Goal: Task Accomplishment & Management: Complete application form

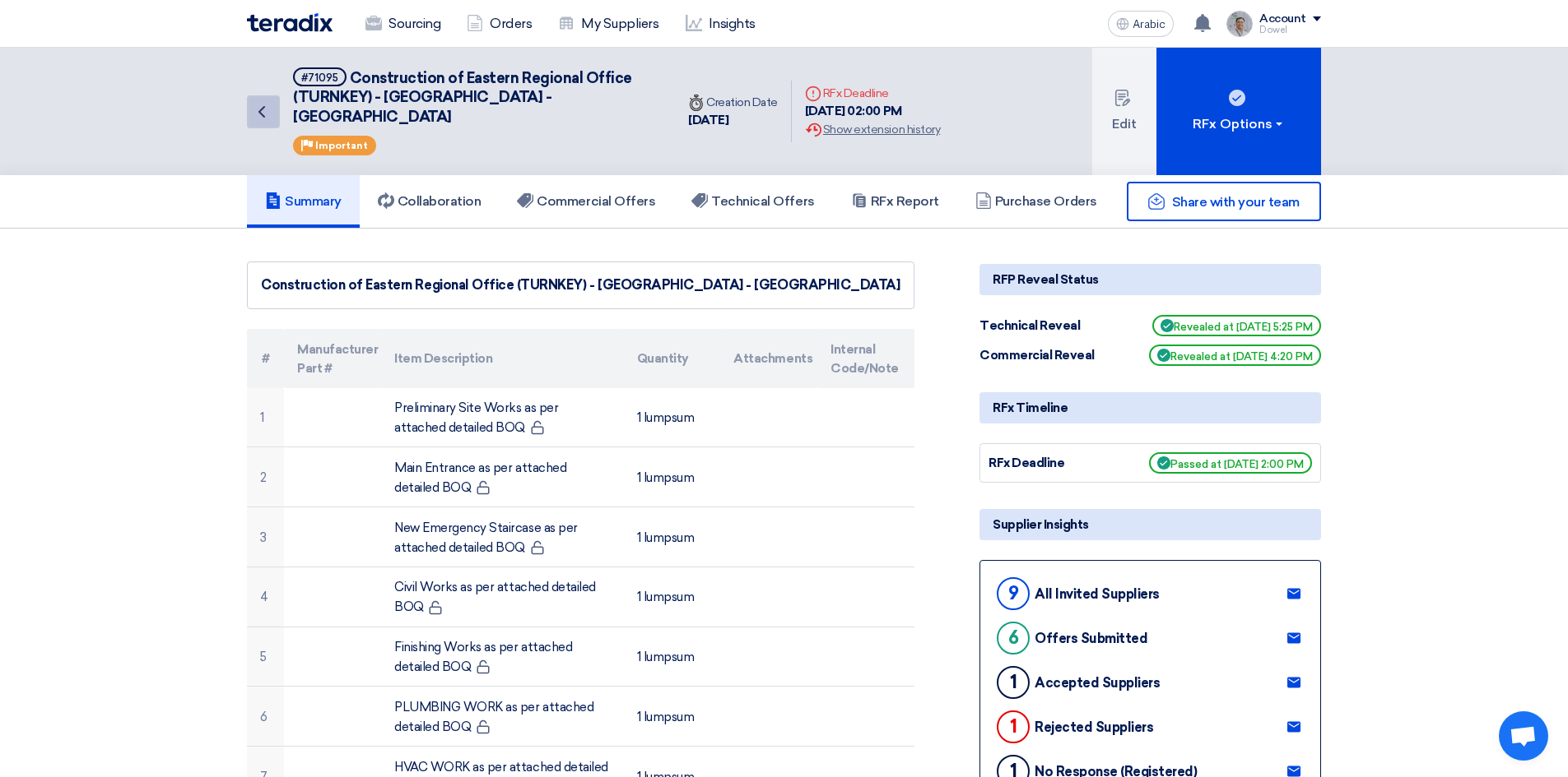
click at [255, 102] on icon "Back" at bounding box center [262, 112] width 20 height 20
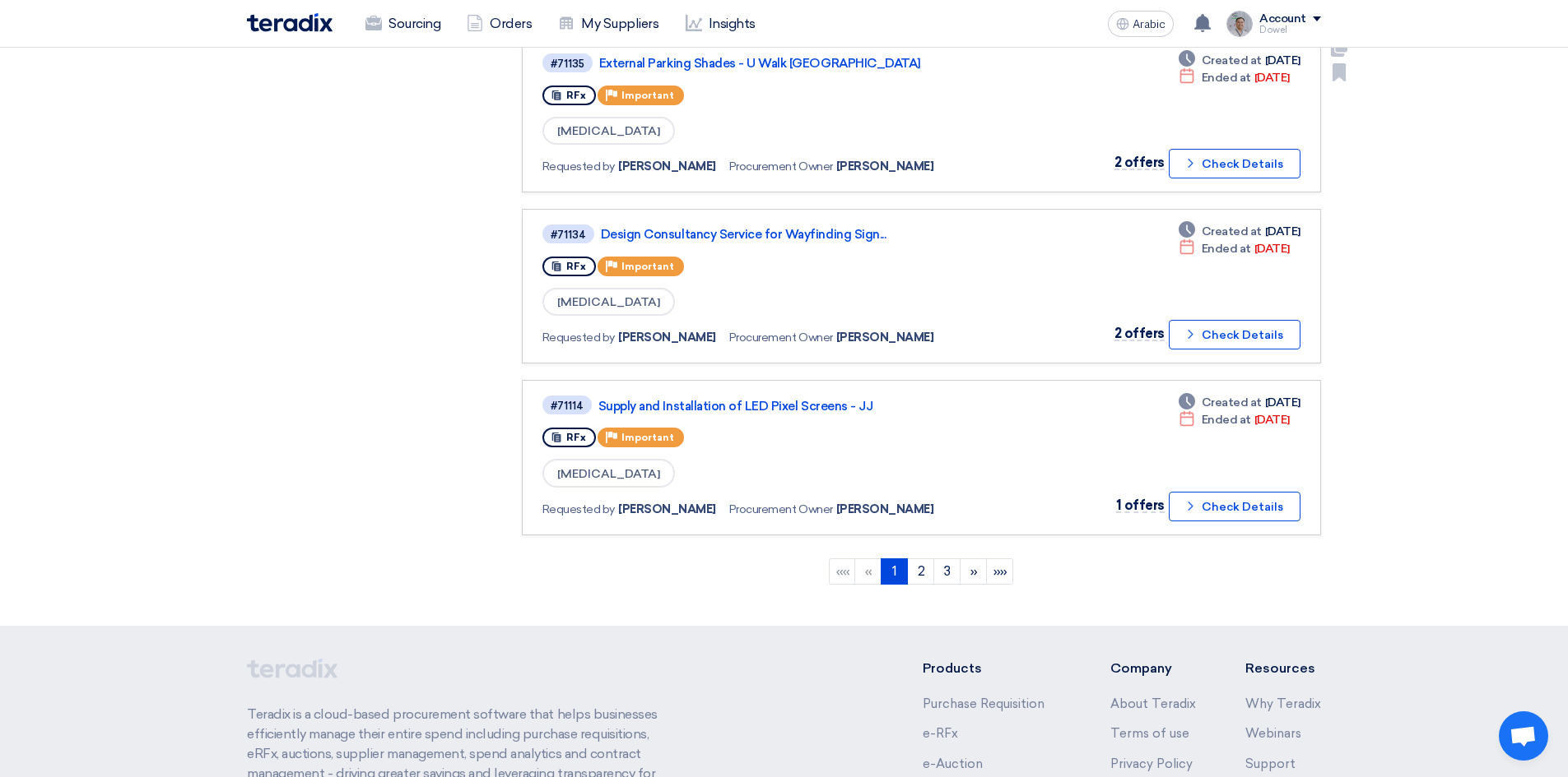
scroll to position [1563, 0]
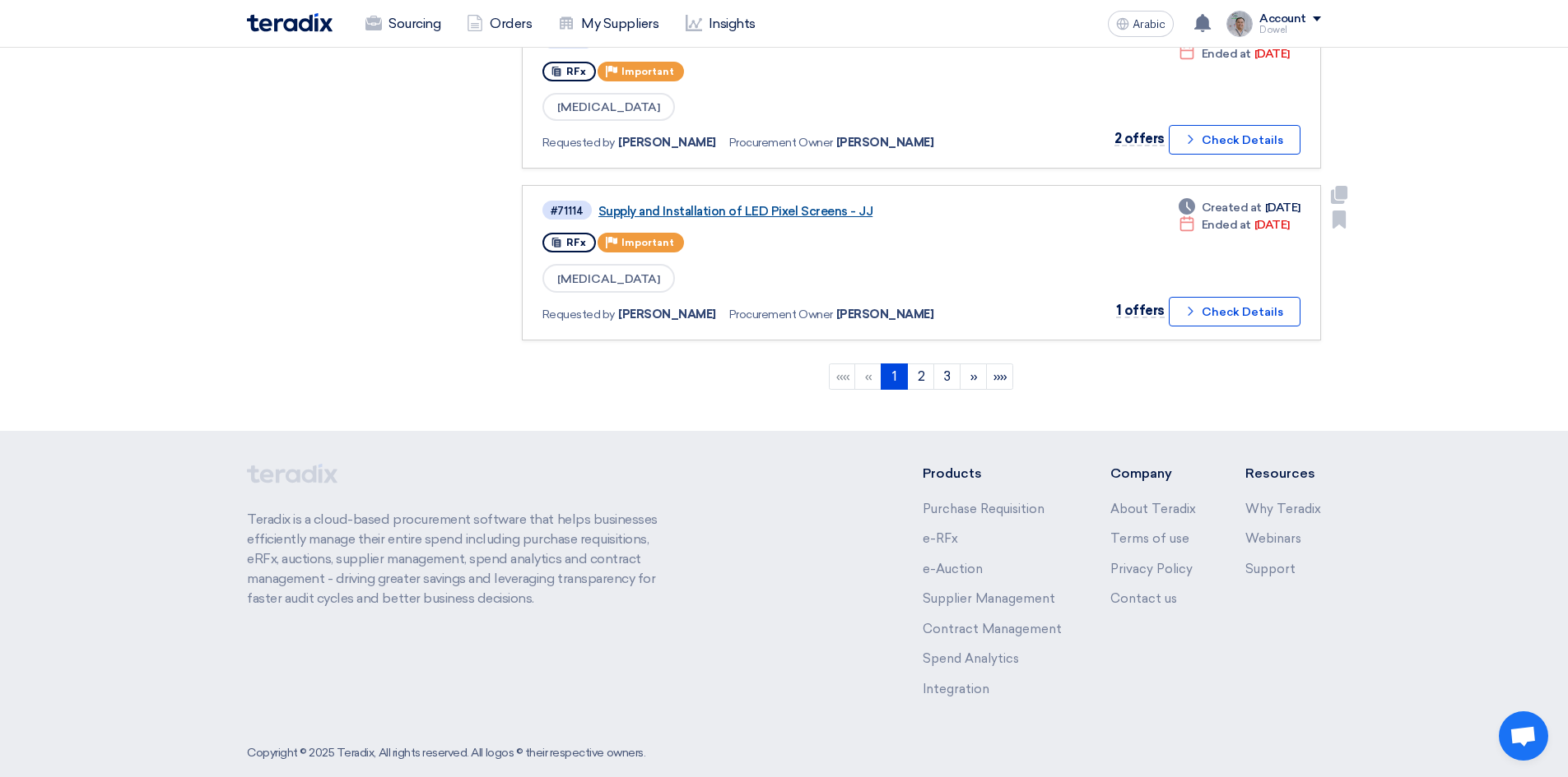
click at [705, 205] on font "Supply and Installation of LED Pixel Screens - JJ" at bounding box center [734, 212] width 274 height 15
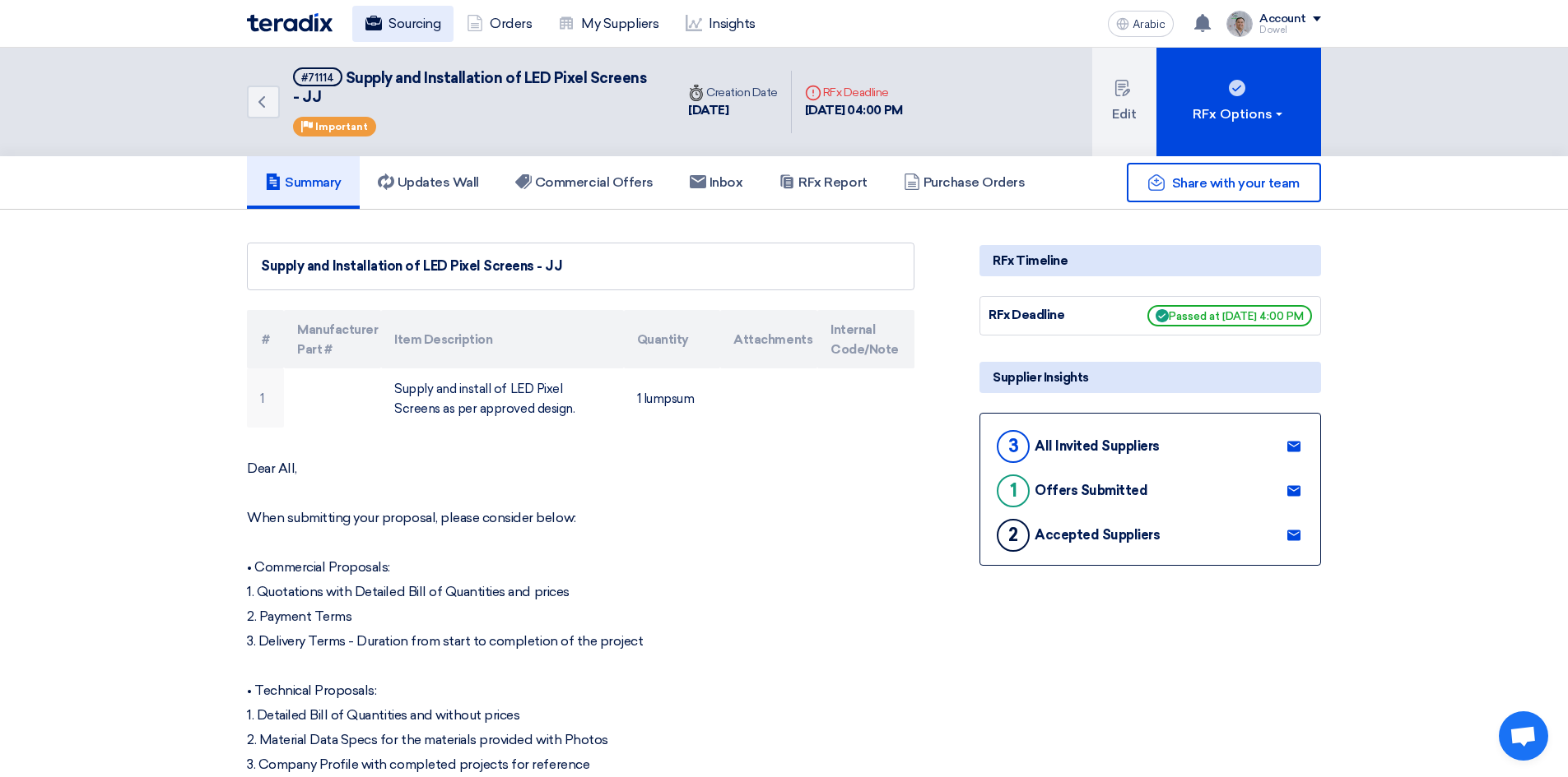
click at [391, 20] on font "Sourcing" at bounding box center [414, 23] width 52 height 15
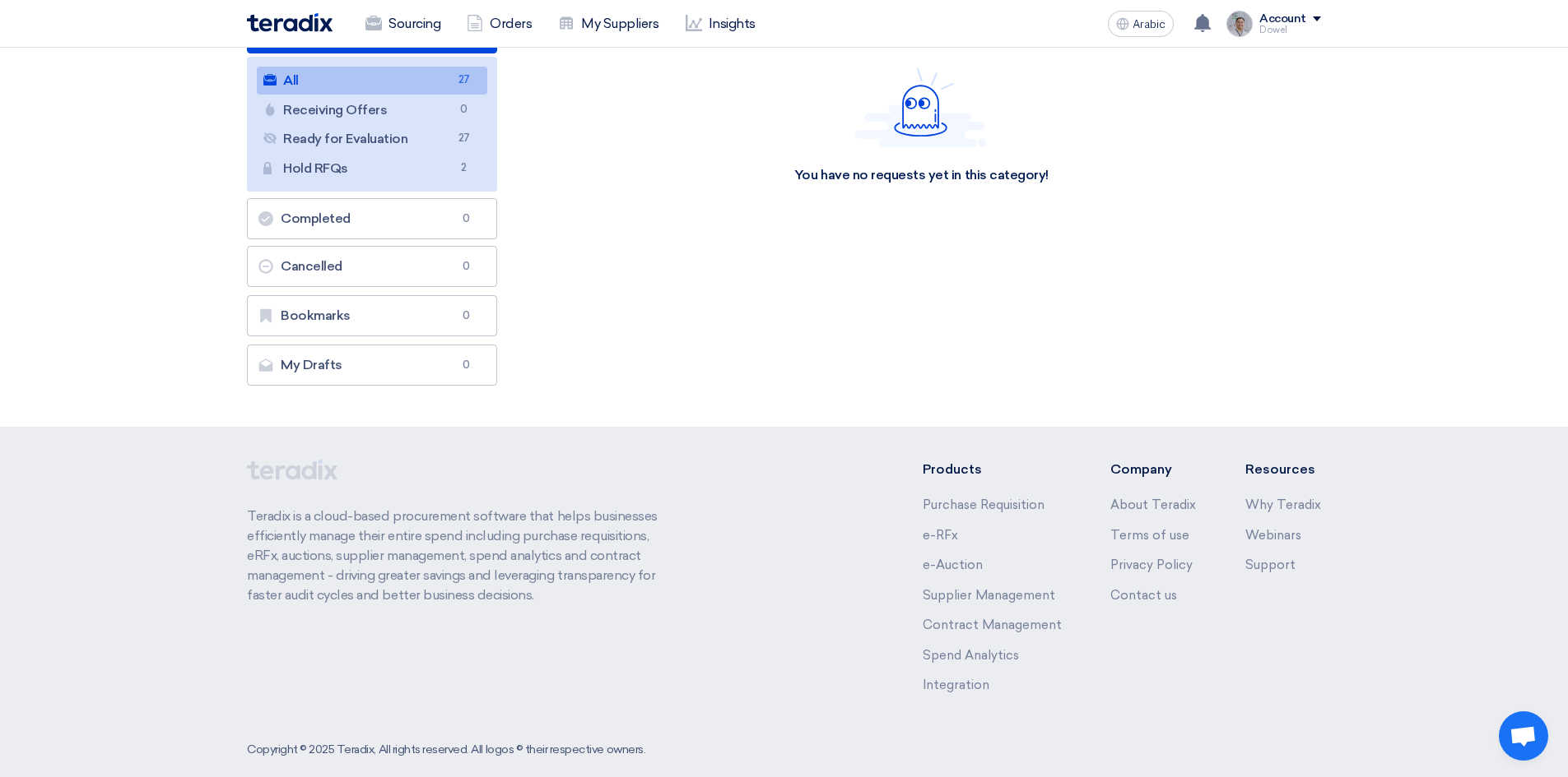
scroll to position [225, 0]
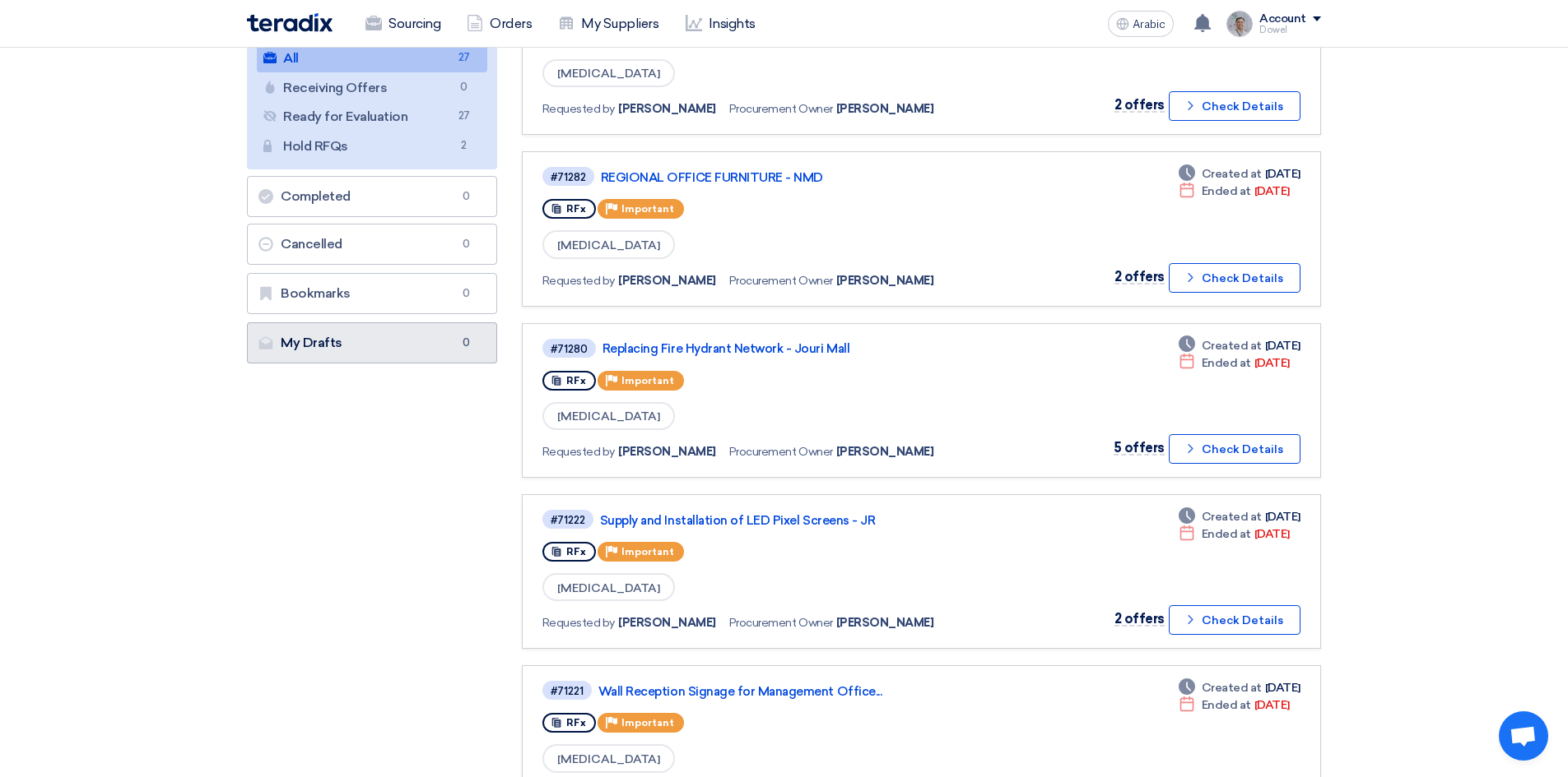
click at [365, 345] on link "My Drafts My Drafts 0" at bounding box center [372, 343] width 250 height 41
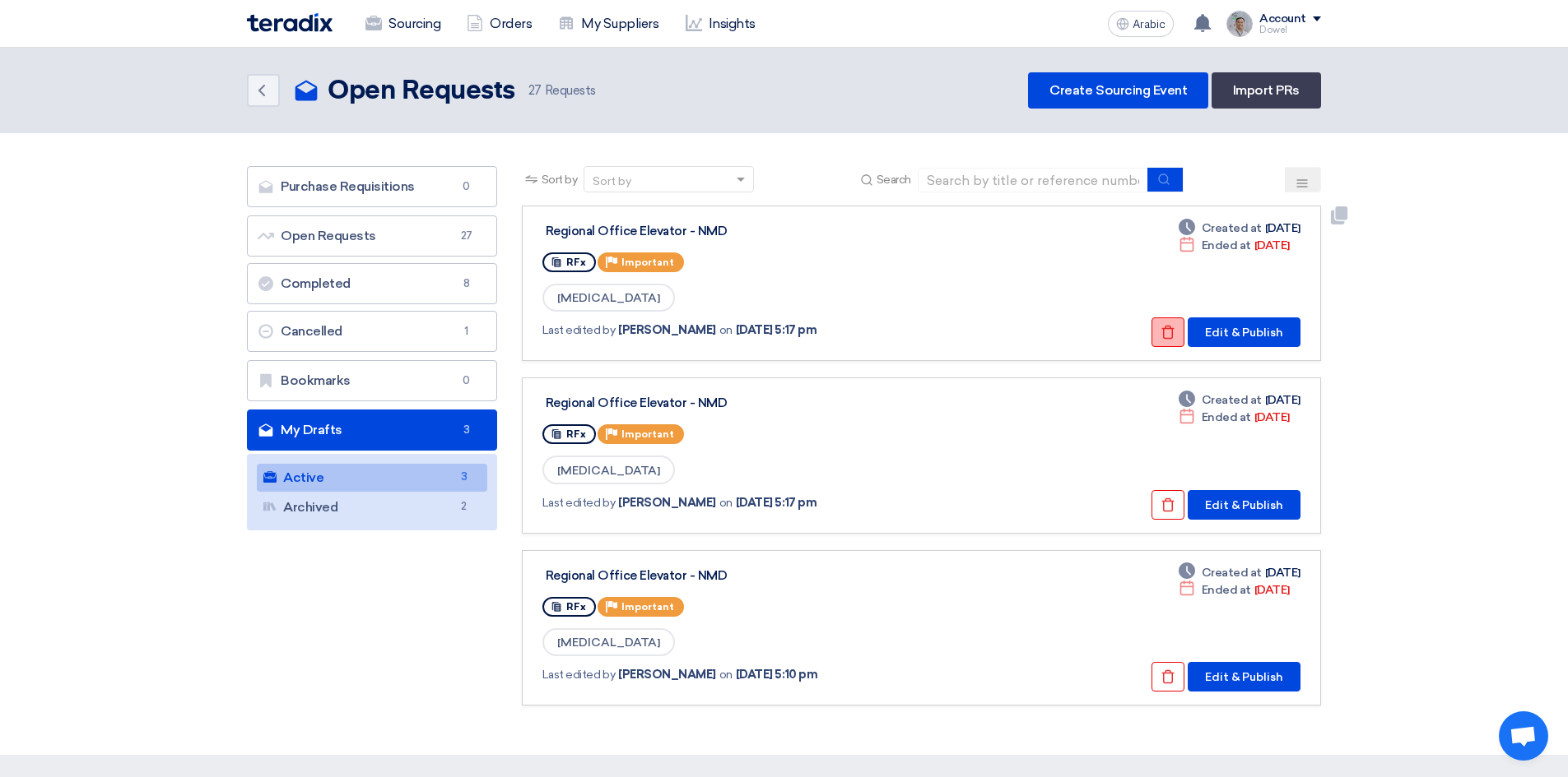
click at [1170, 337] on icon "Check details" at bounding box center [1167, 333] width 15 height 15
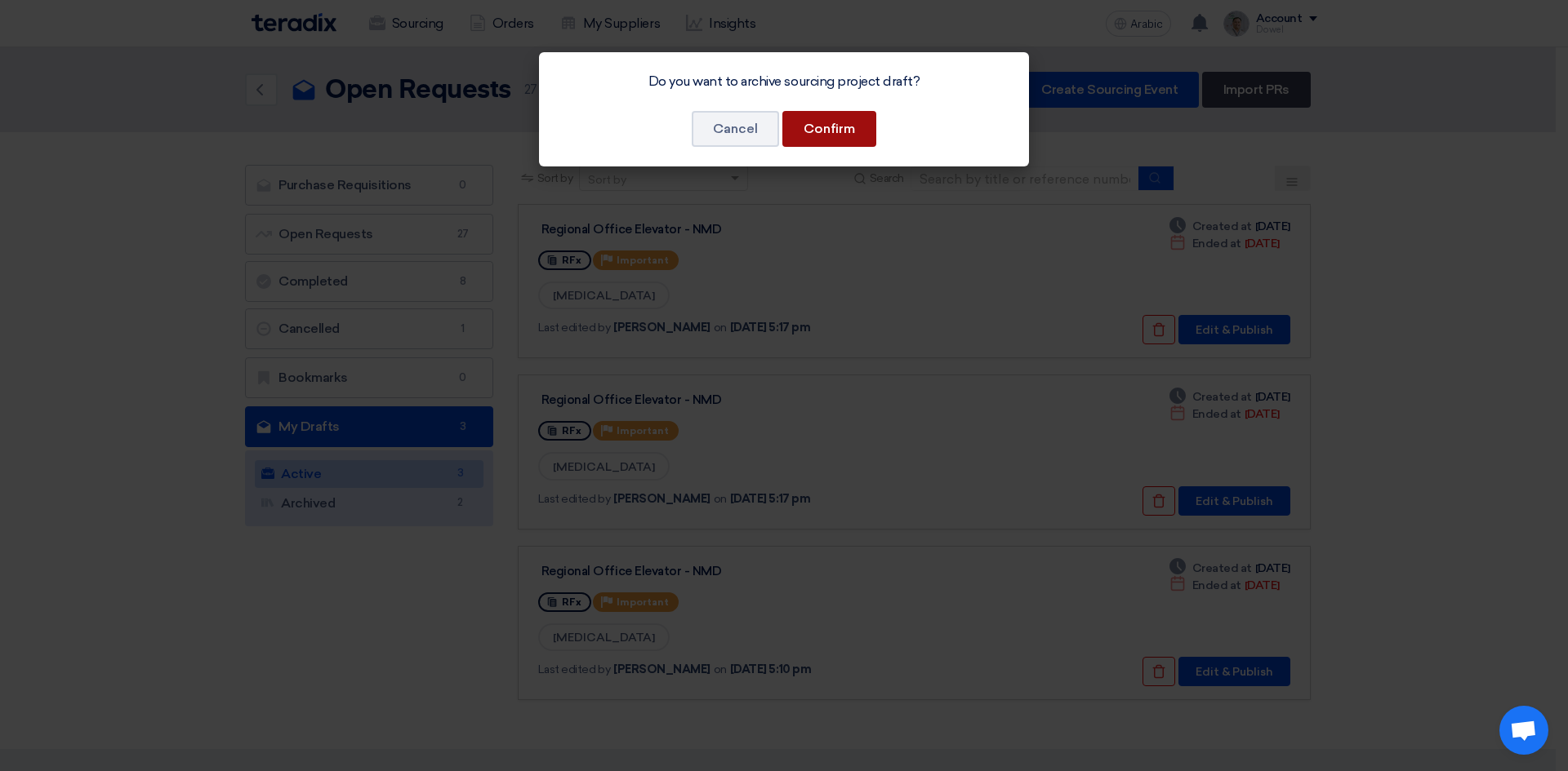
click at [819, 130] on font "Confirm" at bounding box center [829, 128] width 51 height 15
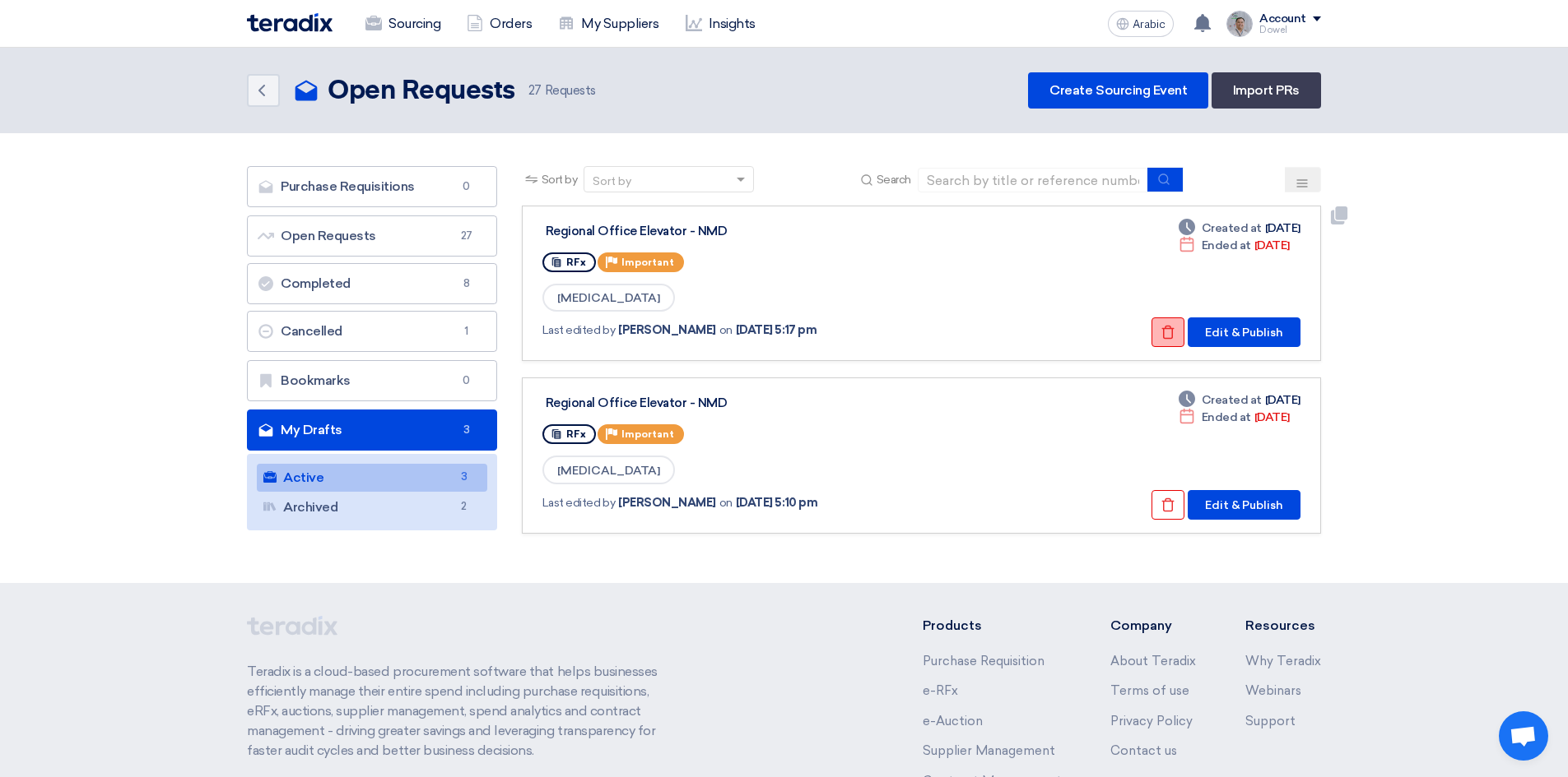
click at [1161, 330] on button "Check details" at bounding box center [1167, 332] width 33 height 30
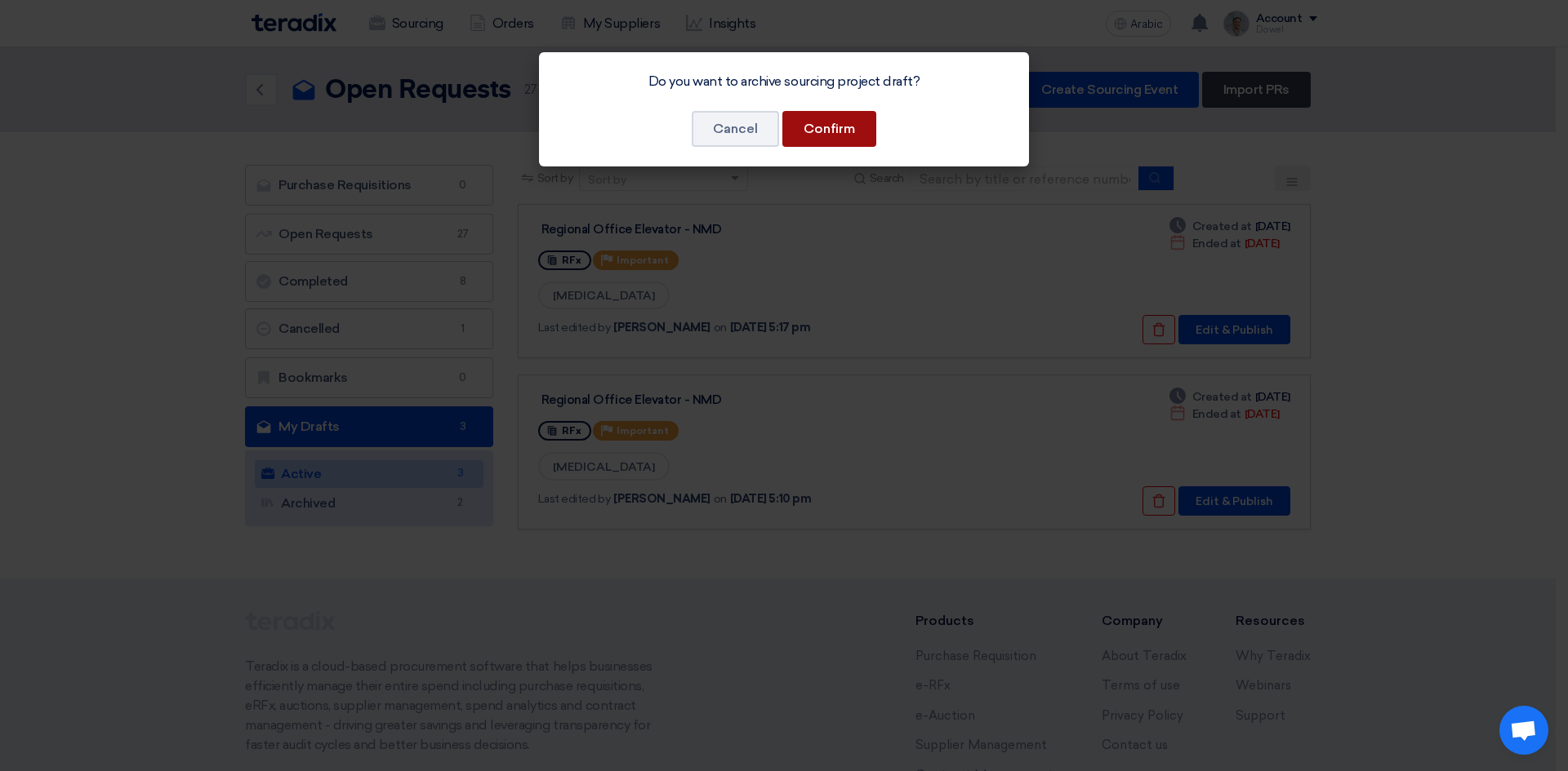
click at [850, 134] on font "Confirm" at bounding box center [829, 128] width 51 height 15
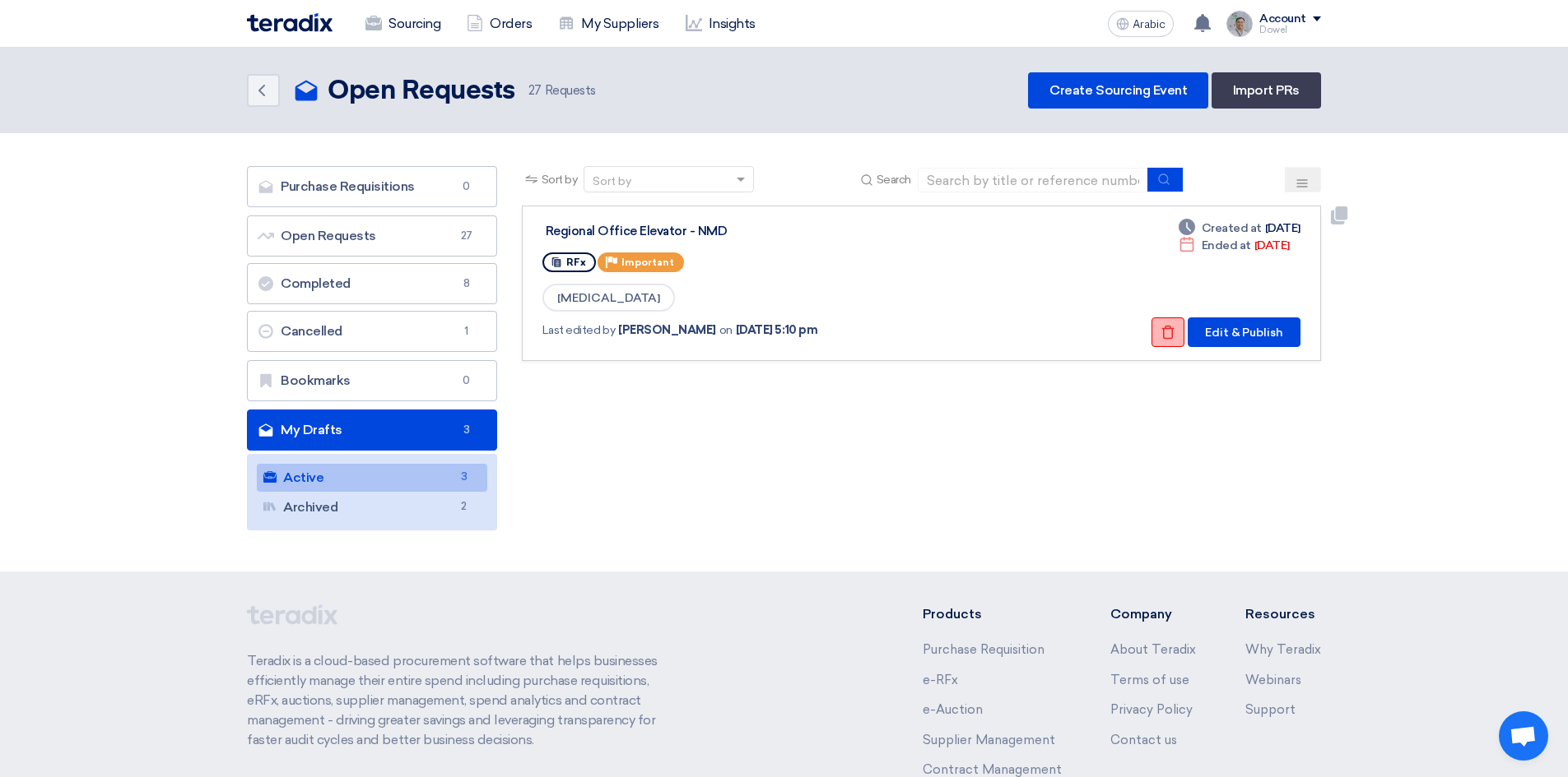
click at [1171, 329] on use at bounding box center [1168, 332] width 13 height 14
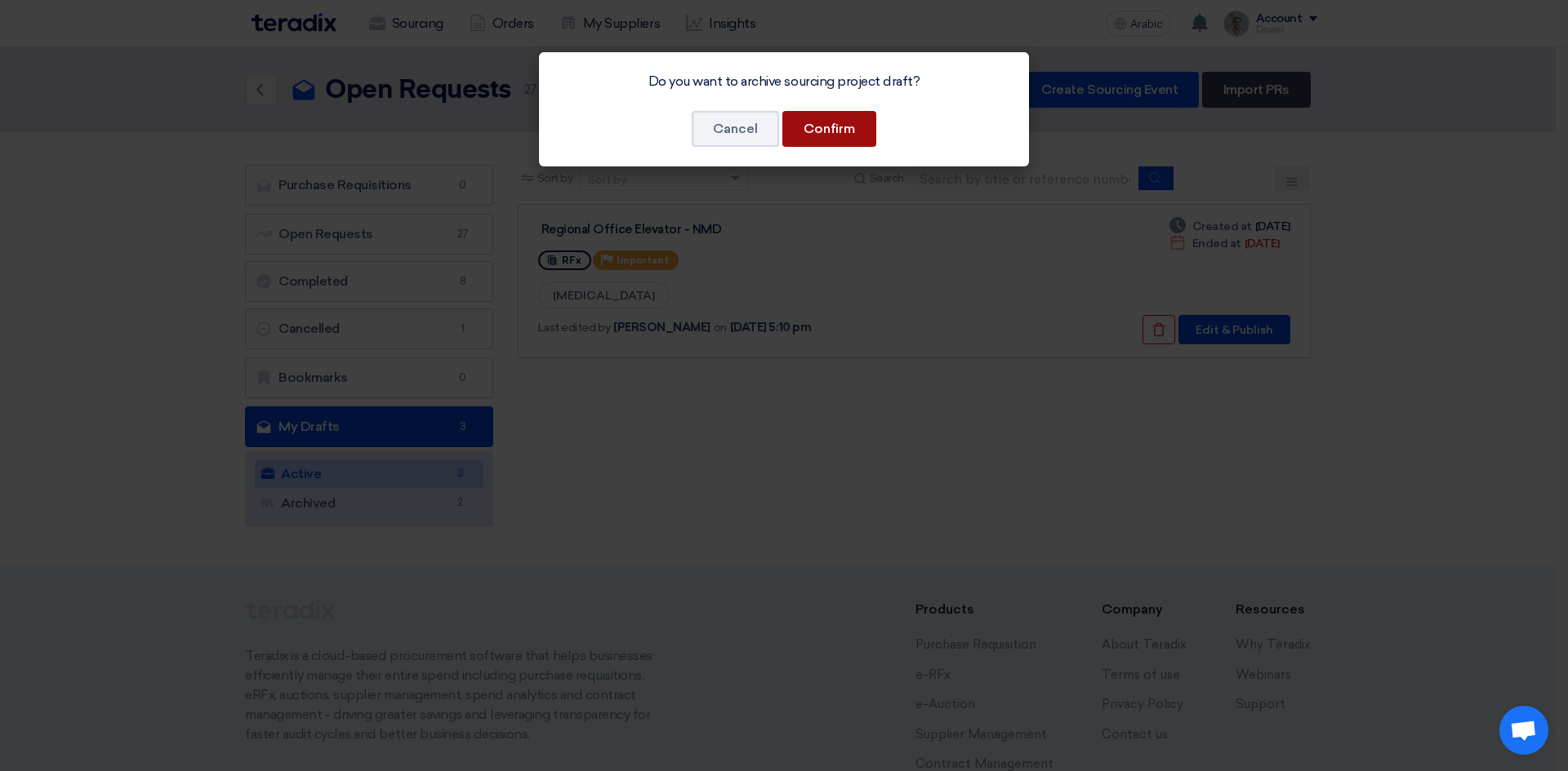
click at [826, 129] on font "Confirm" at bounding box center [829, 128] width 51 height 15
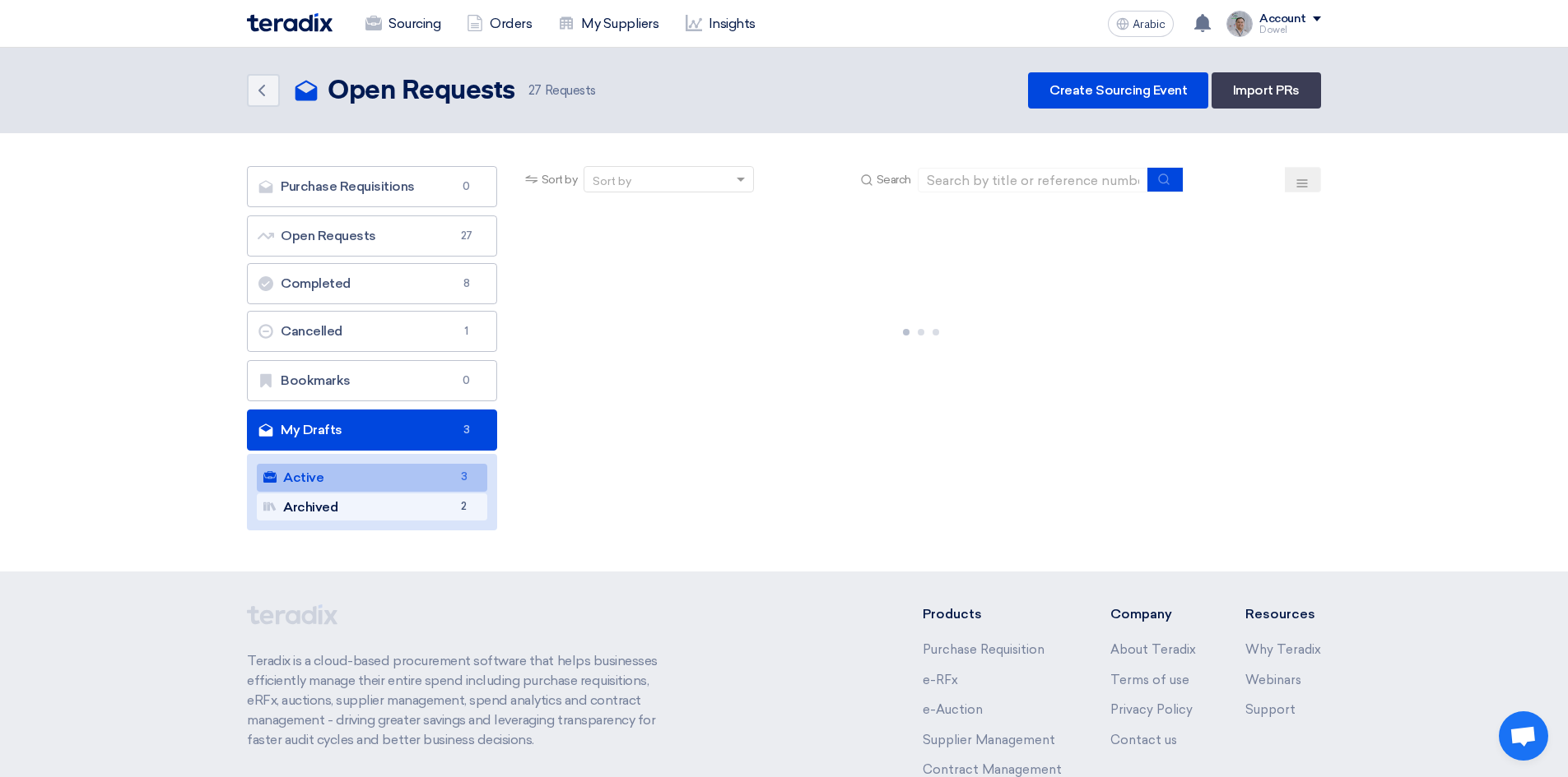
click at [391, 511] on link "Archived Archived 2" at bounding box center [371, 507] width 230 height 28
click at [373, 473] on link "Active Active 1" at bounding box center [371, 478] width 230 height 28
click at [361, 512] on link "Archived Archived 4" at bounding box center [371, 507] width 230 height 28
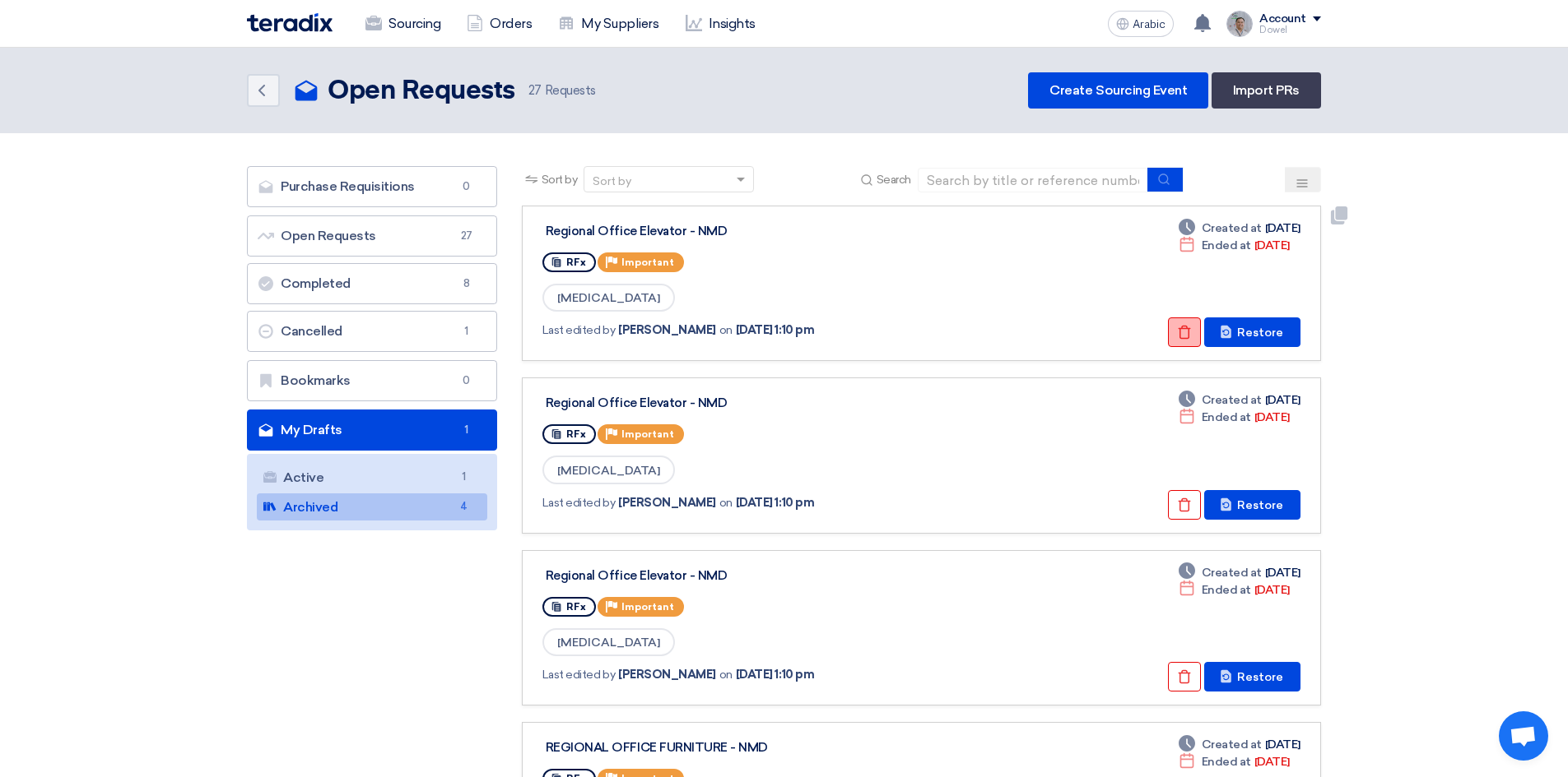
click at [1180, 334] on icon "Check details" at bounding box center [1184, 333] width 15 height 15
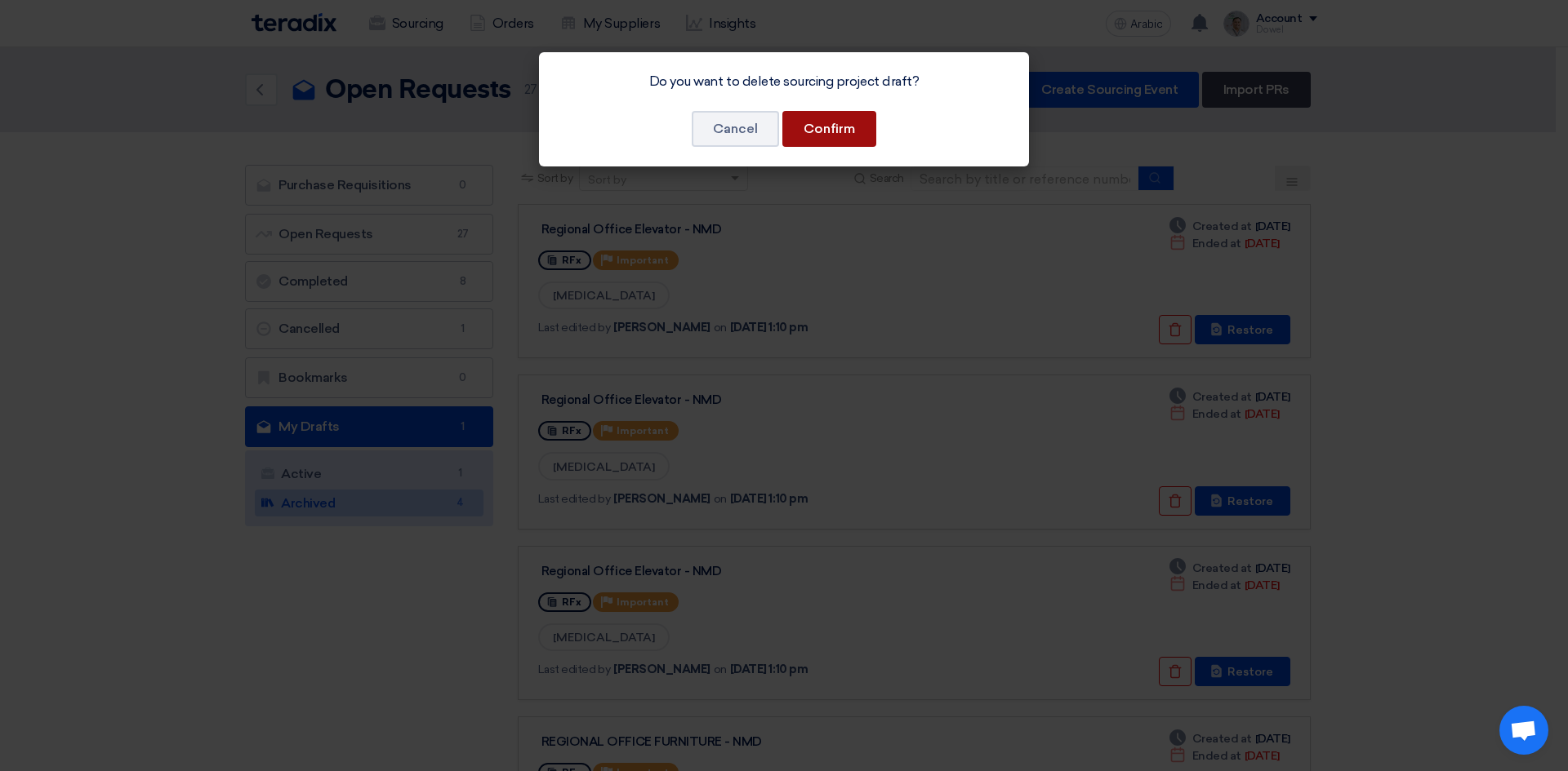
click at [852, 119] on button "Confirm" at bounding box center [829, 129] width 94 height 36
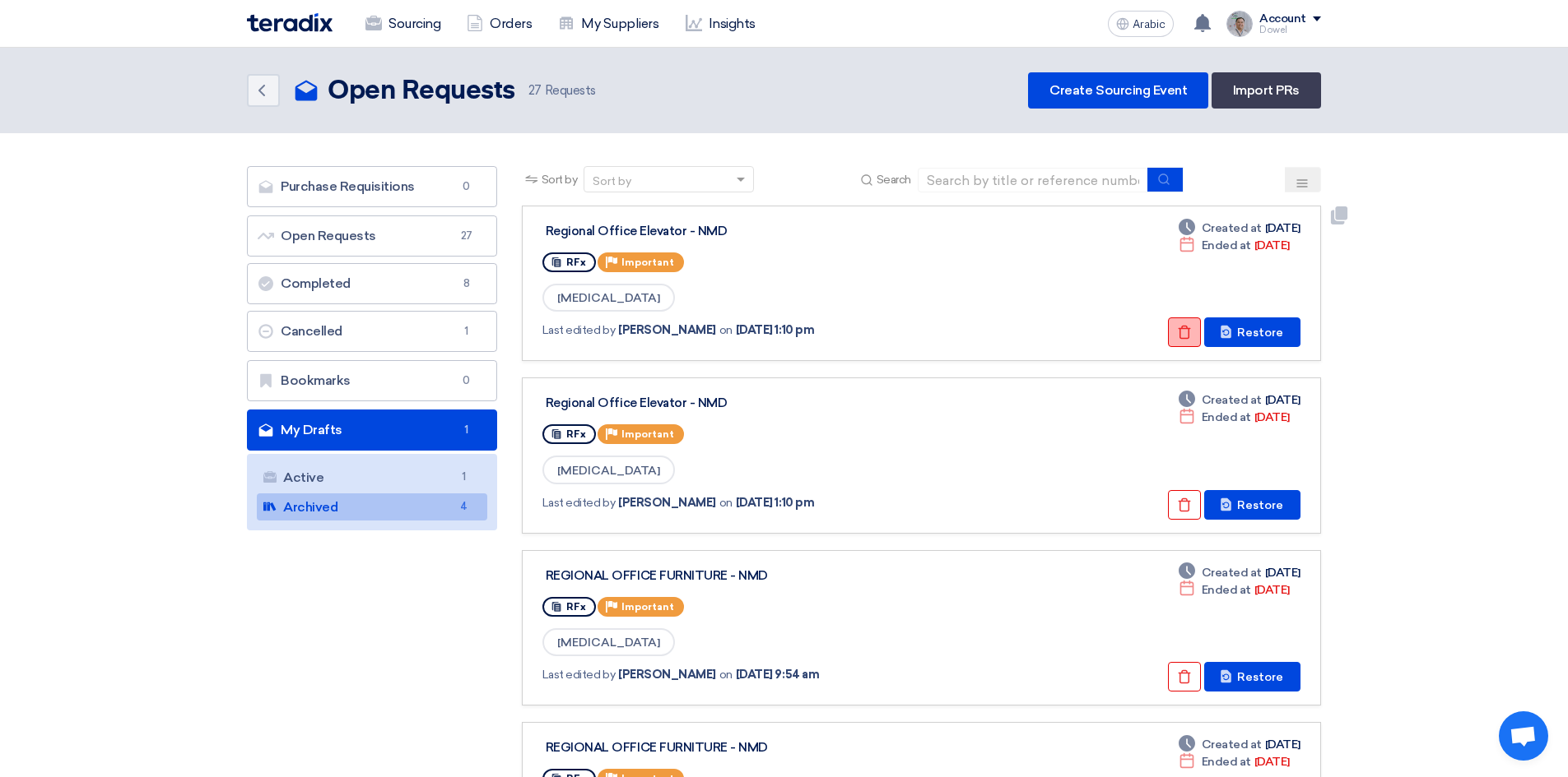
click at [1182, 338] on icon "Check details" at bounding box center [1184, 333] width 15 height 15
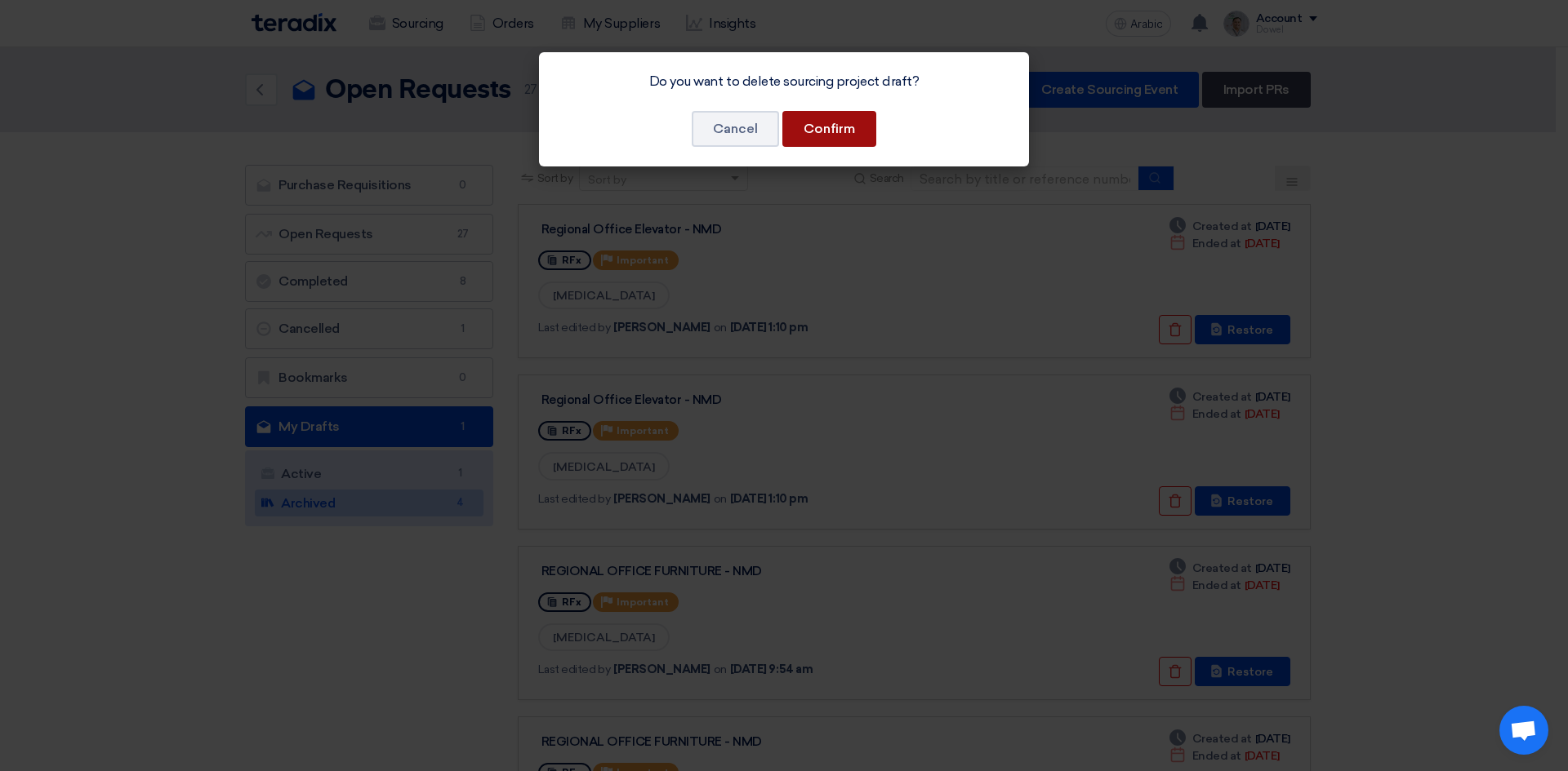
click at [842, 133] on font "Confirm" at bounding box center [829, 128] width 51 height 15
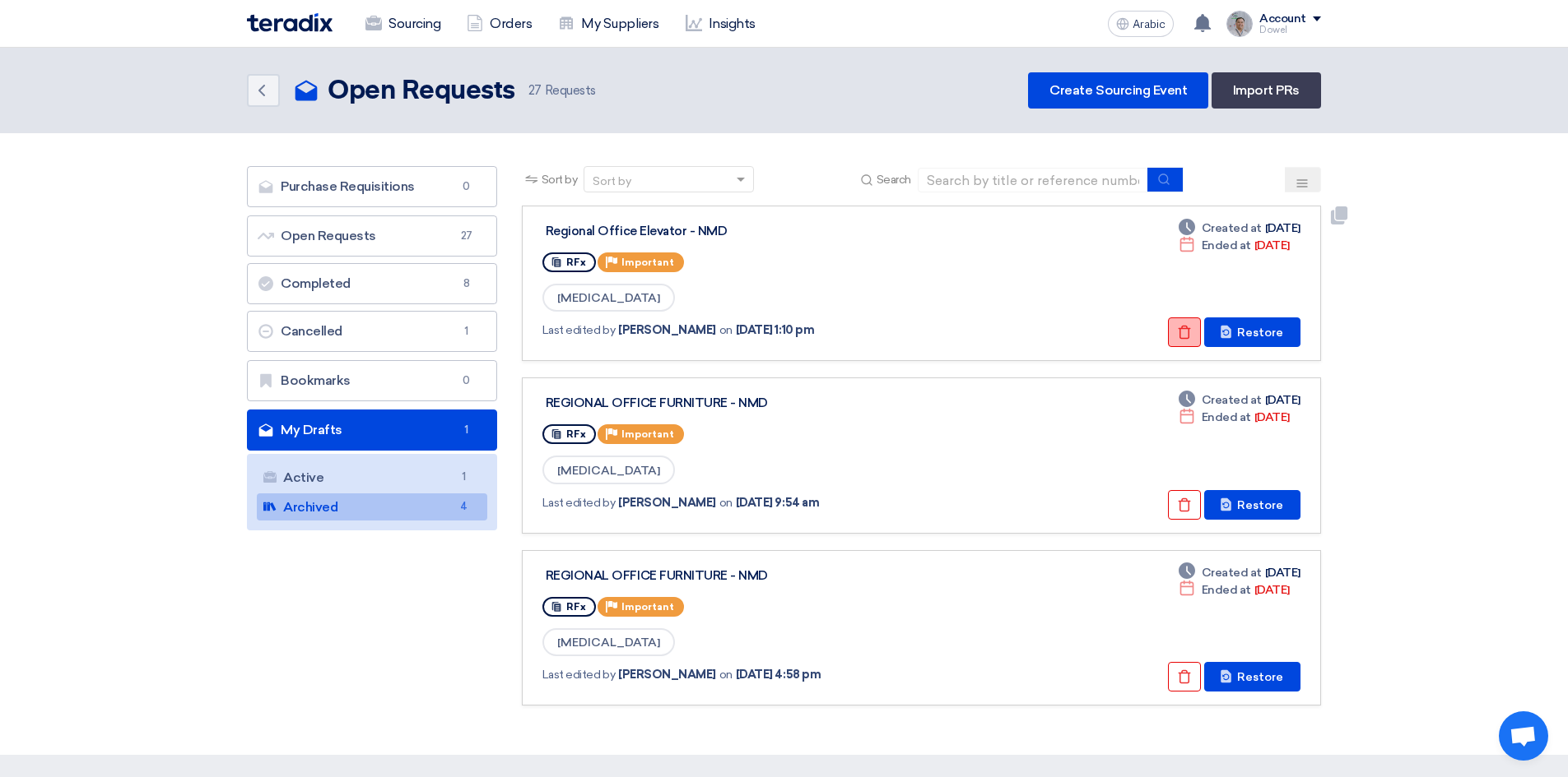
click at [1183, 343] on button "Check details" at bounding box center [1184, 332] width 33 height 30
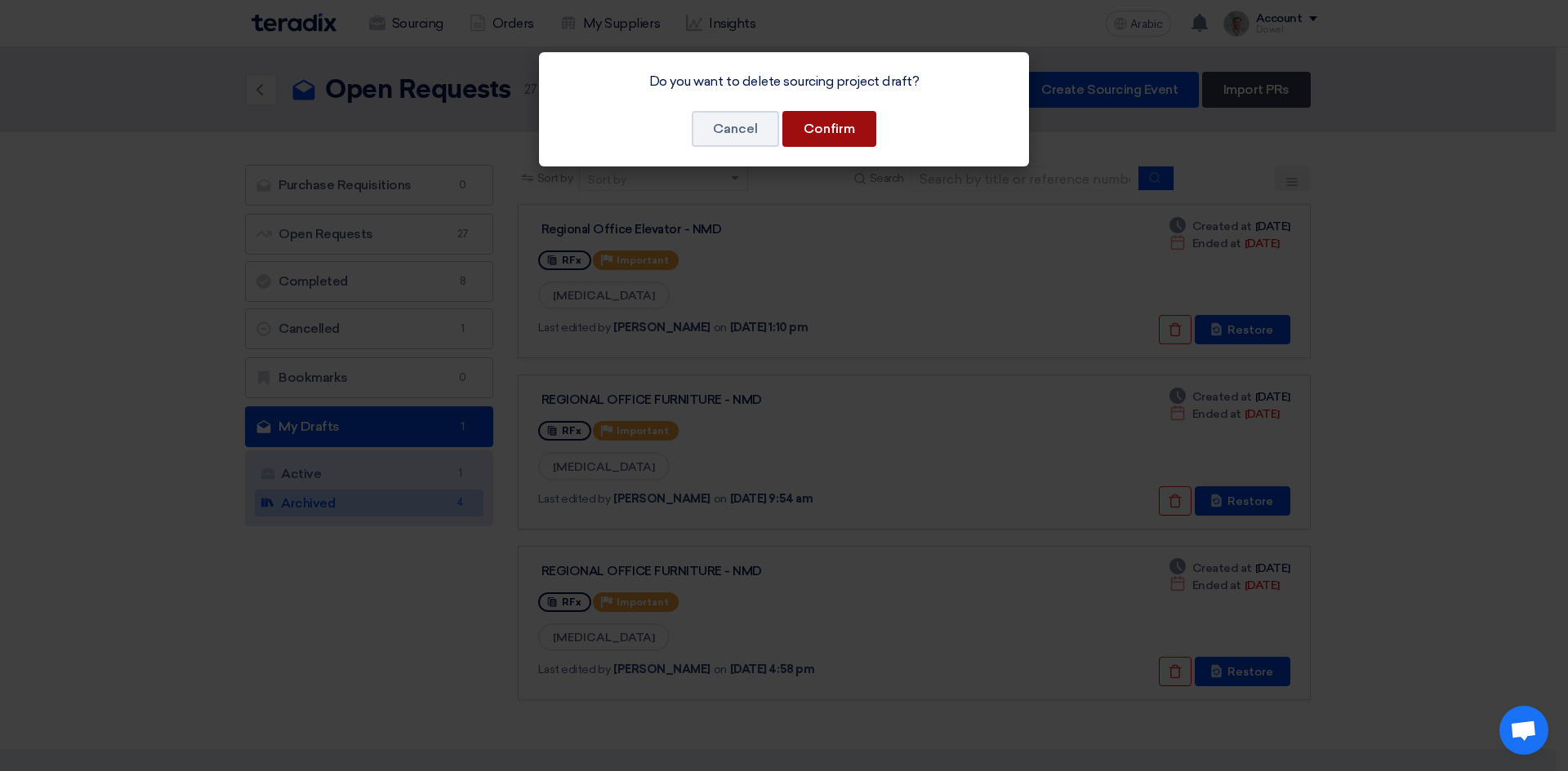
click at [862, 129] on button "Confirm" at bounding box center [829, 129] width 94 height 36
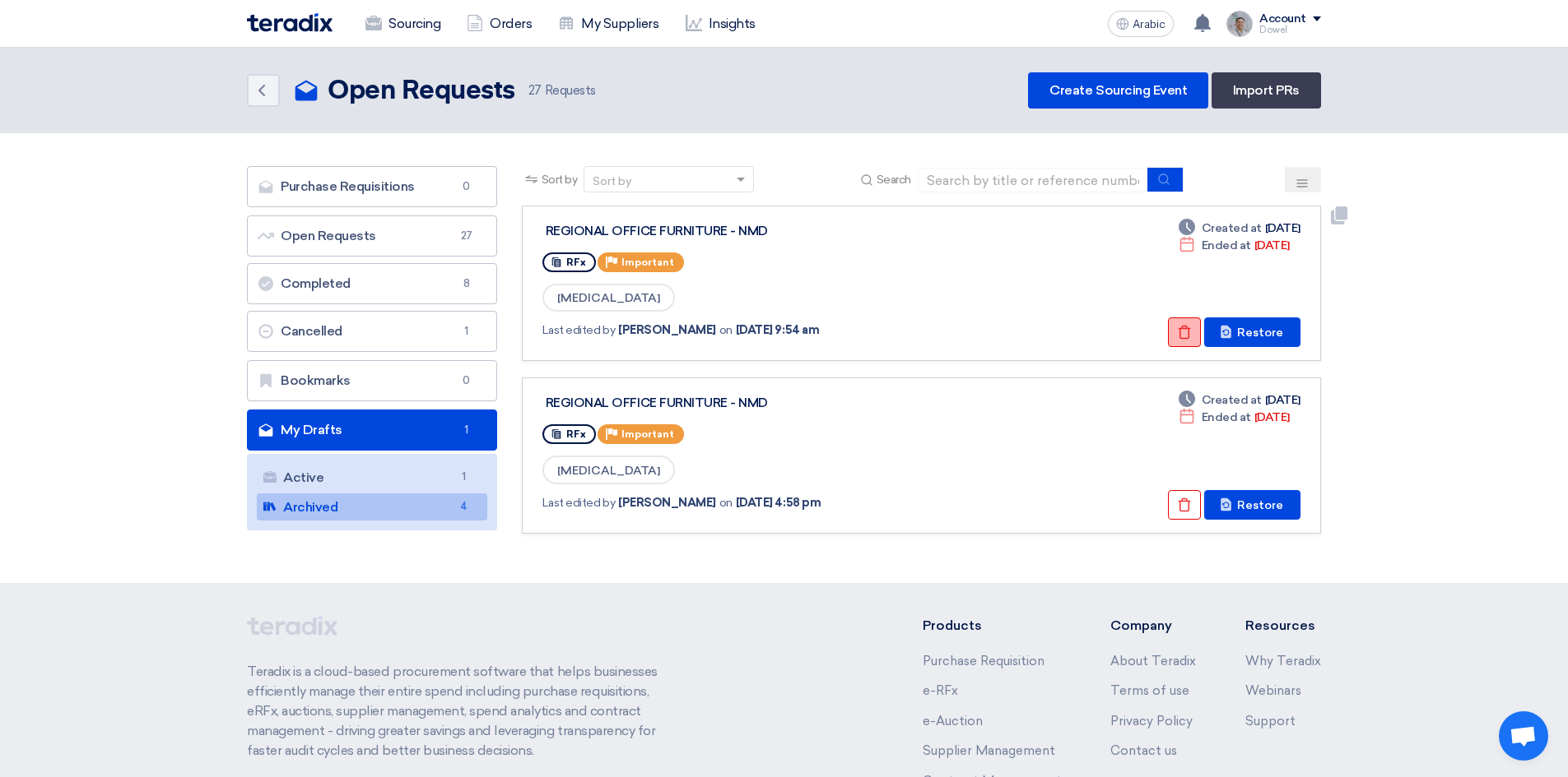
click at [1179, 333] on icon "Check details" at bounding box center [1184, 333] width 15 height 15
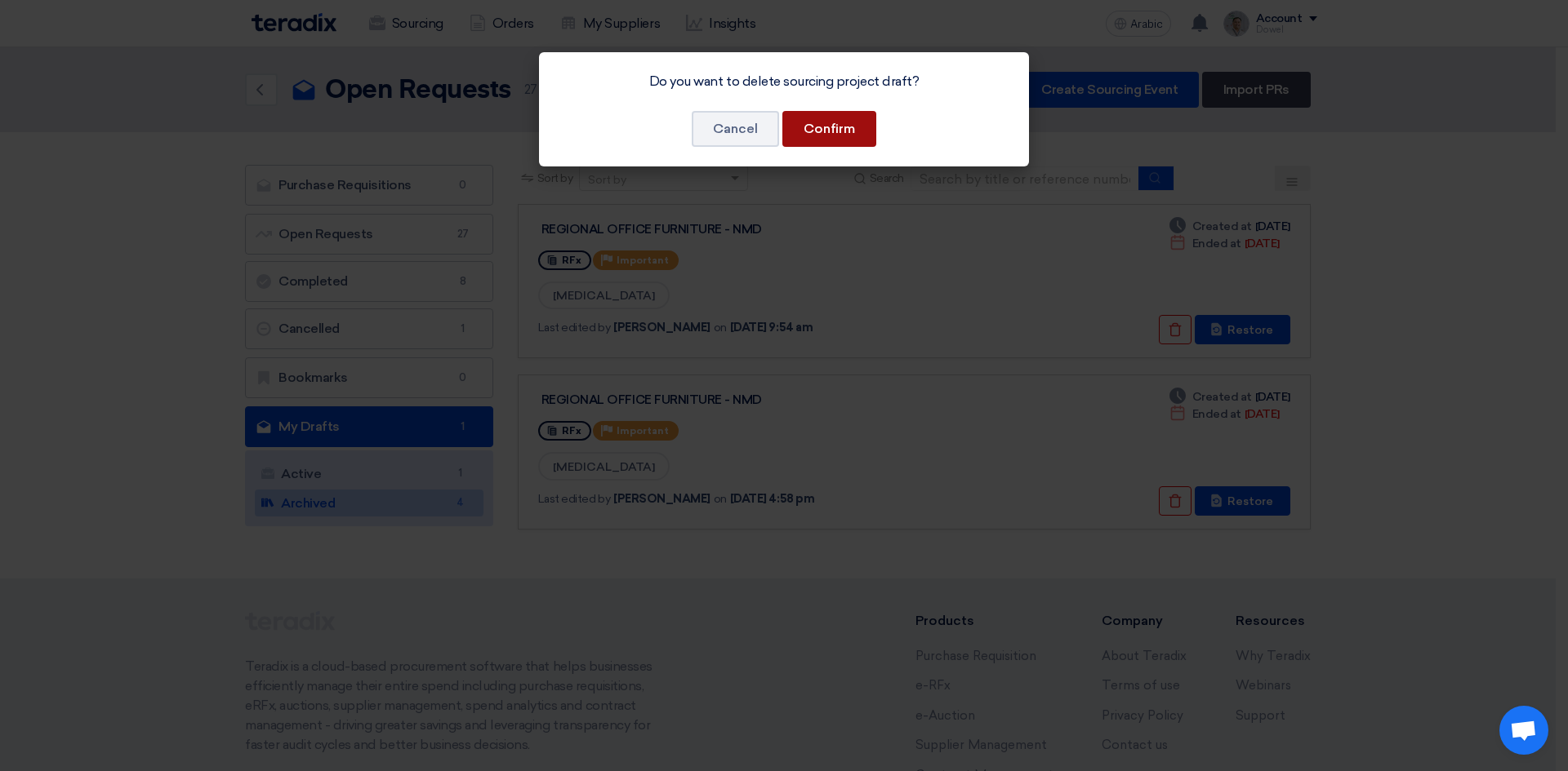
click at [853, 135] on font "Confirm" at bounding box center [829, 128] width 51 height 15
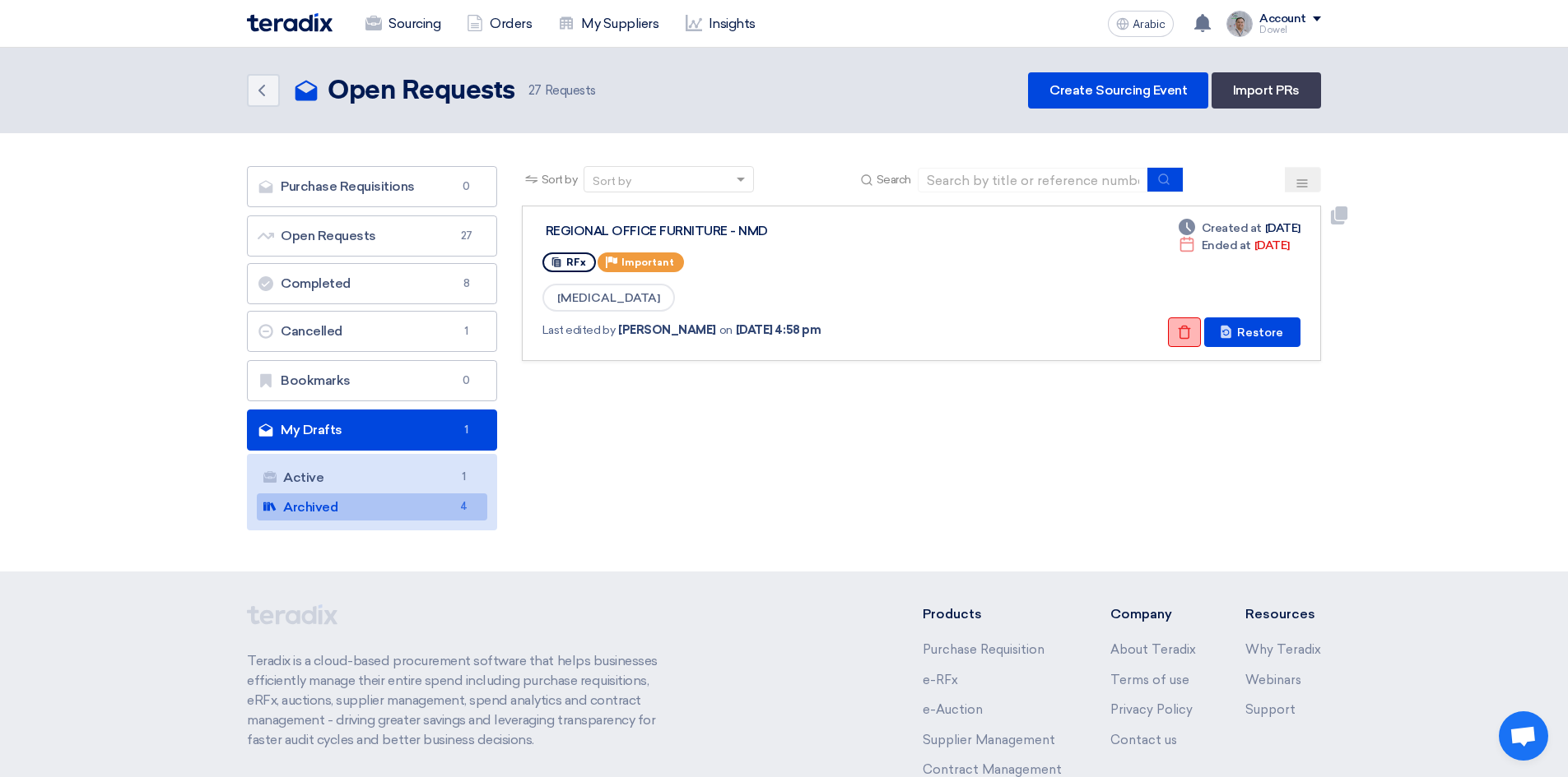
click at [1185, 338] on icon "Check details" at bounding box center [1184, 333] width 15 height 15
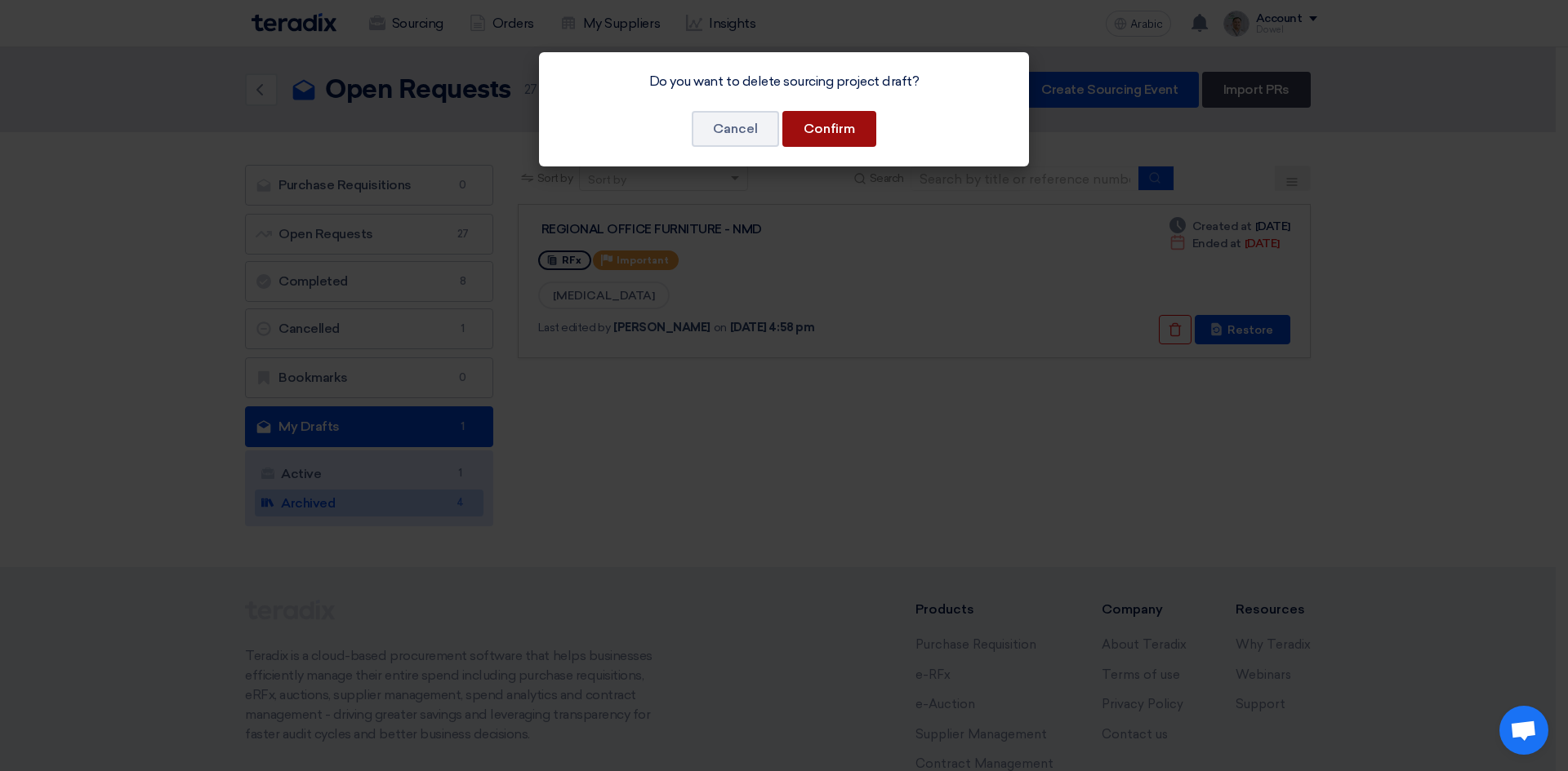
click at [840, 140] on button "Confirm" at bounding box center [829, 129] width 94 height 36
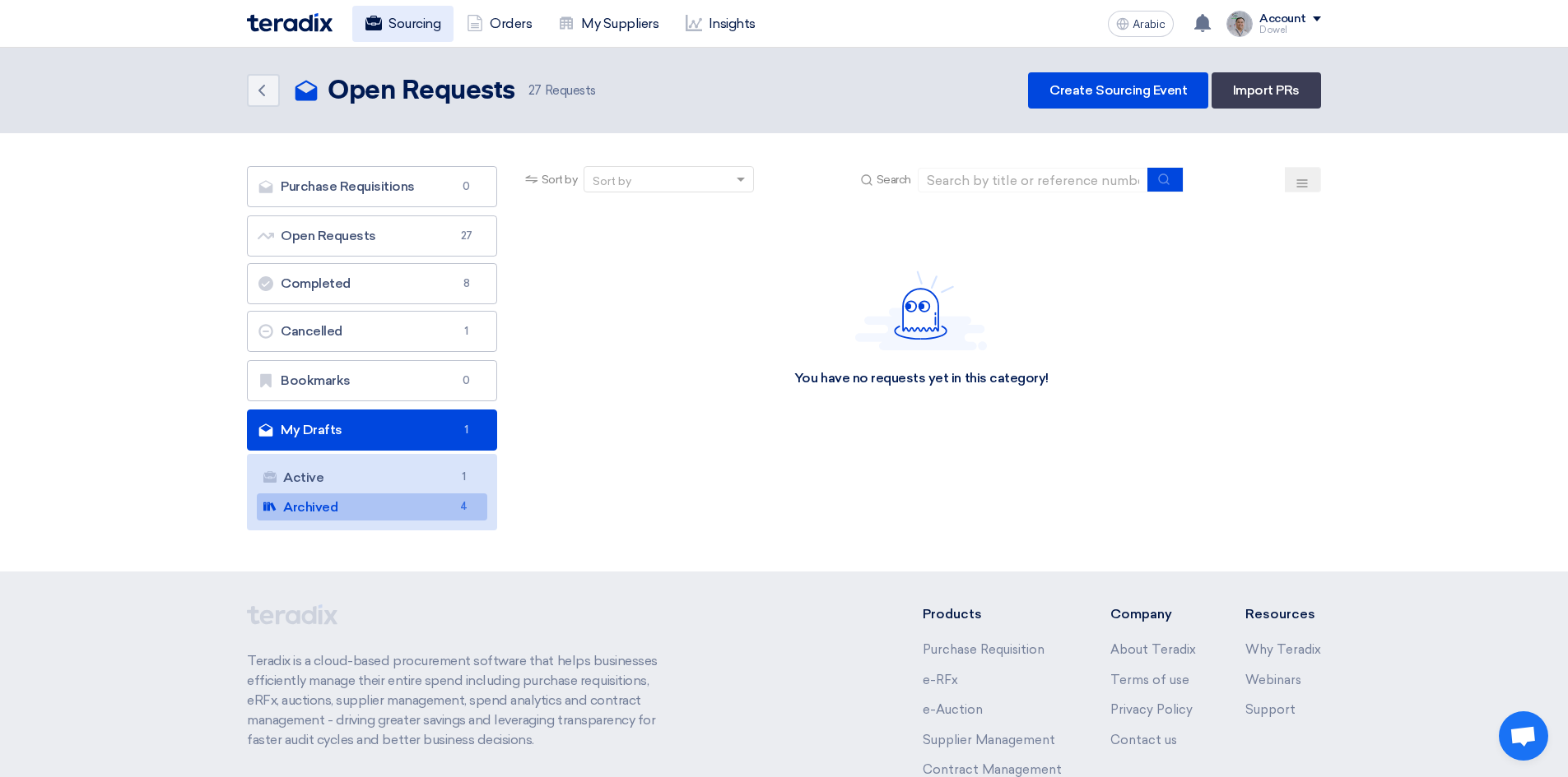
click at [409, 27] on font "Sourcing" at bounding box center [414, 23] width 52 height 15
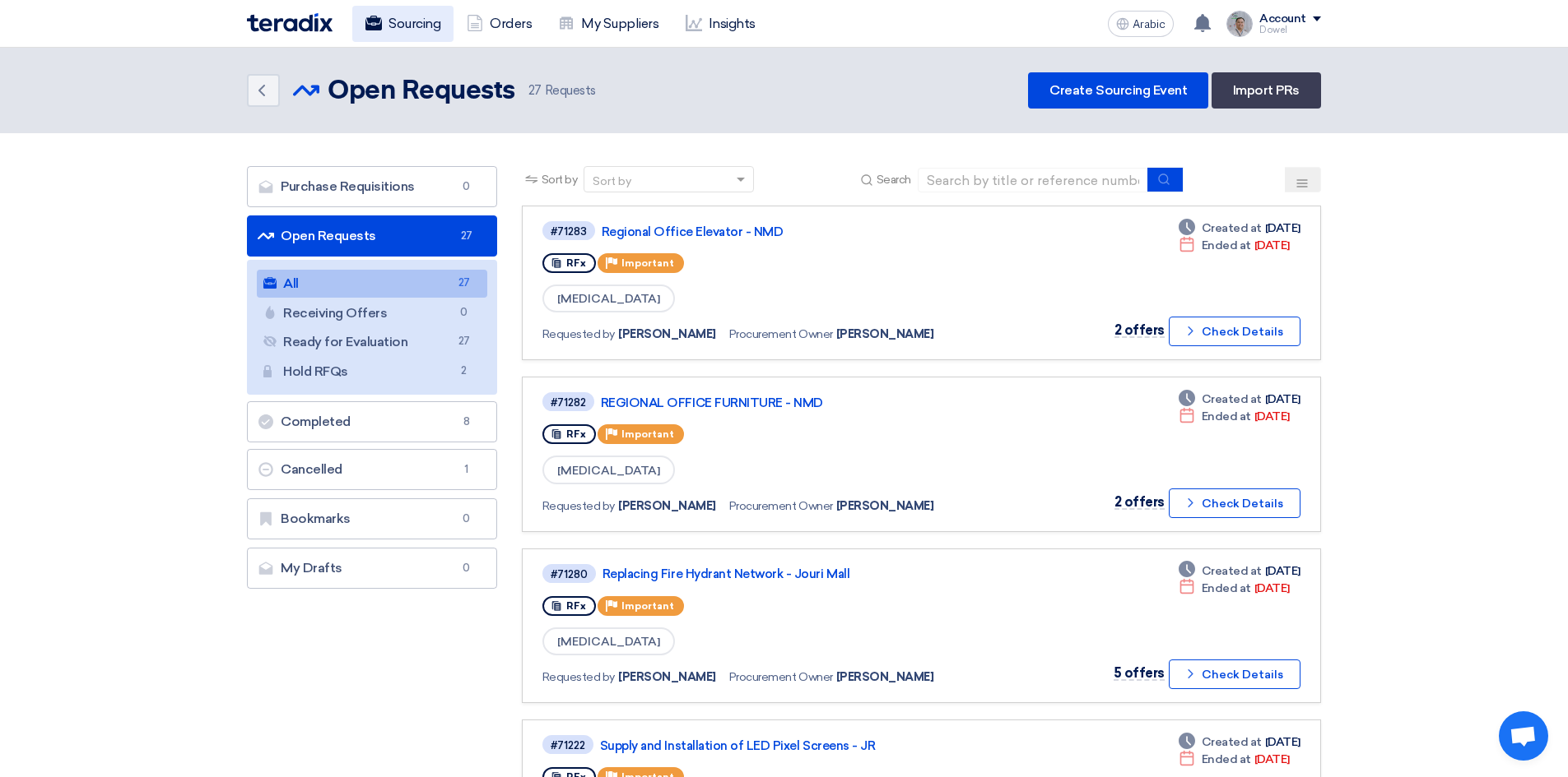
click at [404, 14] on font "Sourcing" at bounding box center [414, 24] width 52 height 20
click at [1127, 95] on font "Create Sourcing Event" at bounding box center [1117, 90] width 137 height 15
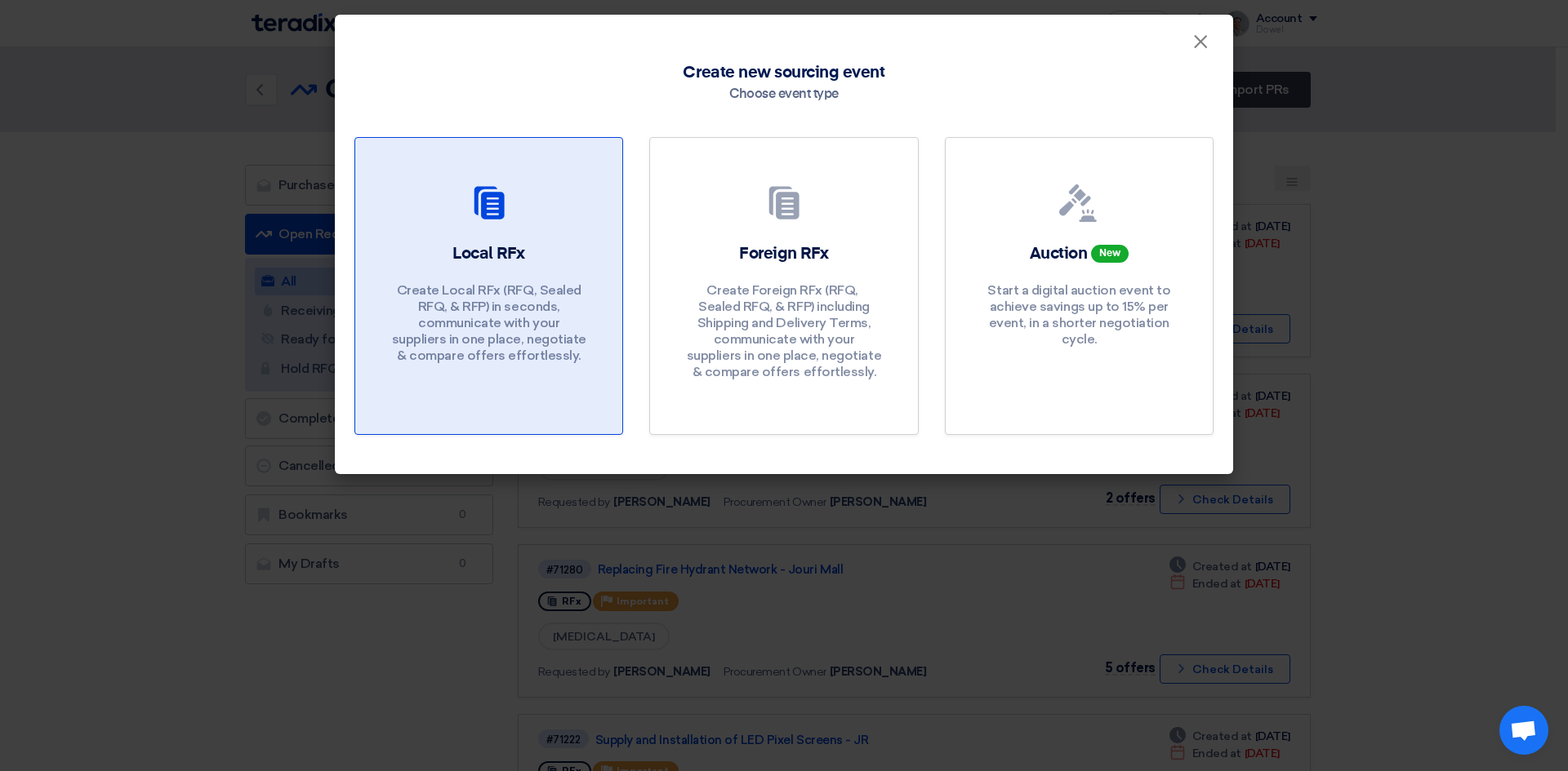
click at [506, 289] on font "Create Local RFx (RFQ, ​​Sealed RFQ, & RFP) in seconds, communicate with your s…" at bounding box center [489, 323] width 194 height 81
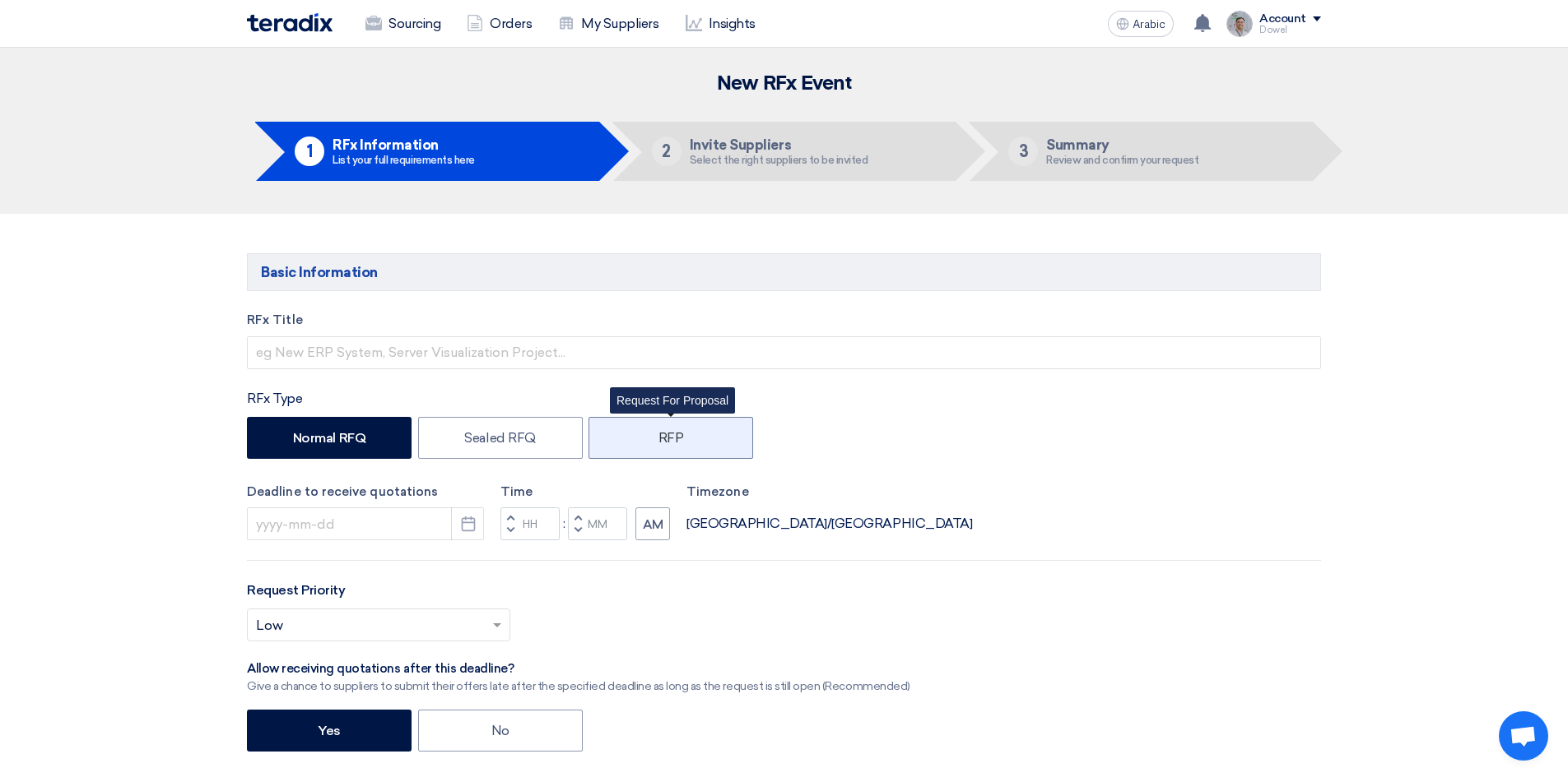
click at [674, 441] on font "RFP" at bounding box center [671, 437] width 25 height 15
click at [669, 441] on input "RFP" at bounding box center [664, 436] width 11 height 11
radio input "true"
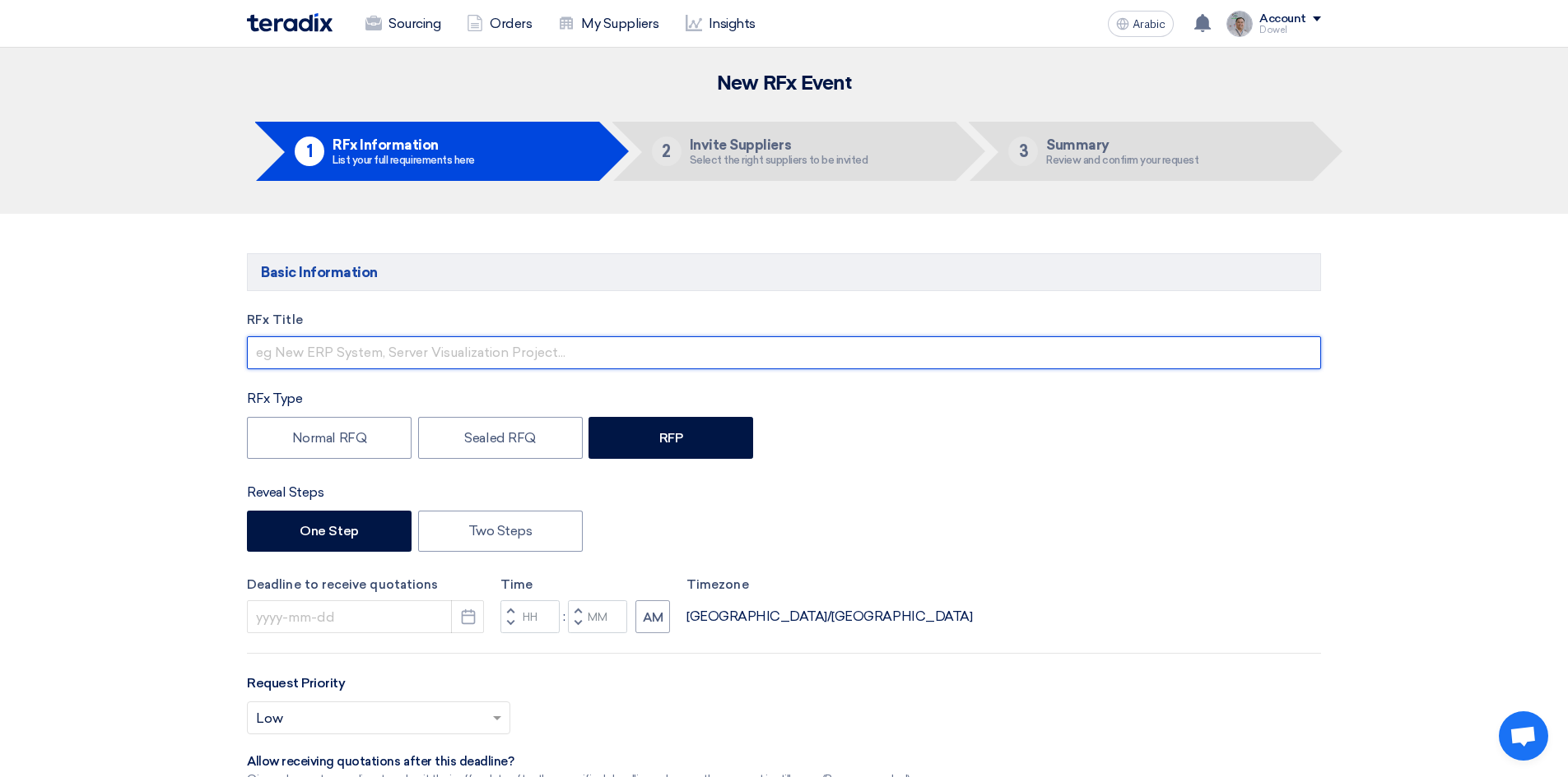
click at [363, 345] on input "text" at bounding box center [784, 353] width 1074 height 33
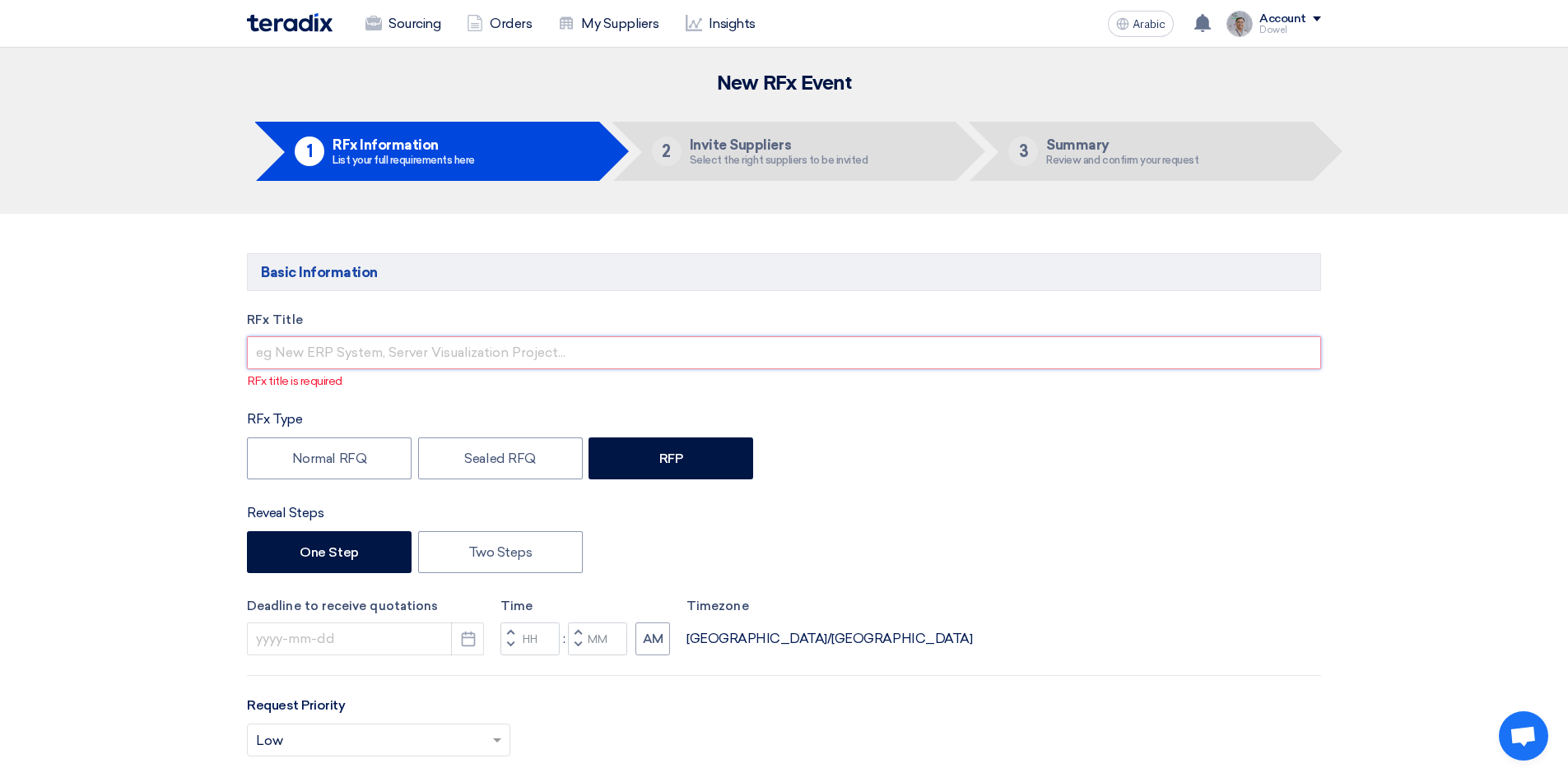
click at [301, 361] on input "text" at bounding box center [784, 353] width 1074 height 33
paste input "Repair the roof sandwich panel joints ( phase # 3)"
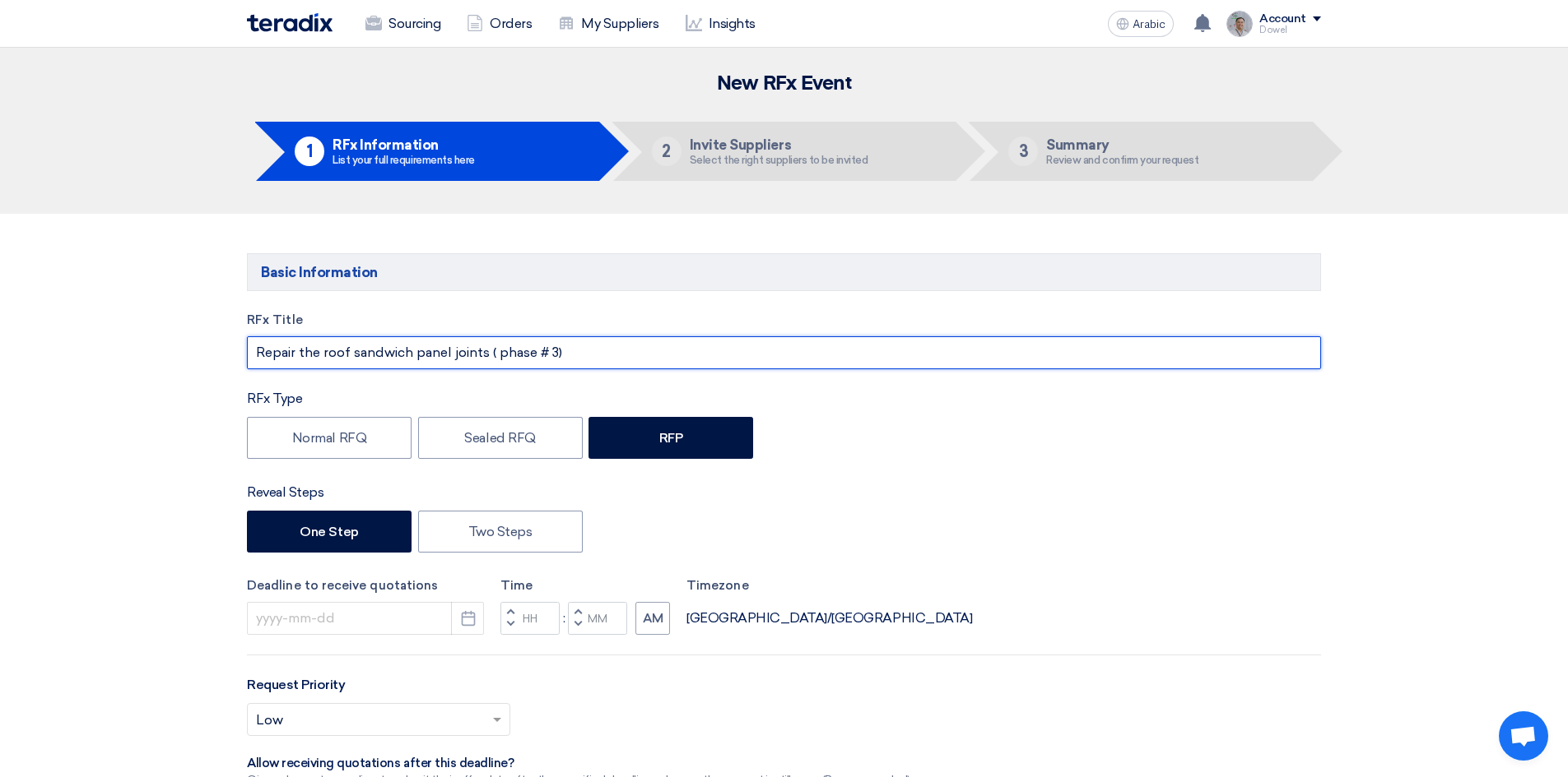
drag, startPoint x: 299, startPoint y: 353, endPoint x: 320, endPoint y: 353, distance: 21.0
click at [320, 353] on input "Repair the roof sandwich panel joints ( phase # 3)" at bounding box center [784, 353] width 1074 height 33
drag, startPoint x: 559, startPoint y: 354, endPoint x: 598, endPoint y: 355, distance: 39.0
click at [560, 354] on input "Repair of roof sandwich panel joints ( phase # 3)" at bounding box center [784, 353] width 1074 height 33
type input "Repair of roof sandwich panel joints ( phase # 3) - NMD"
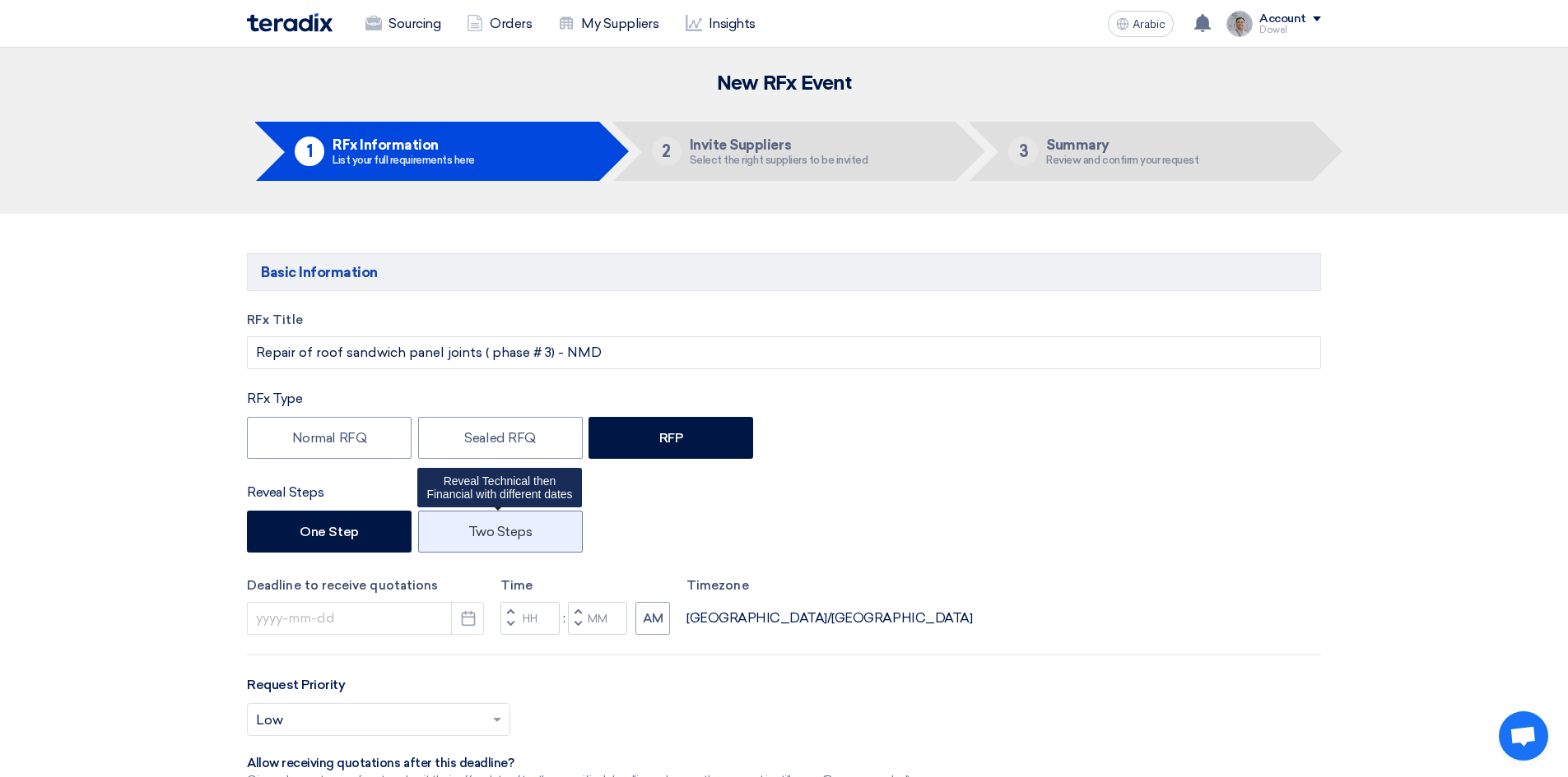
click at [488, 531] on font "Two Steps" at bounding box center [500, 532] width 65 height 15
click at [479, 531] on input "Two Steps" at bounding box center [474, 531] width 11 height 11
radio input "true"
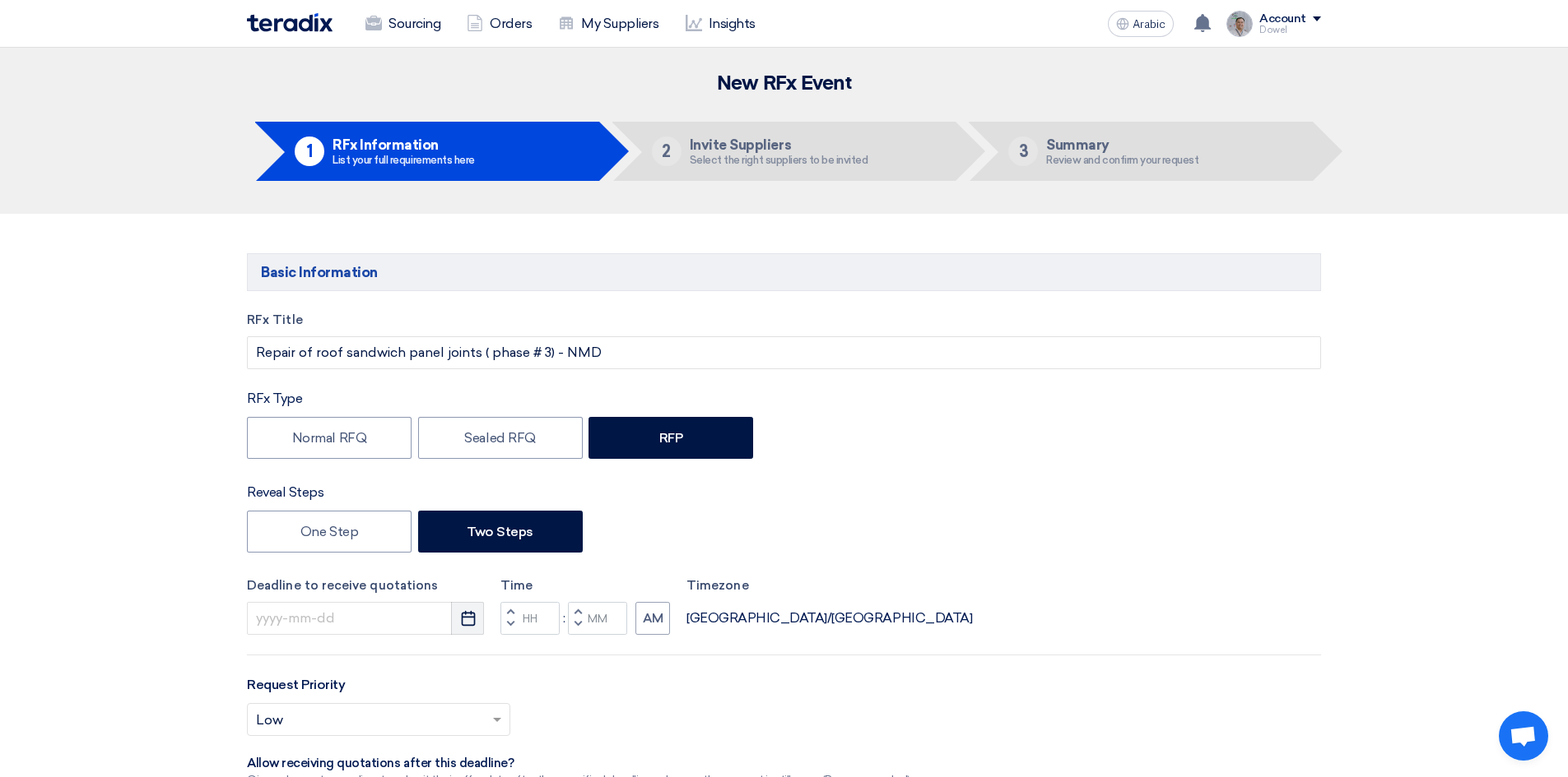
click at [465, 620] on icon "Pick a date" at bounding box center [468, 619] width 16 height 16
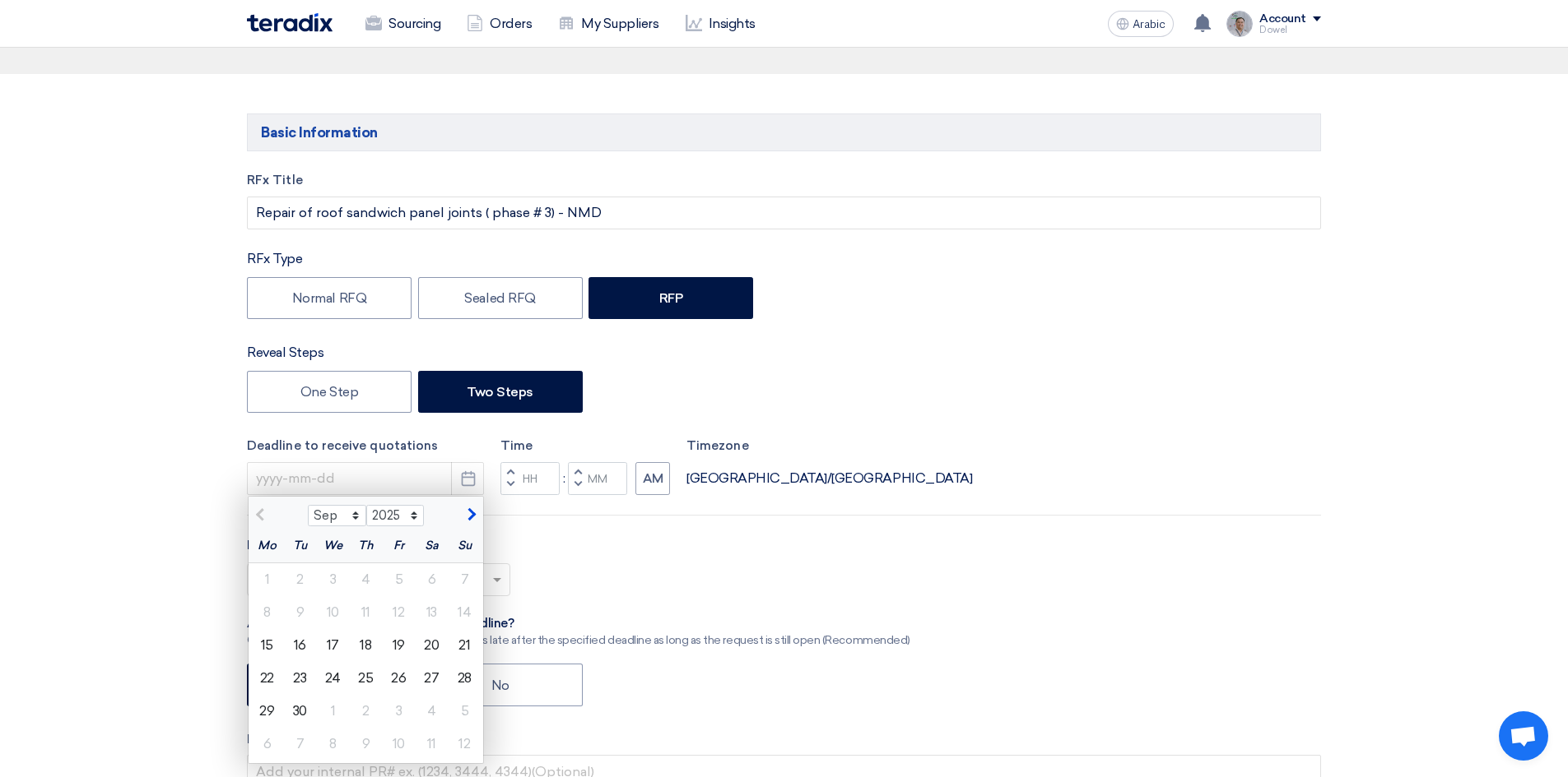
scroll to position [247, 0]
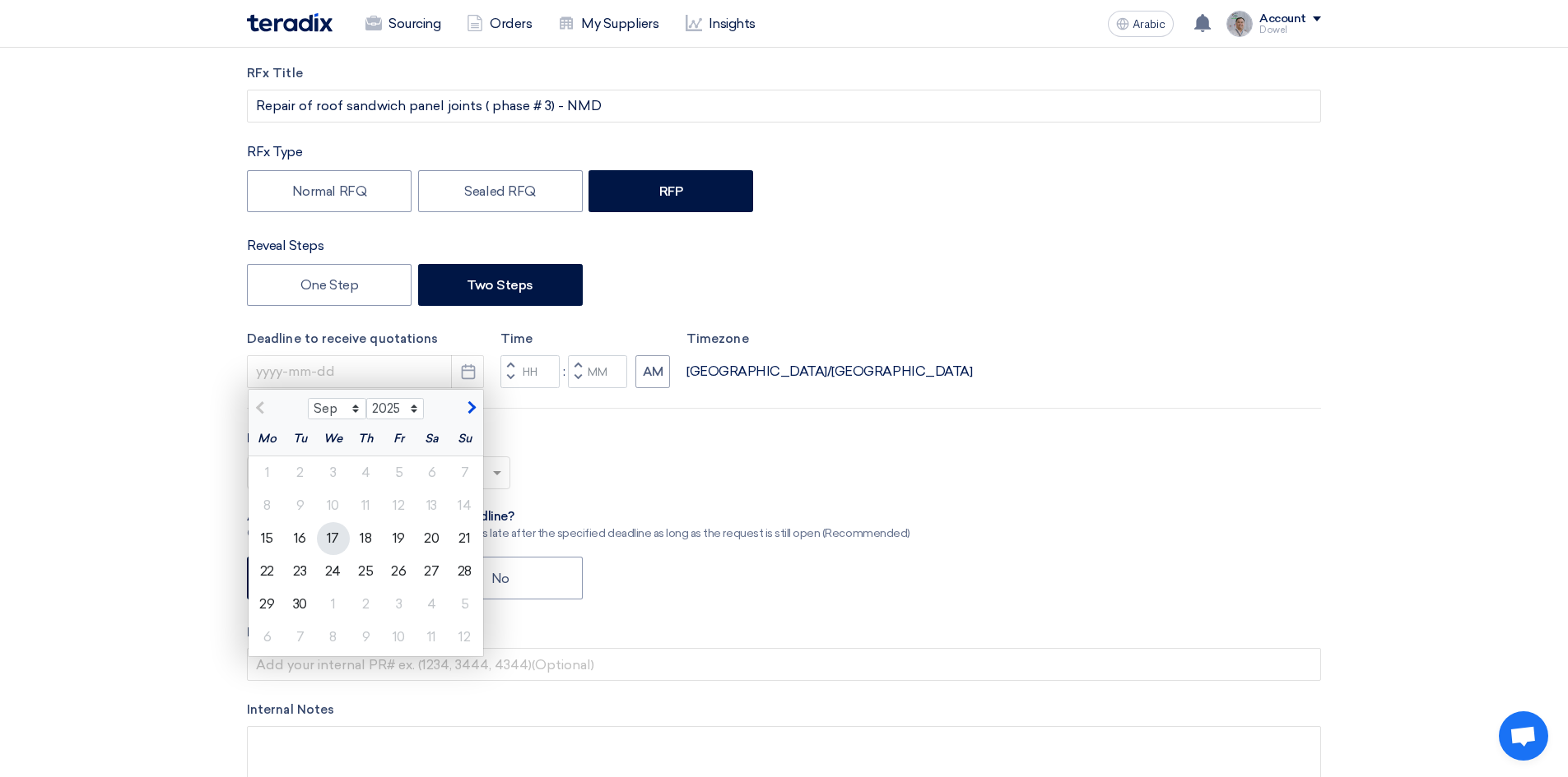
click at [326, 540] on font "17" at bounding box center [333, 538] width 13 height 15
type input "[DATE]"
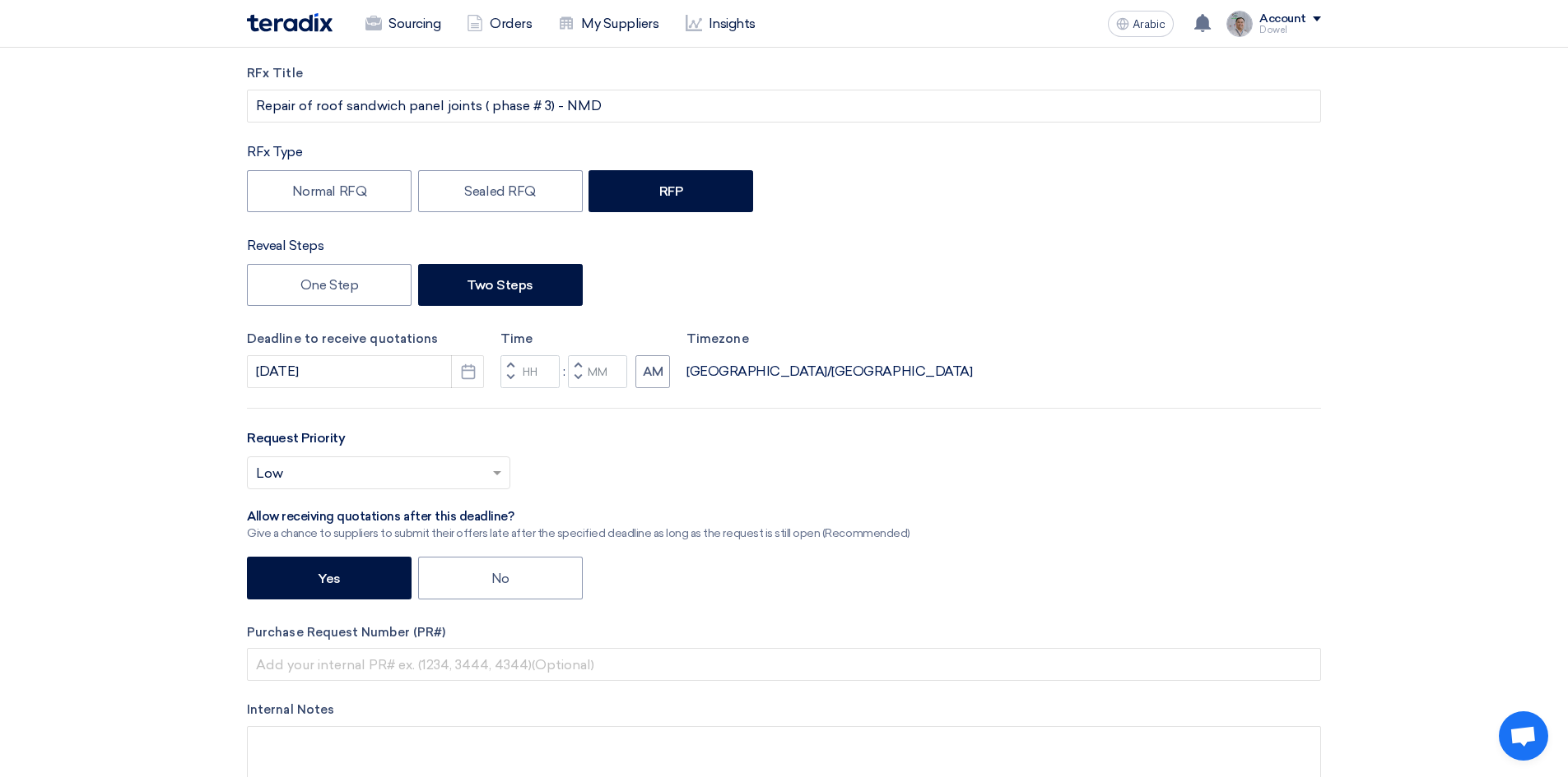
click at [508, 378] on span "button" at bounding box center [511, 377] width 5 height 10
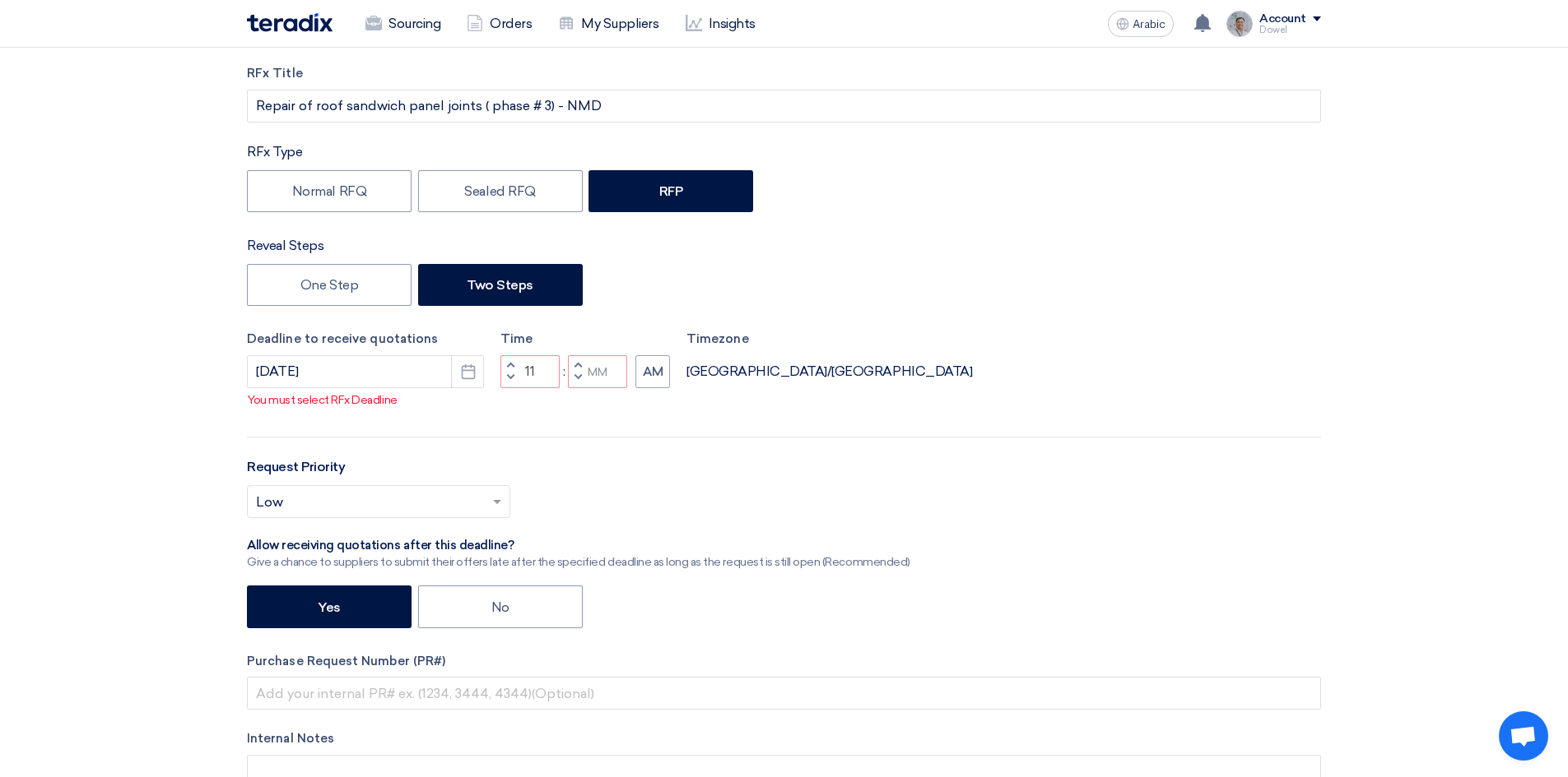
click at [574, 388] on button "Decrement minutes" at bounding box center [578, 378] width 20 height 21
type input "10"
type input "59"
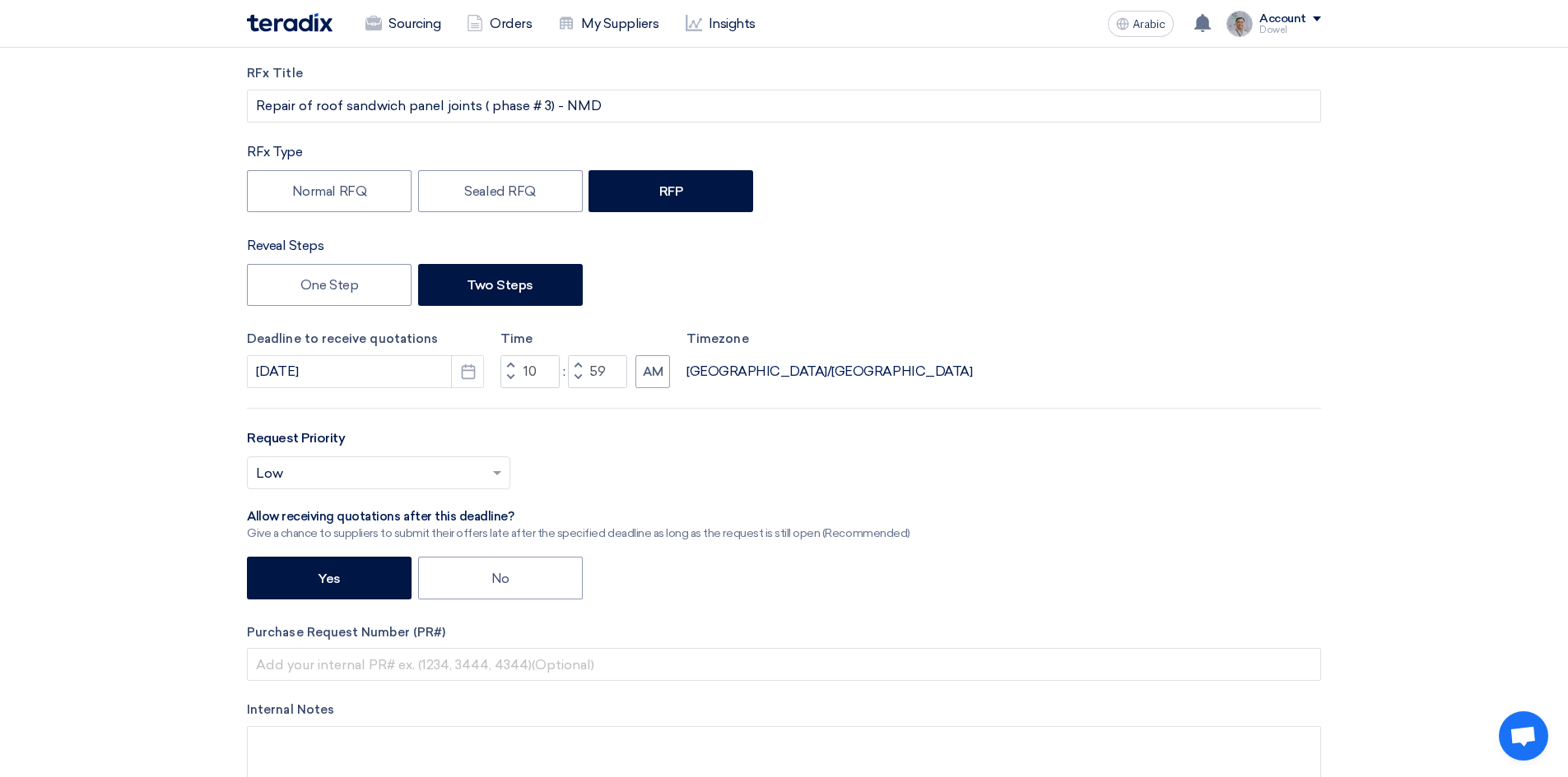
click at [573, 362] on button "Increment minutes" at bounding box center [578, 365] width 20 height 21
type input "11"
type input "00"
click at [510, 378] on span "button" at bounding box center [511, 377] width 5 height 10
click at [513, 365] on span "button" at bounding box center [511, 365] width 5 height 10
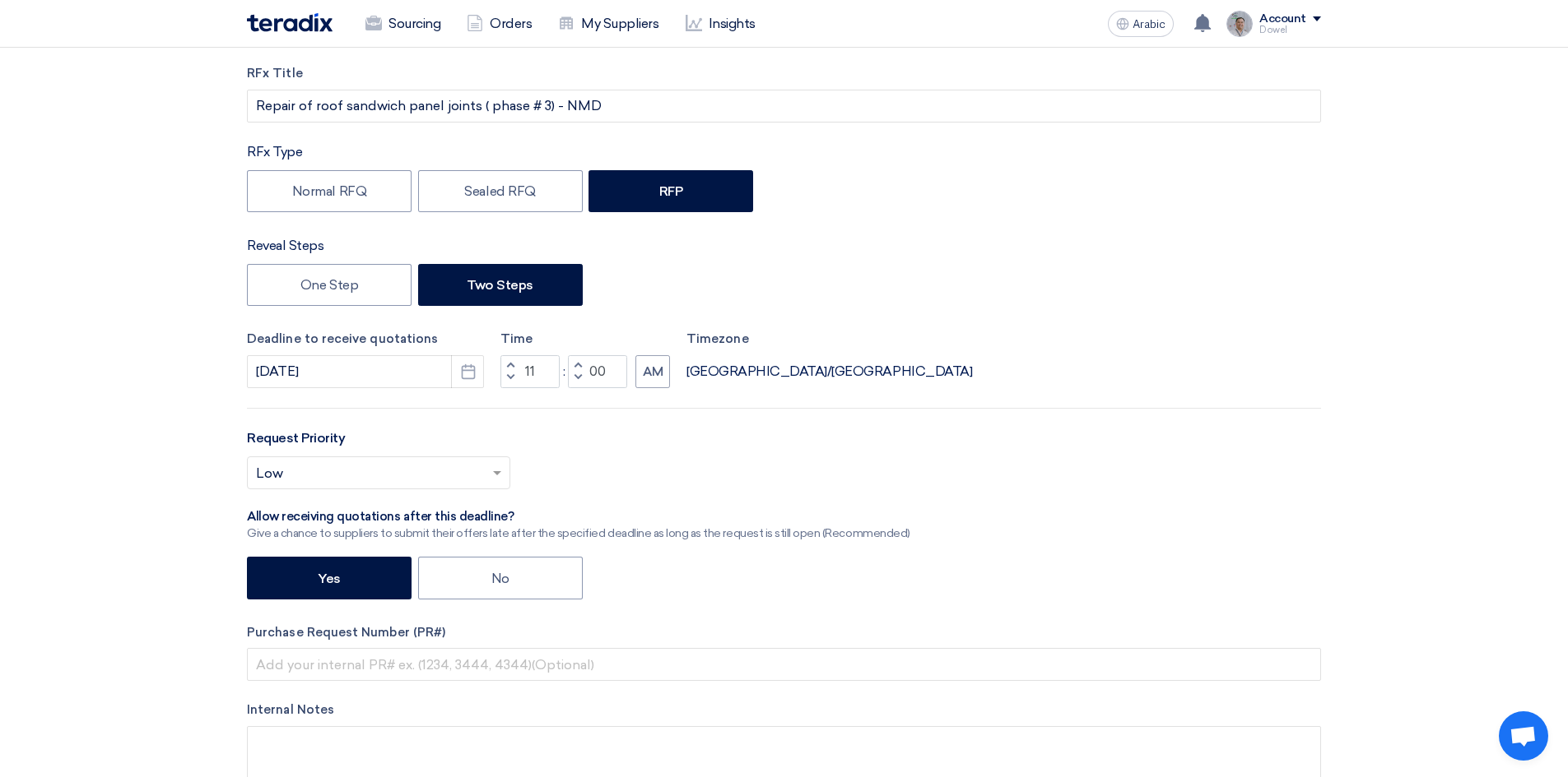
click at [513, 365] on span "button" at bounding box center [511, 365] width 5 height 10
click at [508, 378] on span "button" at bounding box center [511, 377] width 5 height 10
click at [650, 374] on font "AM" at bounding box center [653, 372] width 21 height 15
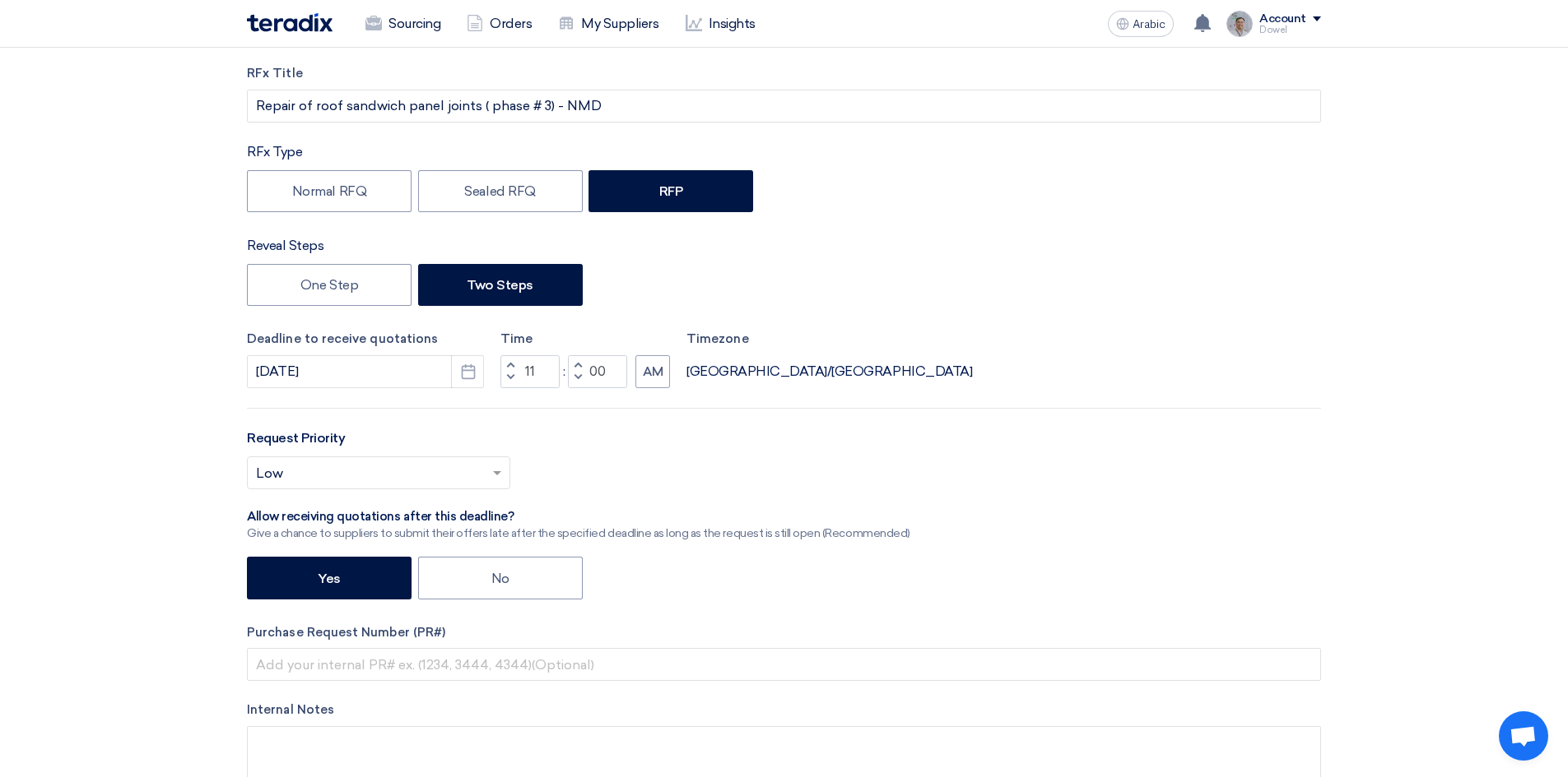
click at [510, 377] on span "button" at bounding box center [511, 377] width 5 height 10
click at [511, 374] on span "button" at bounding box center [511, 377] width 5 height 10
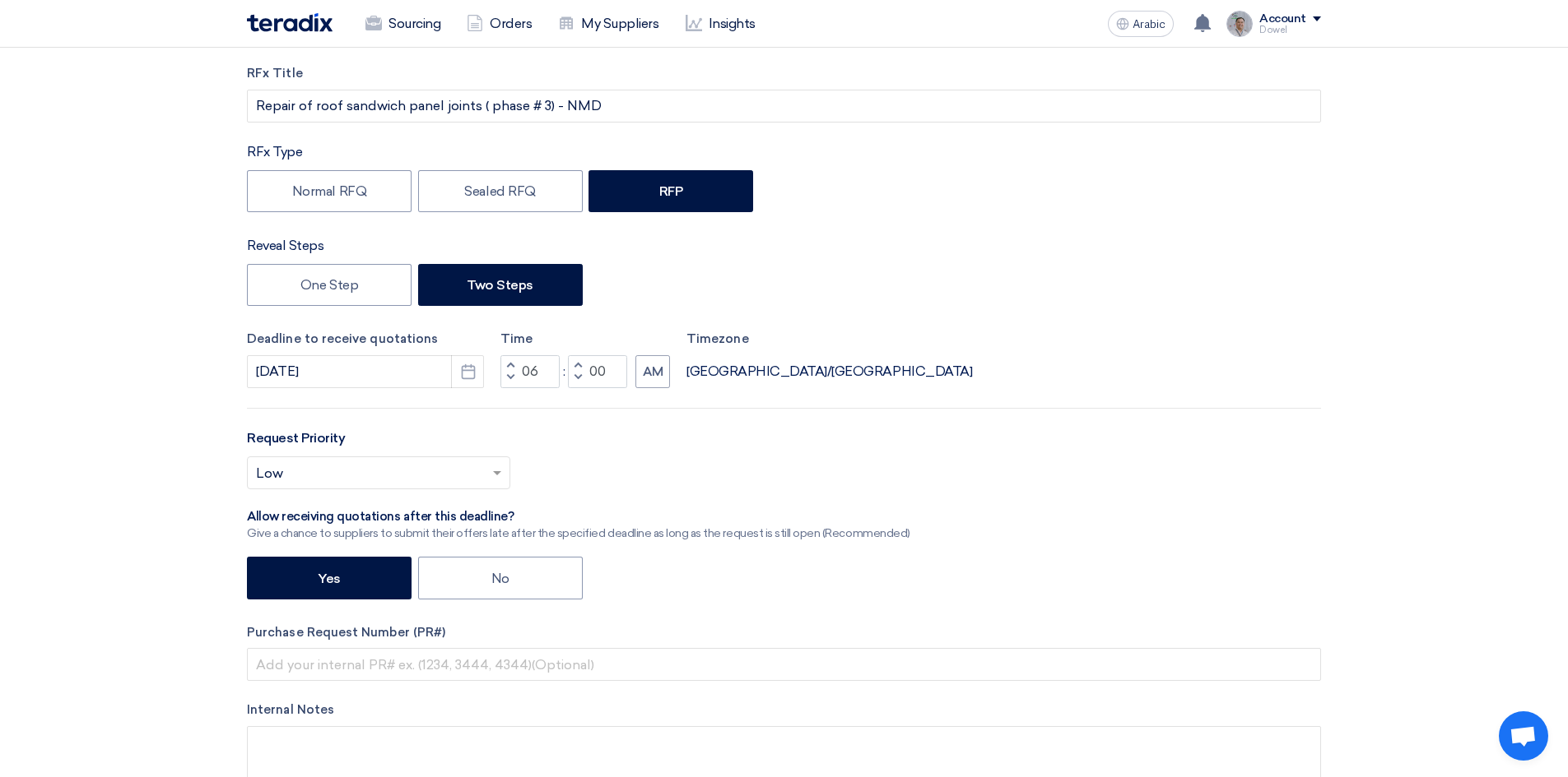
click at [511, 374] on span "button" at bounding box center [511, 377] width 5 height 10
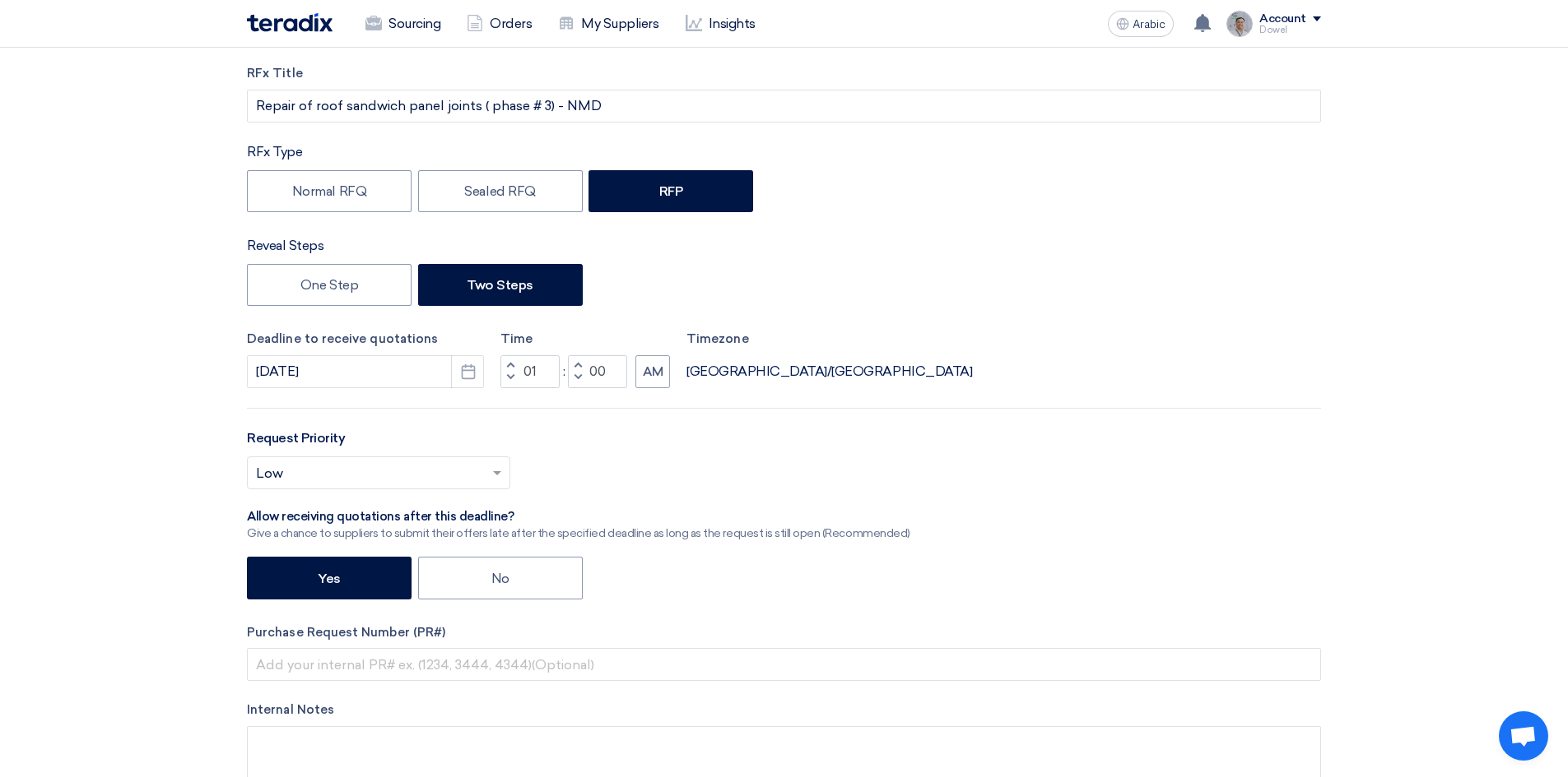
click at [511, 374] on span "button" at bounding box center [511, 377] width 5 height 10
click at [510, 374] on span "button" at bounding box center [511, 377] width 5 height 10
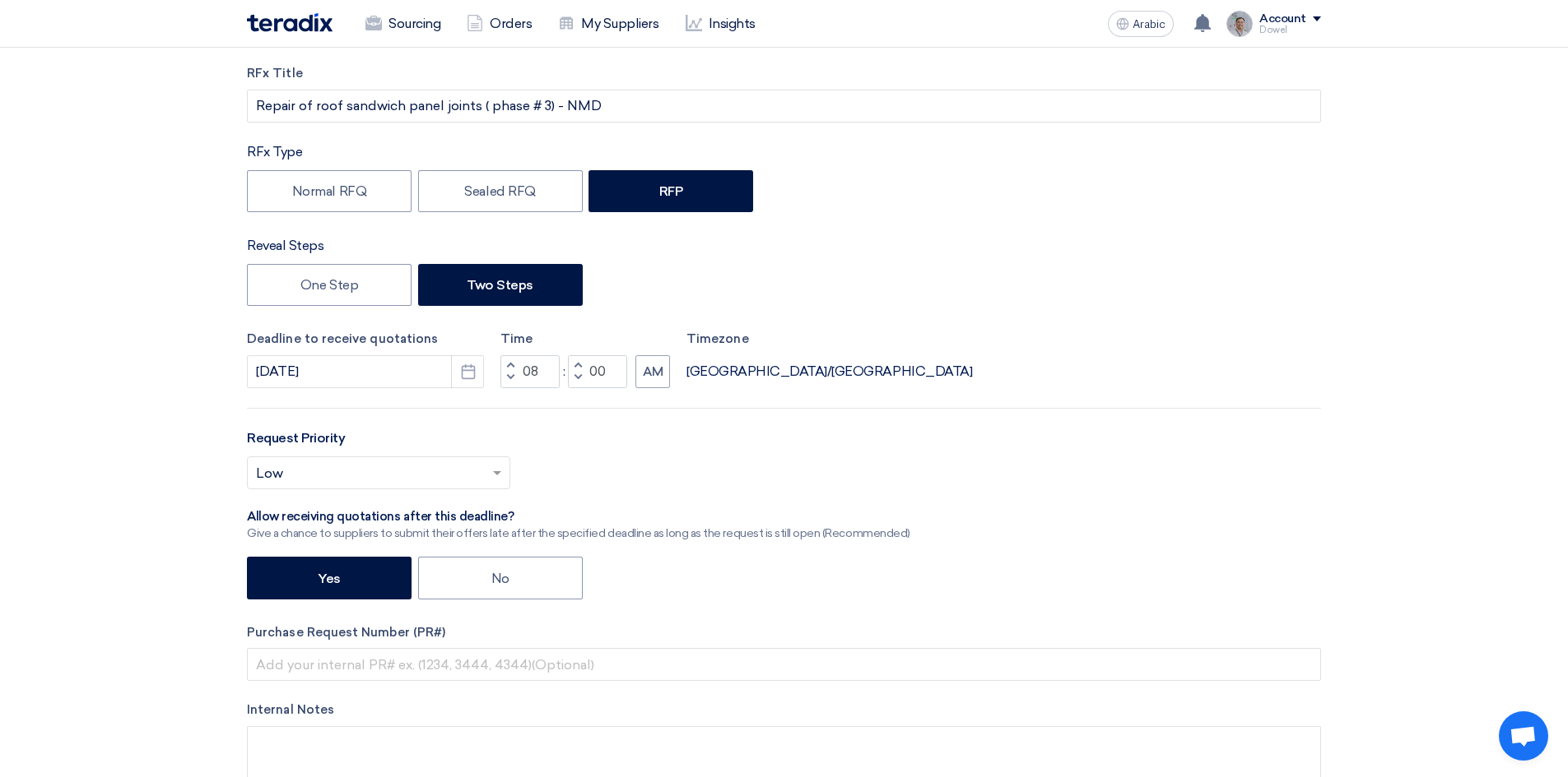
click at [510, 374] on span "button" at bounding box center [511, 377] width 5 height 10
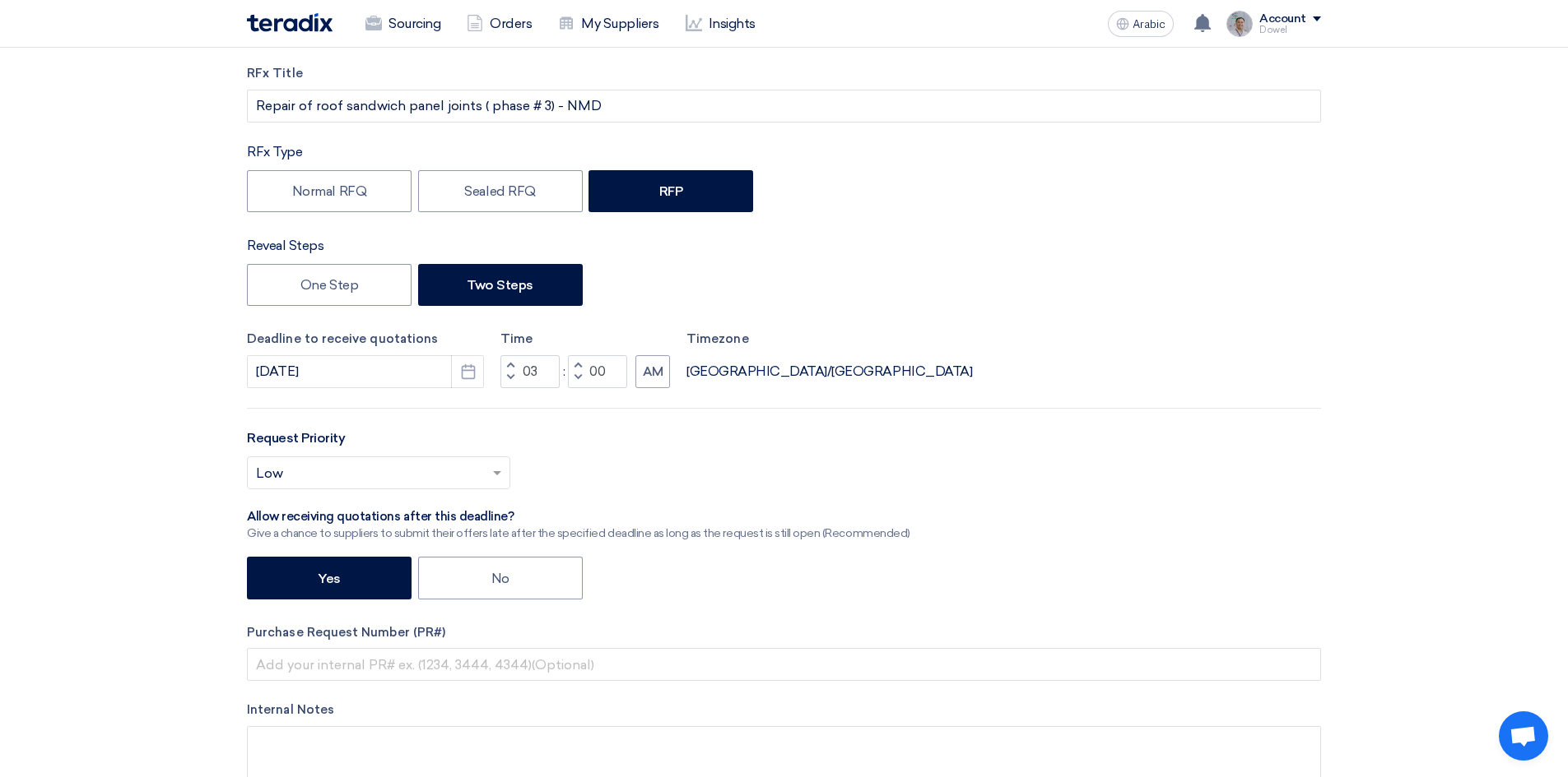
click at [510, 374] on span "button" at bounding box center [511, 377] width 5 height 10
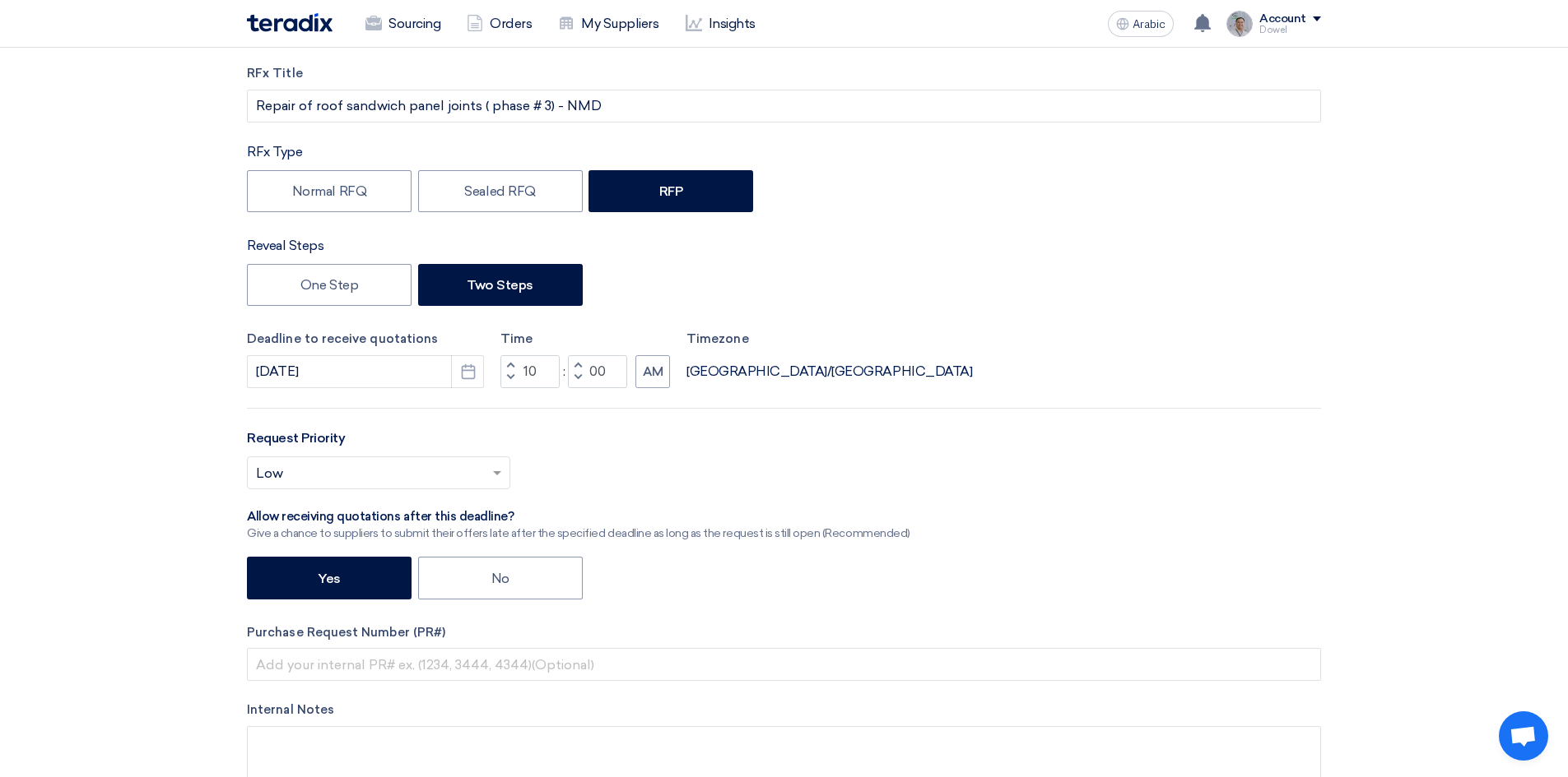
click at [509, 374] on span "button" at bounding box center [511, 377] width 5 height 10
click at [508, 374] on span "button" at bounding box center [511, 377] width 5 height 10
click at [508, 364] on span "button" at bounding box center [511, 365] width 5 height 10
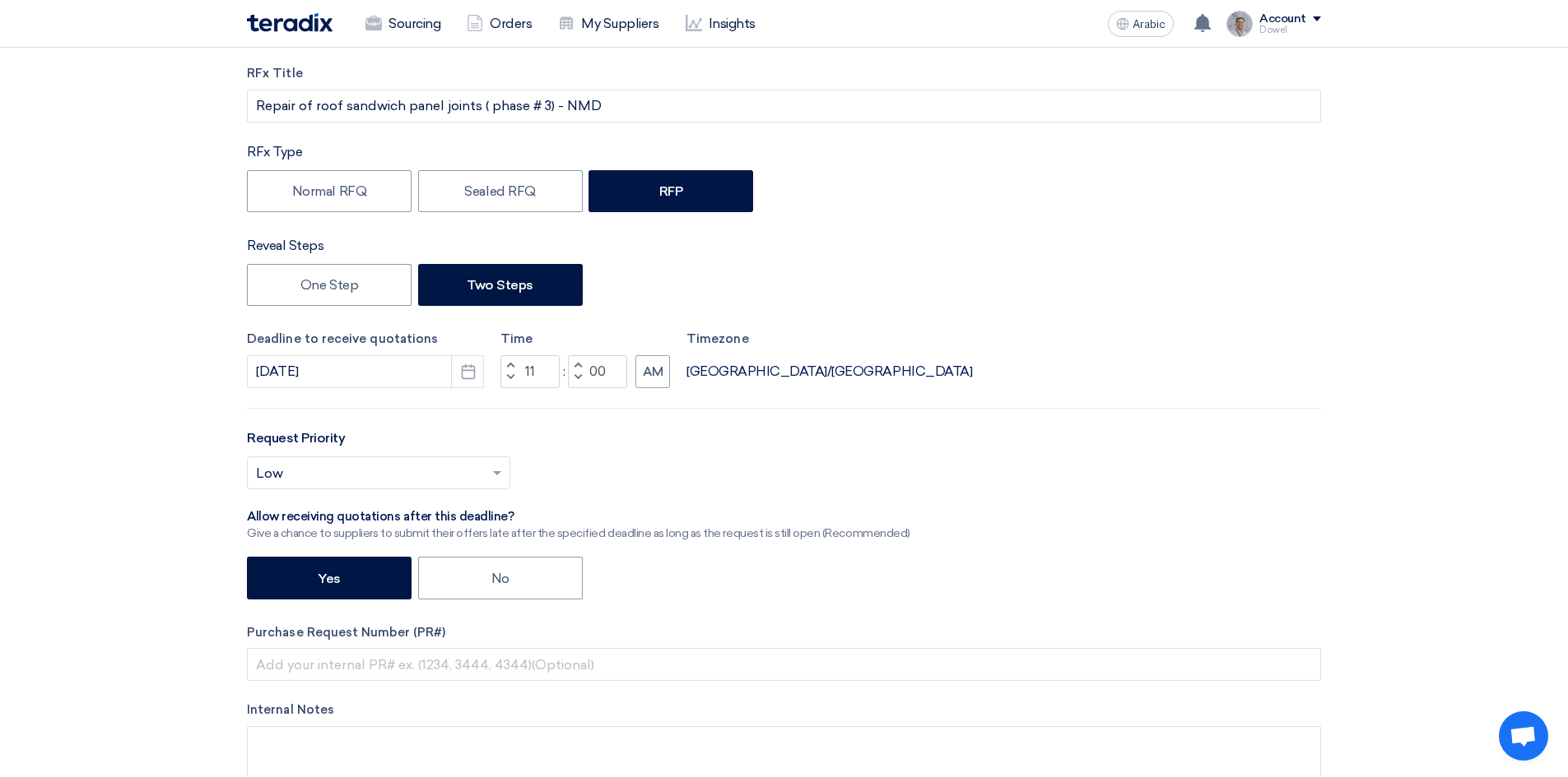
click at [508, 364] on span "button" at bounding box center [511, 365] width 5 height 10
click at [512, 378] on span "button" at bounding box center [511, 377] width 5 height 10
click at [510, 365] on span "button" at bounding box center [511, 365] width 5 height 10
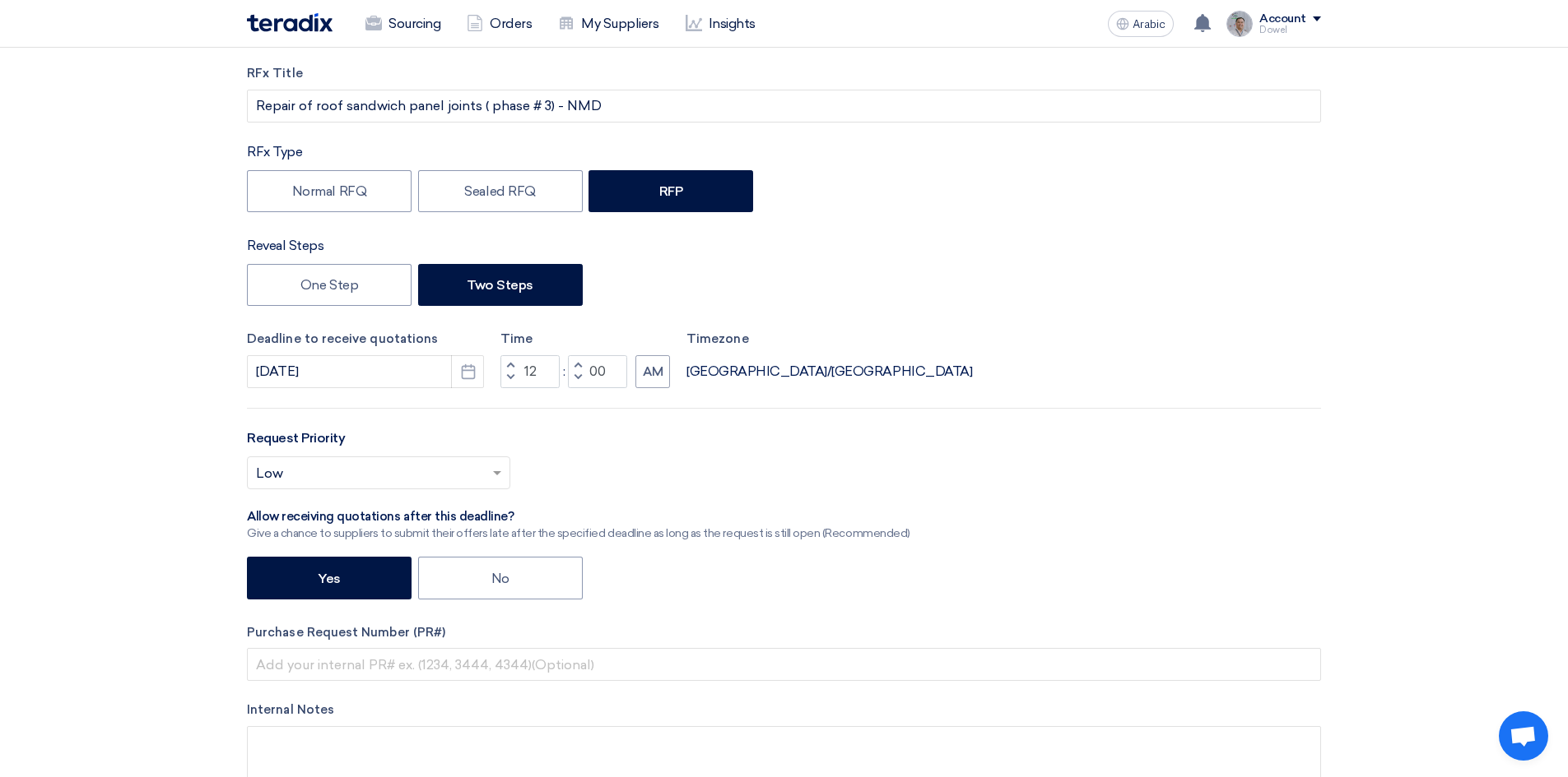
click at [510, 365] on span "button" at bounding box center [511, 365] width 5 height 10
type input "01"
click at [645, 380] on button "AM" at bounding box center [653, 372] width 35 height 33
click at [647, 377] on font "AM" at bounding box center [653, 372] width 21 height 15
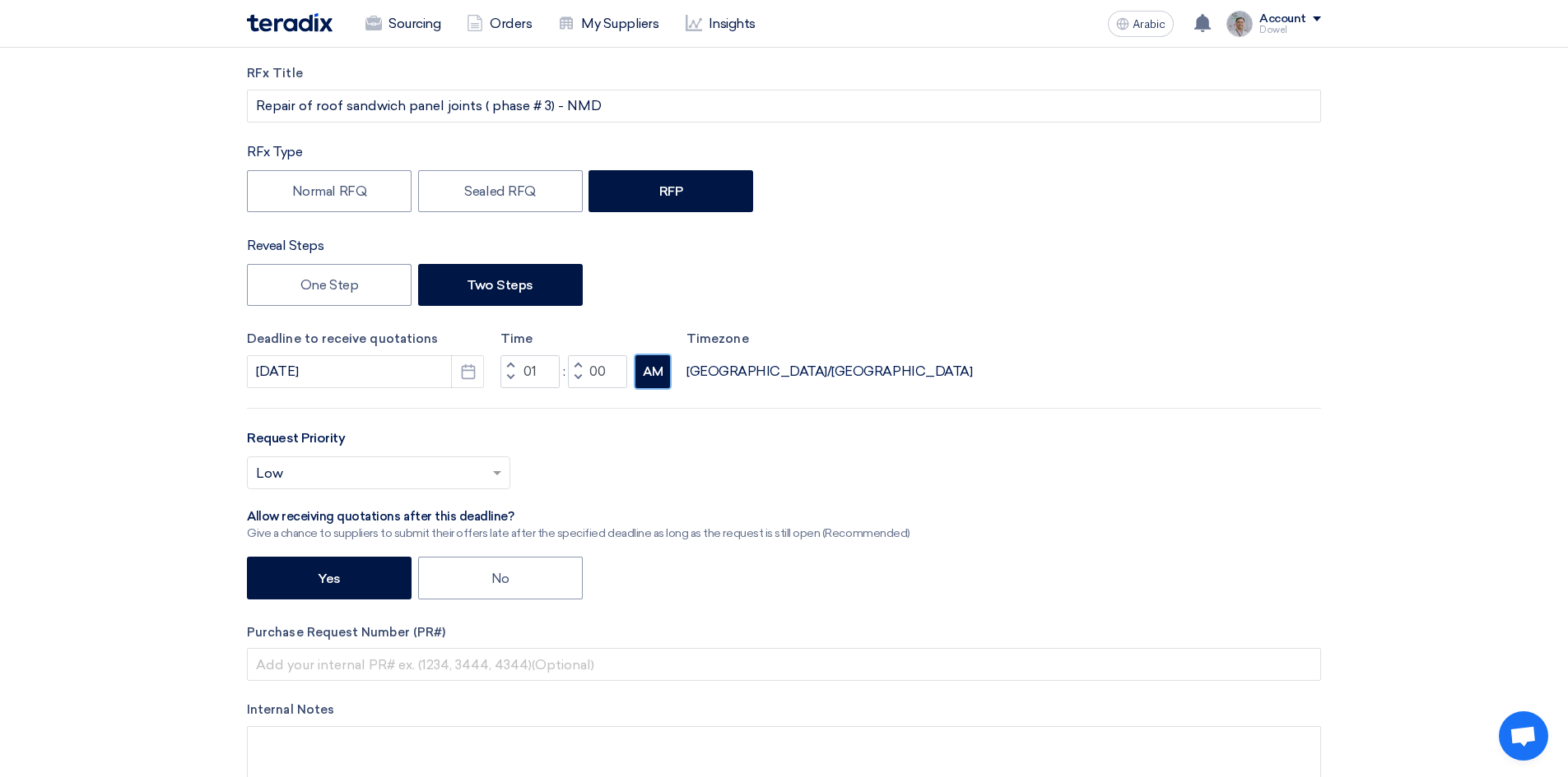
click at [647, 377] on font "AM" at bounding box center [653, 372] width 21 height 15
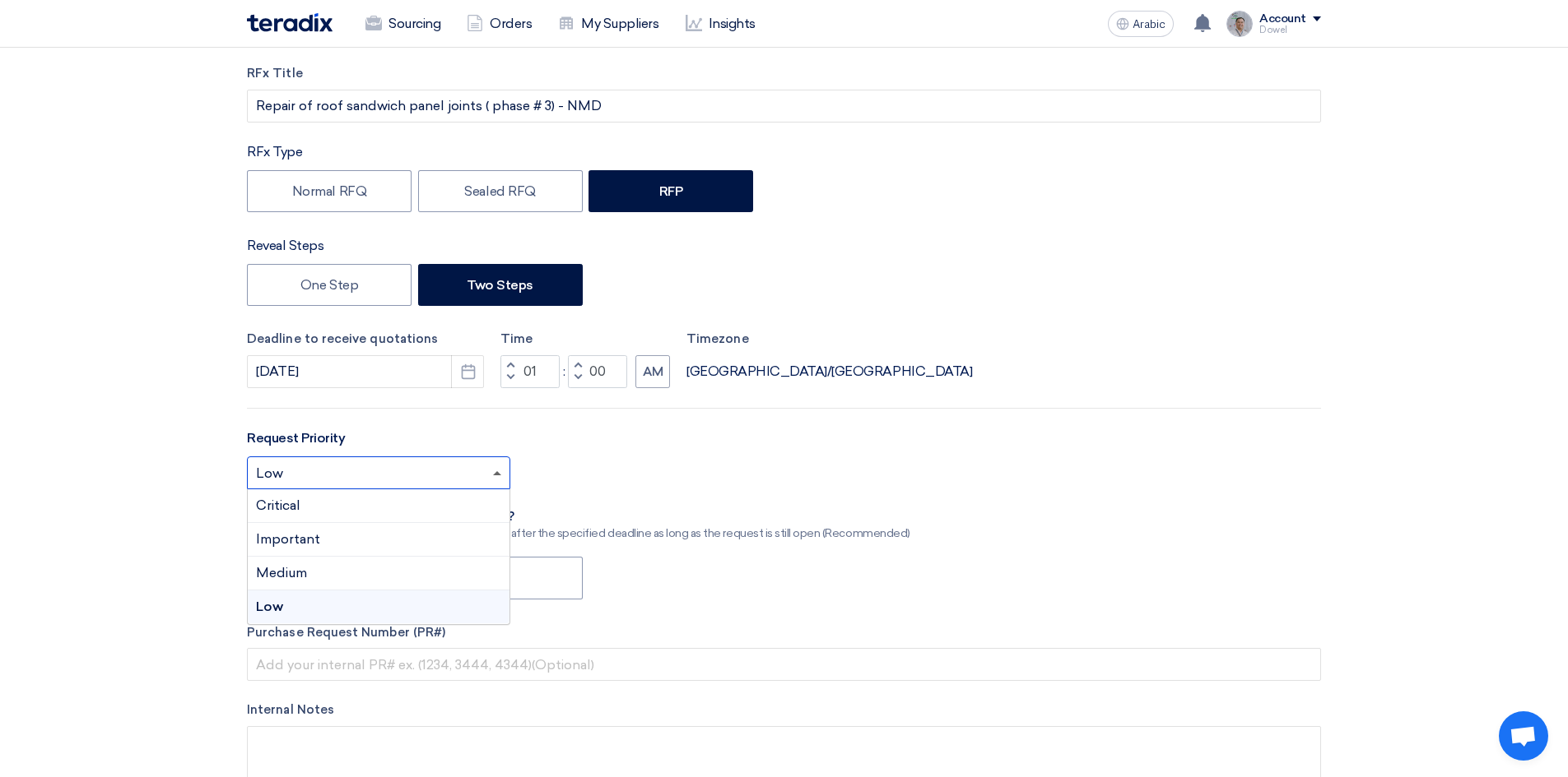
click at [493, 475] on span at bounding box center [499, 473] width 21 height 20
click at [313, 543] on font "Important" at bounding box center [288, 539] width 65 height 15
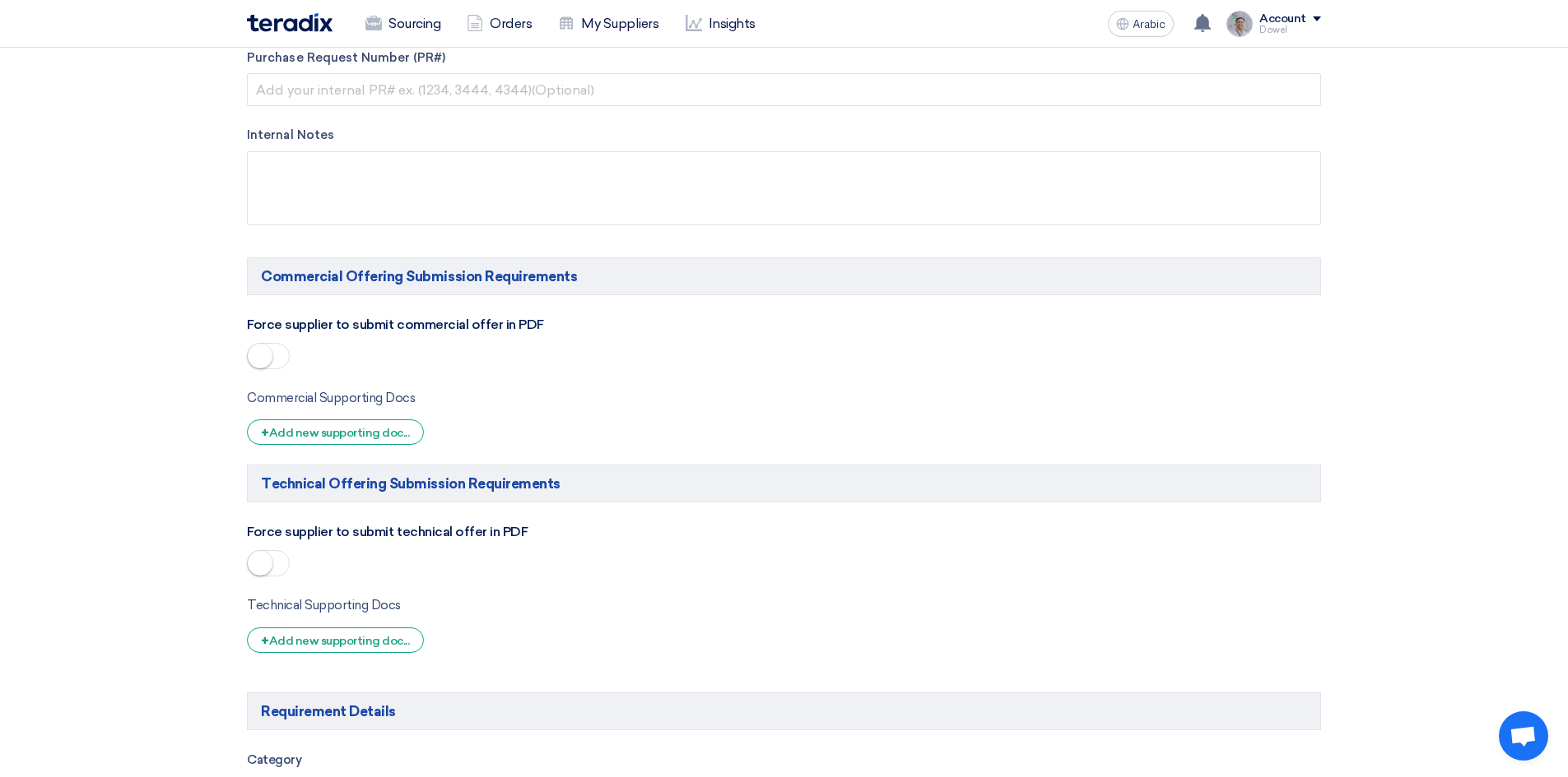
scroll to position [822, 0]
click at [279, 355] on span at bounding box center [268, 355] width 43 height 26
click at [283, 560] on span at bounding box center [268, 563] width 43 height 26
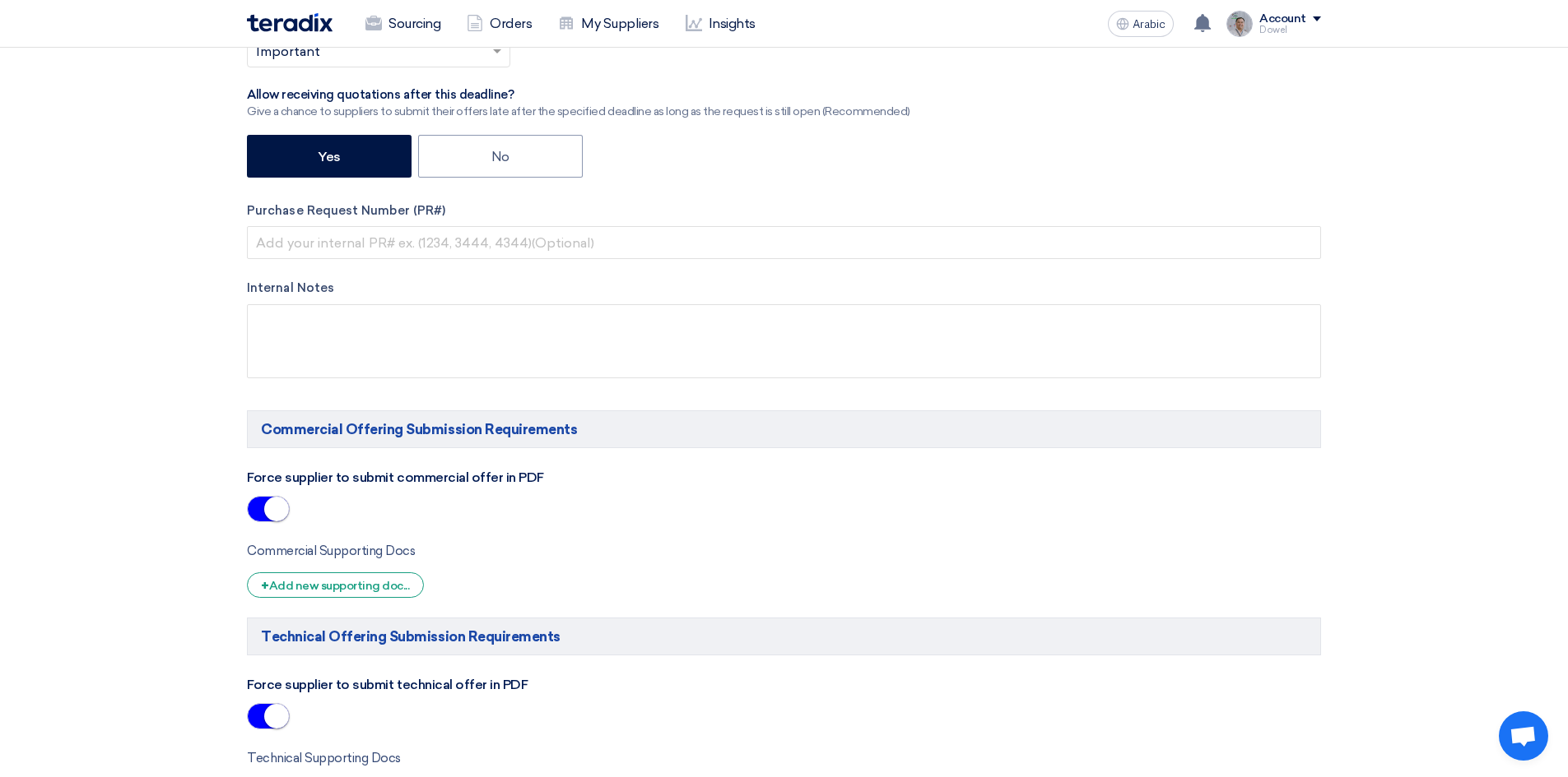
scroll to position [493, 0]
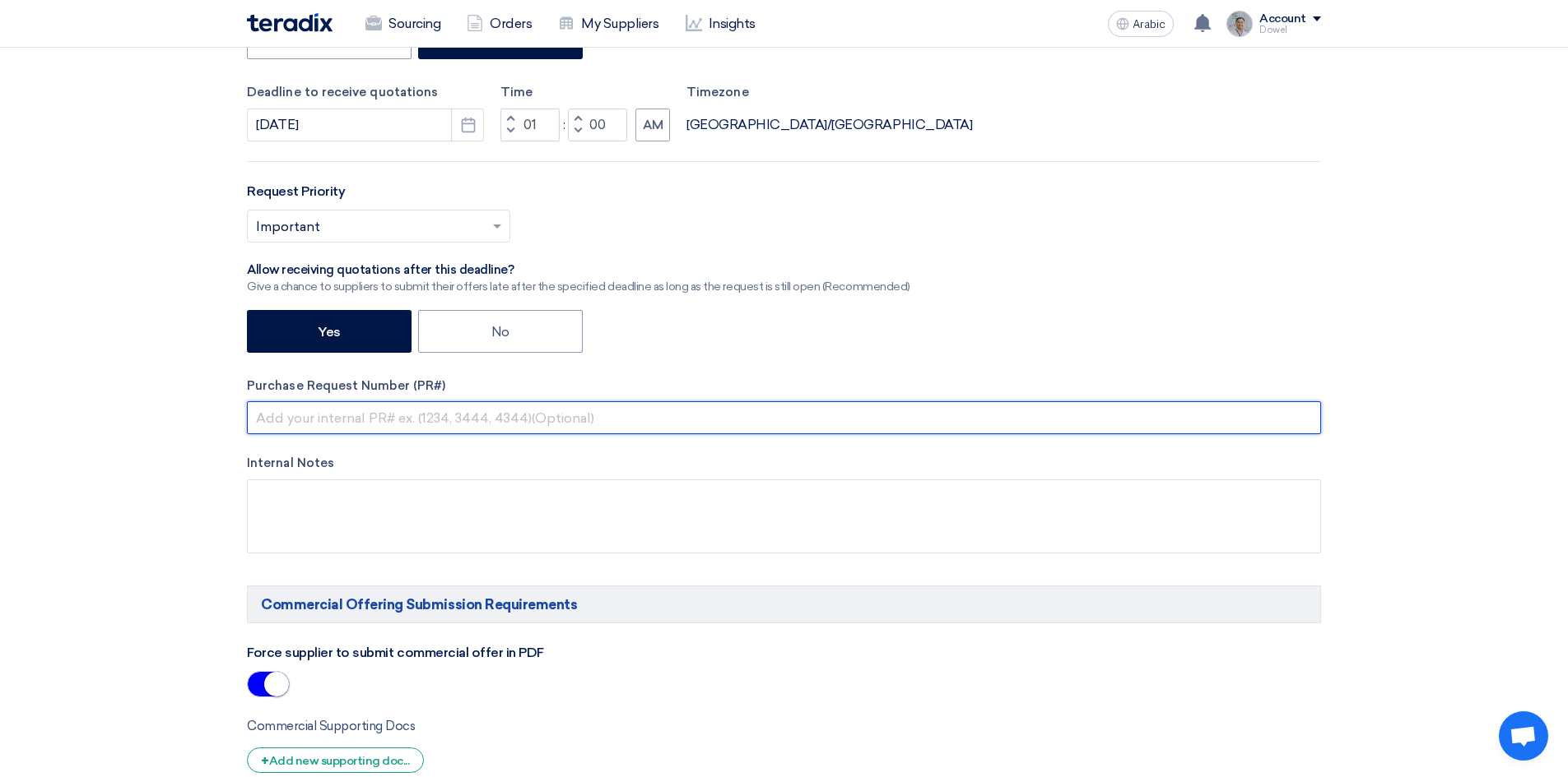
click at [405, 423] on input "text" at bounding box center [784, 418] width 1074 height 33
paste input "ACC-00021111"
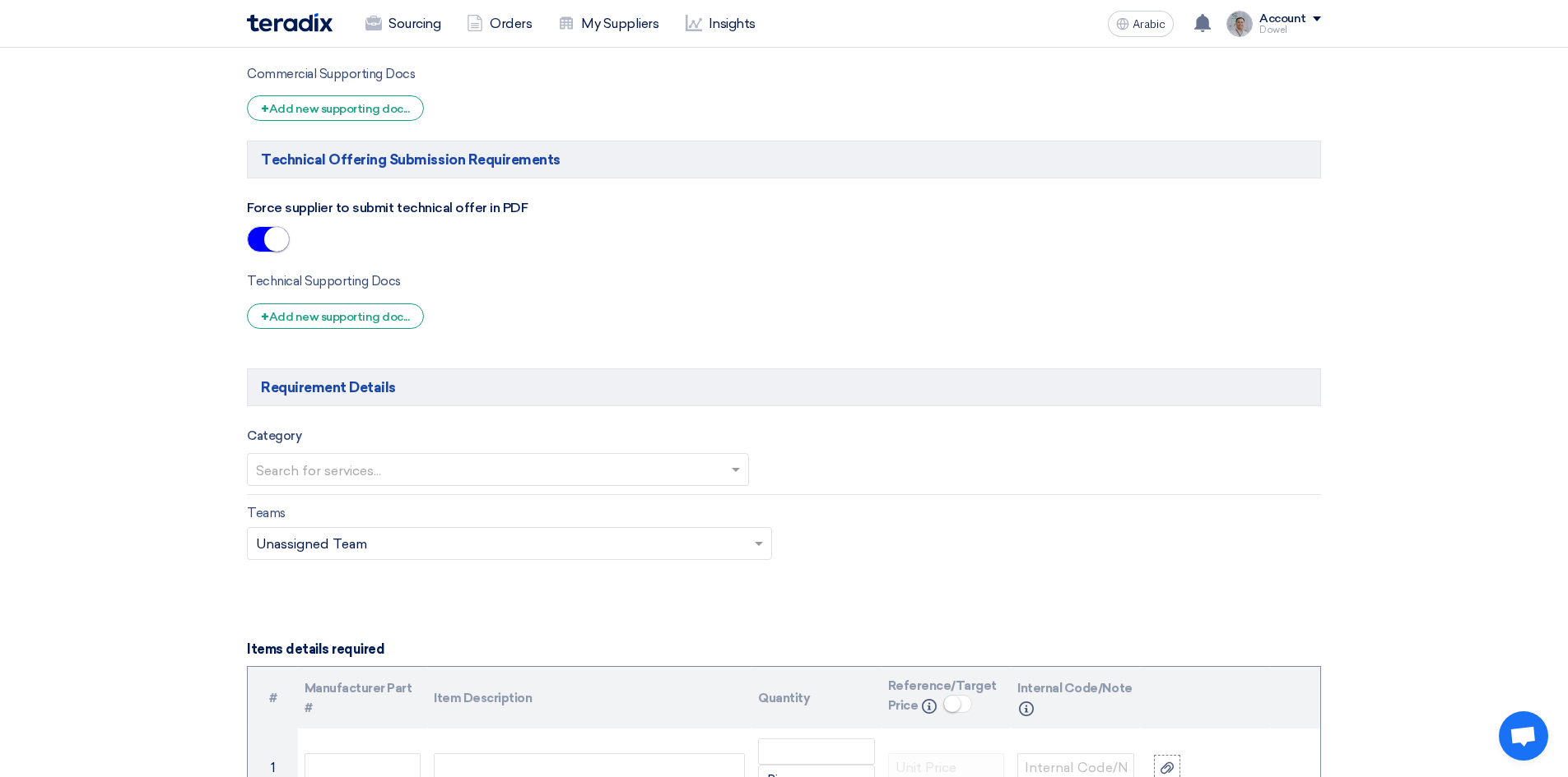
scroll to position [1234, 0]
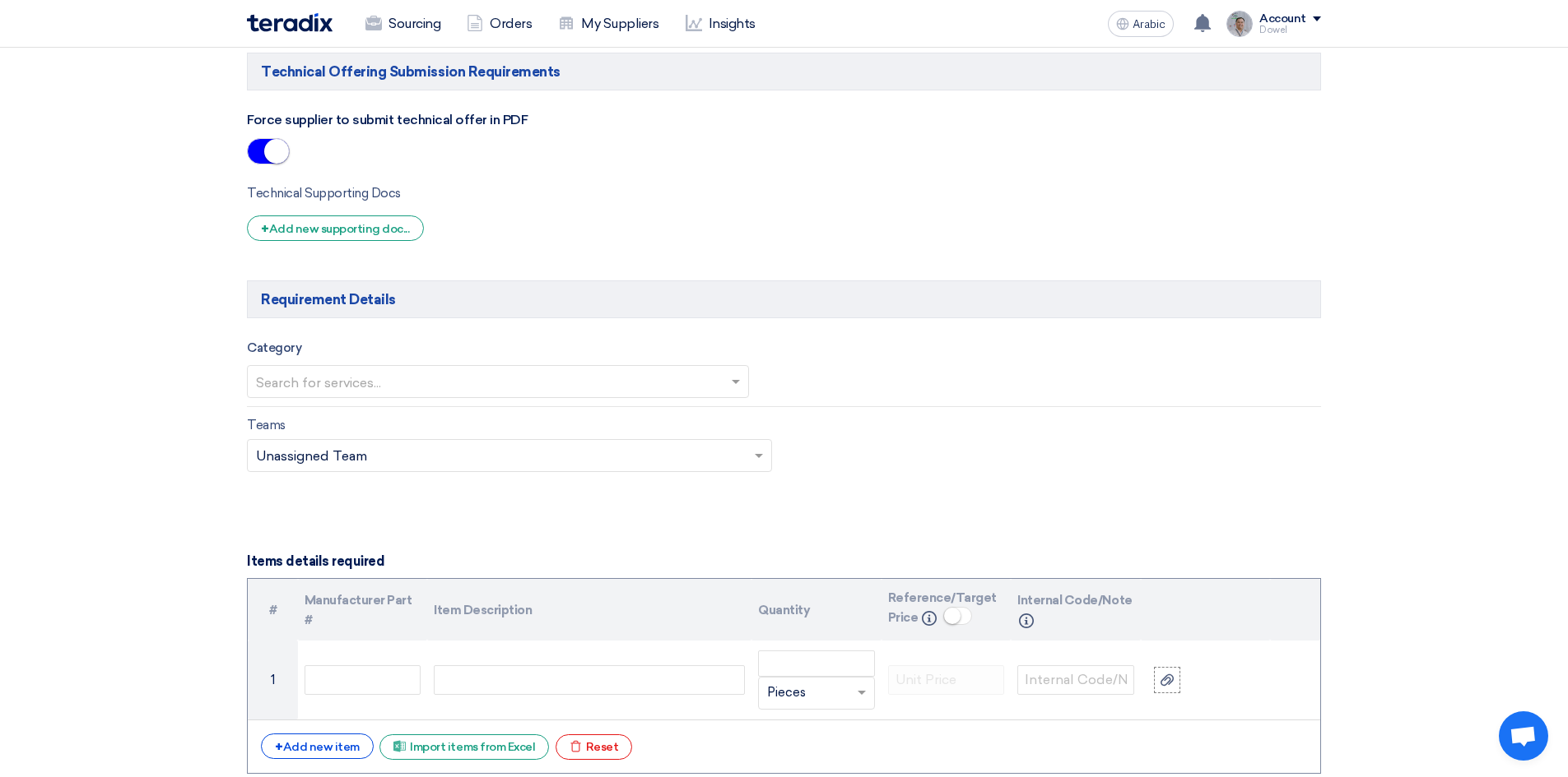
type input "ACC-00021111"
click at [600, 393] on input "text" at bounding box center [490, 384] width 467 height 27
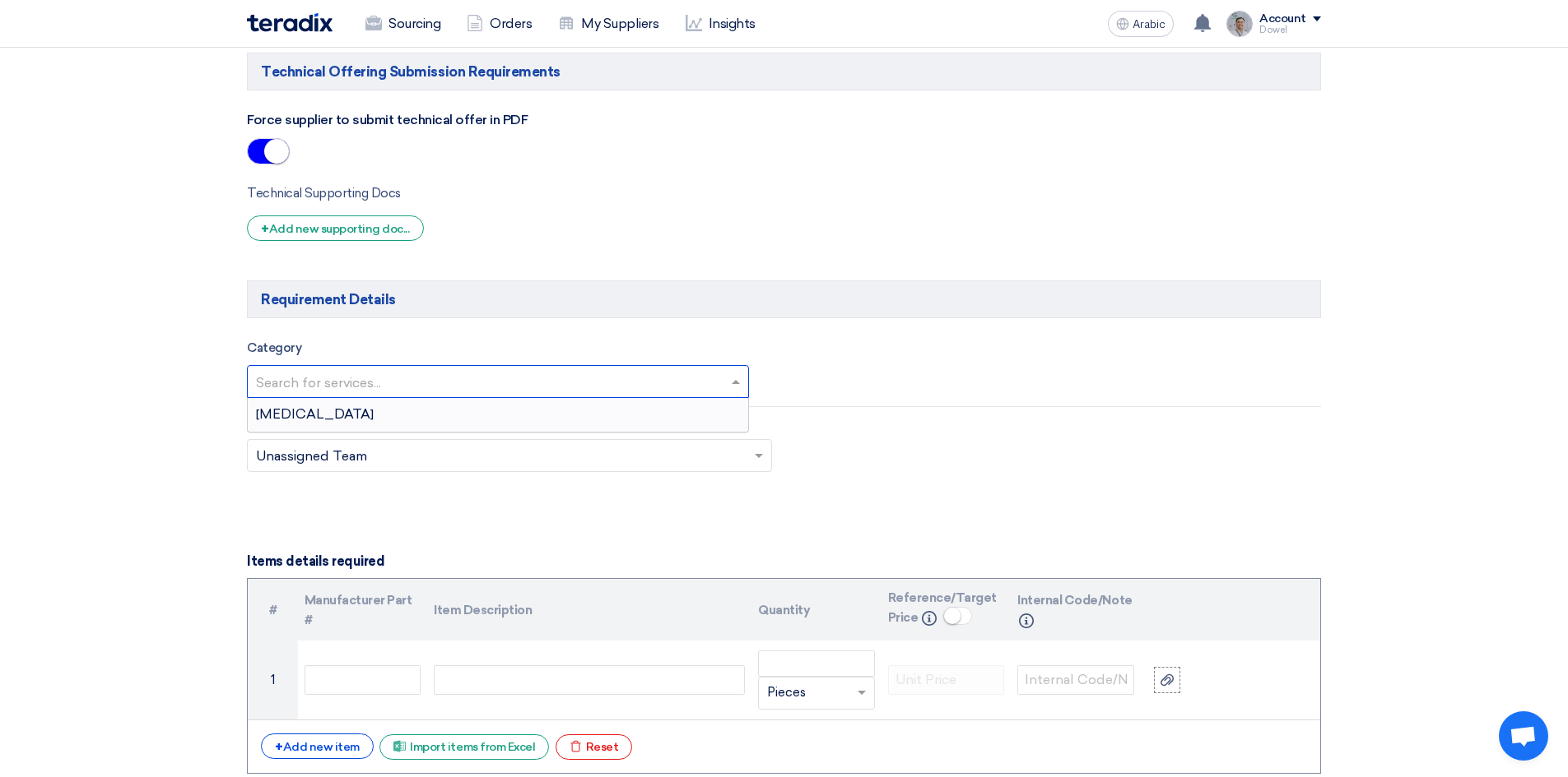
click at [326, 382] on input "text" at bounding box center [490, 384] width 467 height 27
click at [293, 409] on span "[MEDICAL_DATA]" at bounding box center [315, 413] width 117 height 15
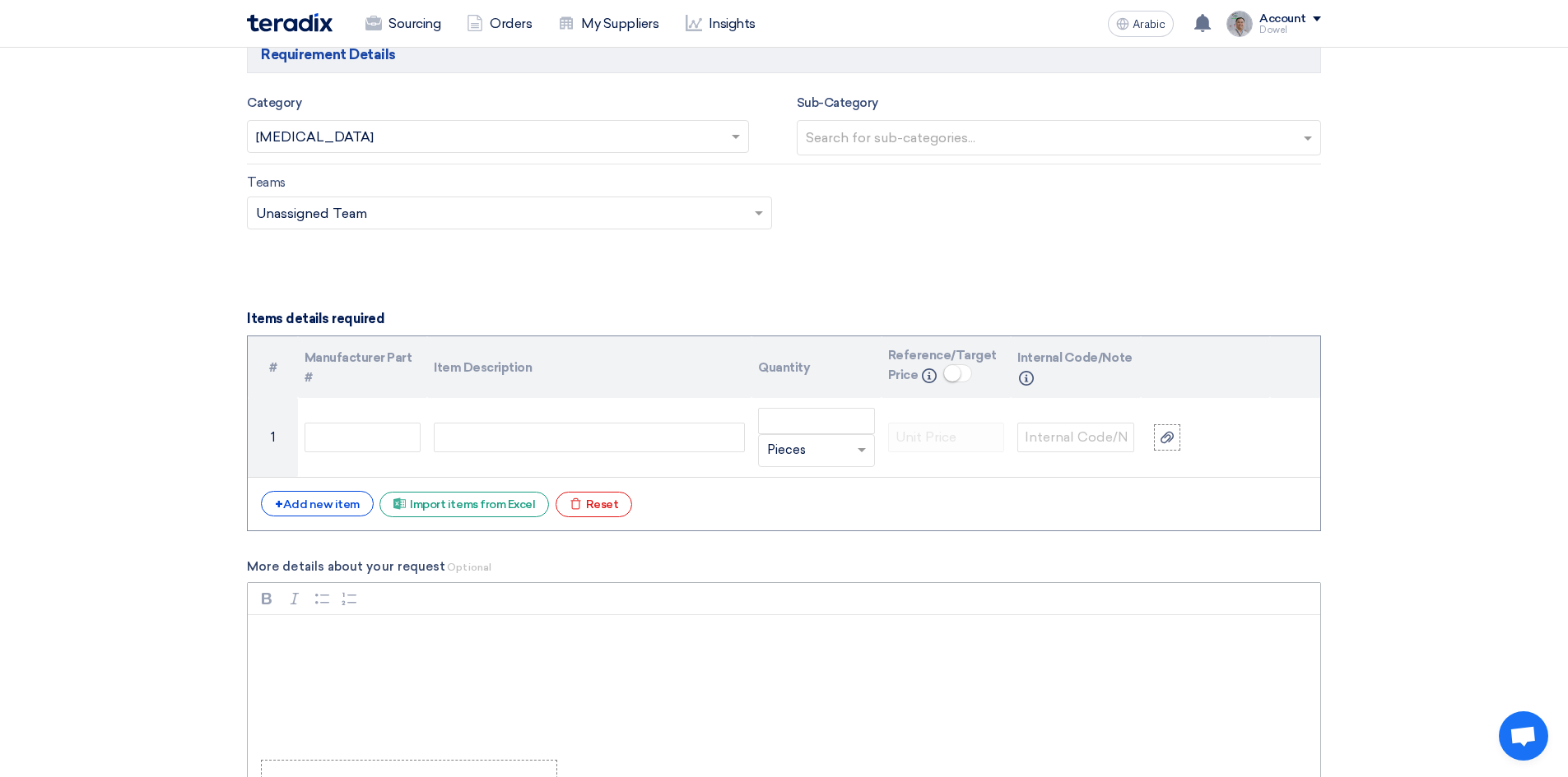
scroll to position [1480, 0]
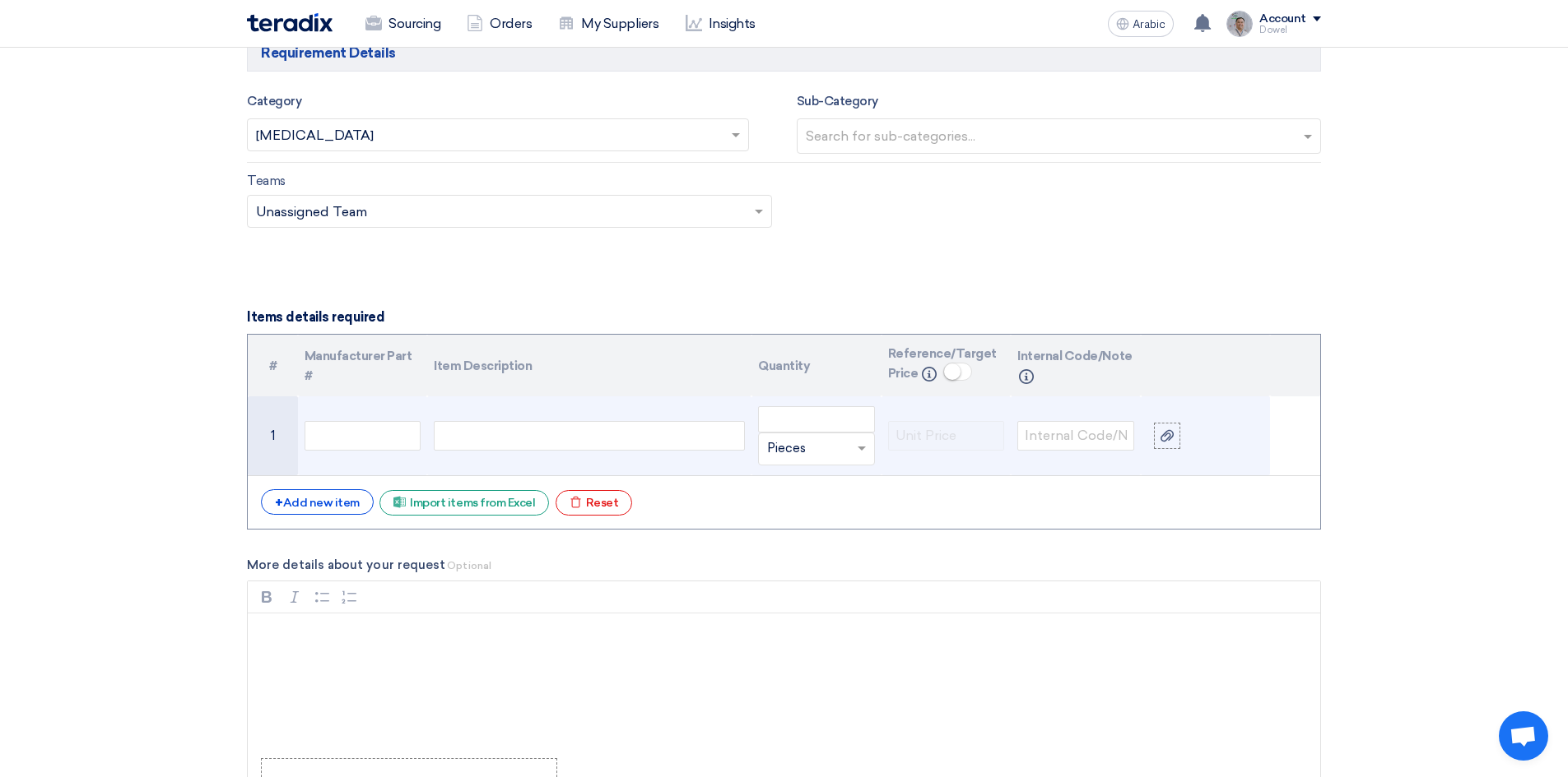
click at [477, 430] on div at bounding box center [589, 435] width 311 height 30
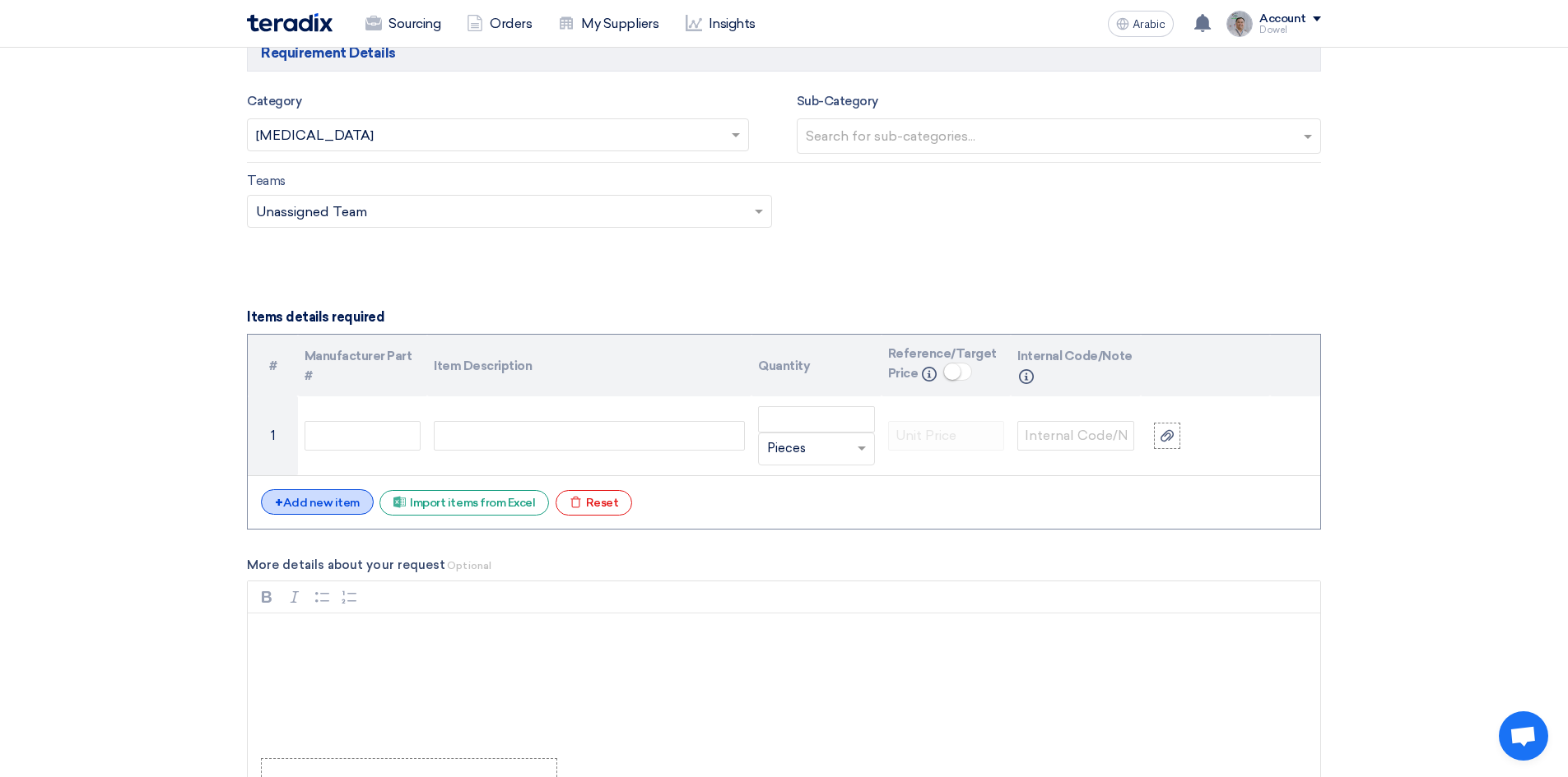
click at [323, 503] on font "Add new item" at bounding box center [321, 503] width 76 height 14
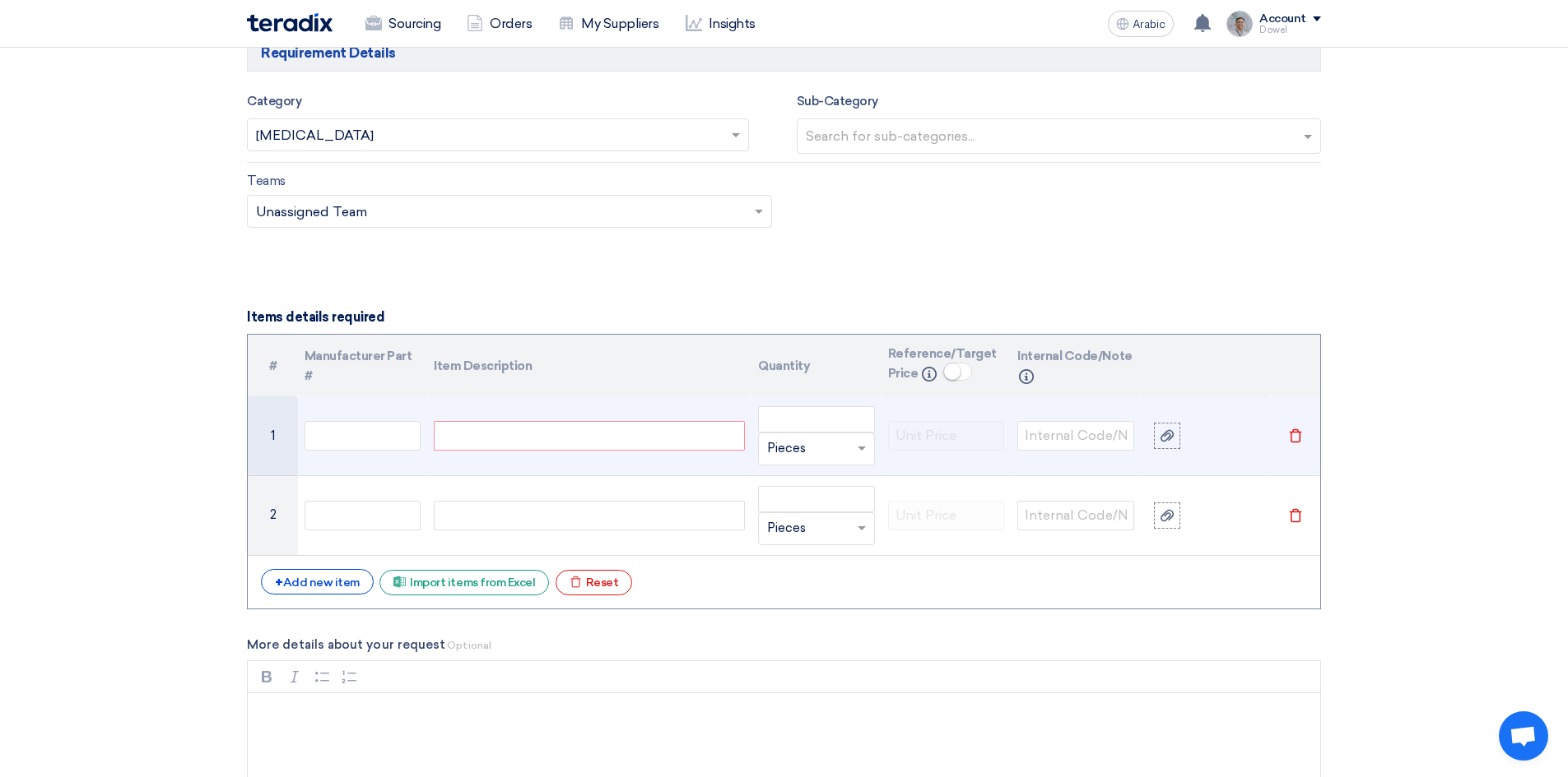
click at [546, 438] on div at bounding box center [589, 435] width 311 height 30
click at [795, 421] on input "number" at bounding box center [816, 419] width 117 height 26
type input "3300"
click at [794, 447] on input "text" at bounding box center [806, 449] width 79 height 26
click at [494, 433] on div at bounding box center [589, 435] width 311 height 30
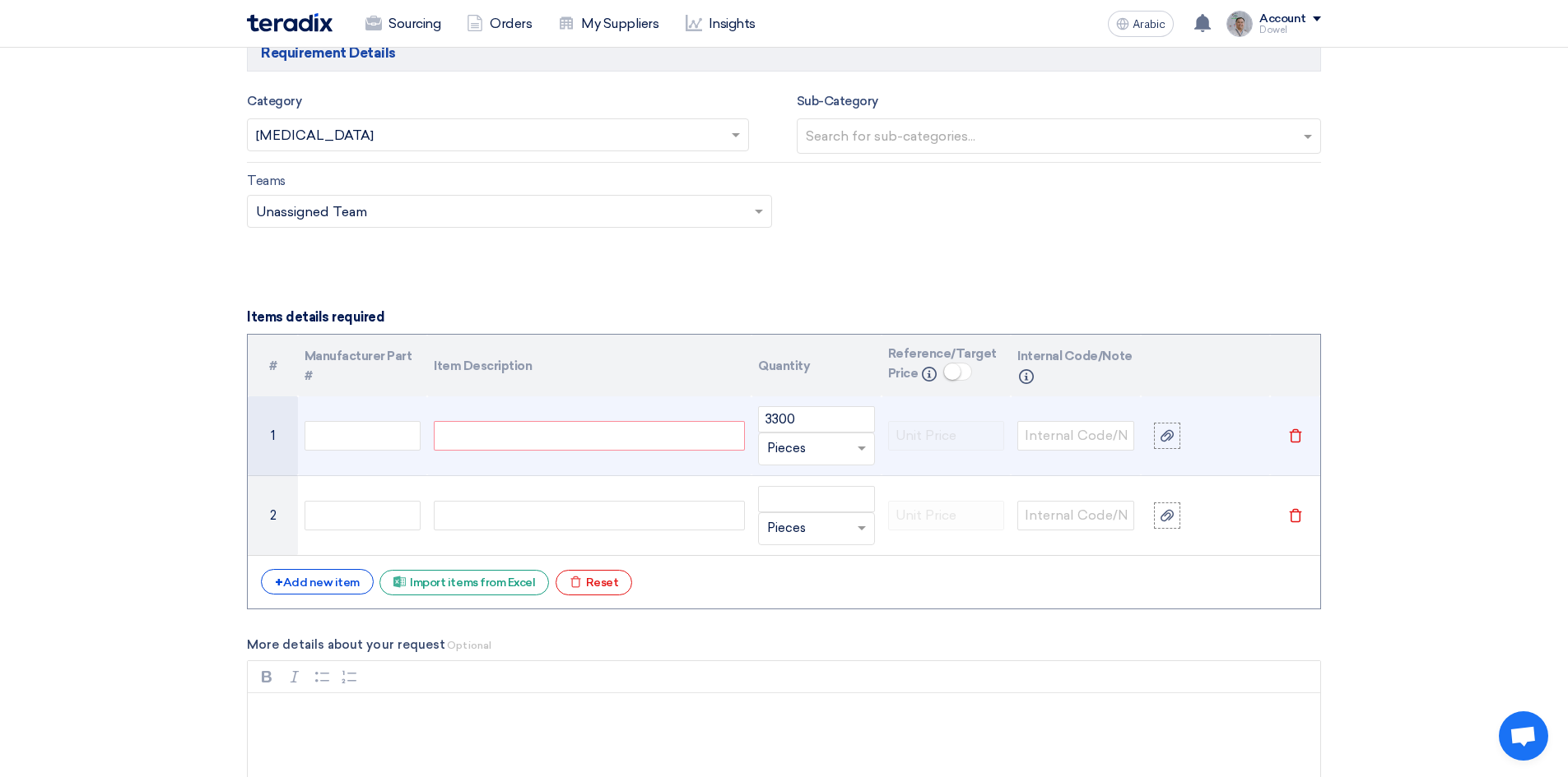
paste div
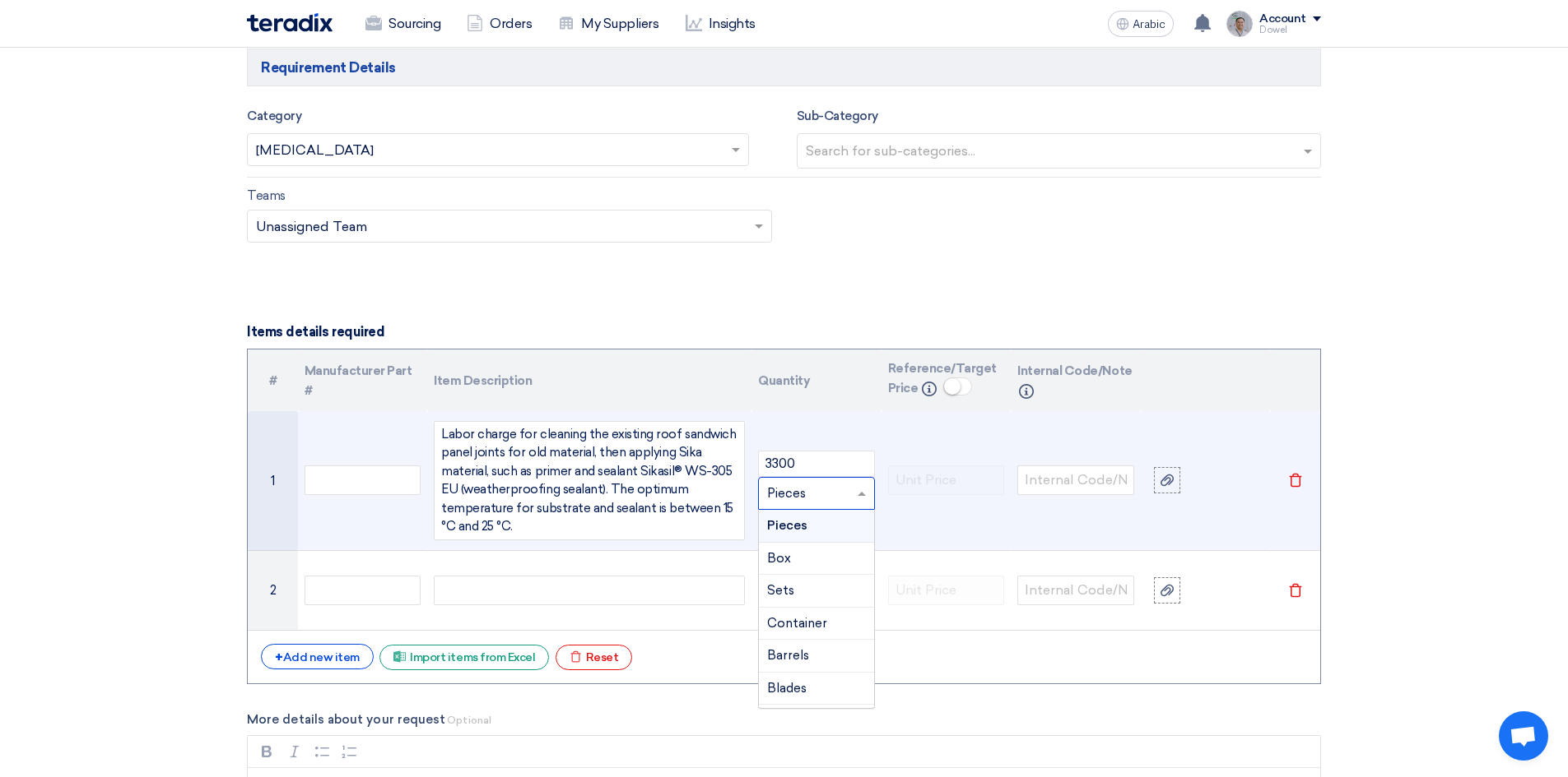
click at [784, 490] on input "text" at bounding box center [806, 493] width 79 height 26
type input "lm"
click at [803, 525] on font "Add type..." at bounding box center [792, 526] width 49 height 12
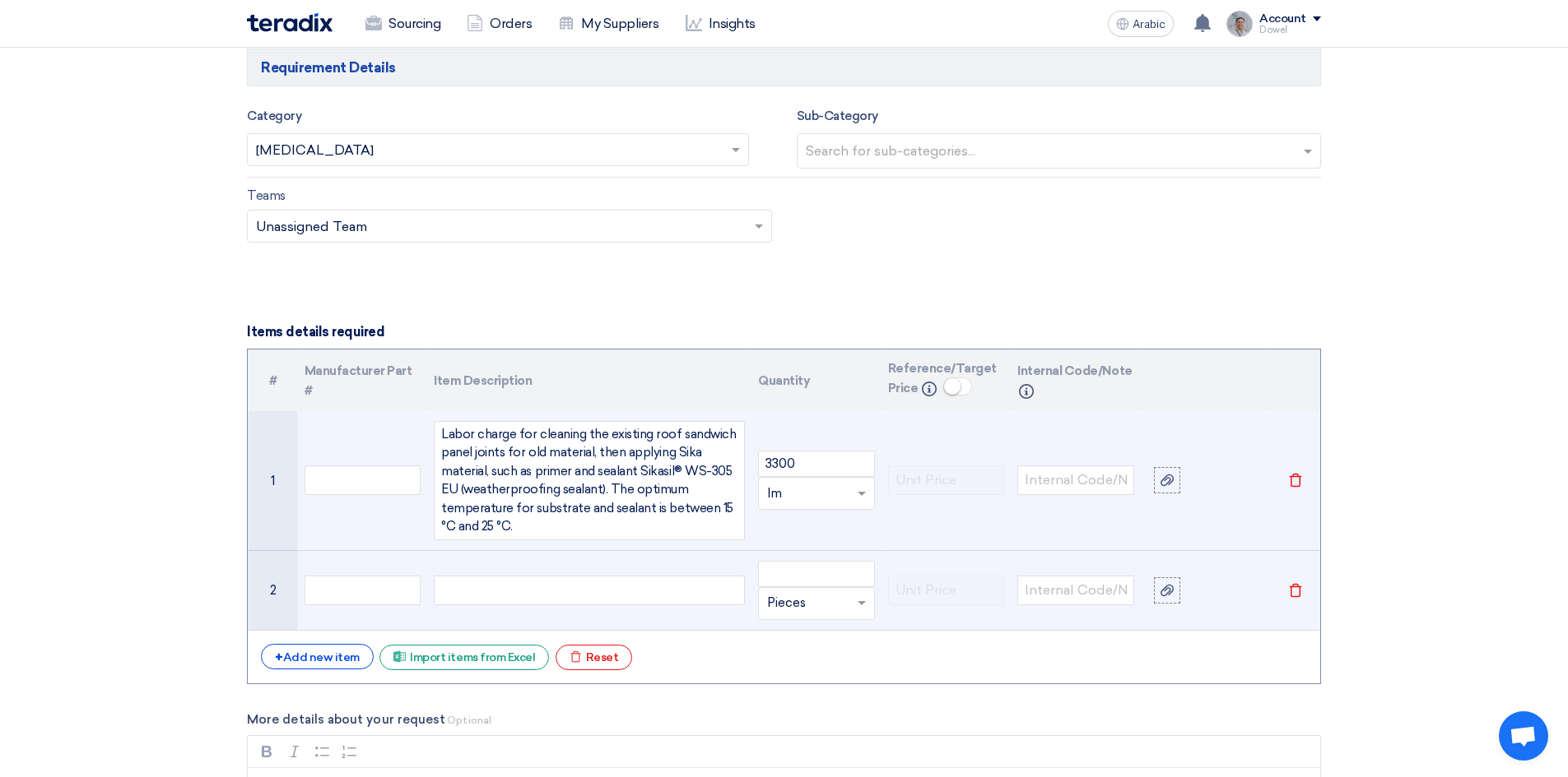
click at [486, 594] on div at bounding box center [589, 591] width 311 height 30
paste div
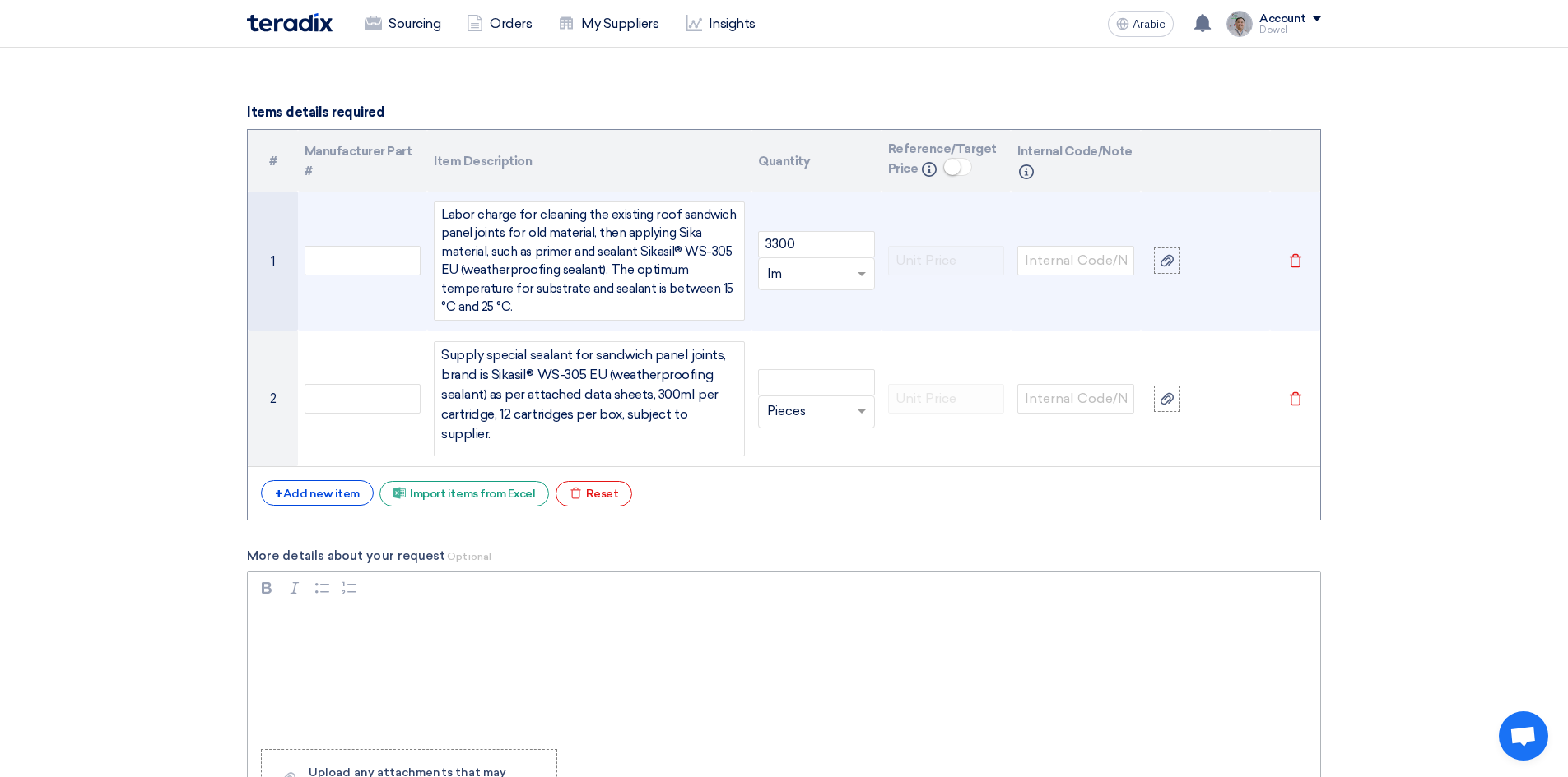
scroll to position [1780, 0]
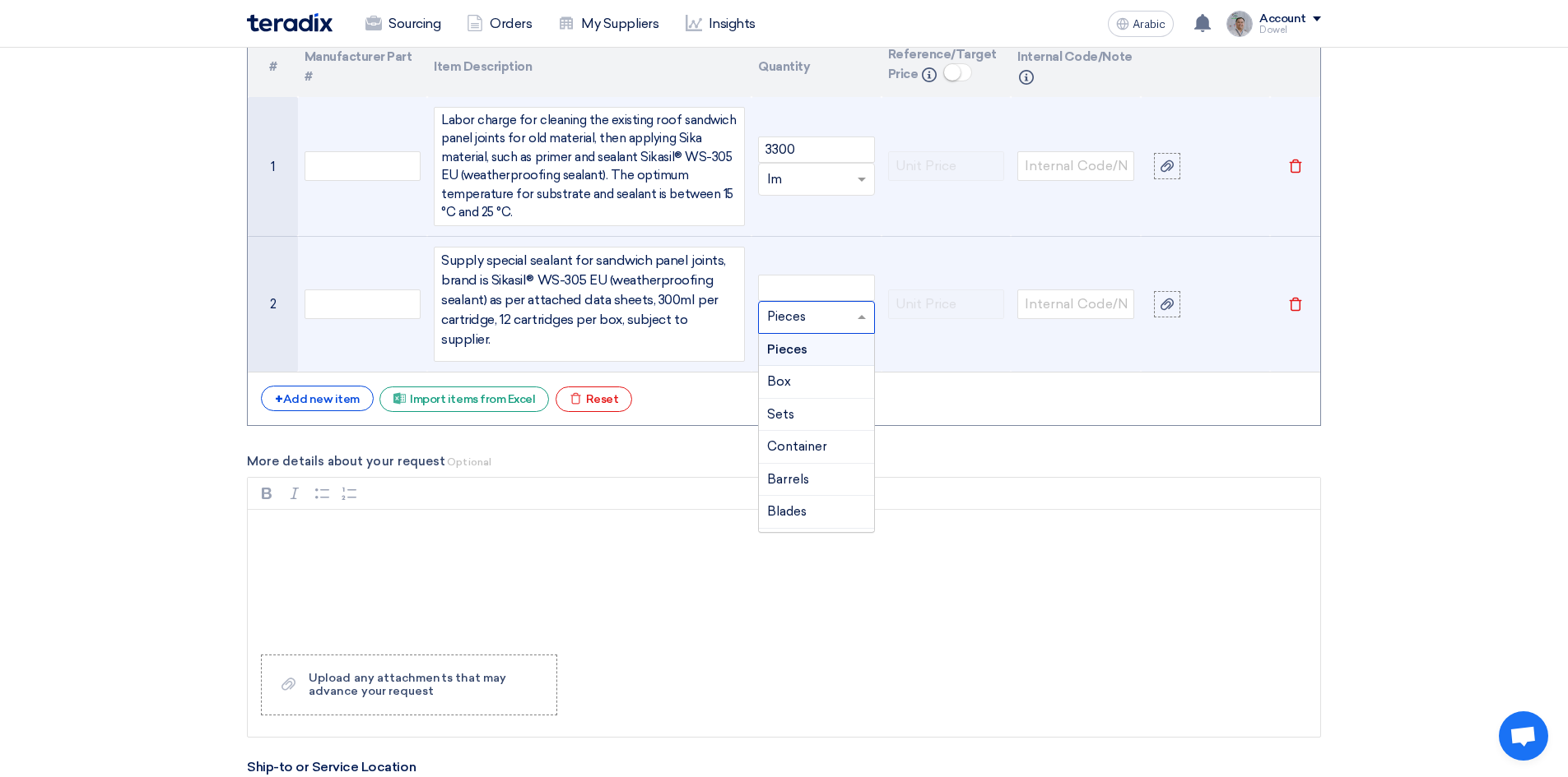
click at [784, 319] on input "text" at bounding box center [806, 317] width 79 height 26
type input "box"
click at [814, 349] on div "Box" at bounding box center [816, 351] width 115 height 33
click at [791, 291] on input "number" at bounding box center [816, 287] width 117 height 26
type input "75"
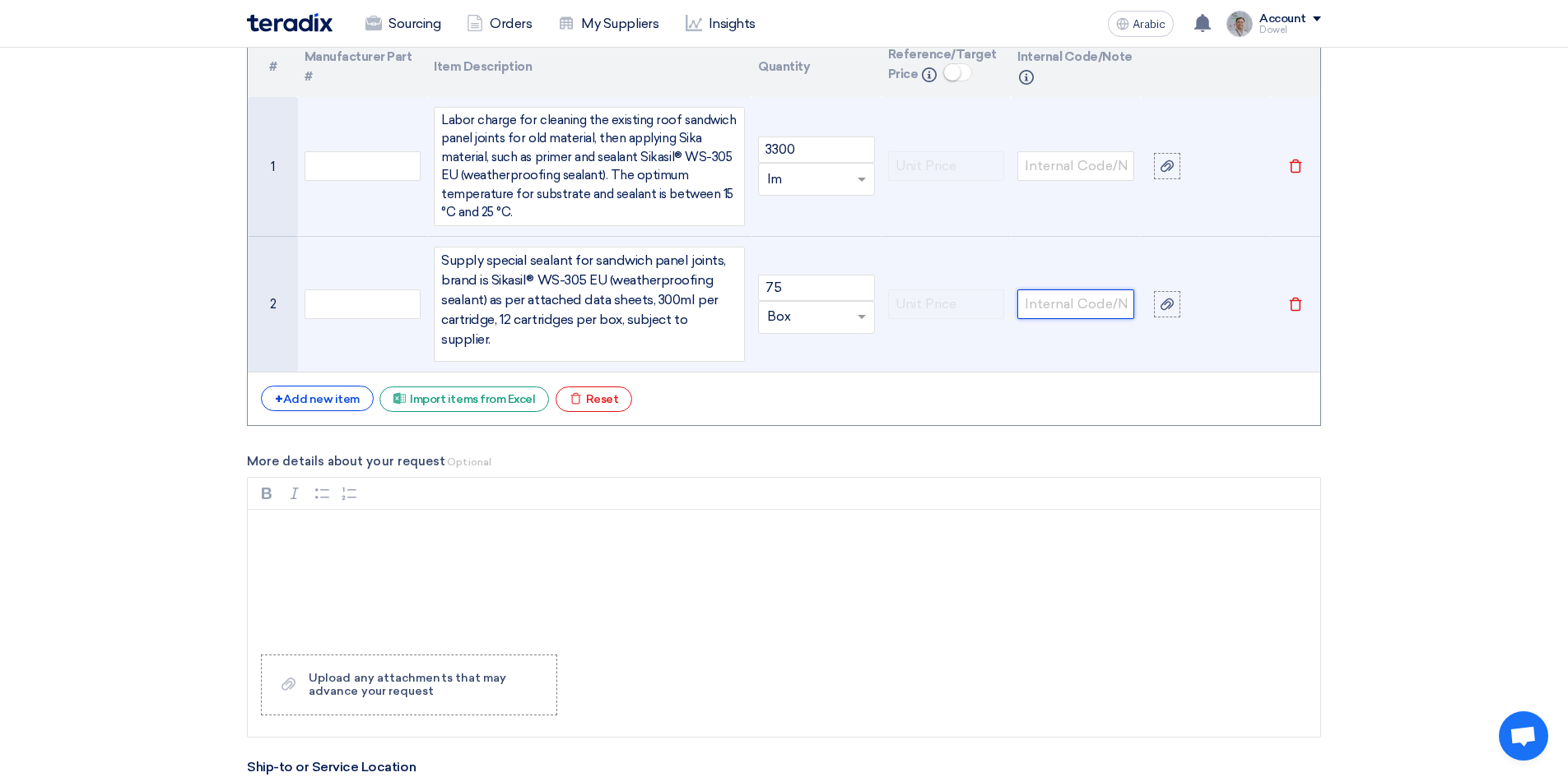
click at [1045, 312] on input "text" at bounding box center [1075, 304] width 117 height 30
drag, startPoint x: 1100, startPoint y: 294, endPoint x: 1165, endPoint y: 284, distance: 65.8
click at [1165, 284] on tr "2 Supply special sealant for sandwich panel joints, brand is Sikasil® WS-305 EU…" at bounding box center [784, 304] width 1073 height 135
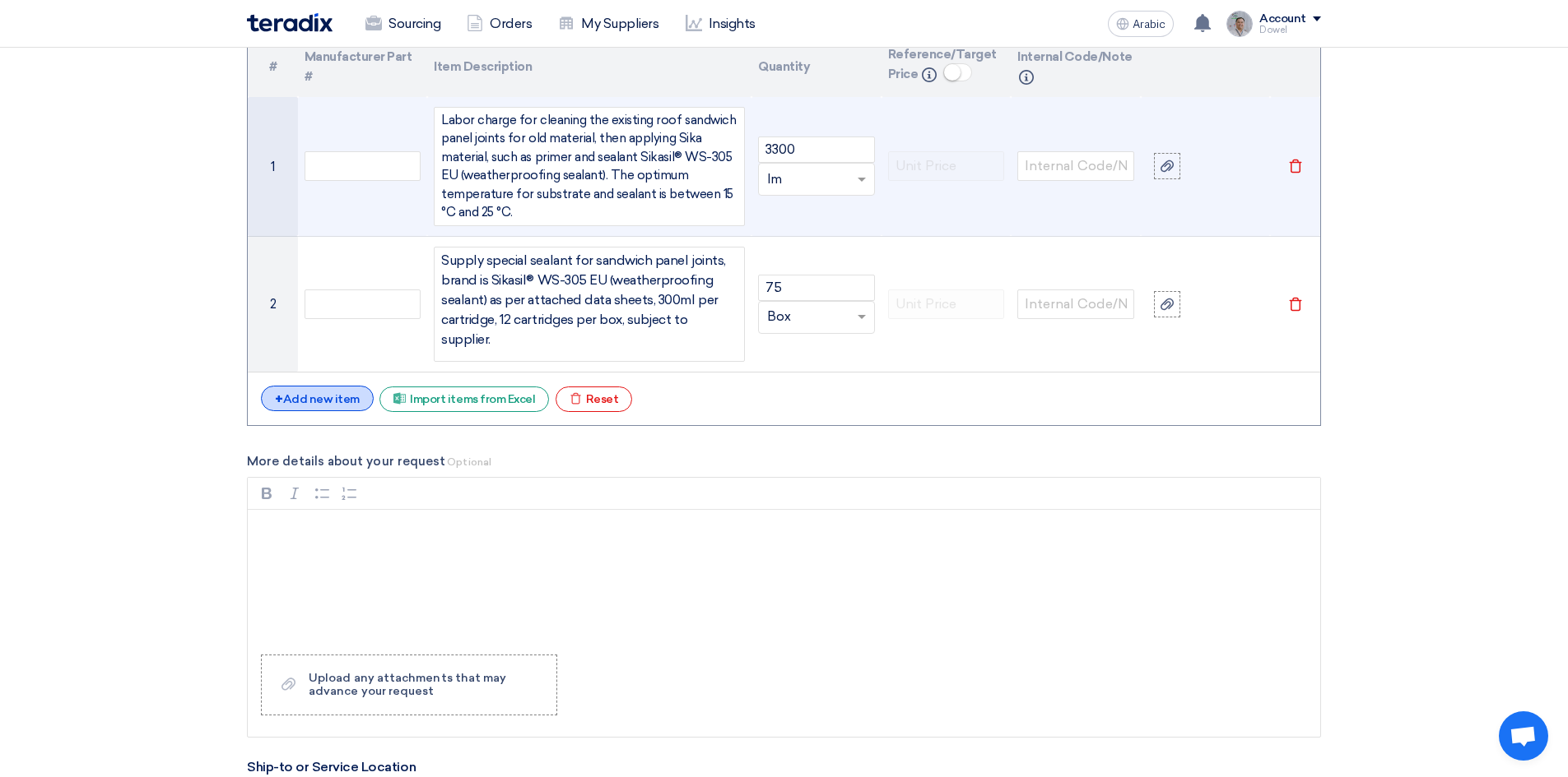
click at [332, 401] on font "Add new item" at bounding box center [321, 399] width 76 height 14
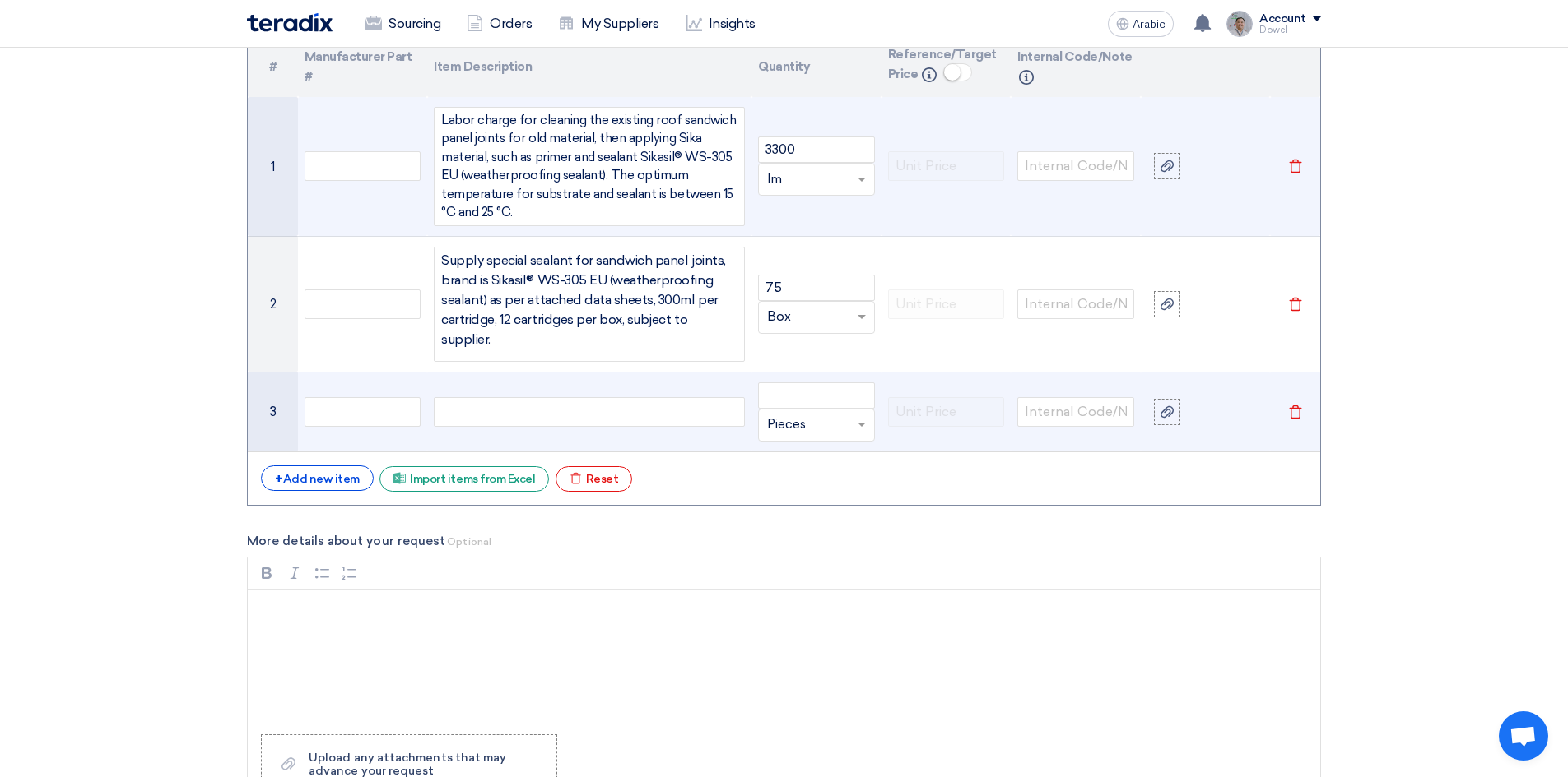
click at [507, 416] on div at bounding box center [589, 412] width 311 height 30
paste div
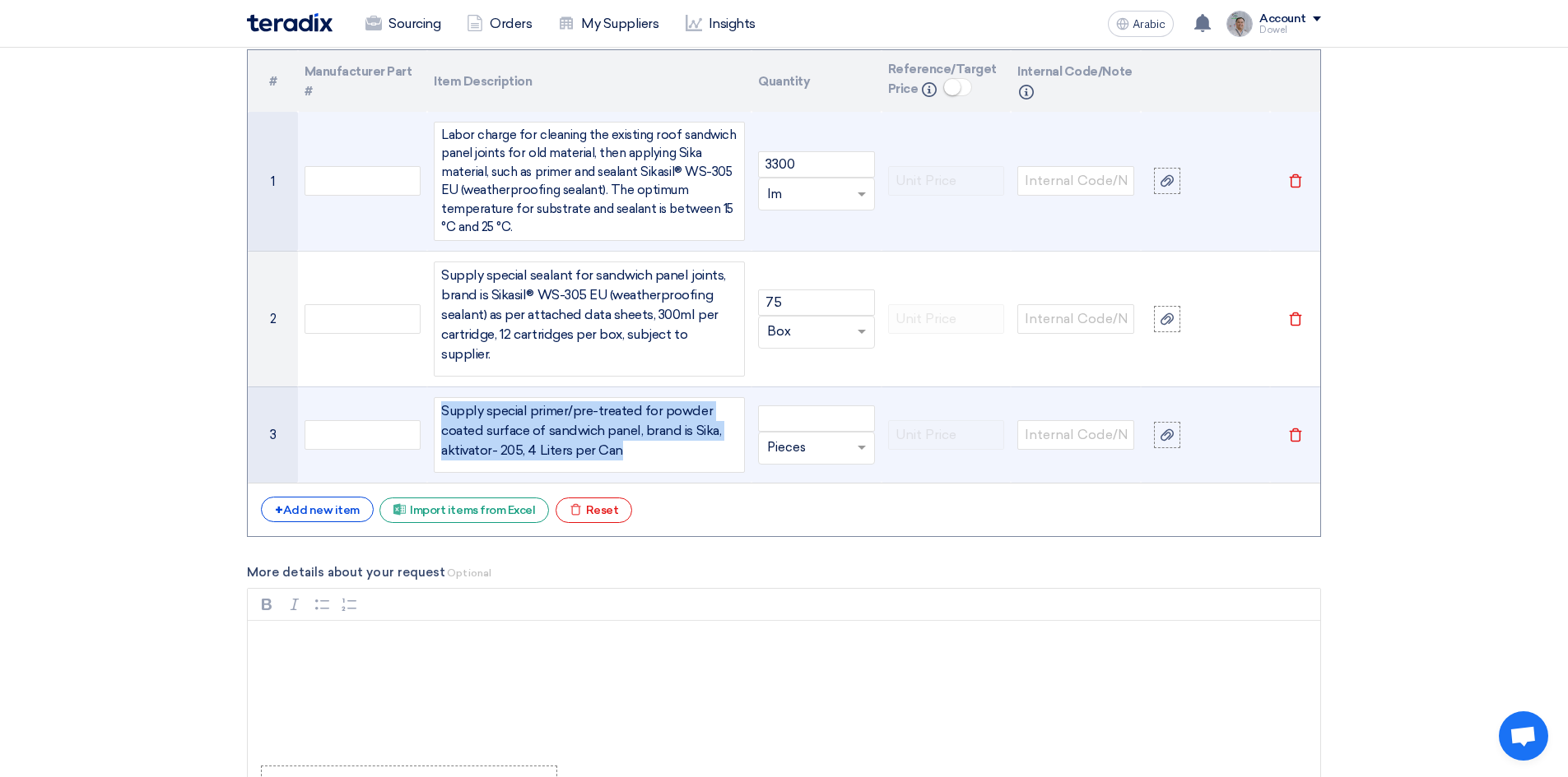
drag, startPoint x: 629, startPoint y: 453, endPoint x: 421, endPoint y: 404, distance: 213.7
click at [421, 403] on tr "3 Supply special primer/pre-treated for powder coated surface of sandwich panel…" at bounding box center [784, 434] width 1073 height 96
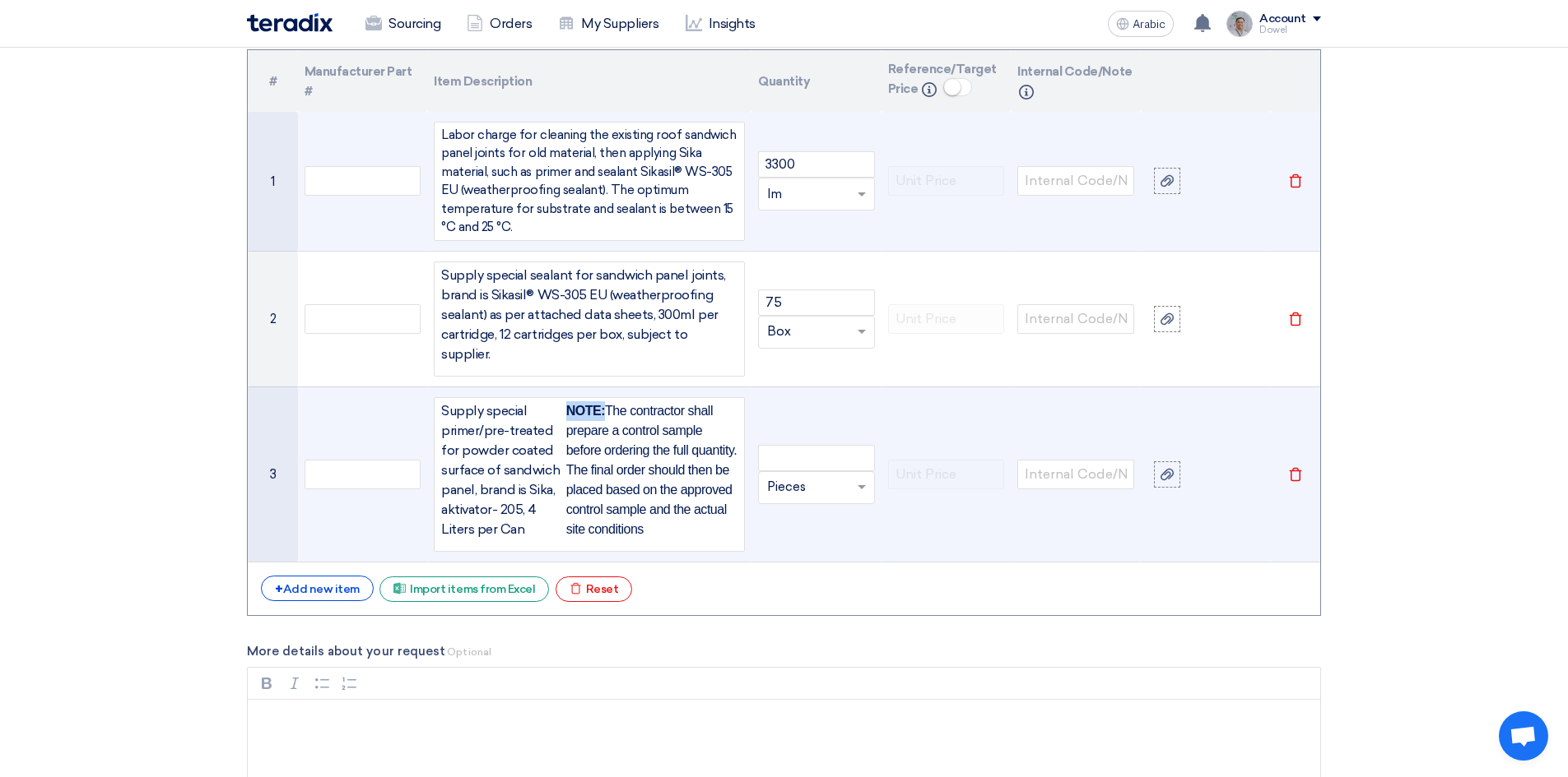
drag, startPoint x: 566, startPoint y: 411, endPoint x: 604, endPoint y: 417, distance: 38.5
click at [604, 417] on p "NOTE: The contractor shall prepare a control sample before ordering the full qu…" at bounding box center [652, 471] width 171 height 138
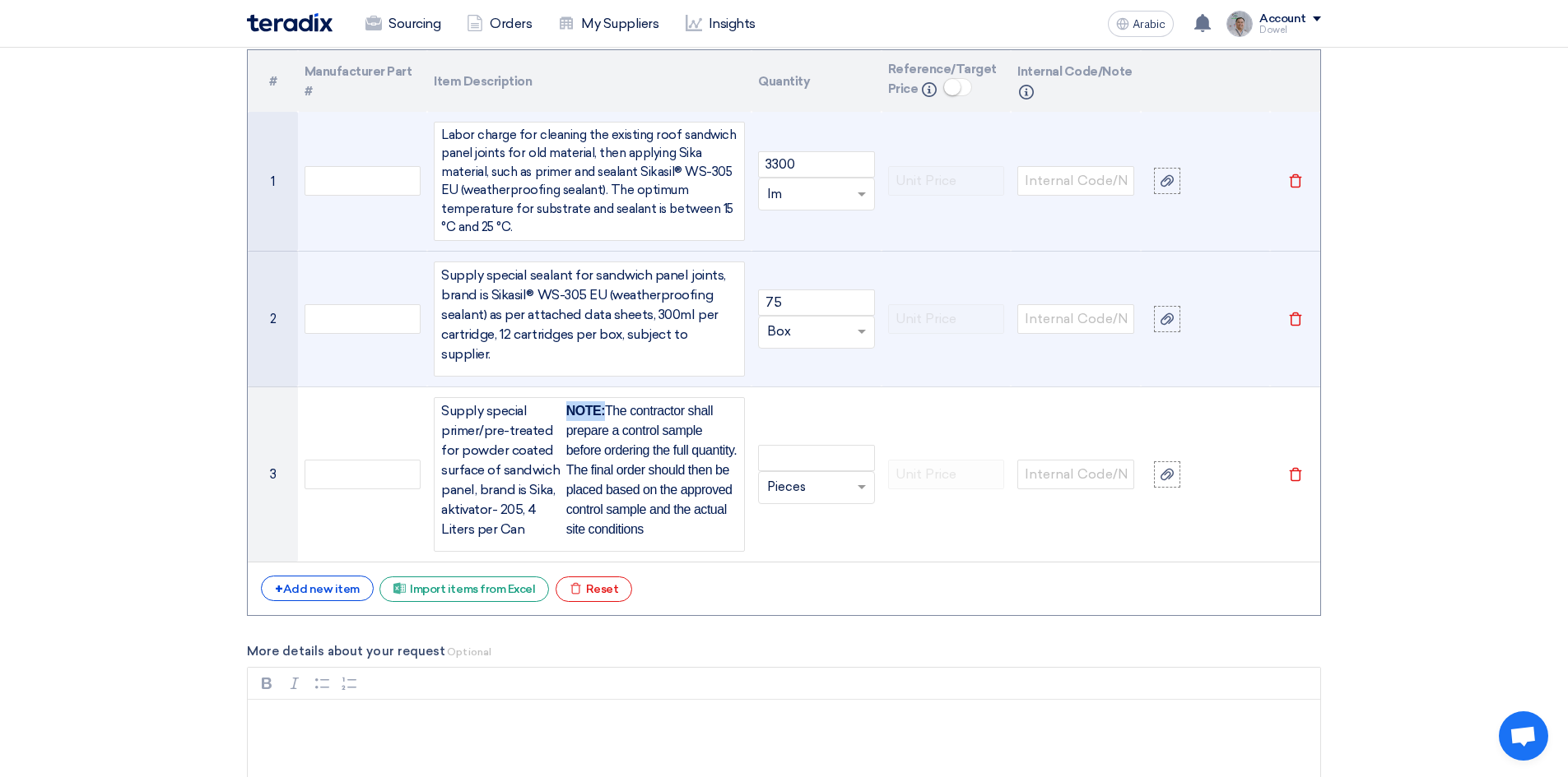
drag, startPoint x: 549, startPoint y: 361, endPoint x: 424, endPoint y: 276, distance: 151.2
click at [424, 276] on tr "2 Supply special sealant for sandwich panel joints, brand is Sikasil® WS-305 EU…" at bounding box center [784, 318] width 1073 height 135
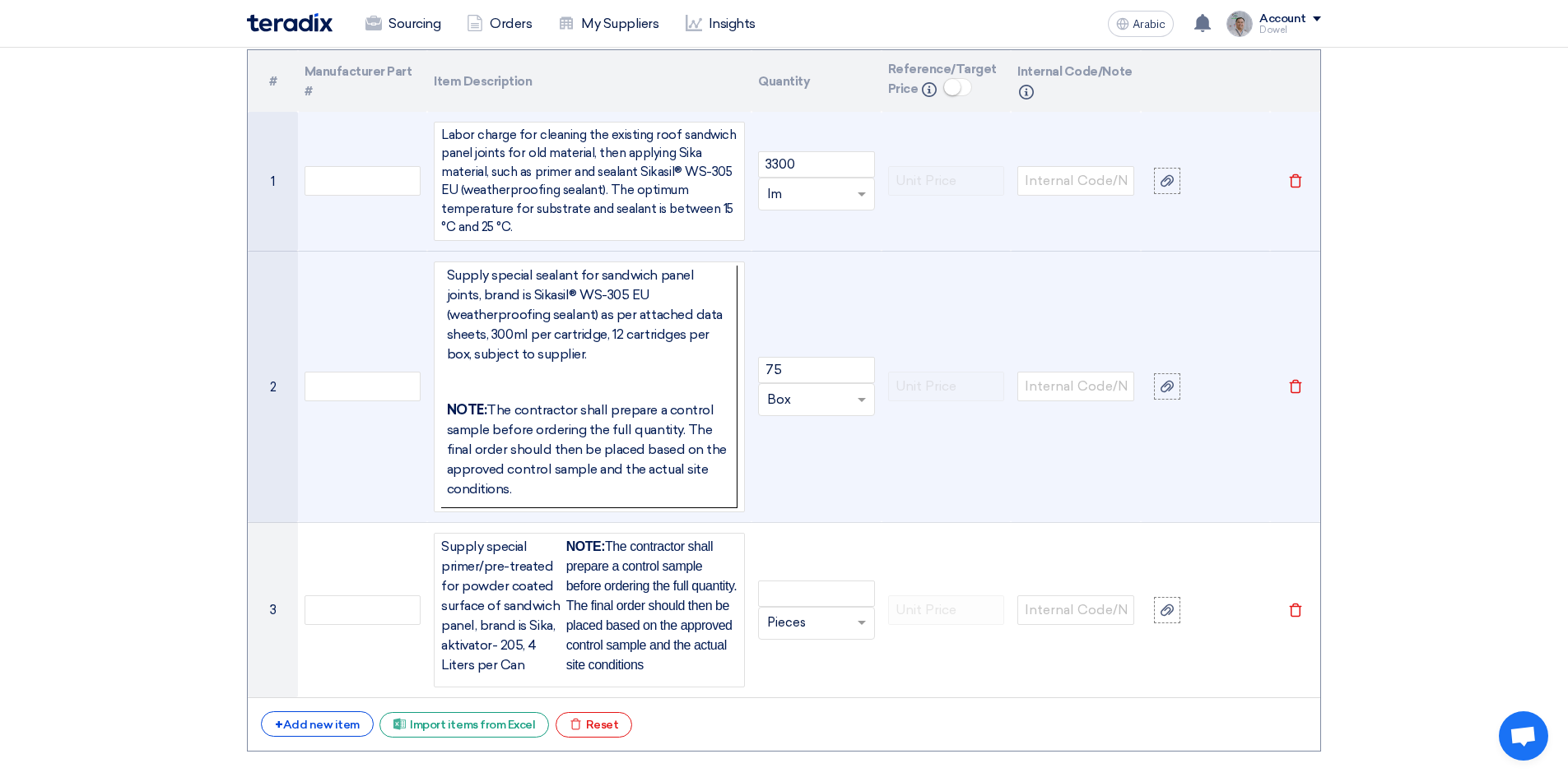
click at [531, 374] on p at bounding box center [589, 383] width 284 height 20
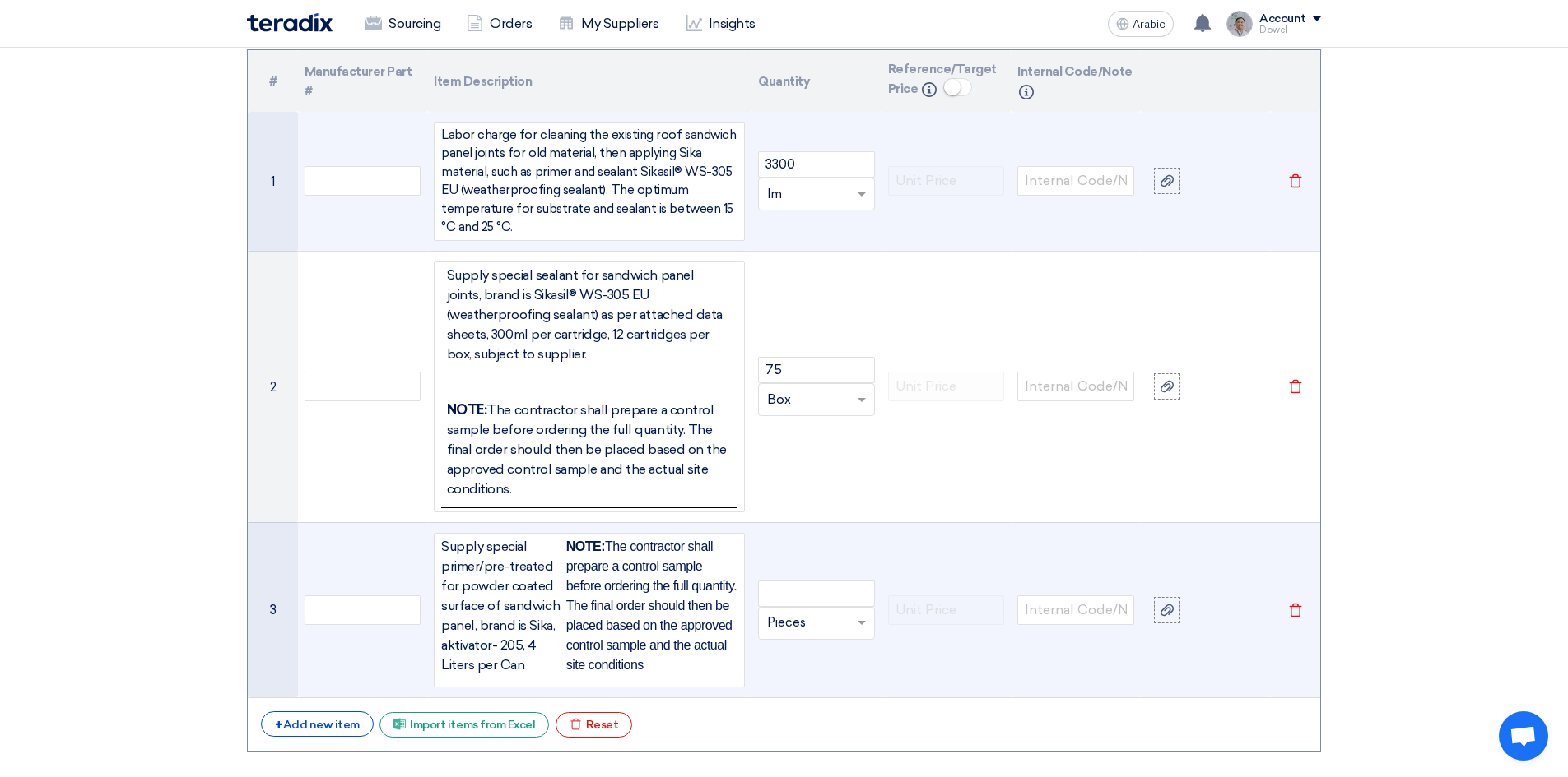
drag, startPoint x: 654, startPoint y: 663, endPoint x: 439, endPoint y: 560, distance: 238.4
click at [427, 547] on td "Supply special primer/pre-treated for powder coated surface of sandwich panel, …" at bounding box center [589, 610] width 325 height 175
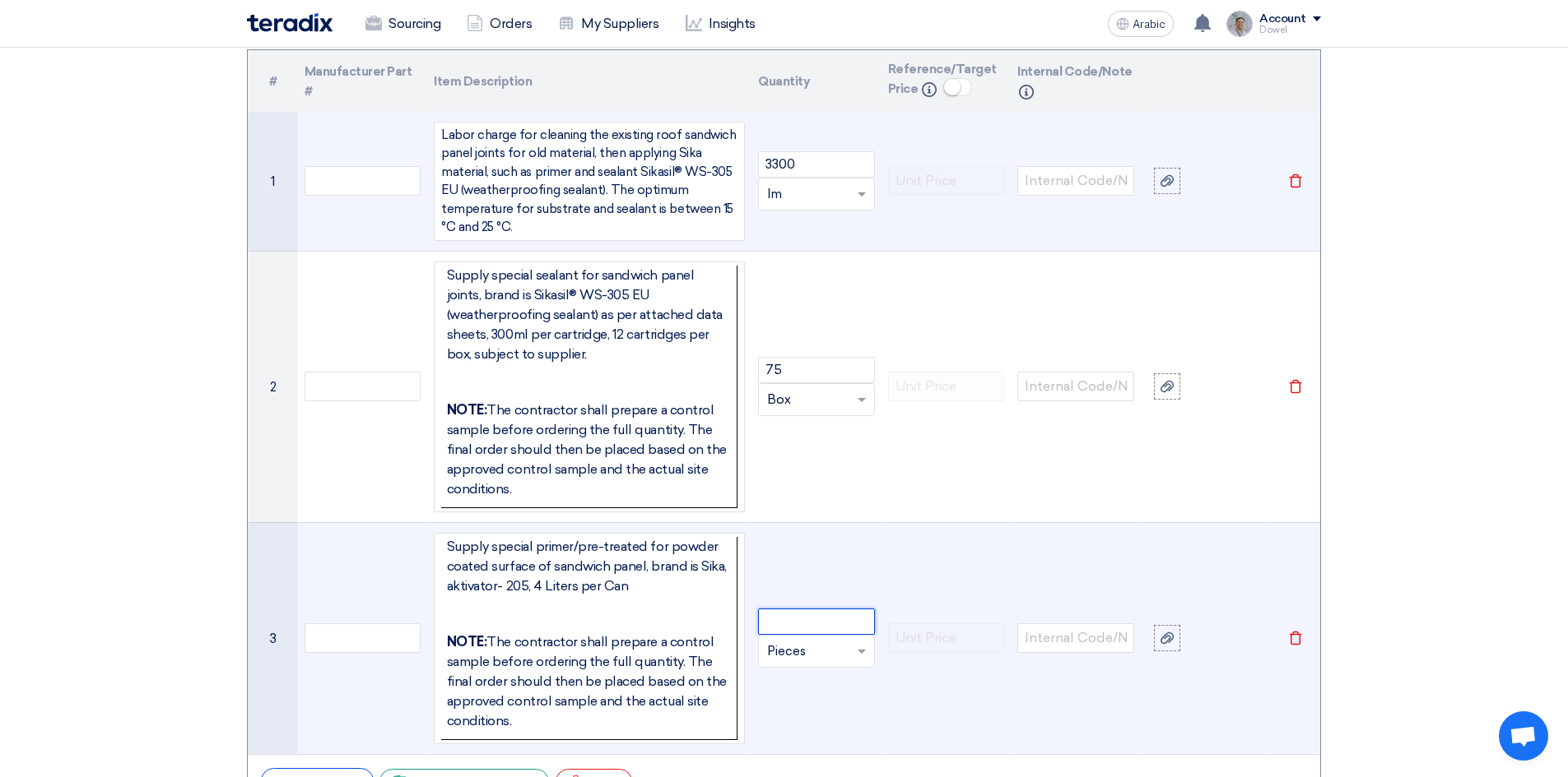
click at [784, 623] on input "number" at bounding box center [816, 622] width 117 height 26
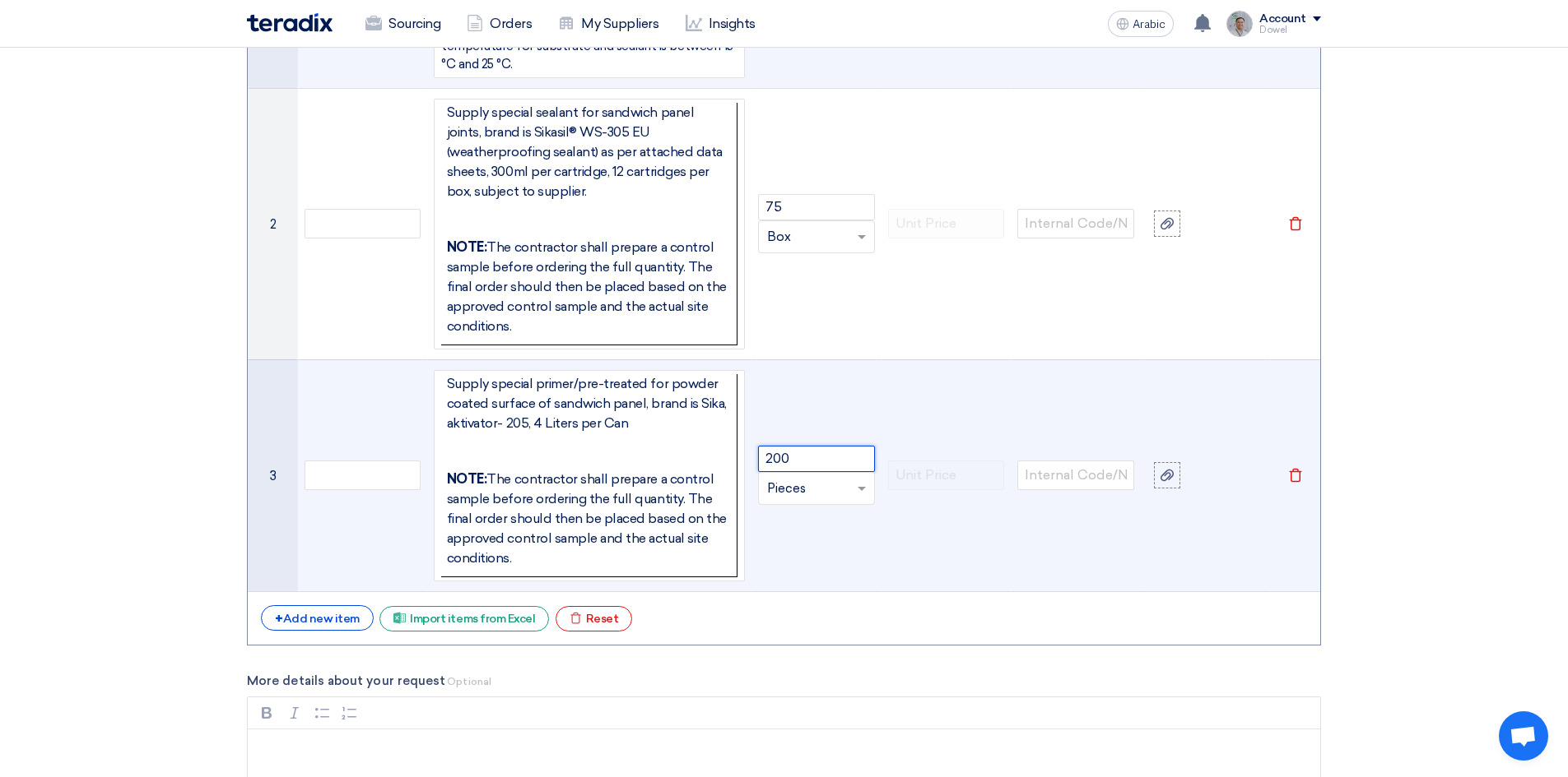
scroll to position [1930, 0]
type input "200"
click at [792, 486] on input "text" at bounding box center [806, 486] width 79 height 26
type input "each"
click at [804, 516] on font "Add type..." at bounding box center [792, 520] width 49 height 12
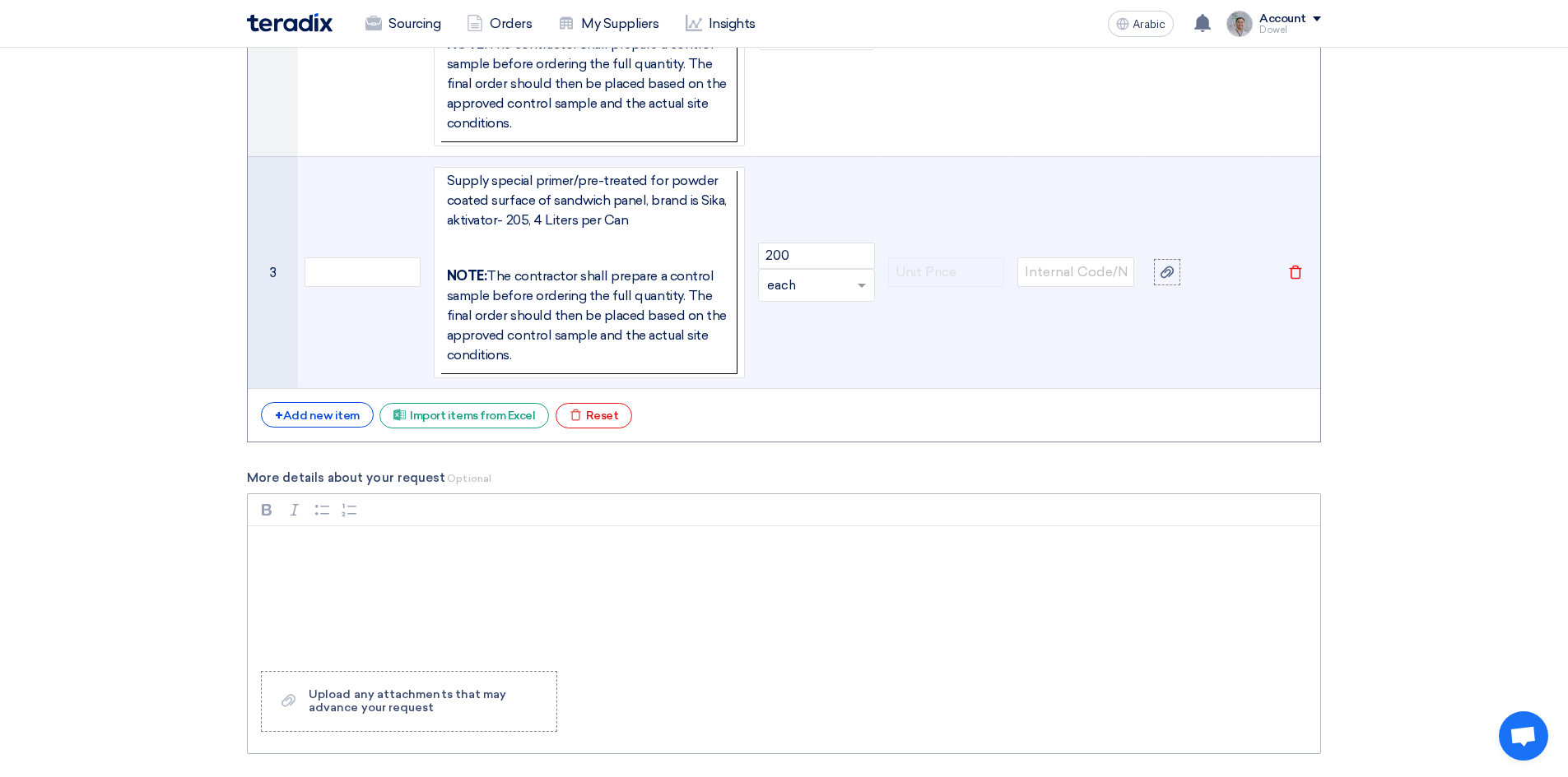
scroll to position [2259, 0]
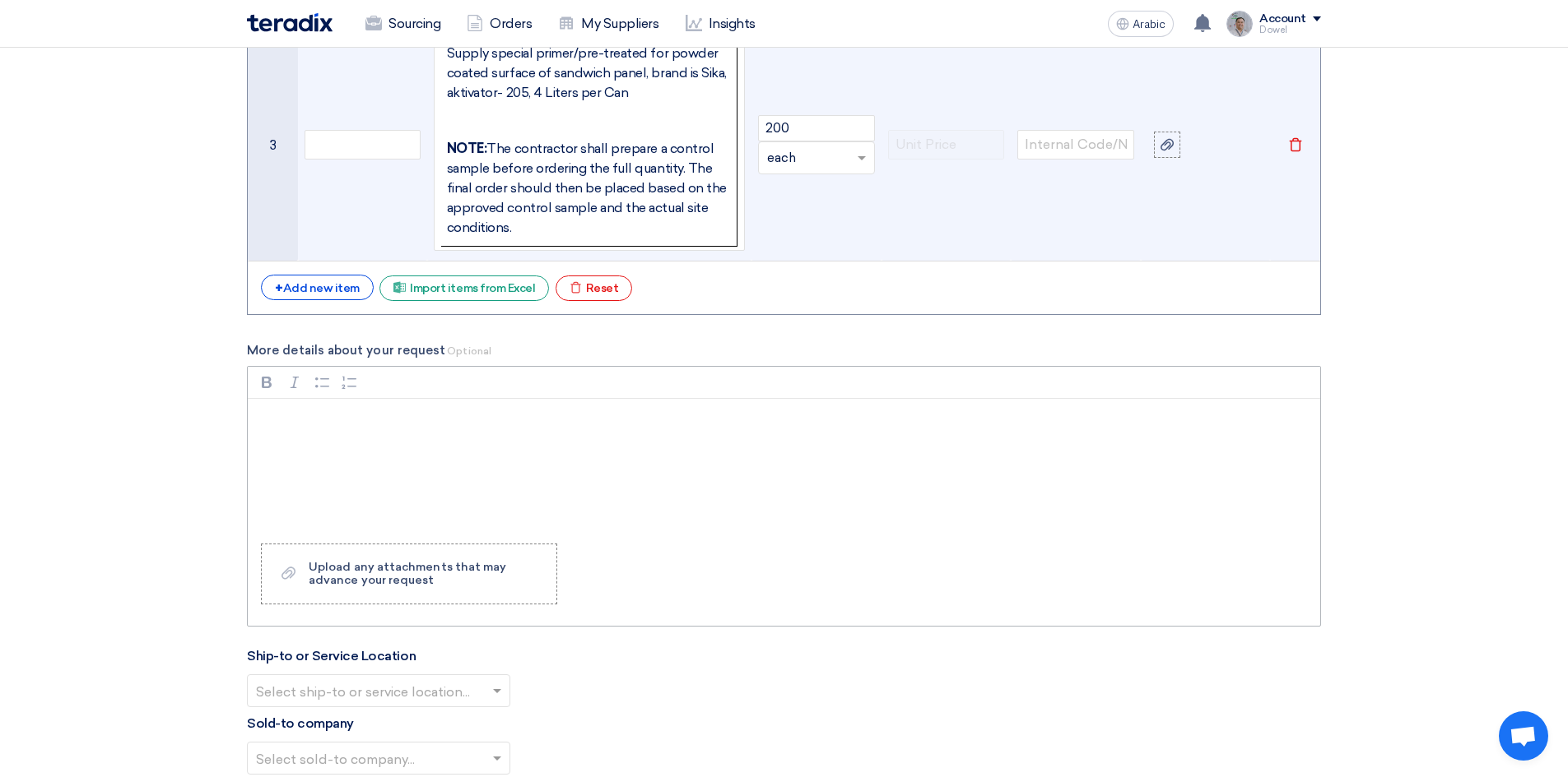
click at [403, 422] on p "Rich Text Editor, main" at bounding box center [789, 421] width 1044 height 20
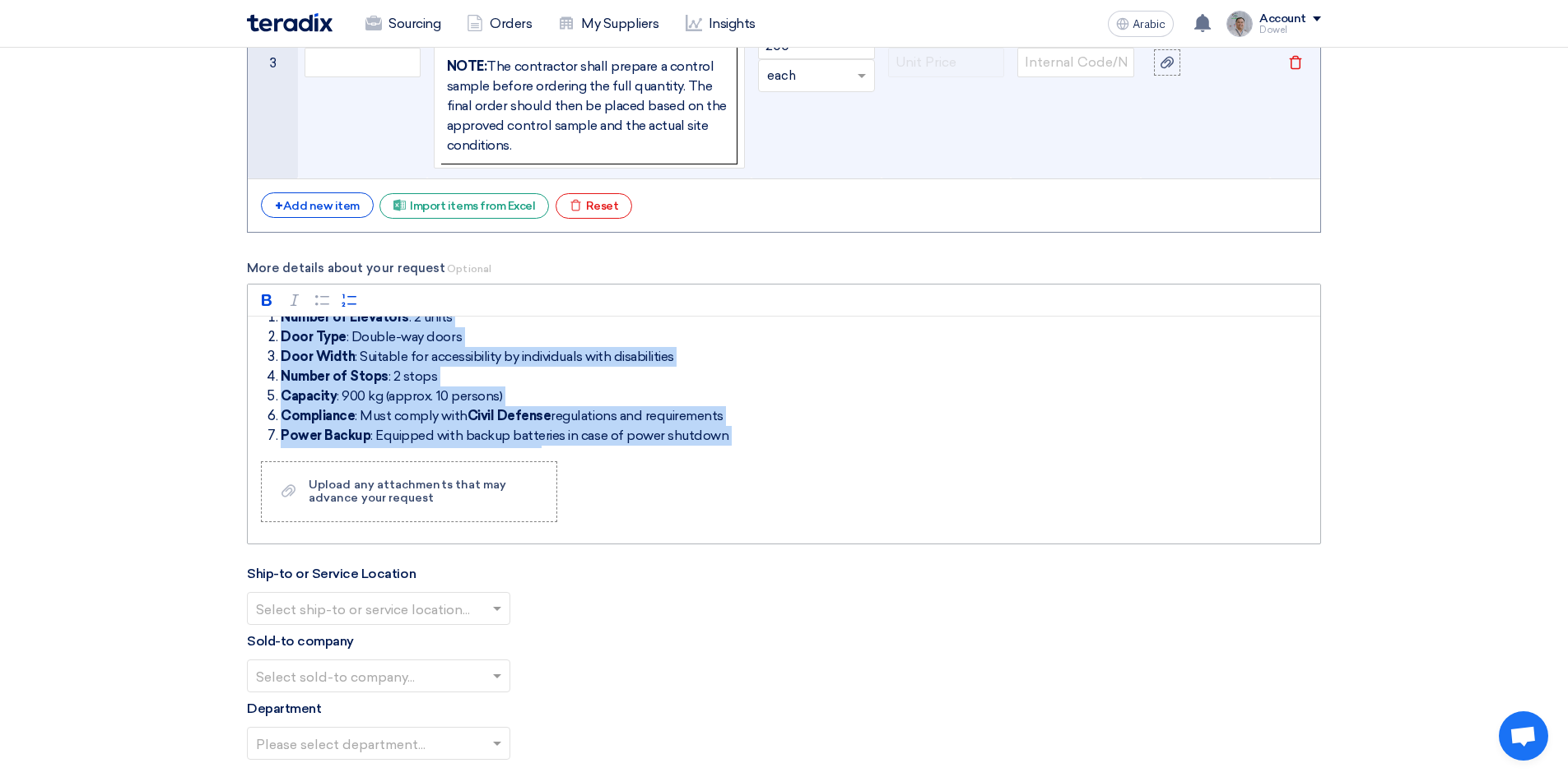
scroll to position [83, 0]
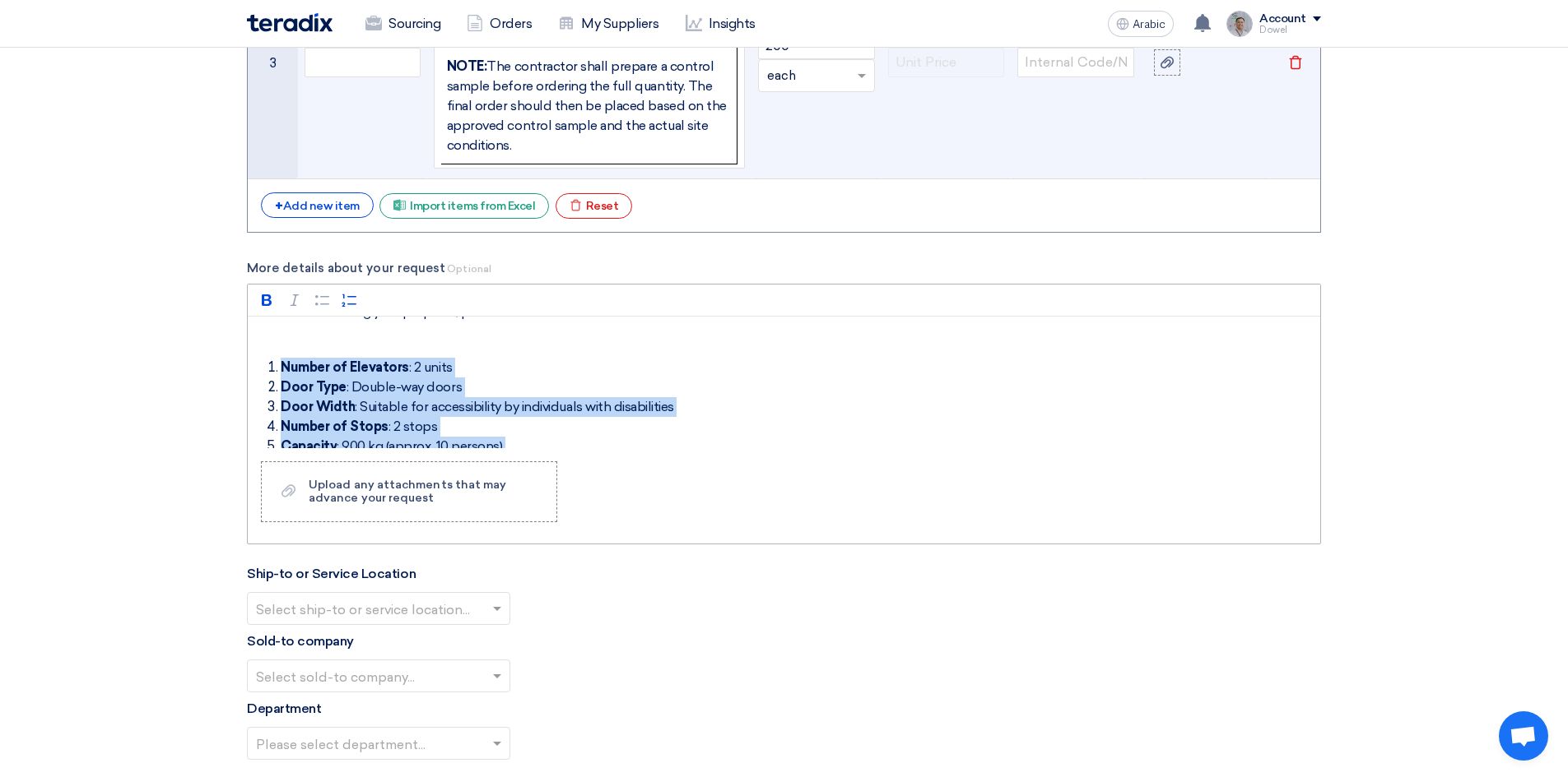
drag, startPoint x: 583, startPoint y: 404, endPoint x: 278, endPoint y: 361, distance: 308.0
click at [278, 361] on ol "Number of Elevators : 2 units Door Type : Double-way doors Door Width : Suitabl…" at bounding box center [789, 476] width 1044 height 237
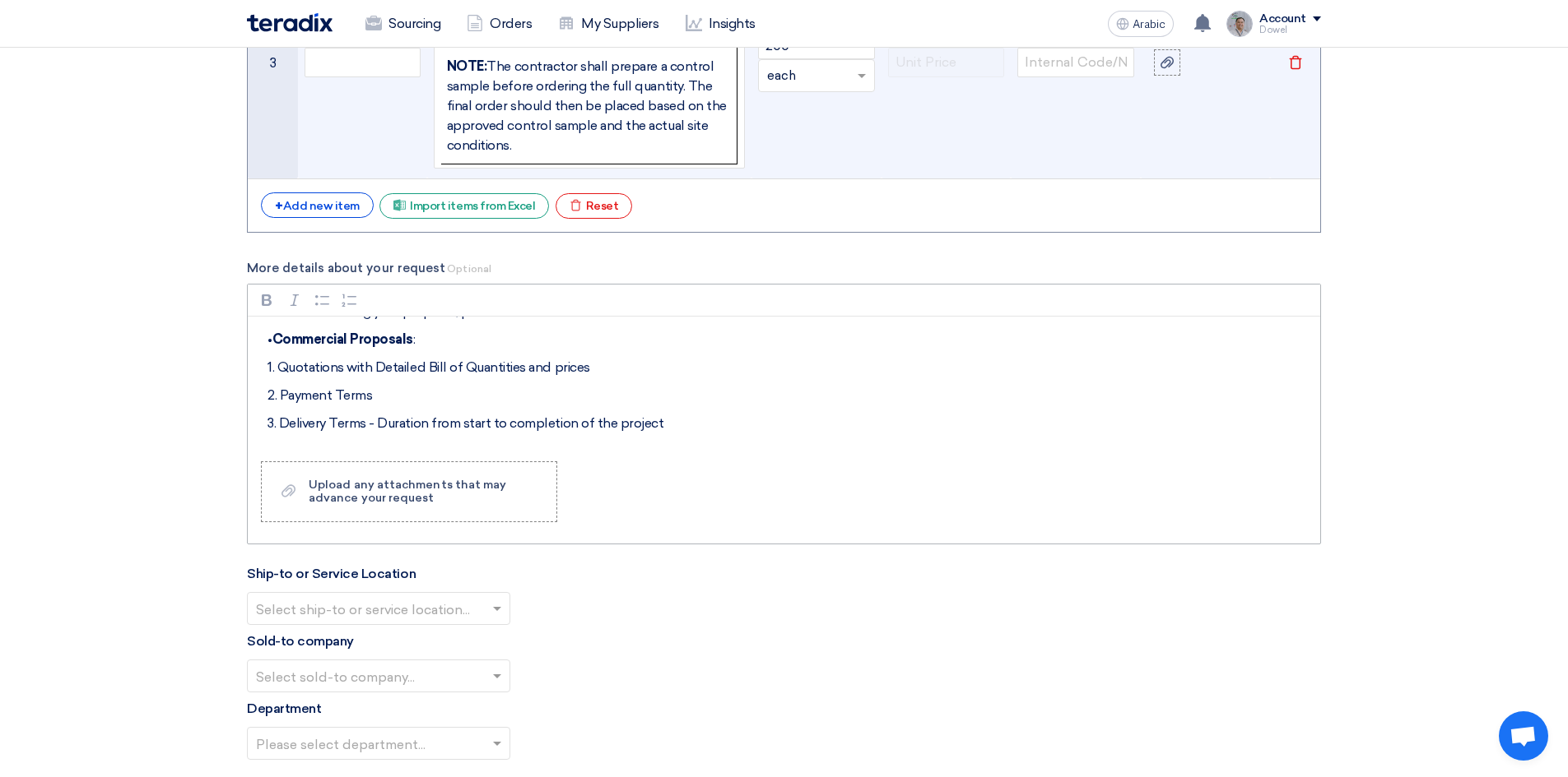
scroll to position [0, 0]
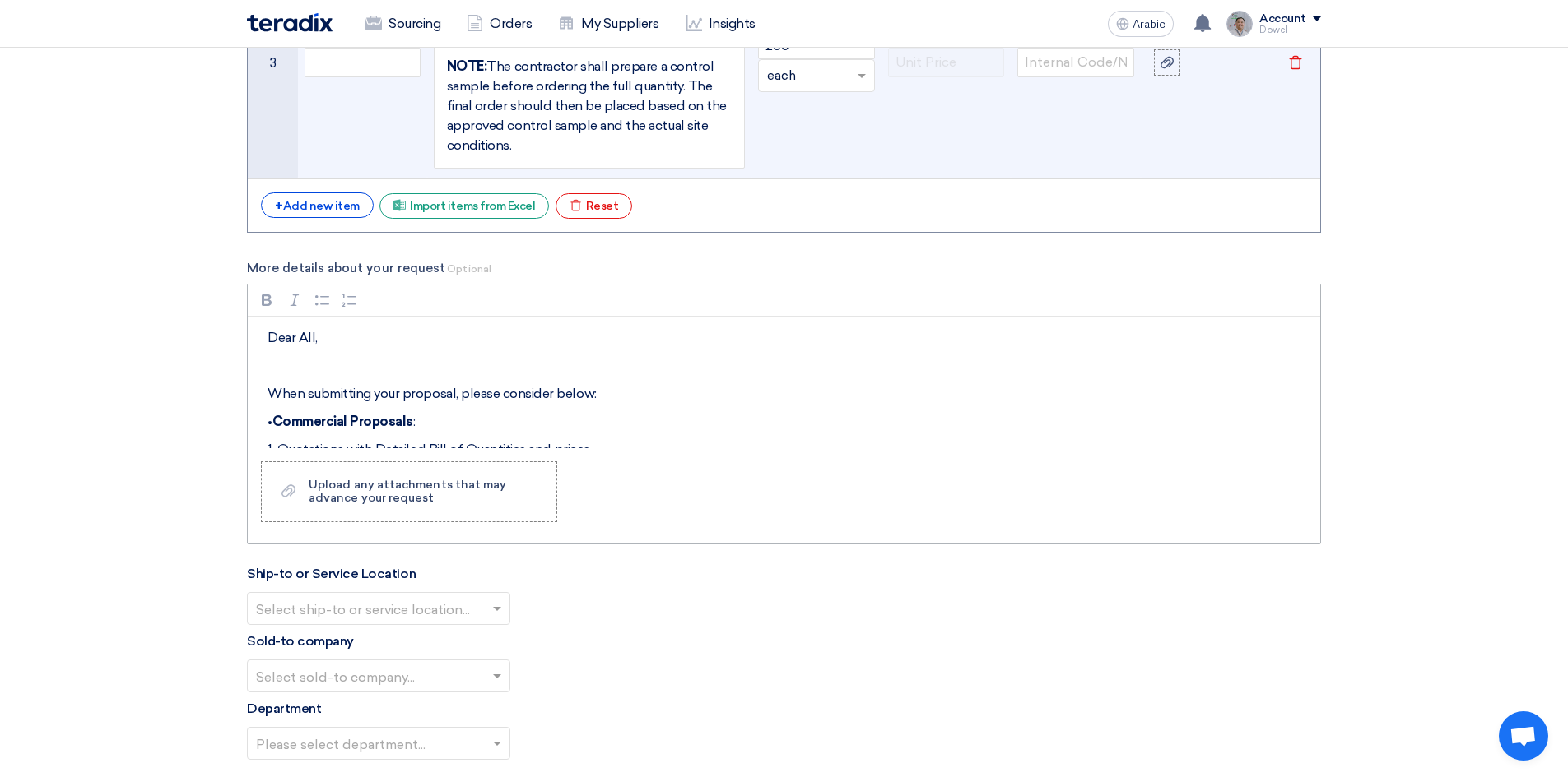
click at [375, 352] on div "Dear All, When submitting your proposal, please consider below: • Commercial Pr…" at bounding box center [784, 383] width 1073 height 132
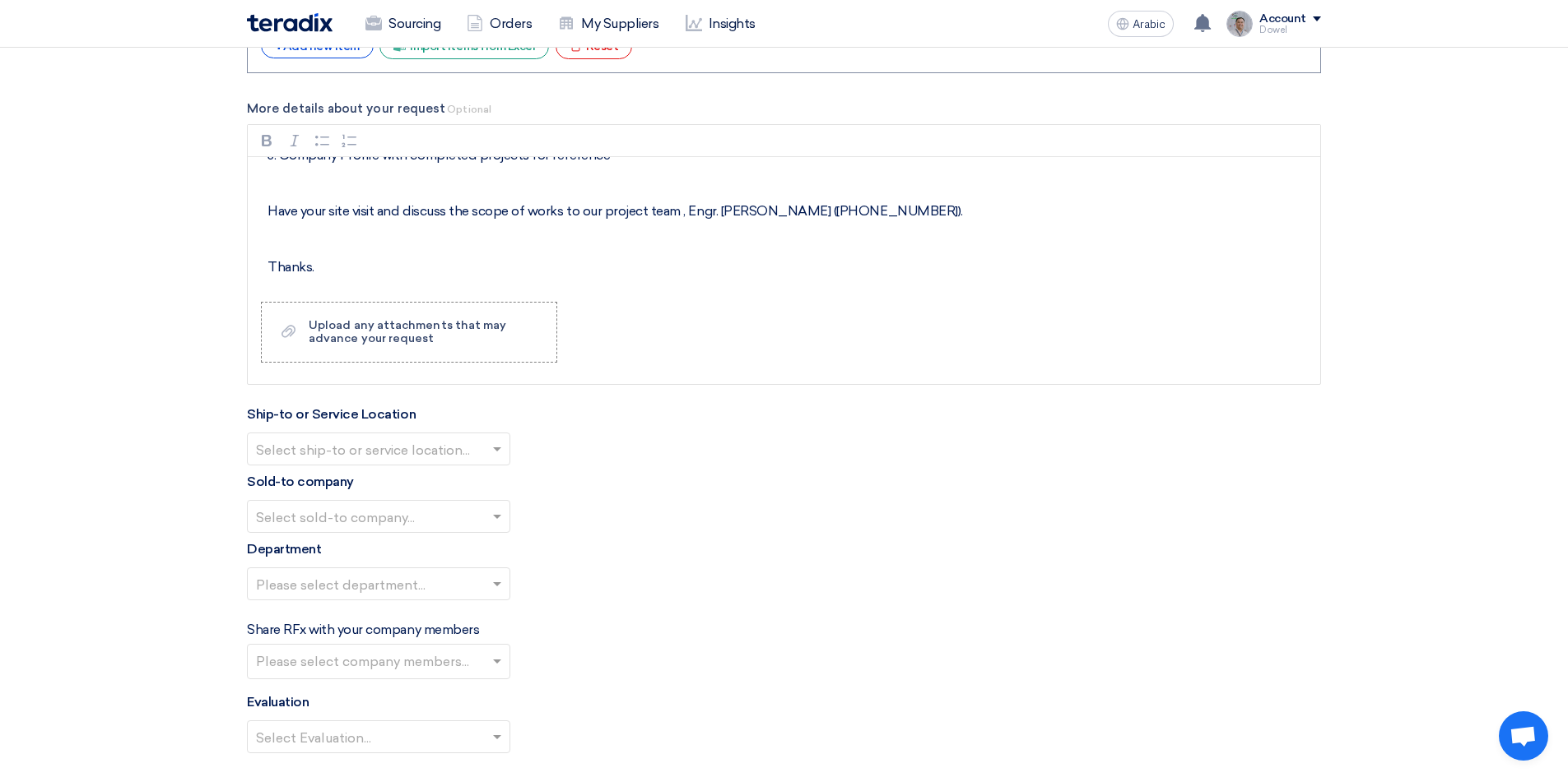
scroll to position [2505, 0]
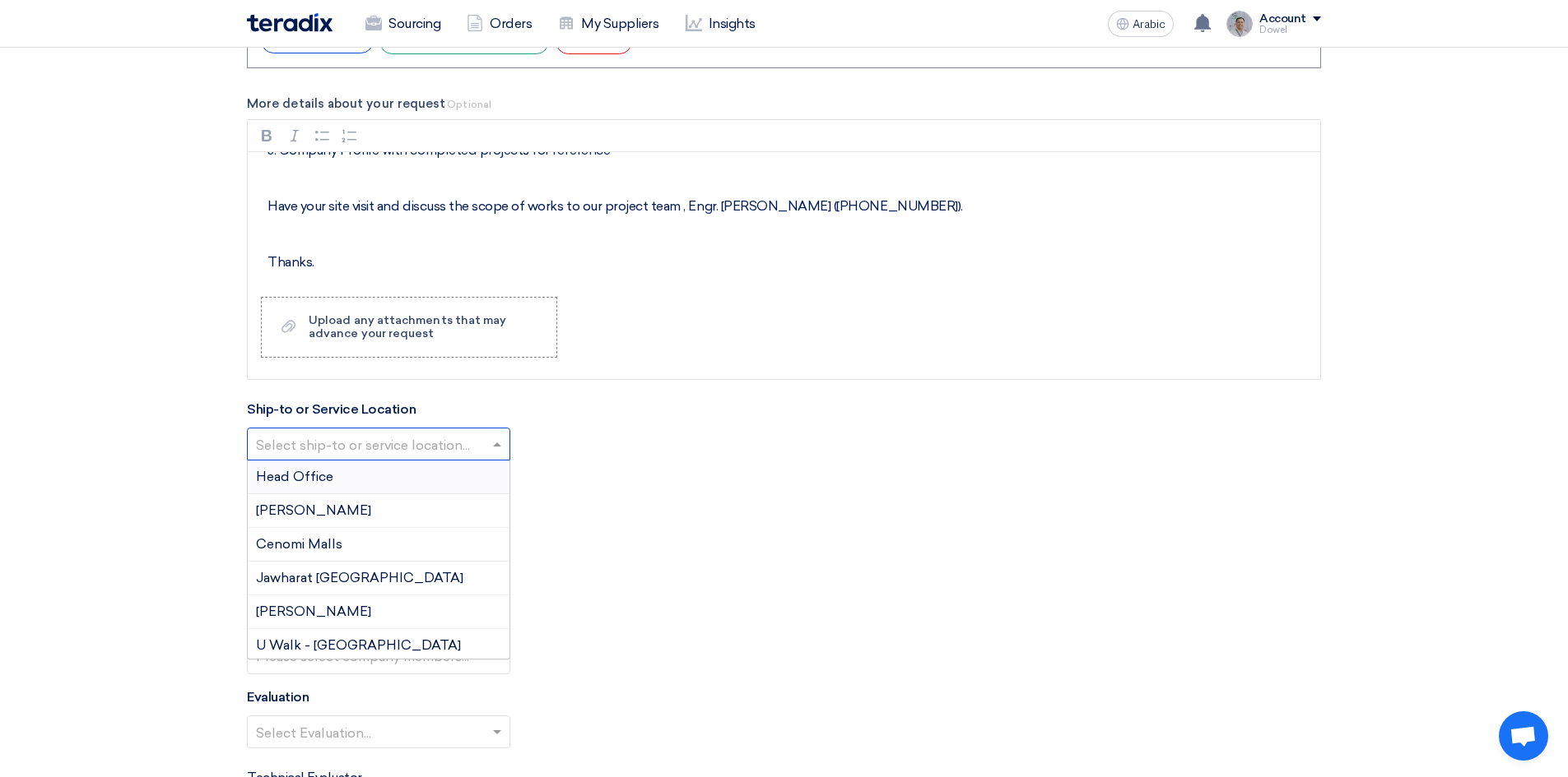
click at [461, 440] on input "text" at bounding box center [371, 445] width 229 height 27
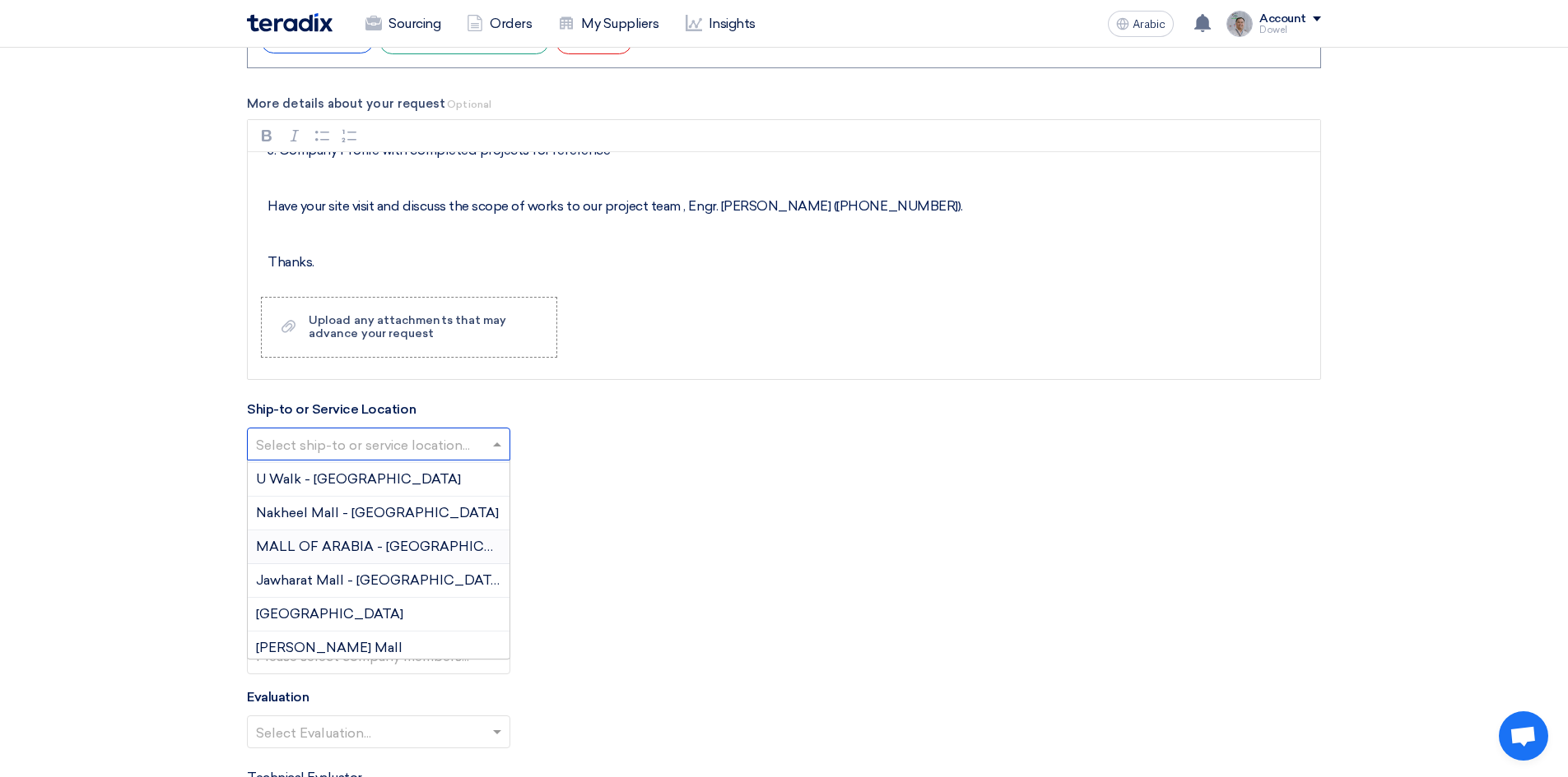
scroll to position [84, 0]
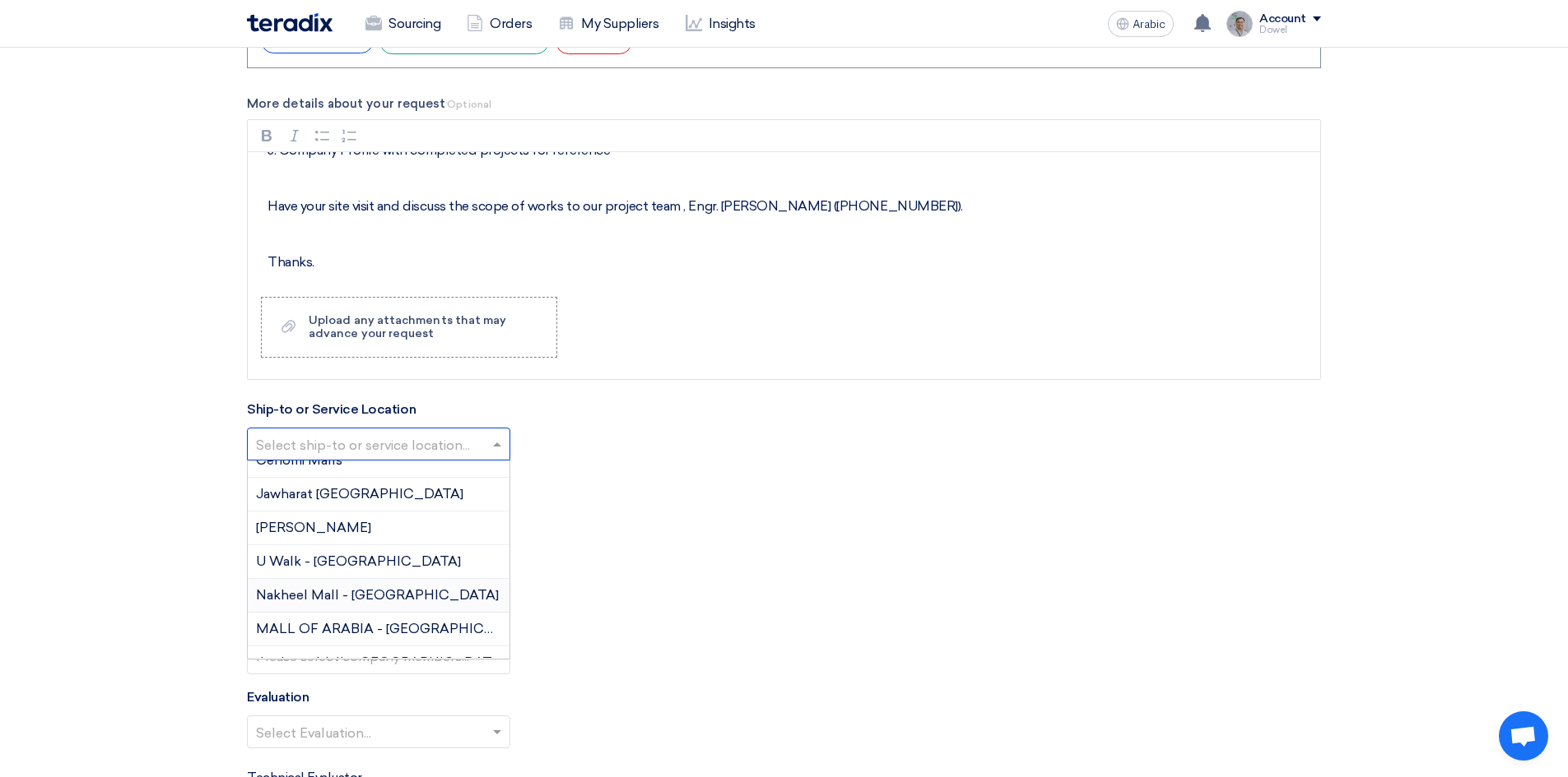
click at [398, 595] on font "Nakheel Mall - [GEOGRAPHIC_DATA]" at bounding box center [377, 594] width 243 height 15
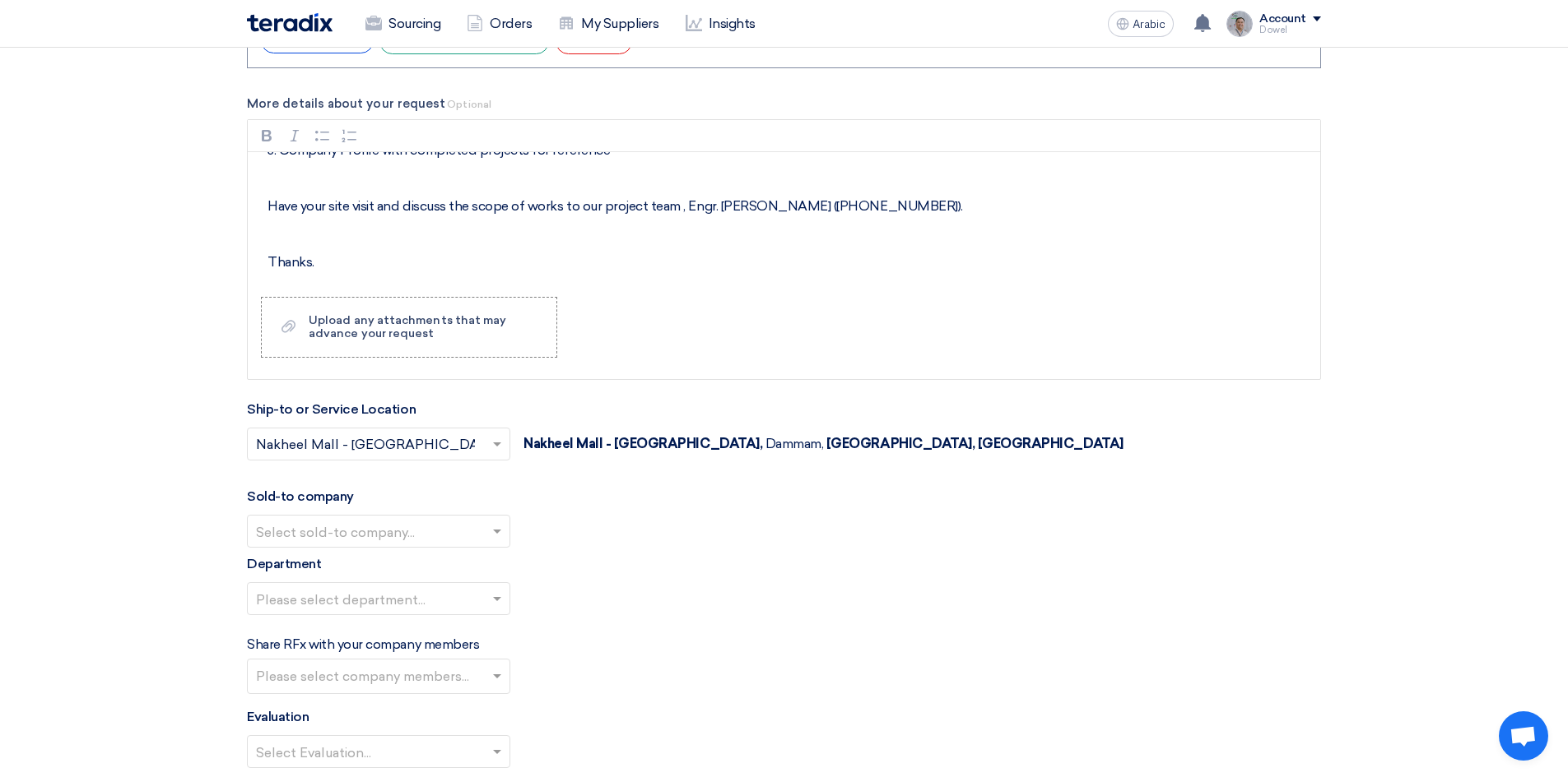
click at [382, 534] on input "text" at bounding box center [371, 533] width 229 height 27
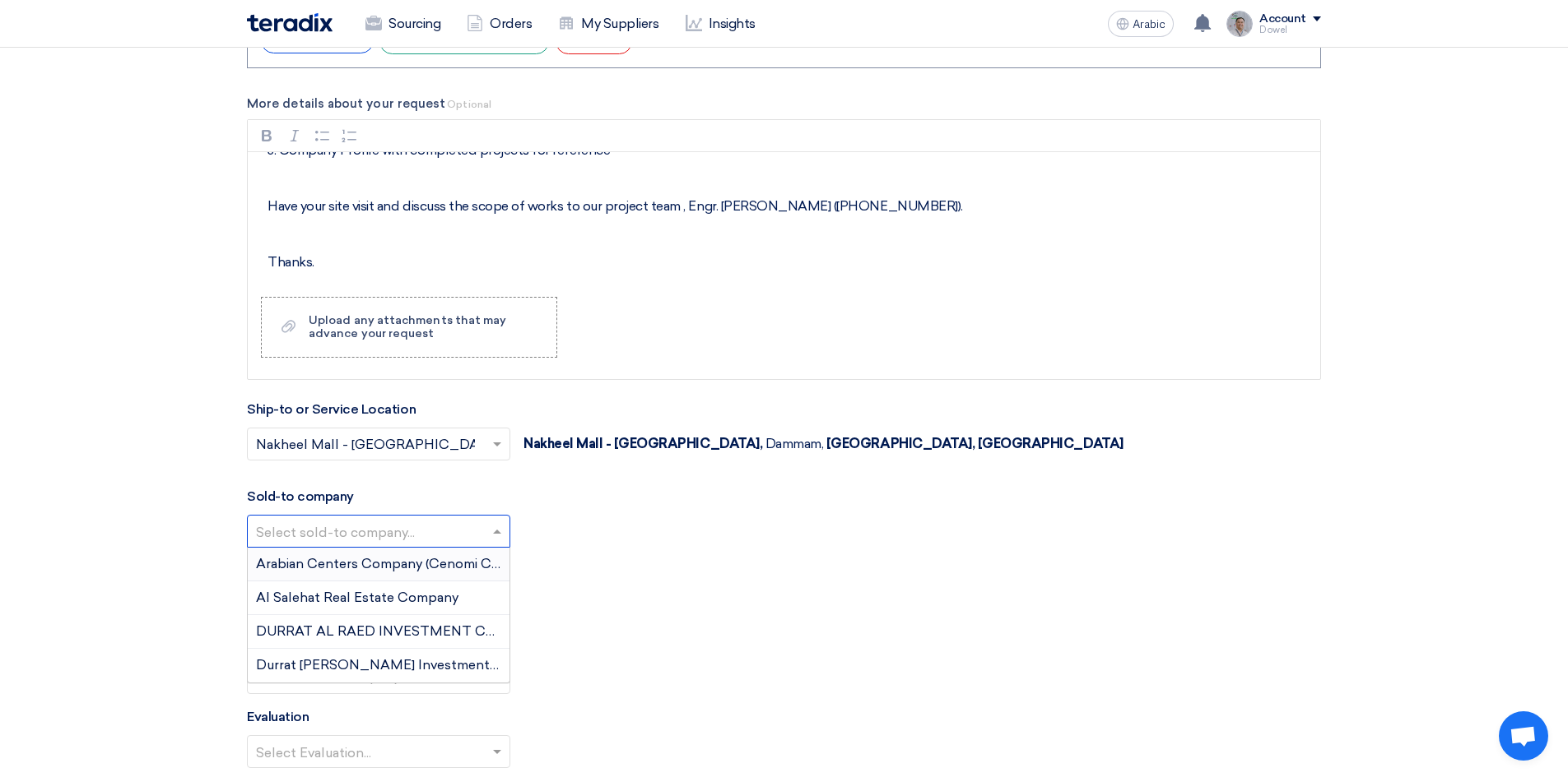
click at [376, 567] on font "Arabian Centers Company (Cenomi Centres)" at bounding box center [395, 563] width 279 height 15
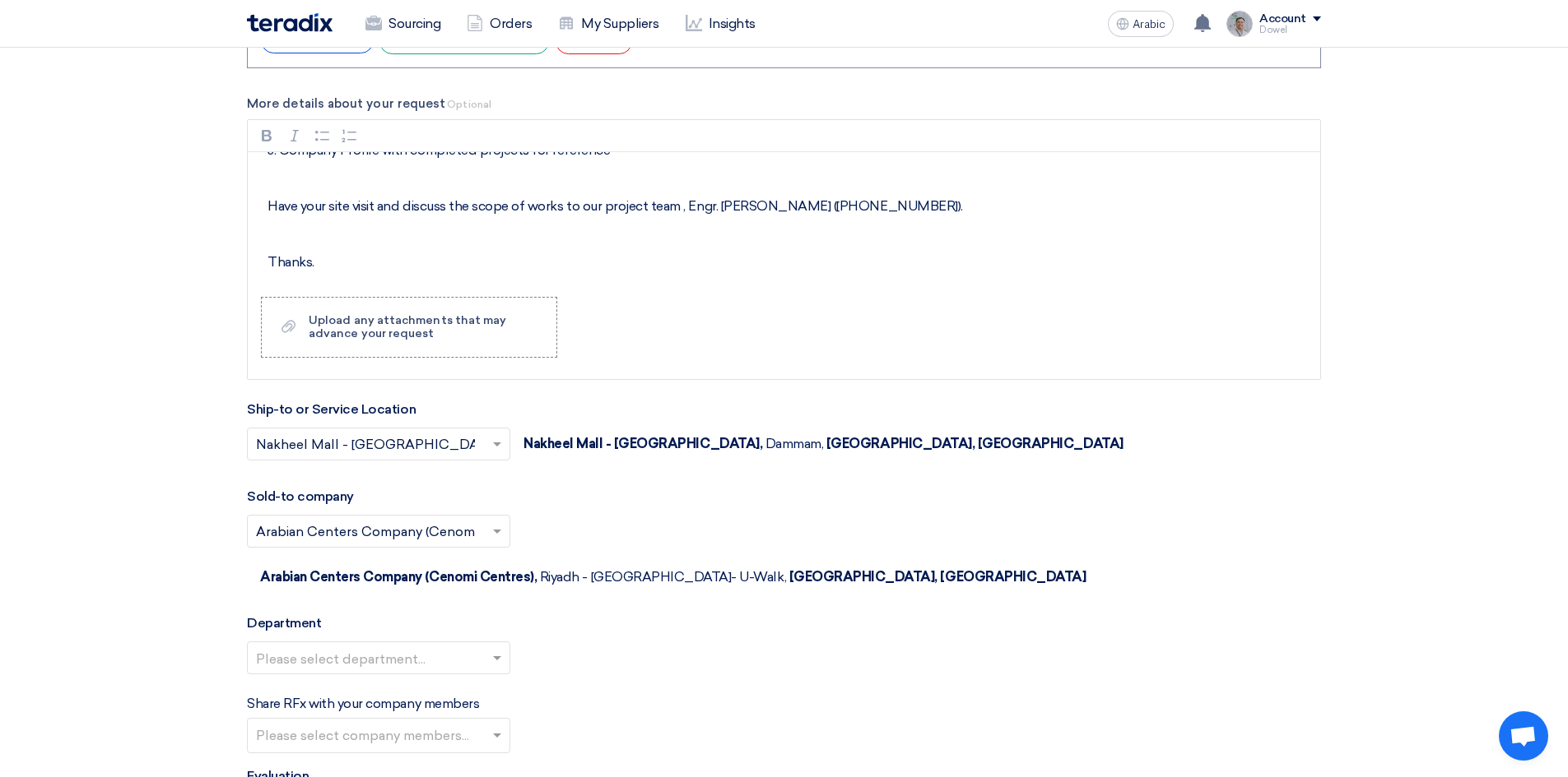
click at [368, 646] on input "text" at bounding box center [371, 660] width 229 height 27
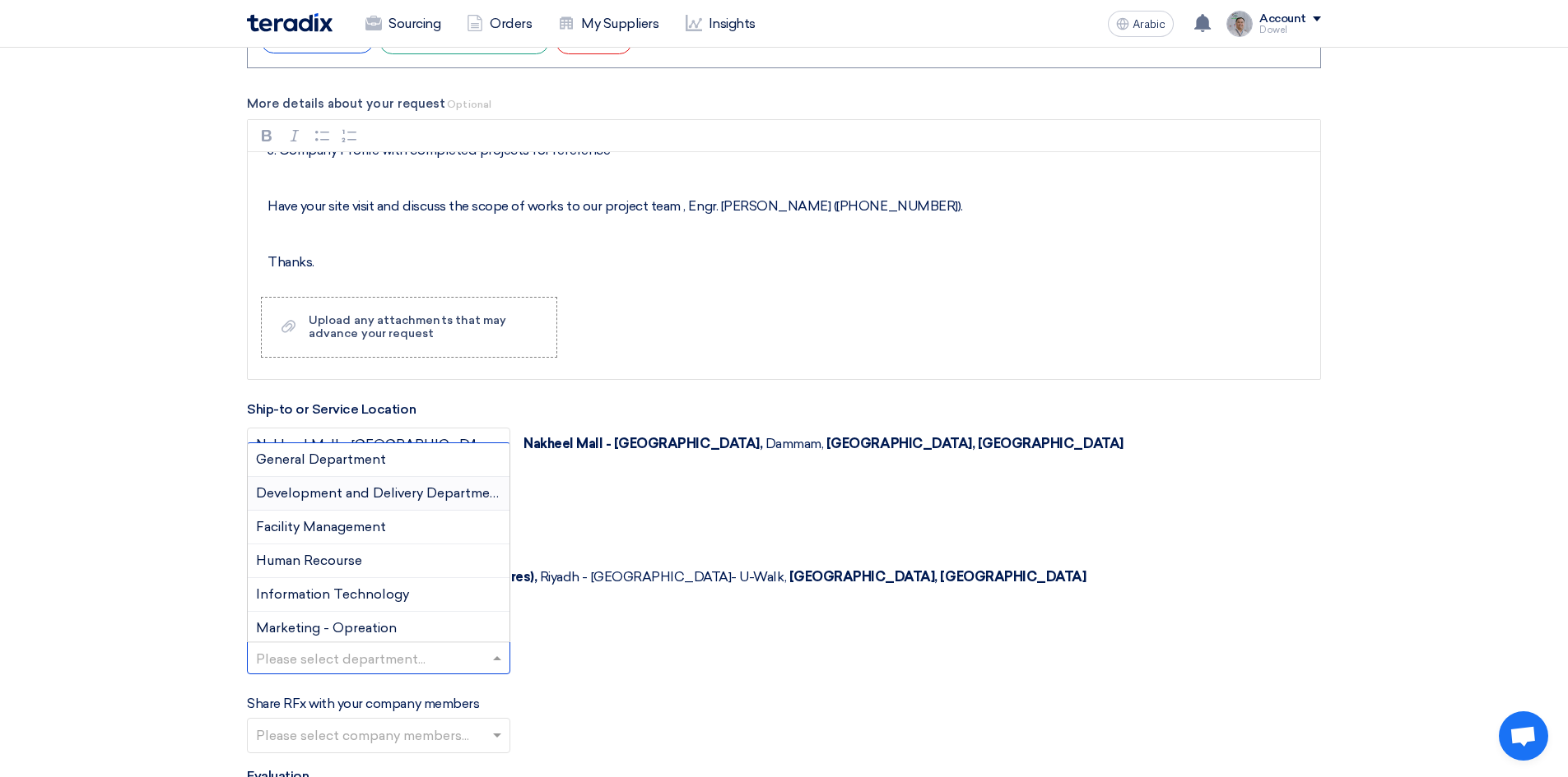
click at [375, 485] on font "Development and Delivery Department" at bounding box center [380, 493] width 247 height 15
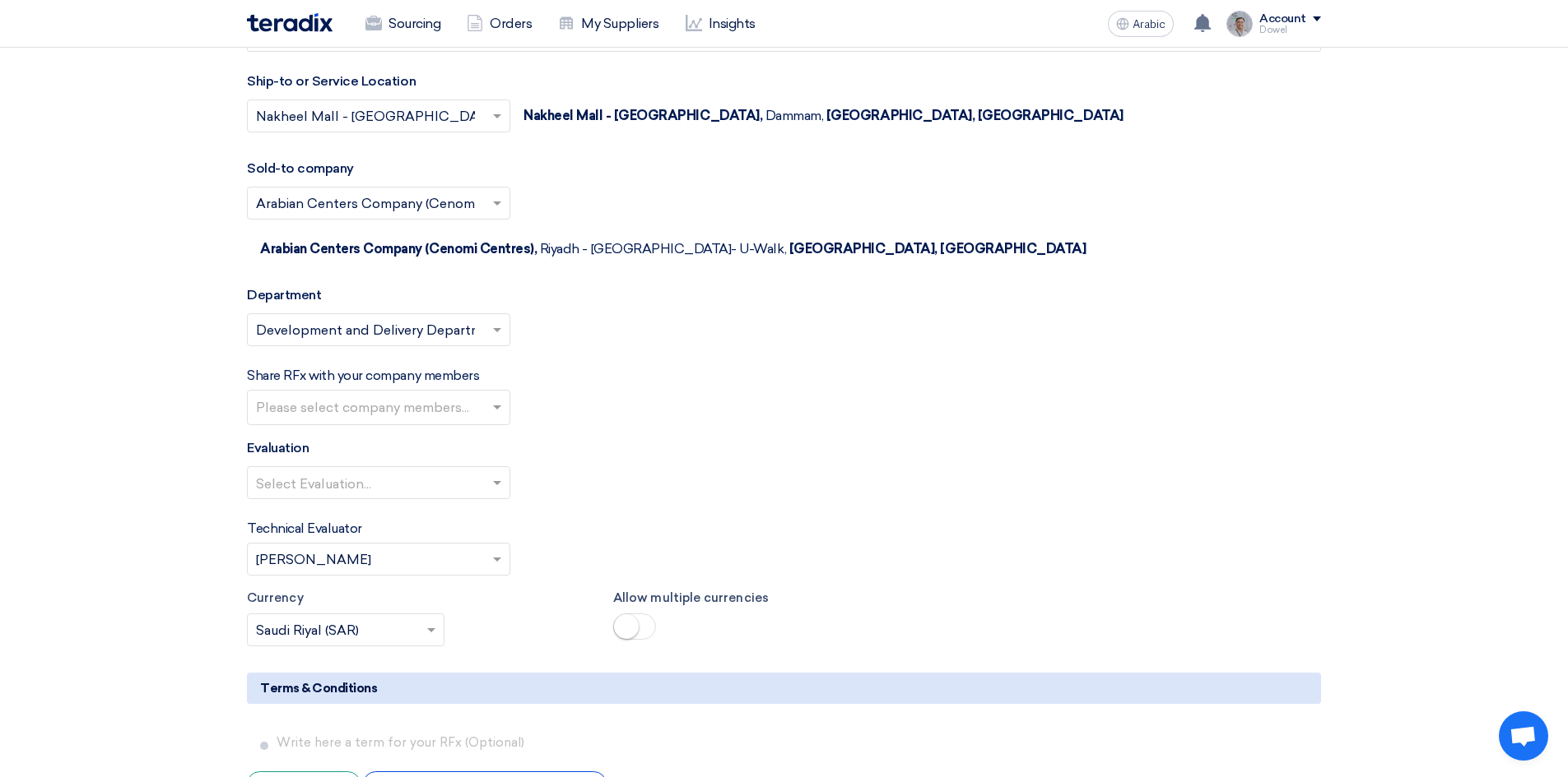
scroll to position [2835, 0]
click at [418, 395] on input "text" at bounding box center [381, 409] width 249 height 27
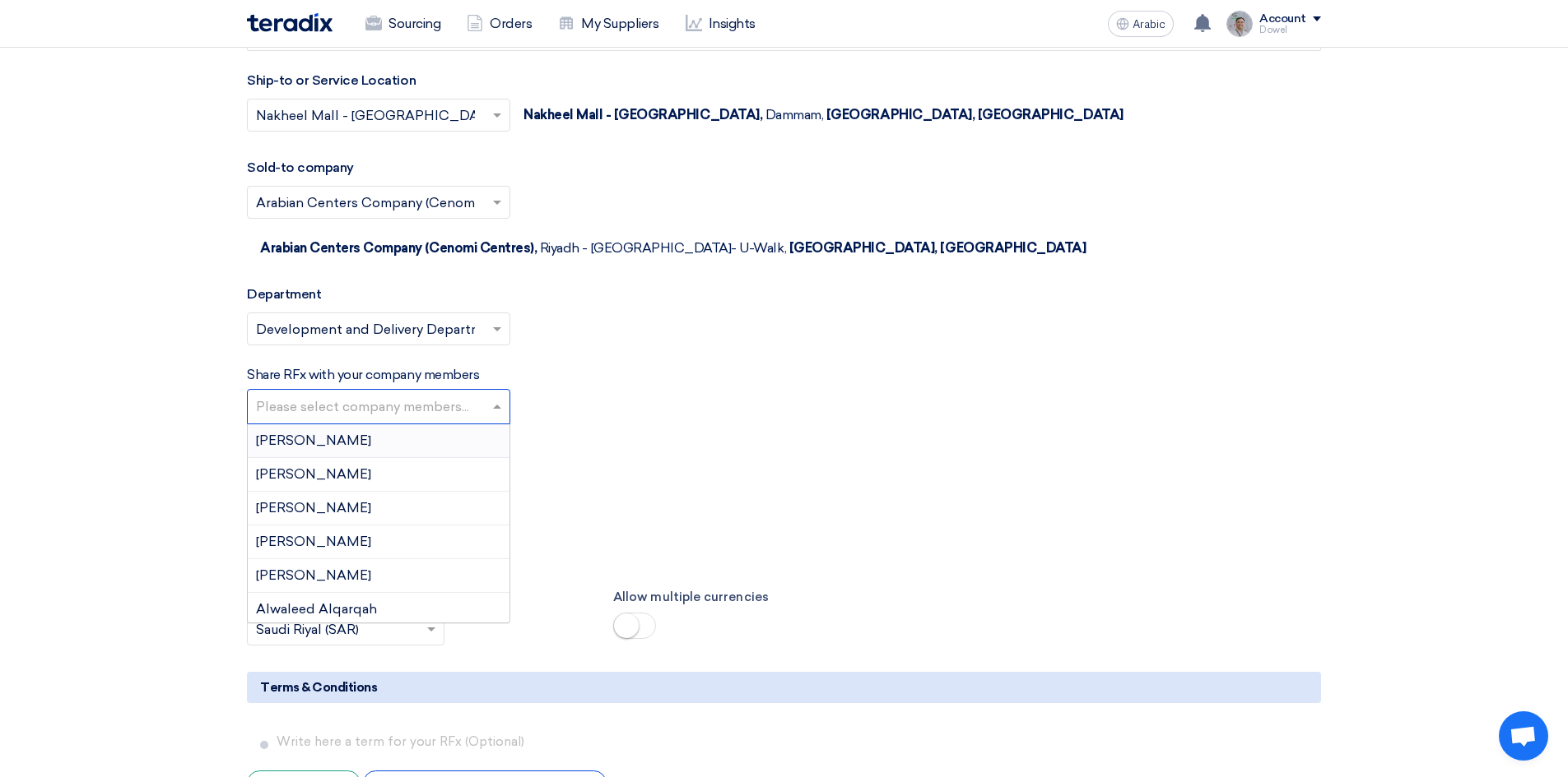
click at [340, 433] on font "[PERSON_NAME]" at bounding box center [314, 440] width 115 height 15
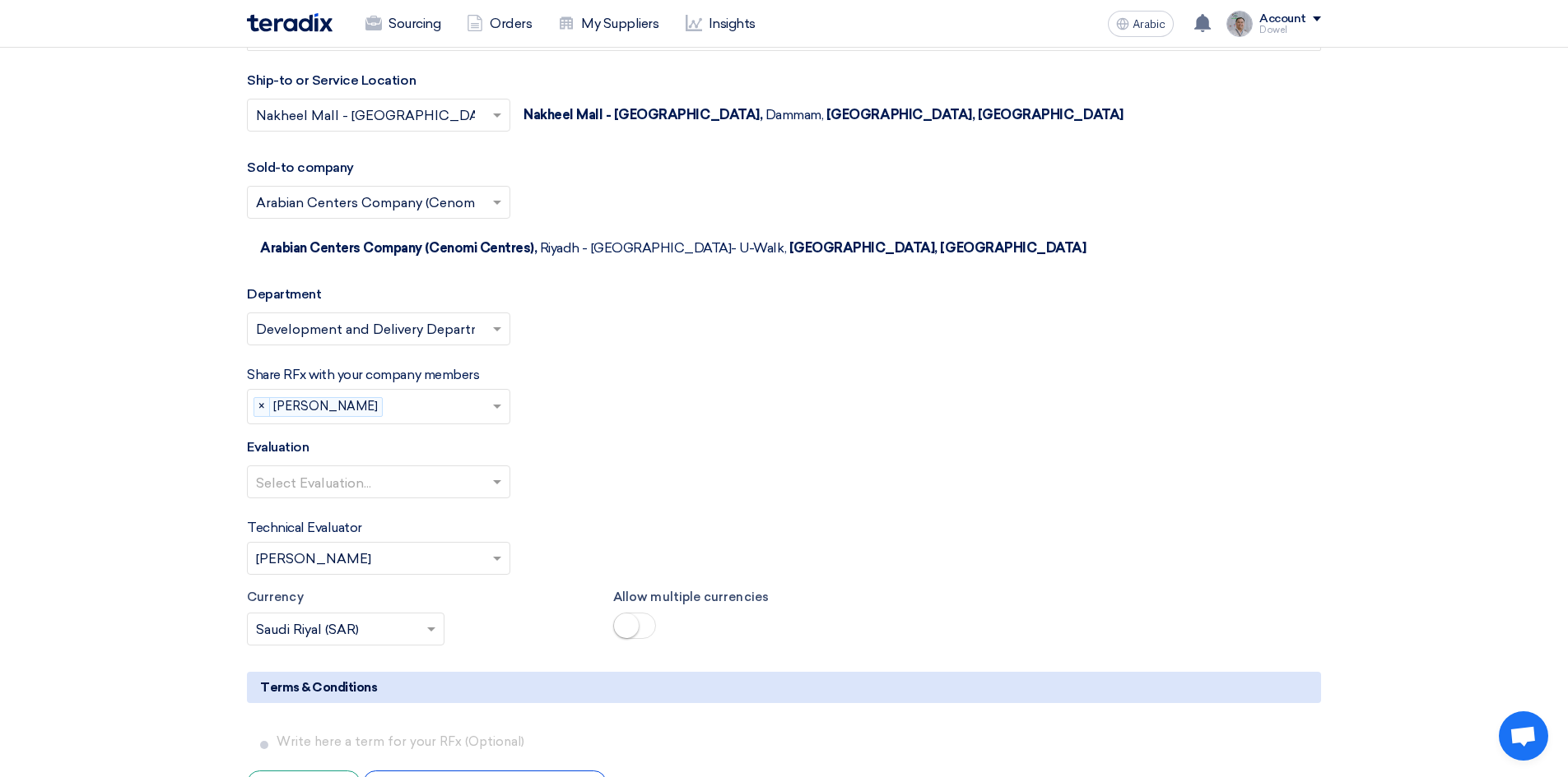
click at [423, 395] on input "text" at bounding box center [440, 409] width 102 height 27
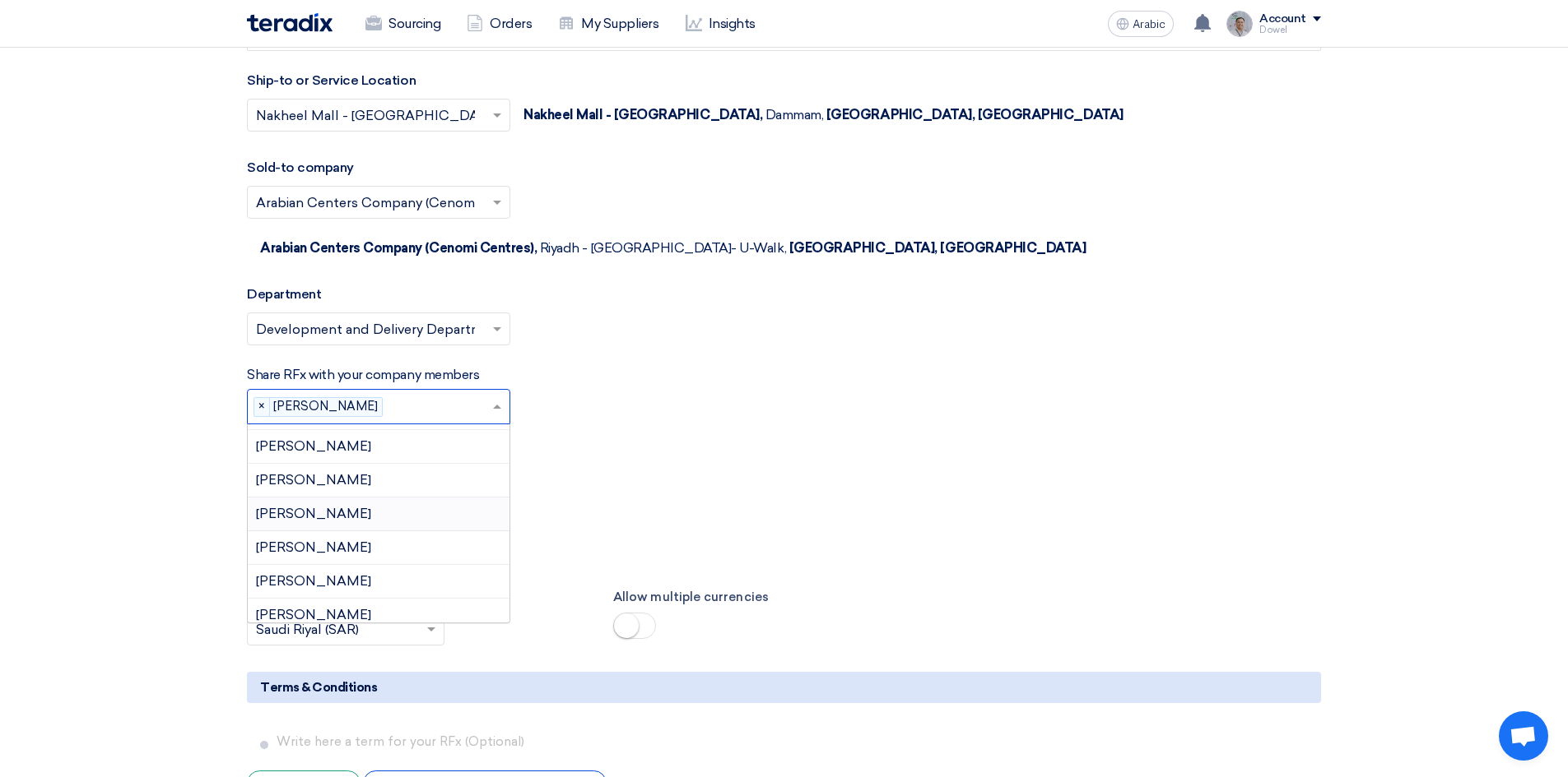
click at [361, 506] on font "[PERSON_NAME]" at bounding box center [314, 513] width 115 height 15
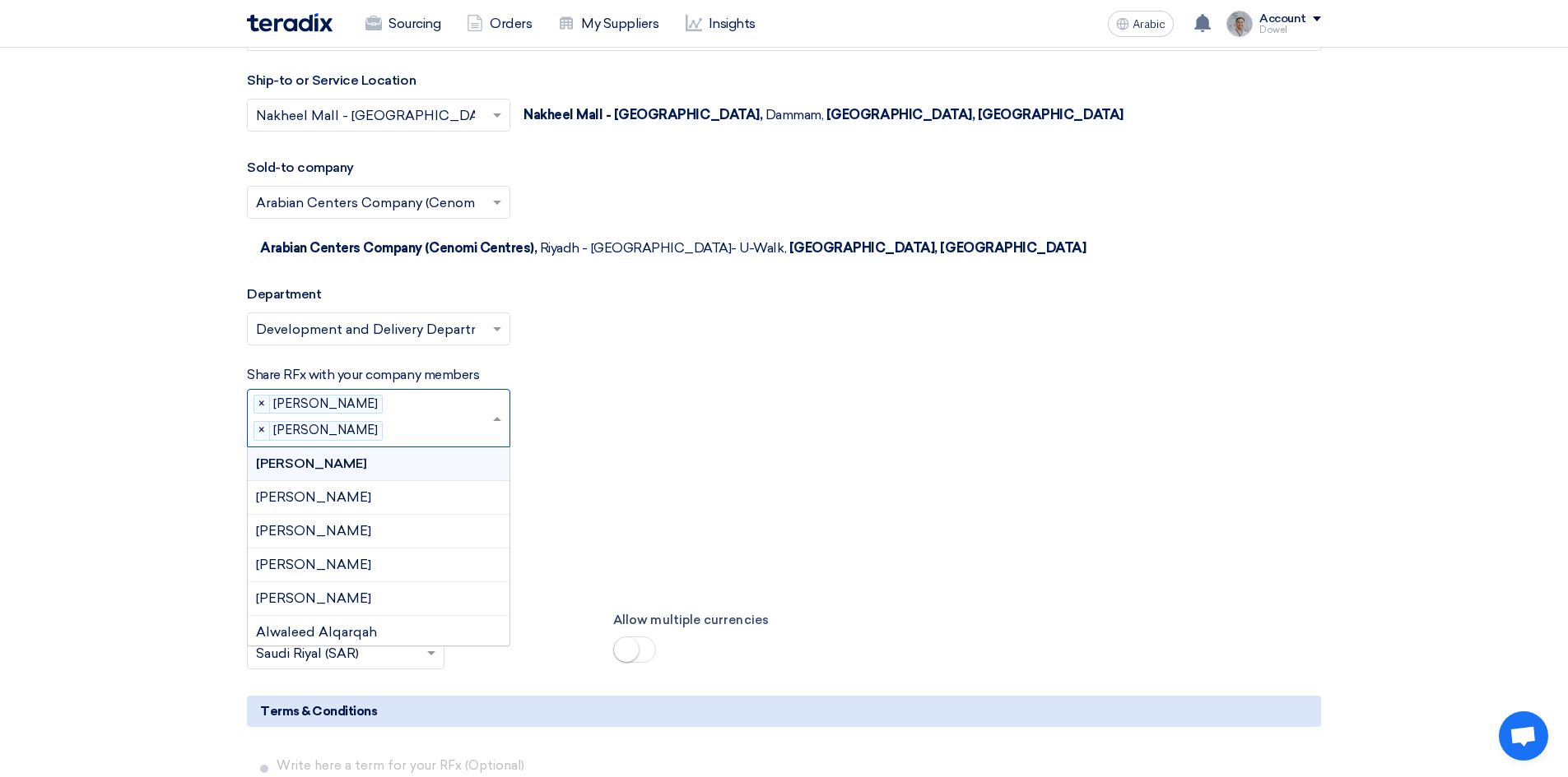
click at [413, 418] on input "text" at bounding box center [440, 432] width 102 height 27
click at [361, 527] on font "[PERSON_NAME]" at bounding box center [314, 534] width 115 height 15
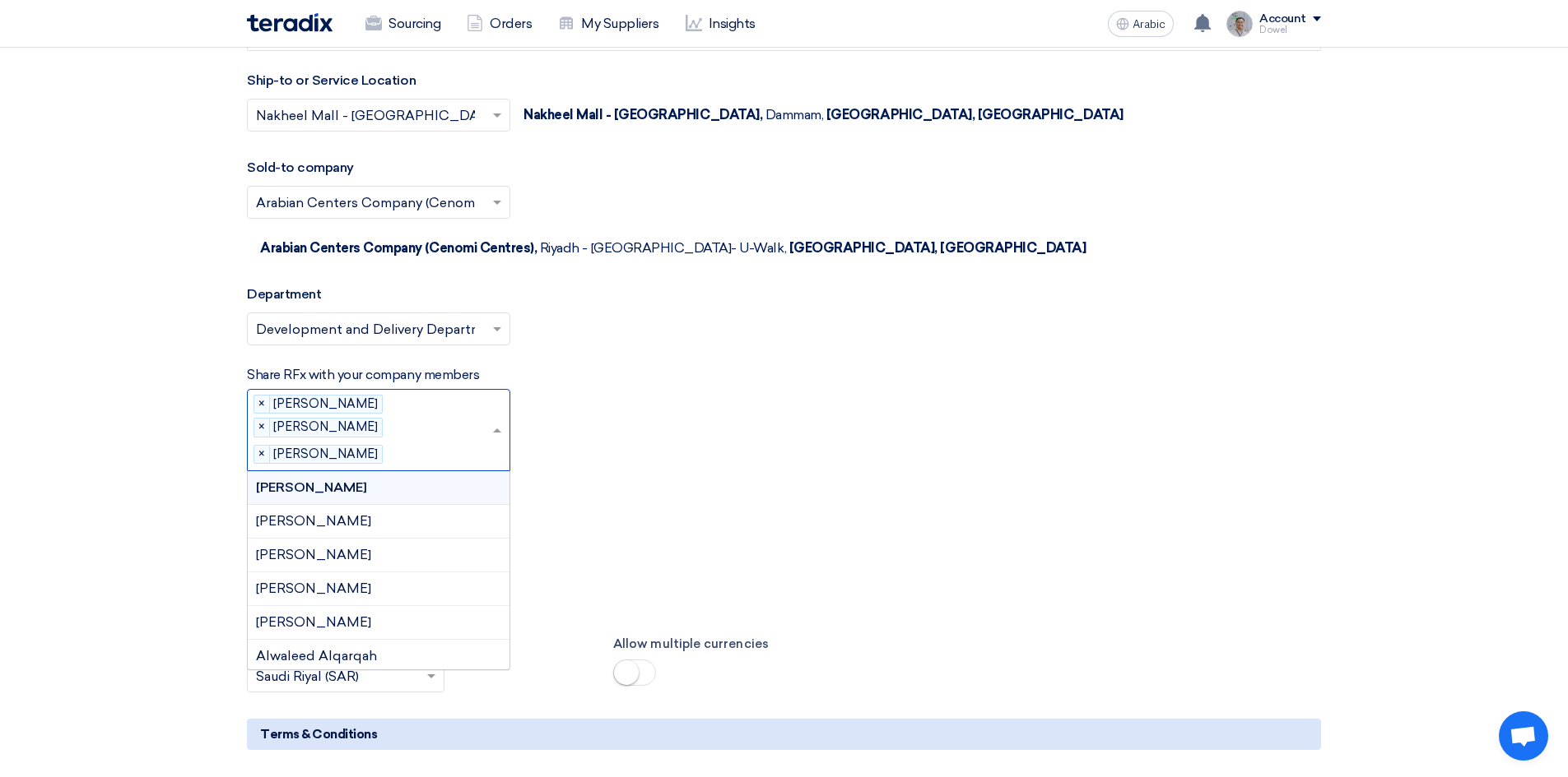
click at [404, 442] on input "text" at bounding box center [440, 455] width 102 height 27
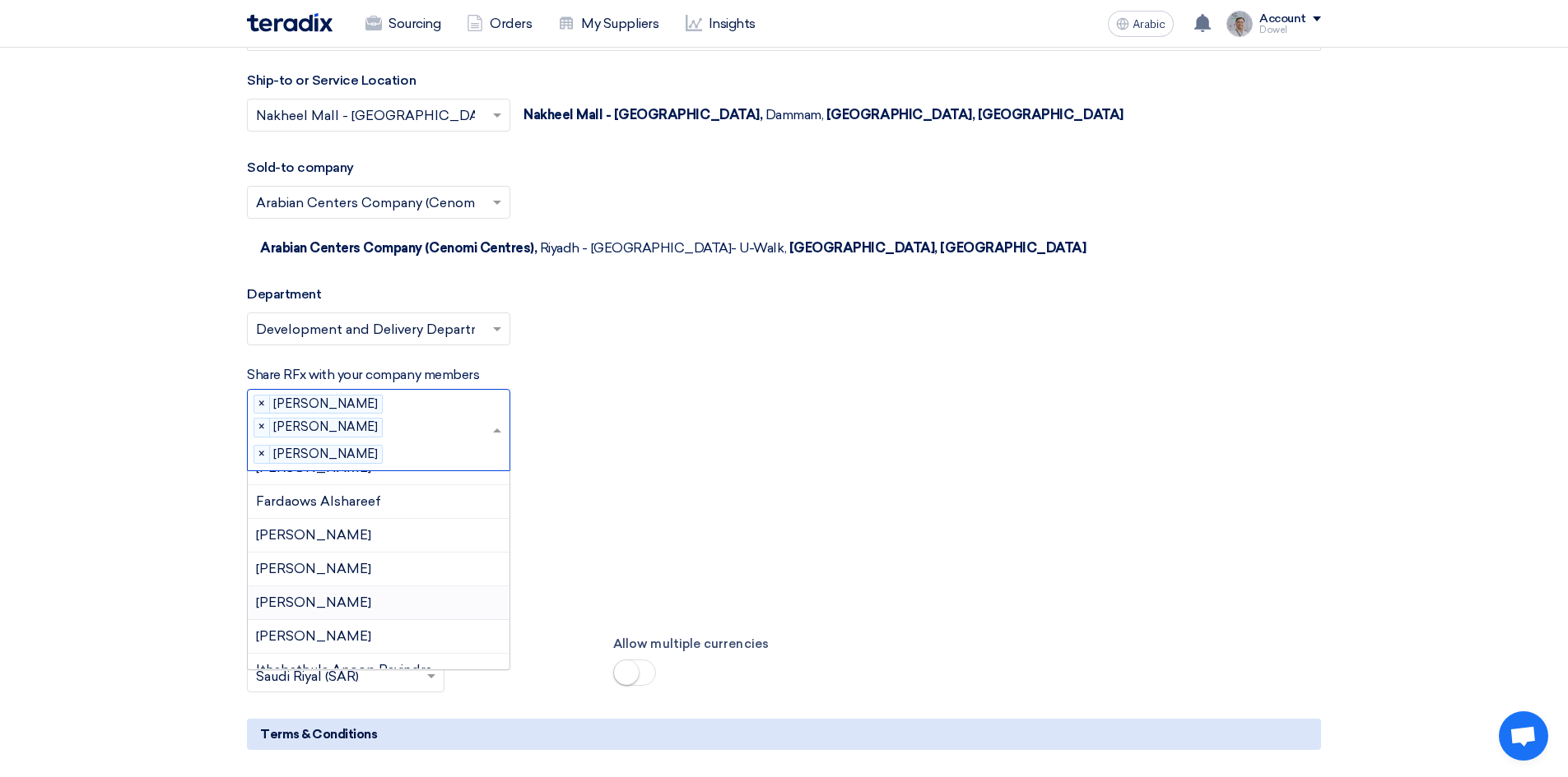
click at [370, 586] on div "[PERSON_NAME]" at bounding box center [378, 603] width 262 height 34
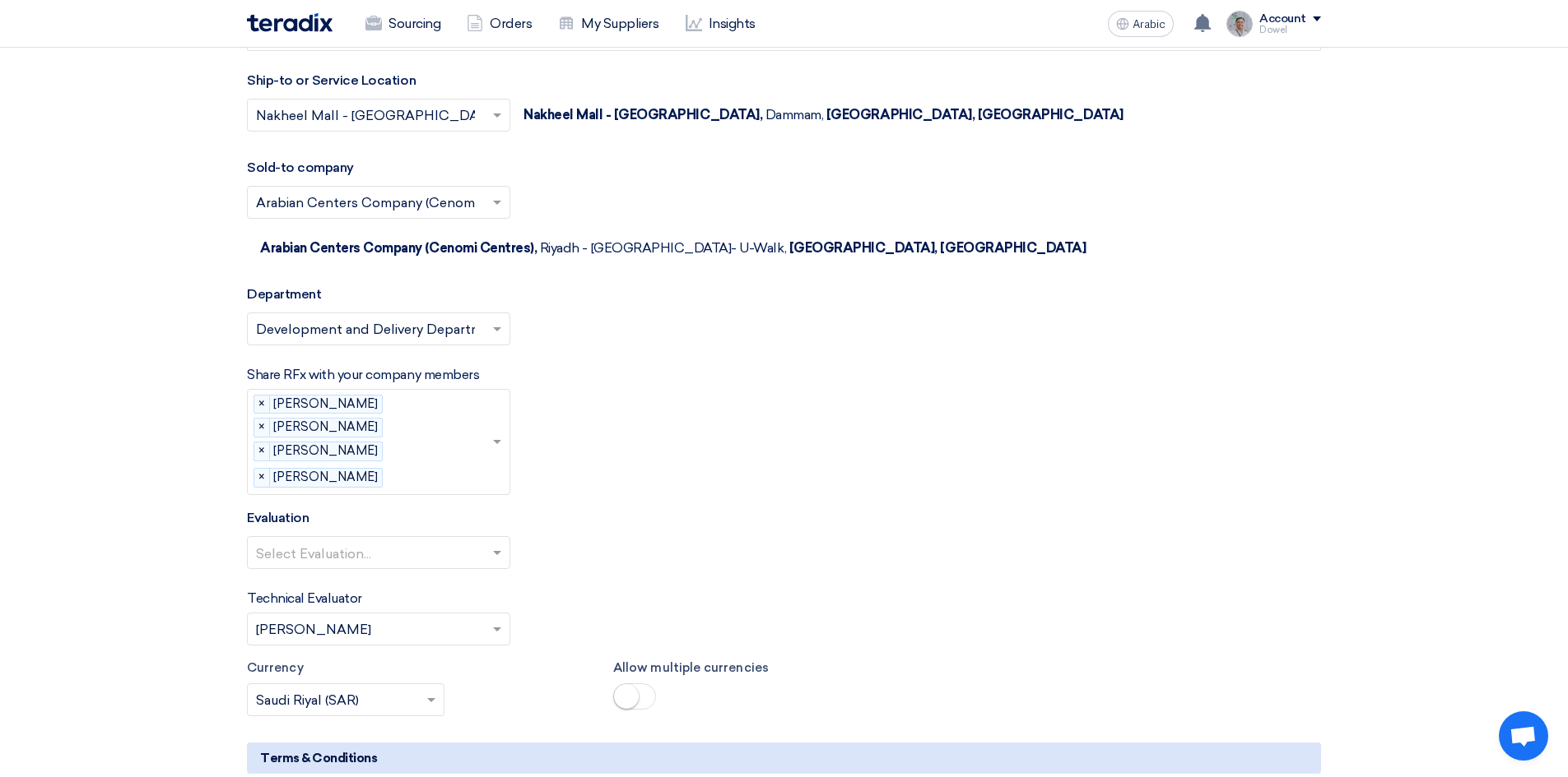
click at [358, 541] on input "text" at bounding box center [371, 554] width 229 height 27
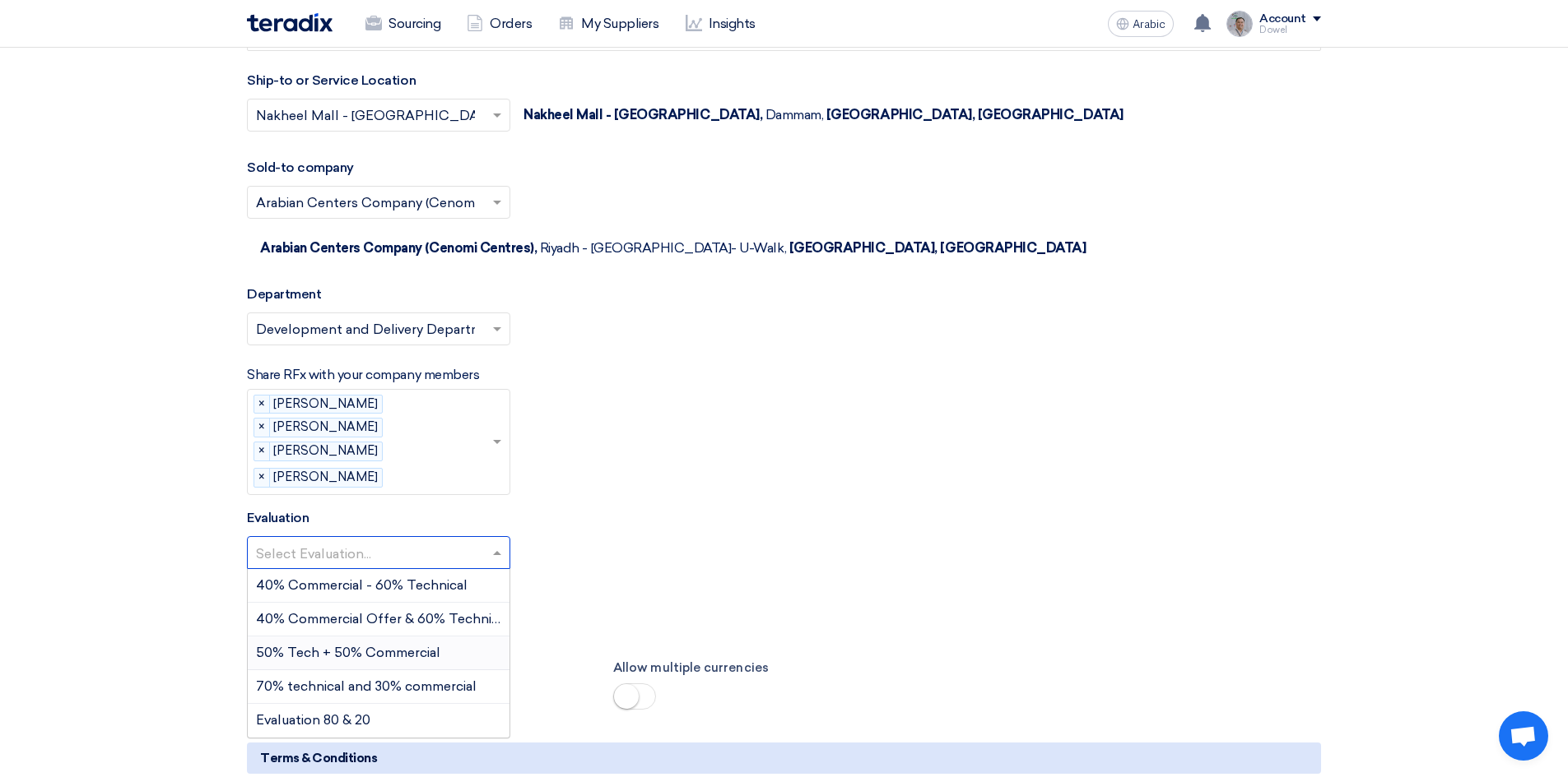
click at [318, 645] on font "50% Tech + 50% Commercial" at bounding box center [348, 652] width 185 height 15
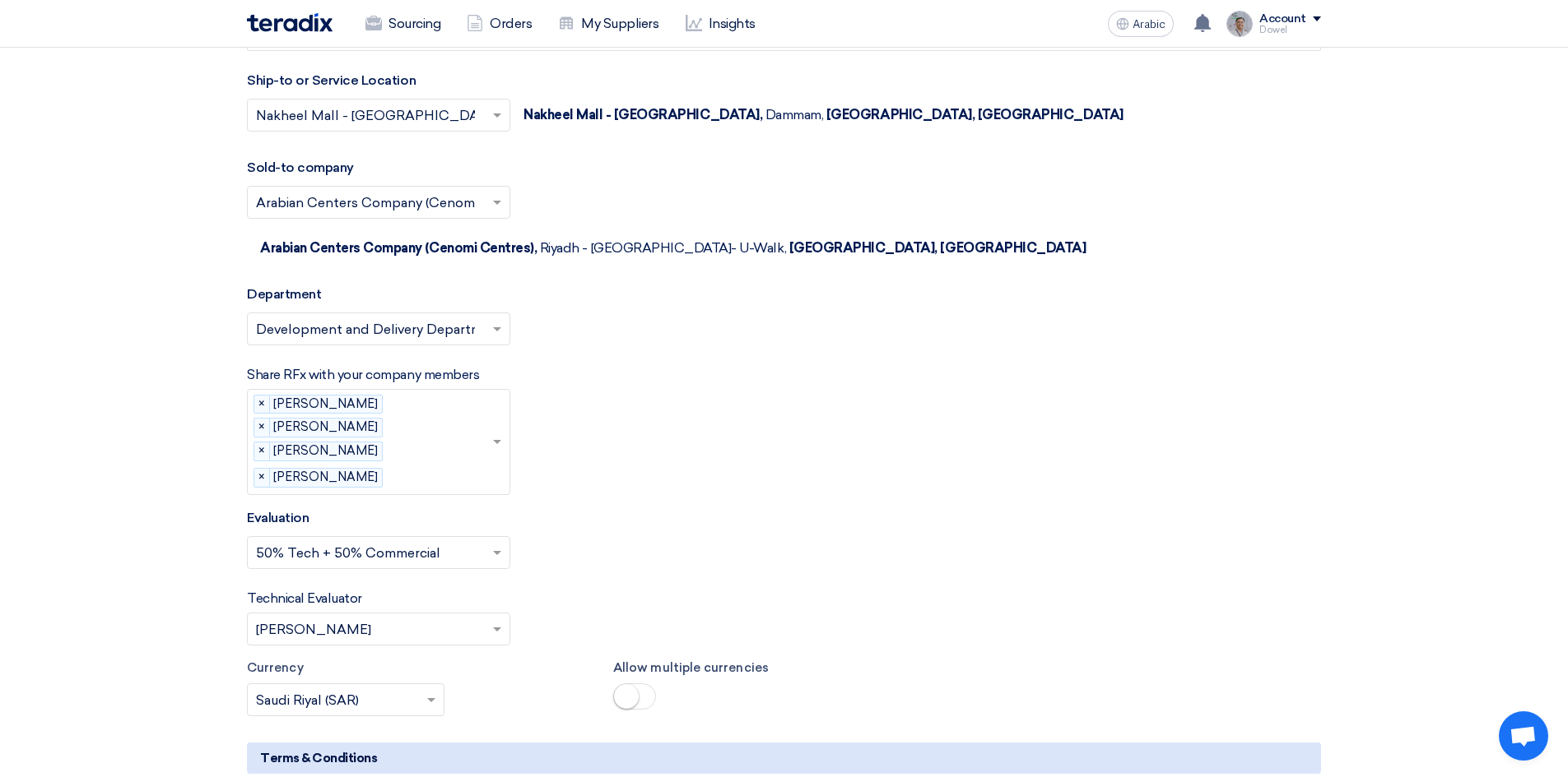
click at [315, 617] on input "text" at bounding box center [371, 631] width 229 height 27
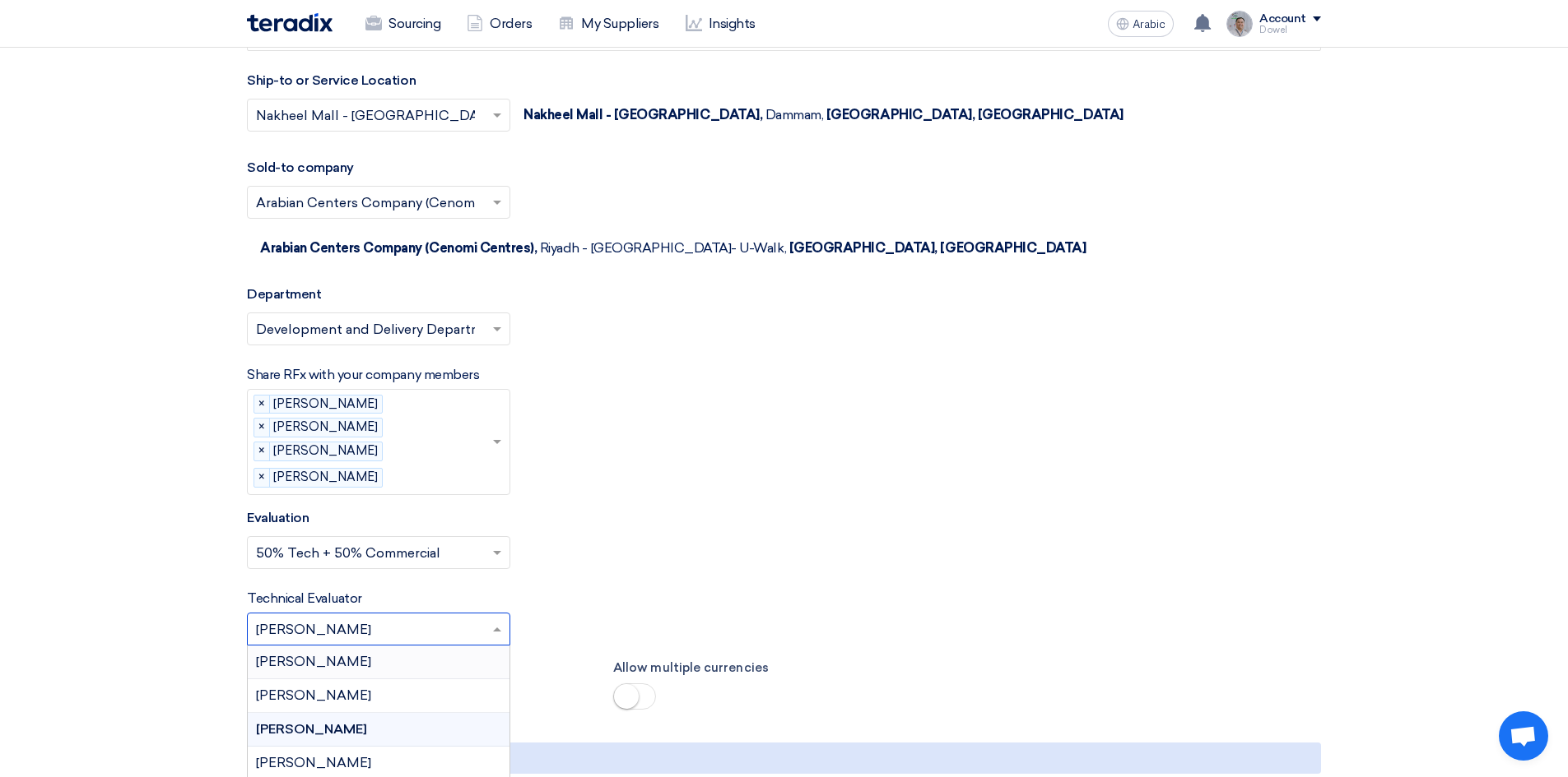
click at [308, 654] on font "[PERSON_NAME]" at bounding box center [314, 662] width 115 height 15
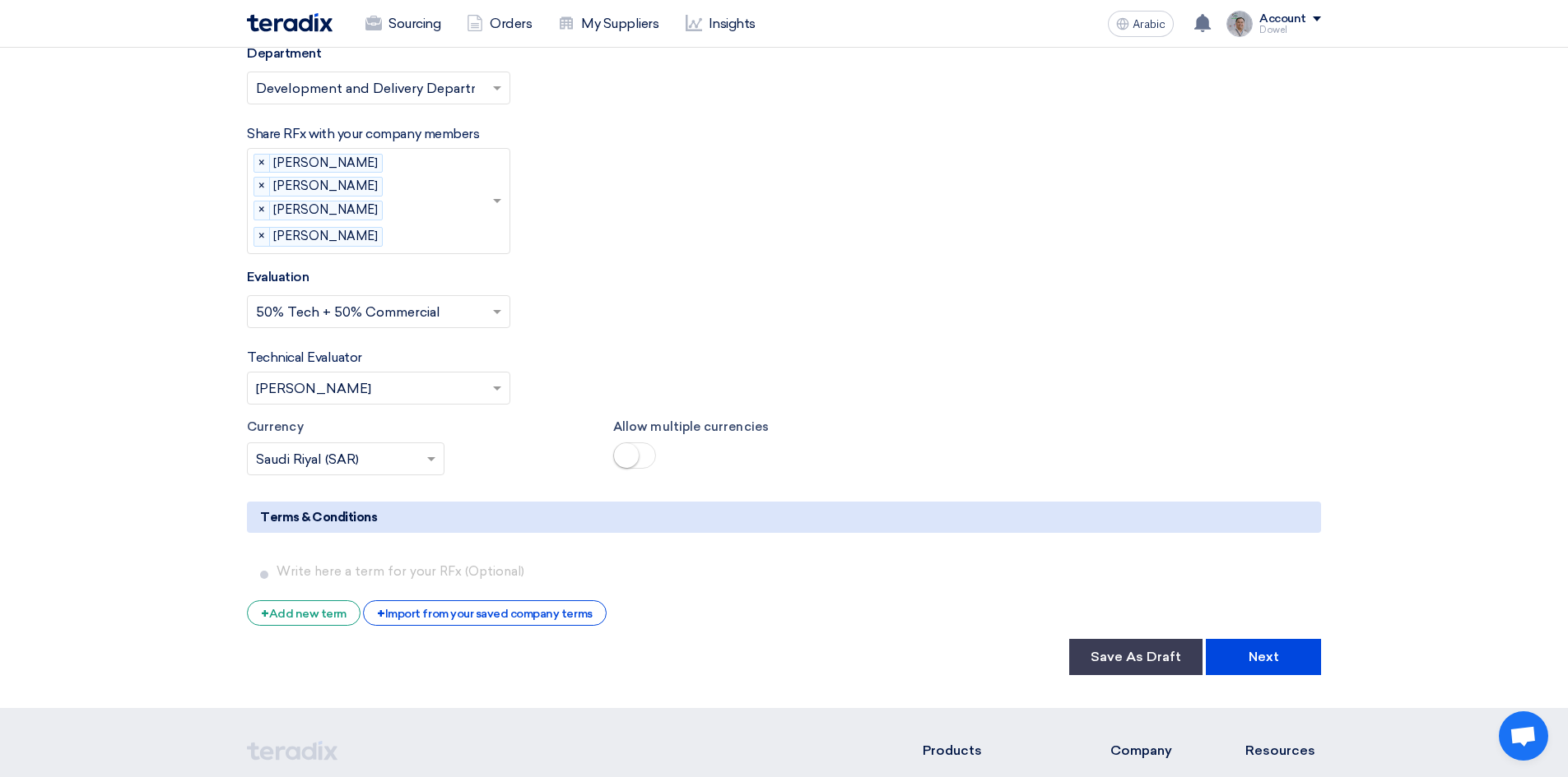
scroll to position [3082, 0]
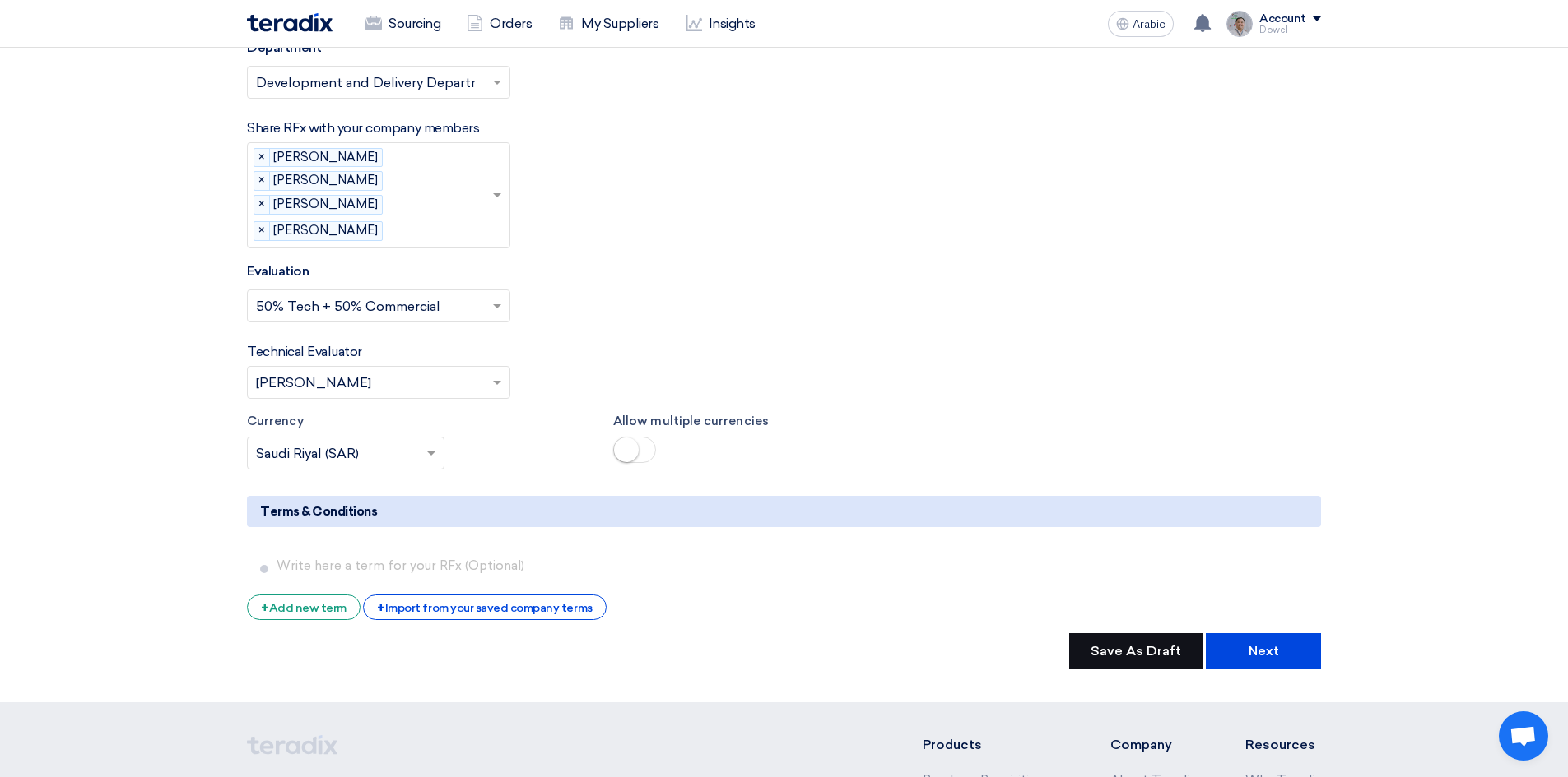
click at [1124, 643] on font "Save As Draft" at bounding box center [1135, 651] width 91 height 15
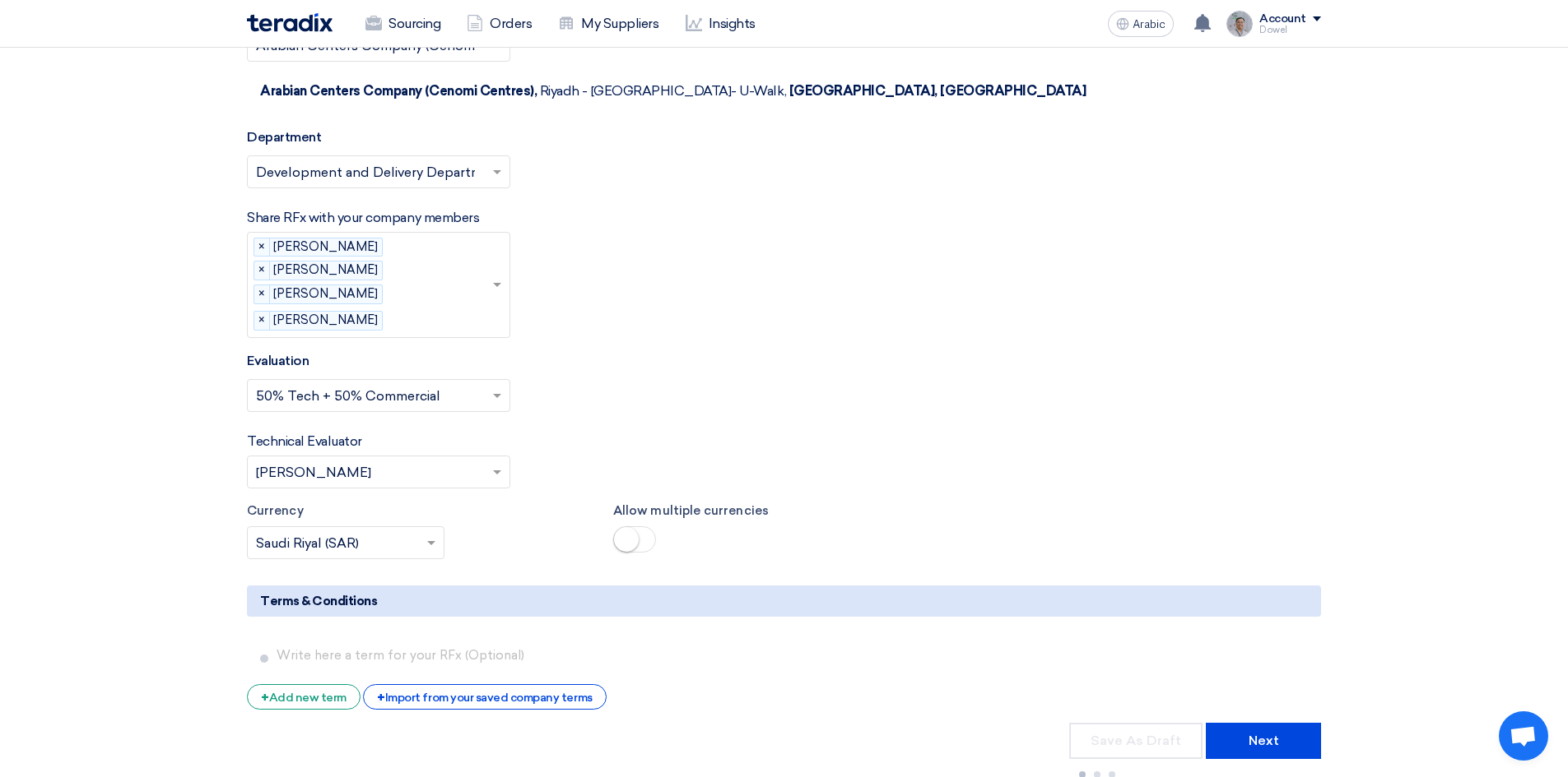
scroll to position [3000, 0]
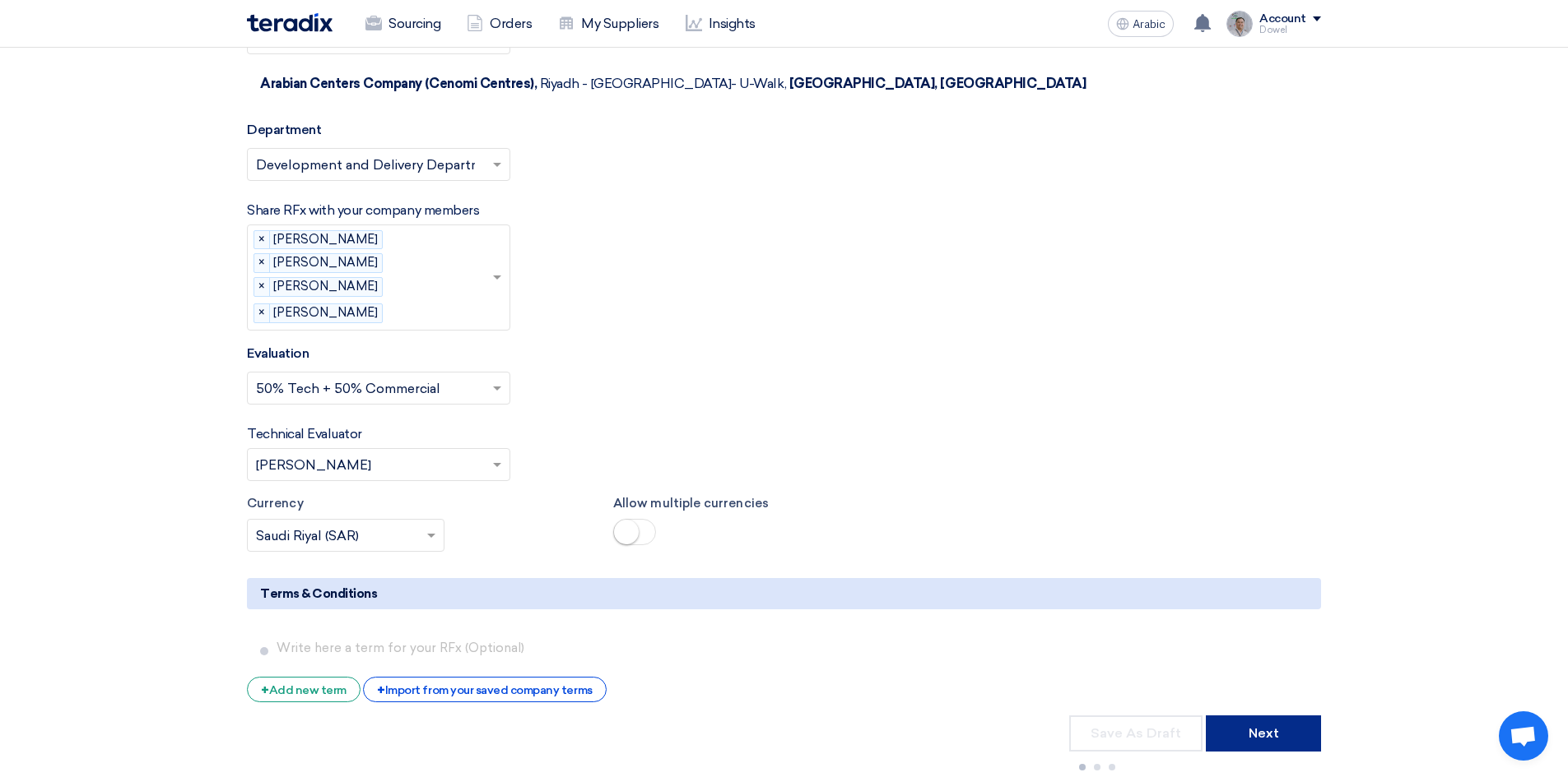
click at [1273, 725] on font "Next" at bounding box center [1263, 732] width 30 height 15
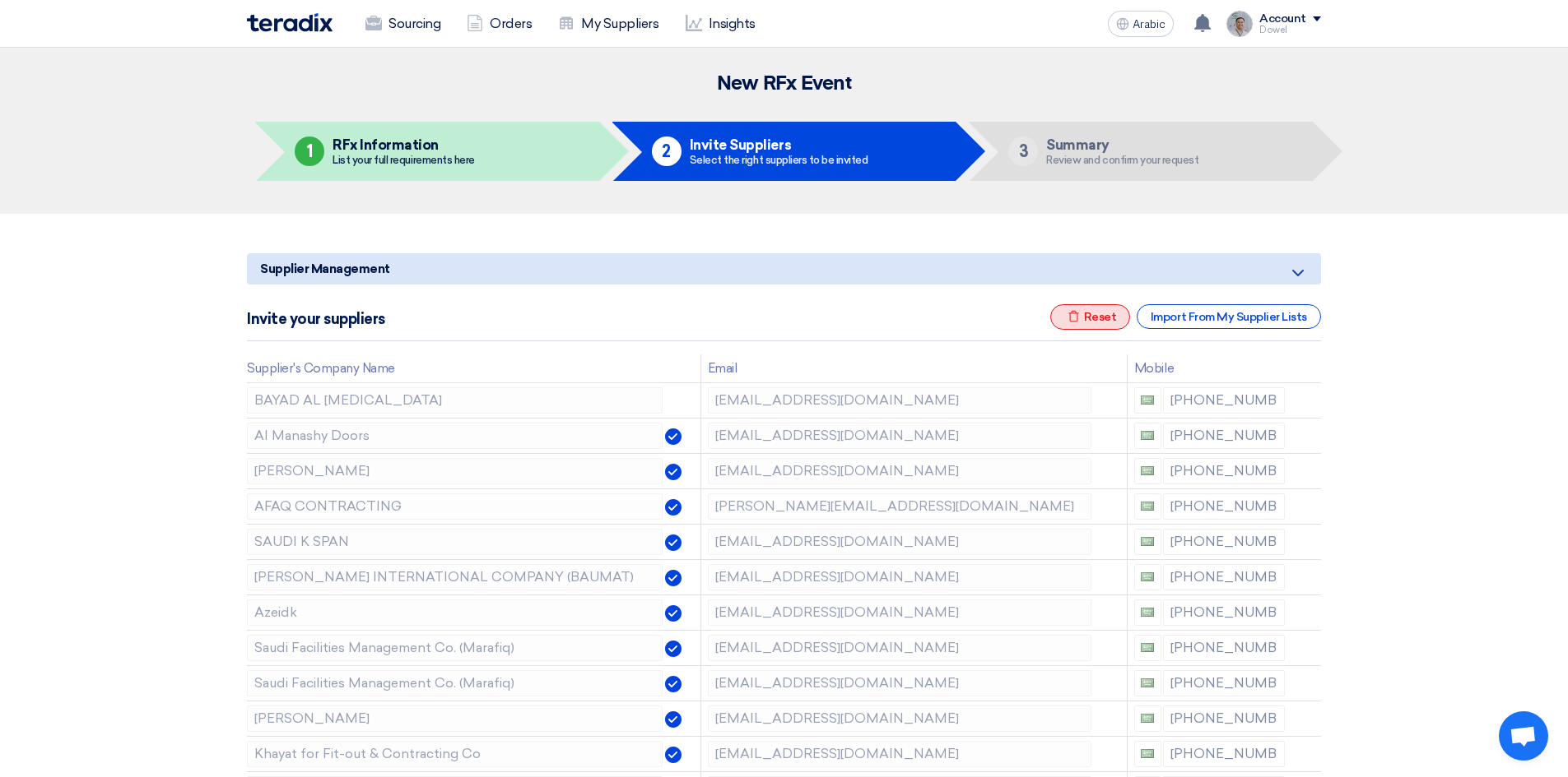
click at [1096, 315] on font "Reset" at bounding box center [1100, 316] width 33 height 14
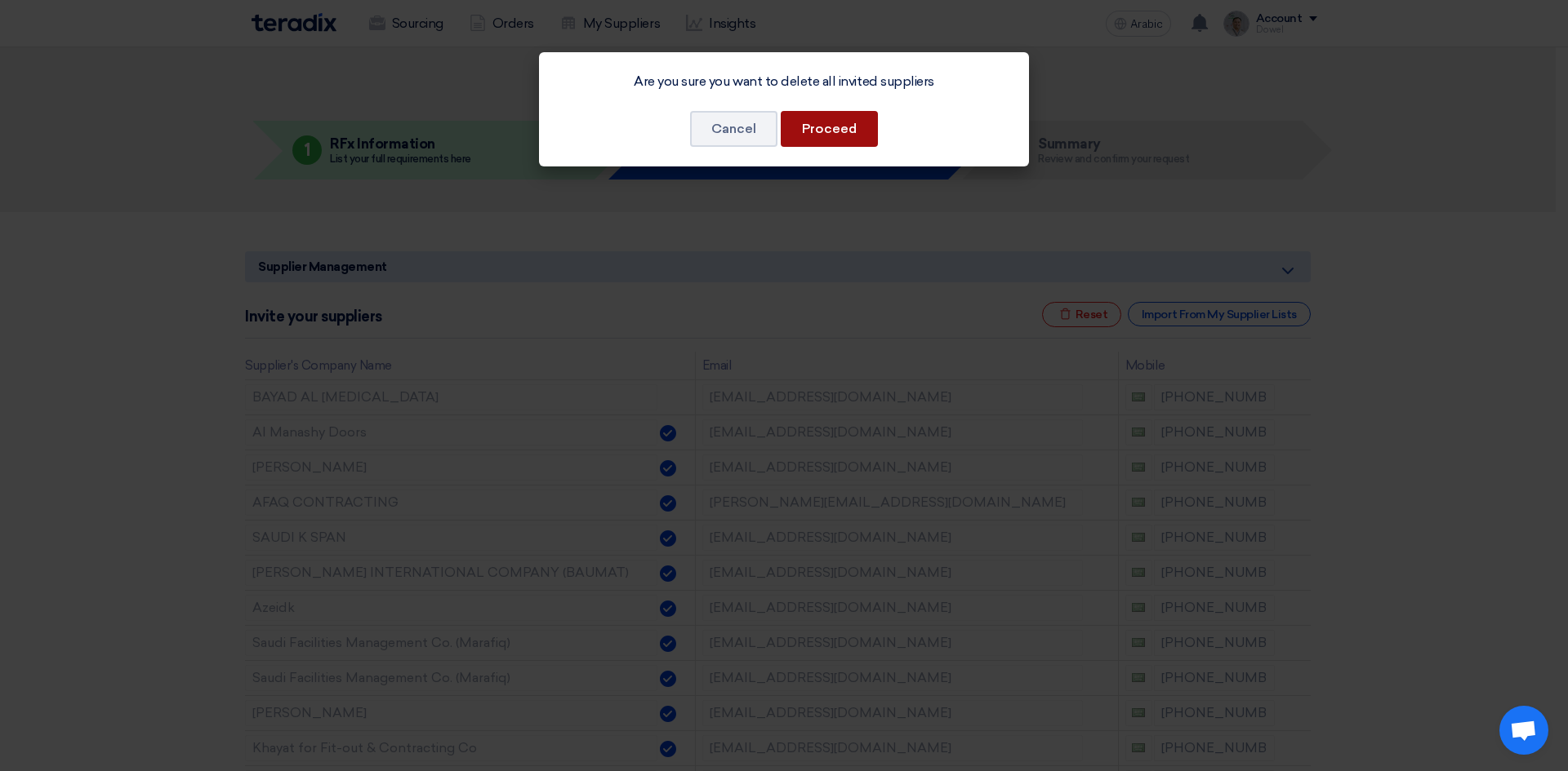
click at [828, 140] on button "Proceed" at bounding box center [829, 129] width 97 height 36
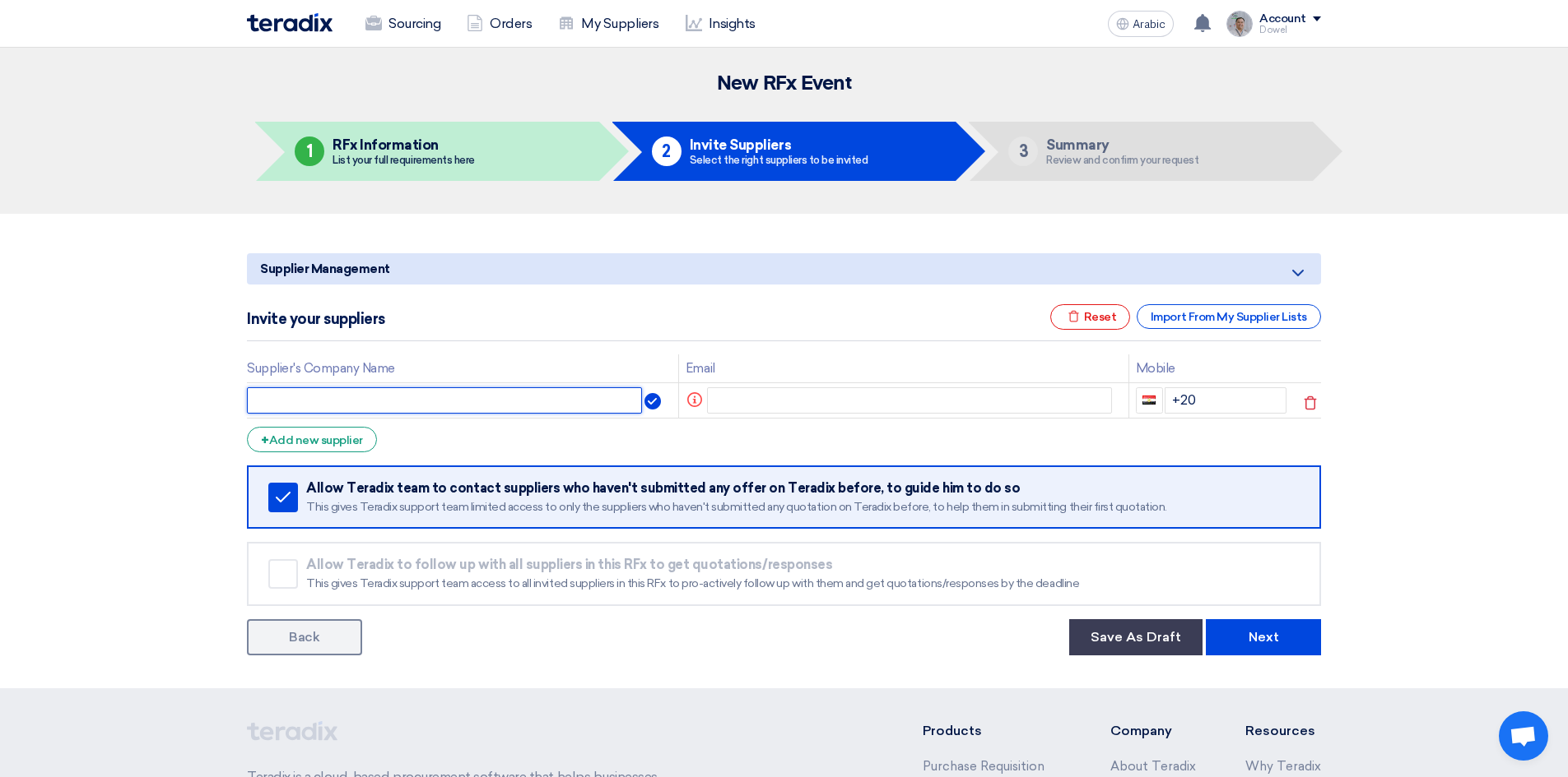
click at [365, 402] on input "text" at bounding box center [444, 400] width 395 height 26
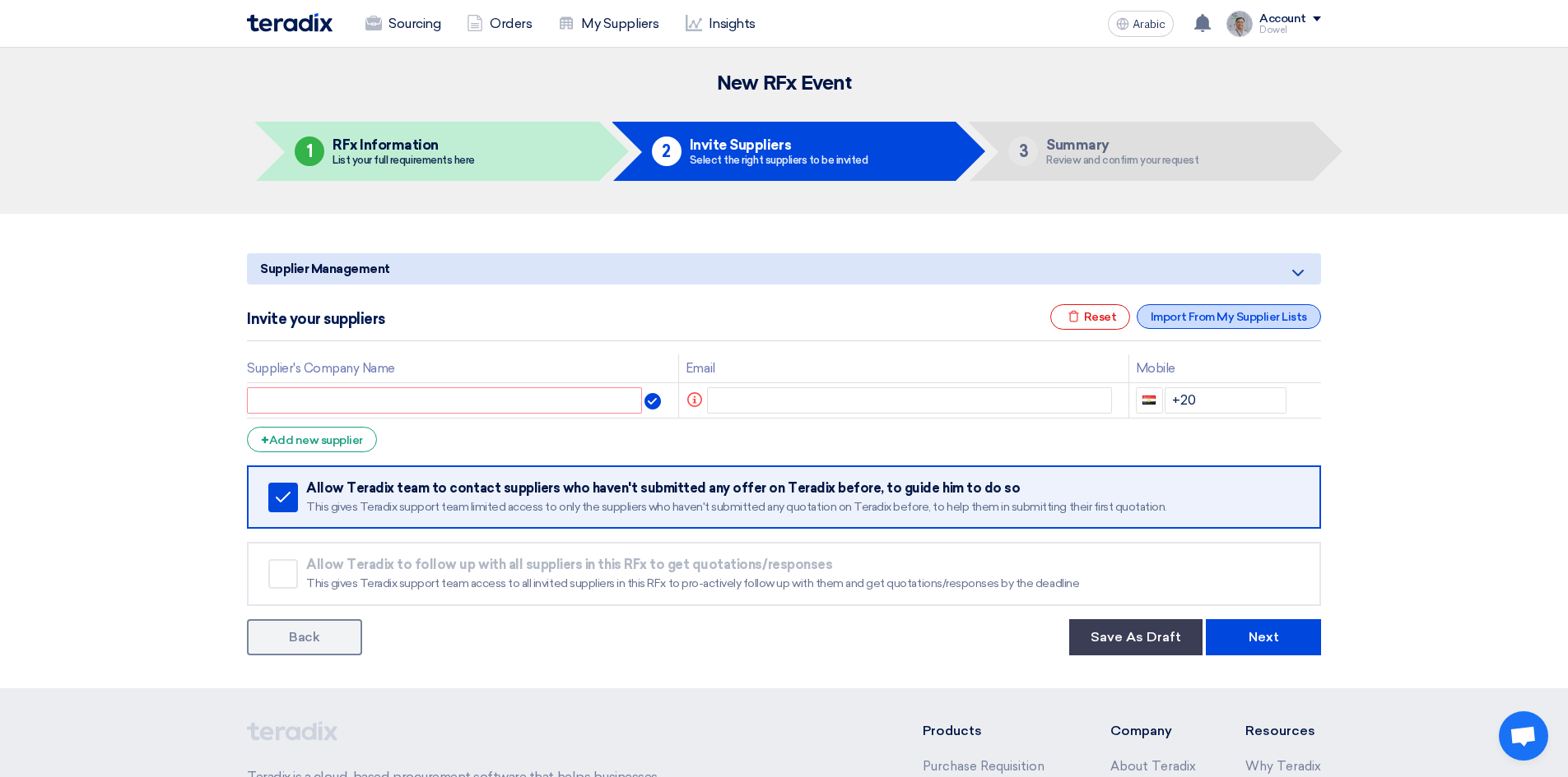
click at [1201, 320] on font "Import From My Supplier Lists" at bounding box center [1229, 316] width 156 height 14
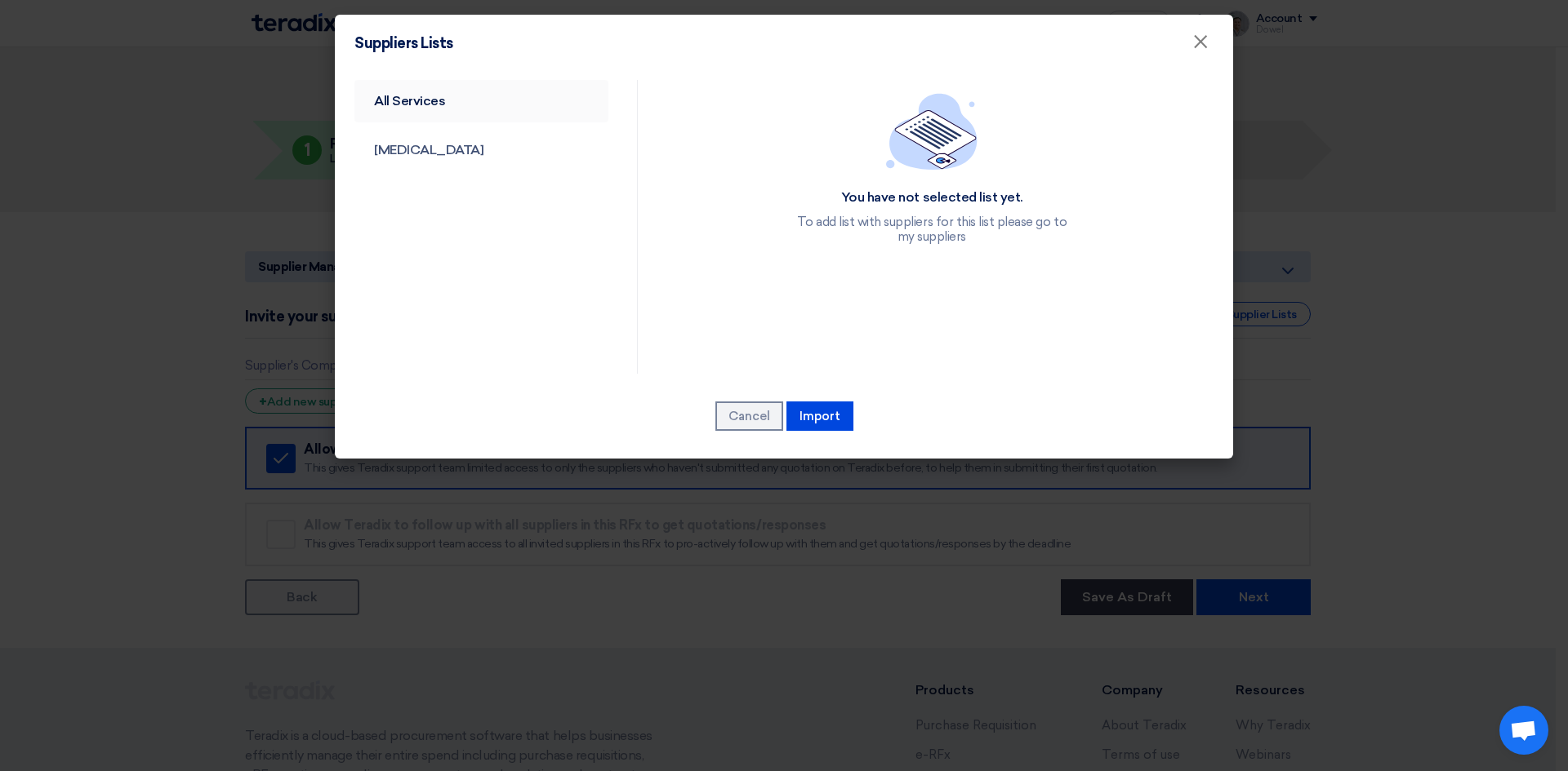
click at [416, 113] on link "All Services" at bounding box center [482, 101] width 254 height 42
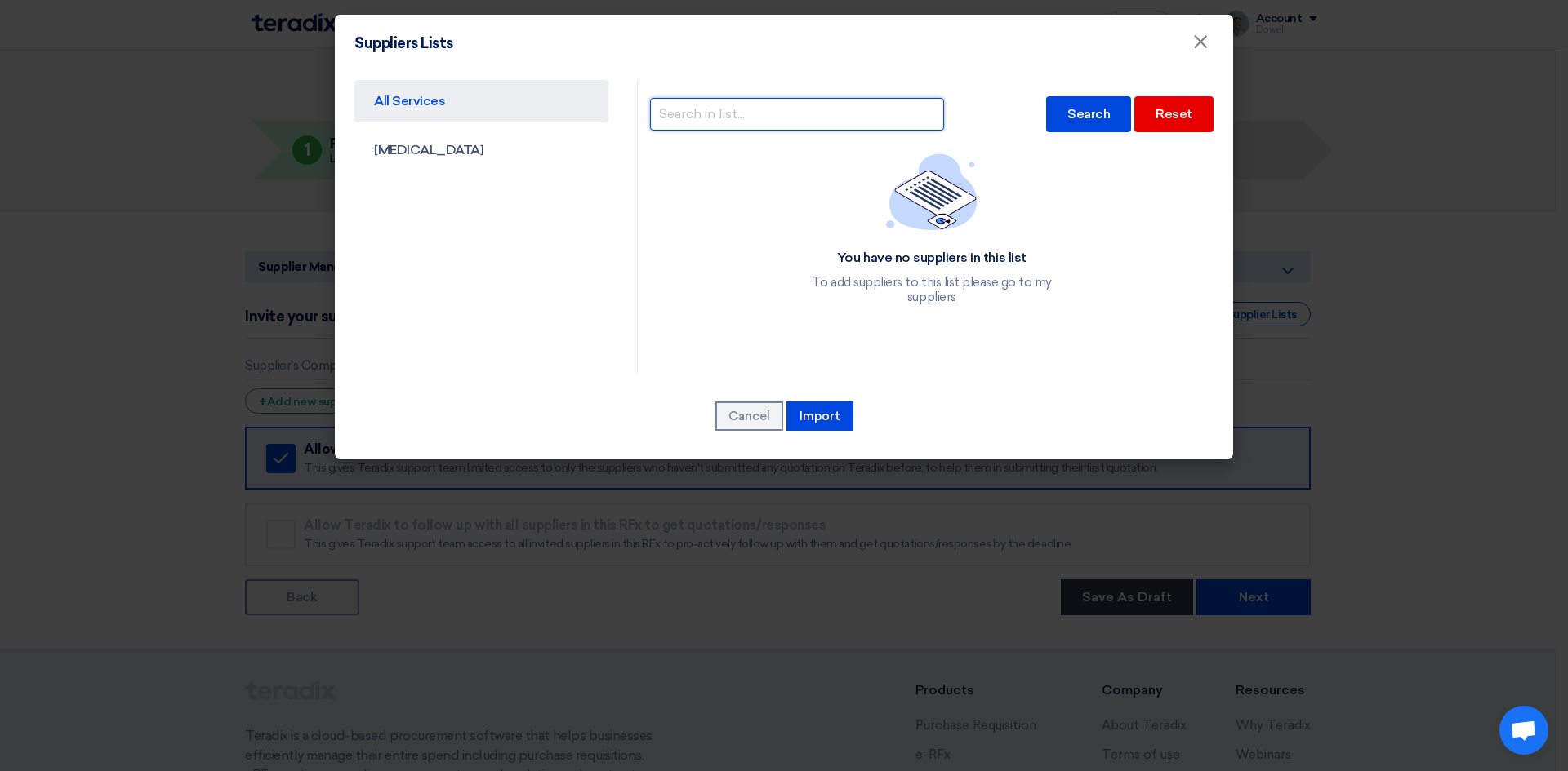
click at [726, 120] on input "text" at bounding box center [798, 115] width 294 height 32
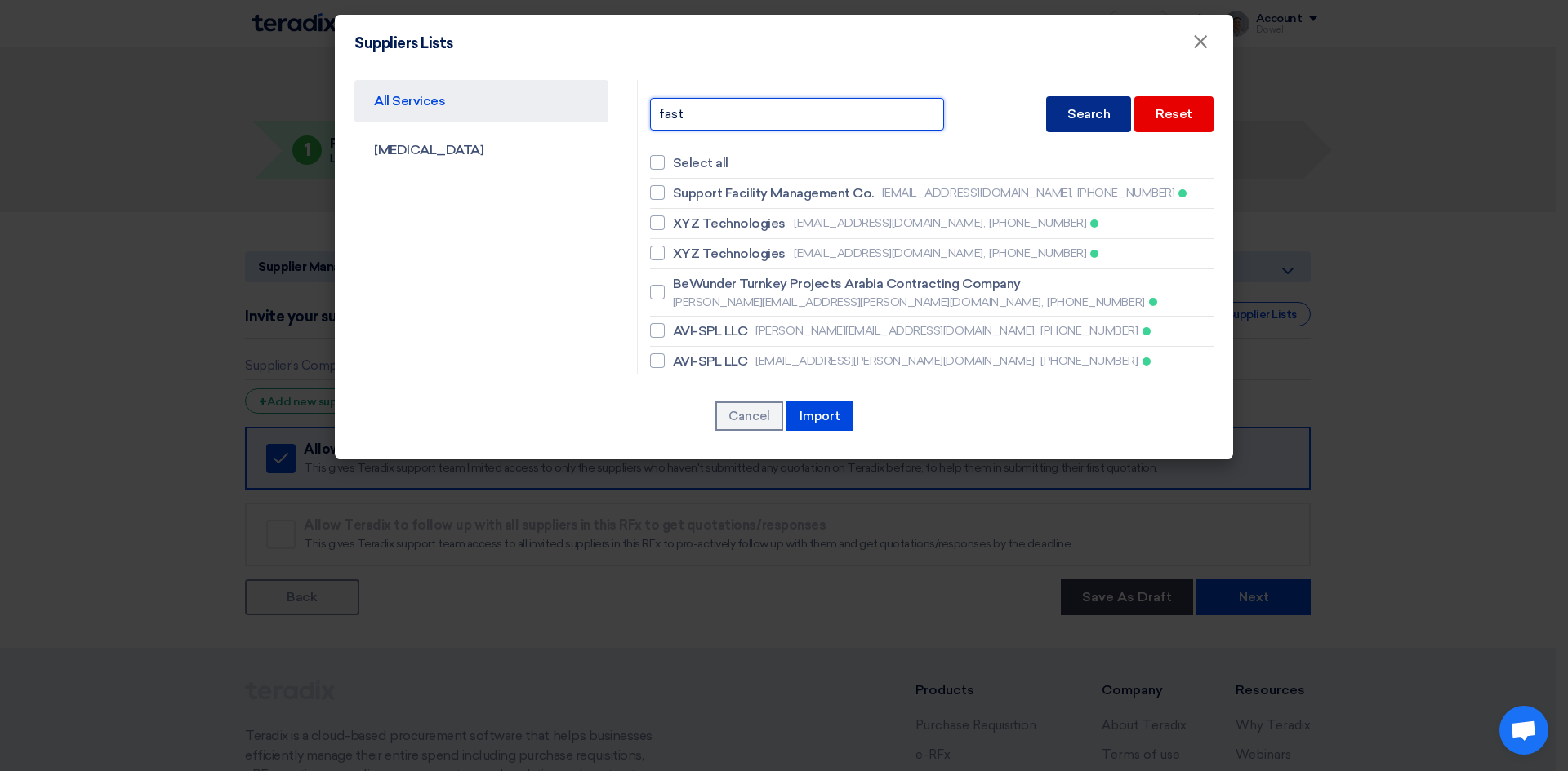
type input "fast"
click at [1072, 106] on font "Search" at bounding box center [1088, 114] width 42 height 15
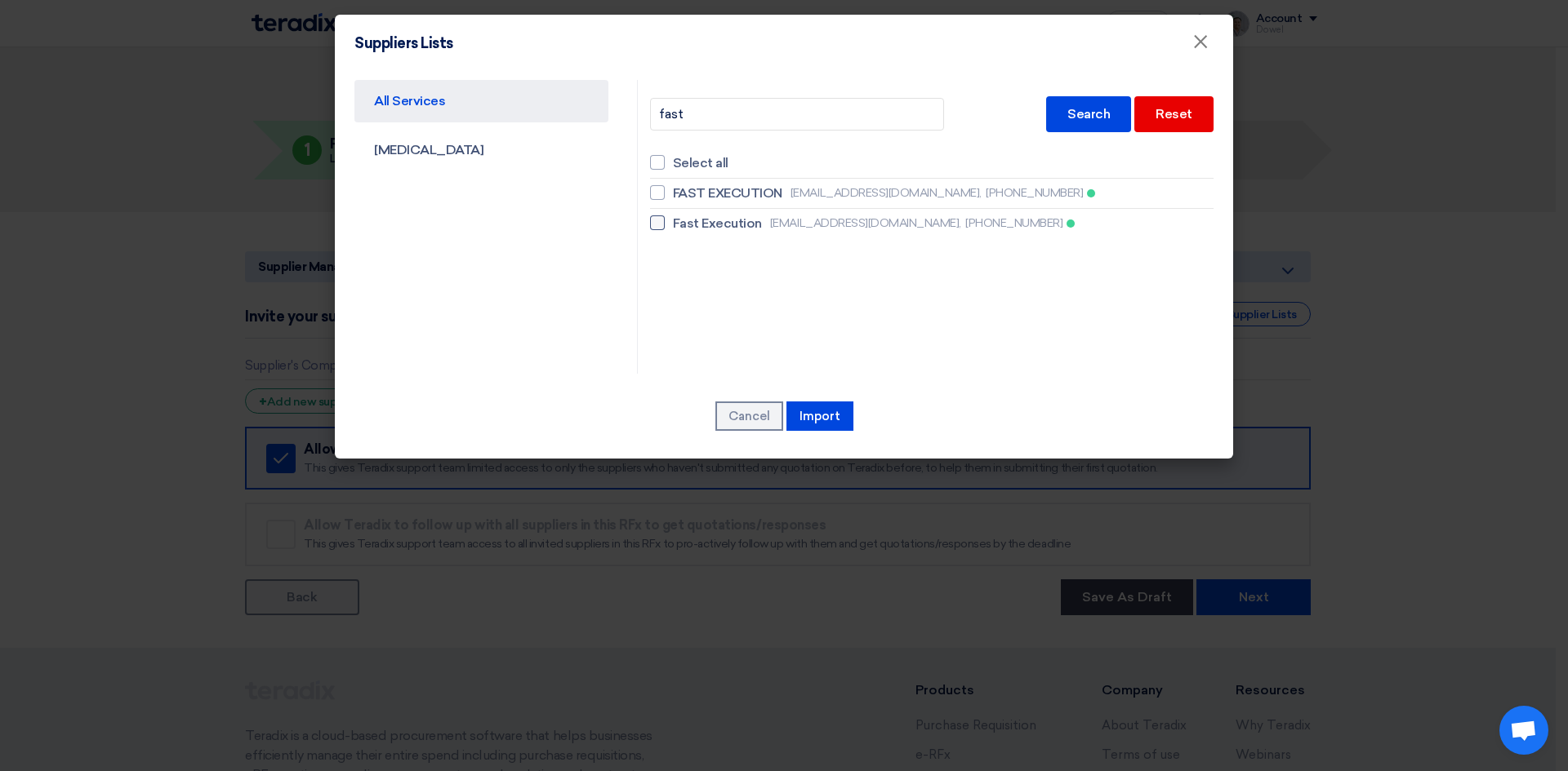
click at [694, 221] on font "Fast Execution" at bounding box center [717, 223] width 89 height 15
click at [684, 221] on input "Fast Execution [EMAIL_ADDRESS][DOMAIN_NAME], [PHONE_NUMBER]" at bounding box center [678, 224] width 11 height 11
checkbox input "true"
click at [828, 414] on font "Import" at bounding box center [819, 417] width 41 height 14
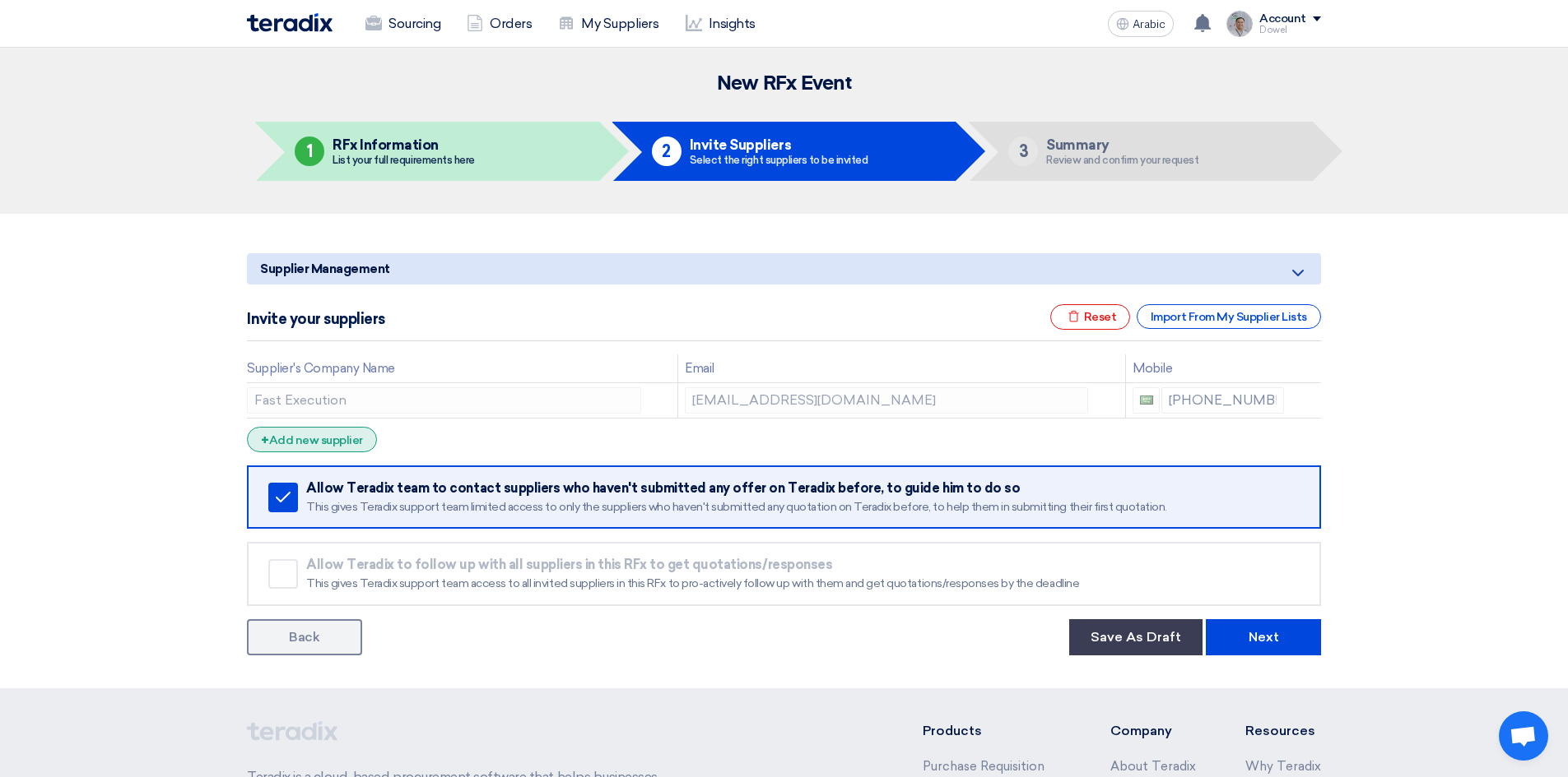
click at [336, 441] on font "Add new supplier" at bounding box center [315, 440] width 94 height 14
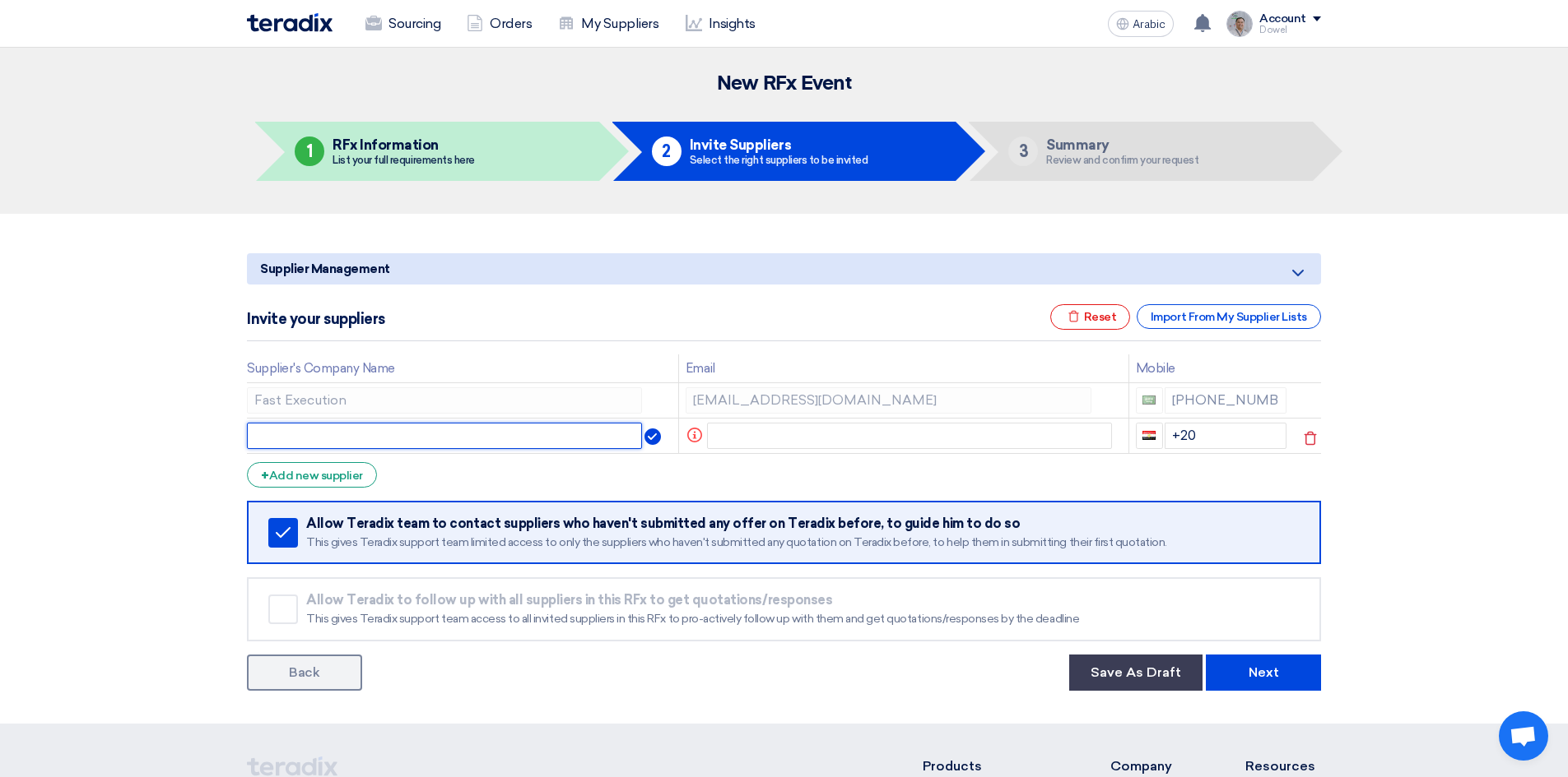
click at [365, 437] on input "text" at bounding box center [444, 435] width 395 height 26
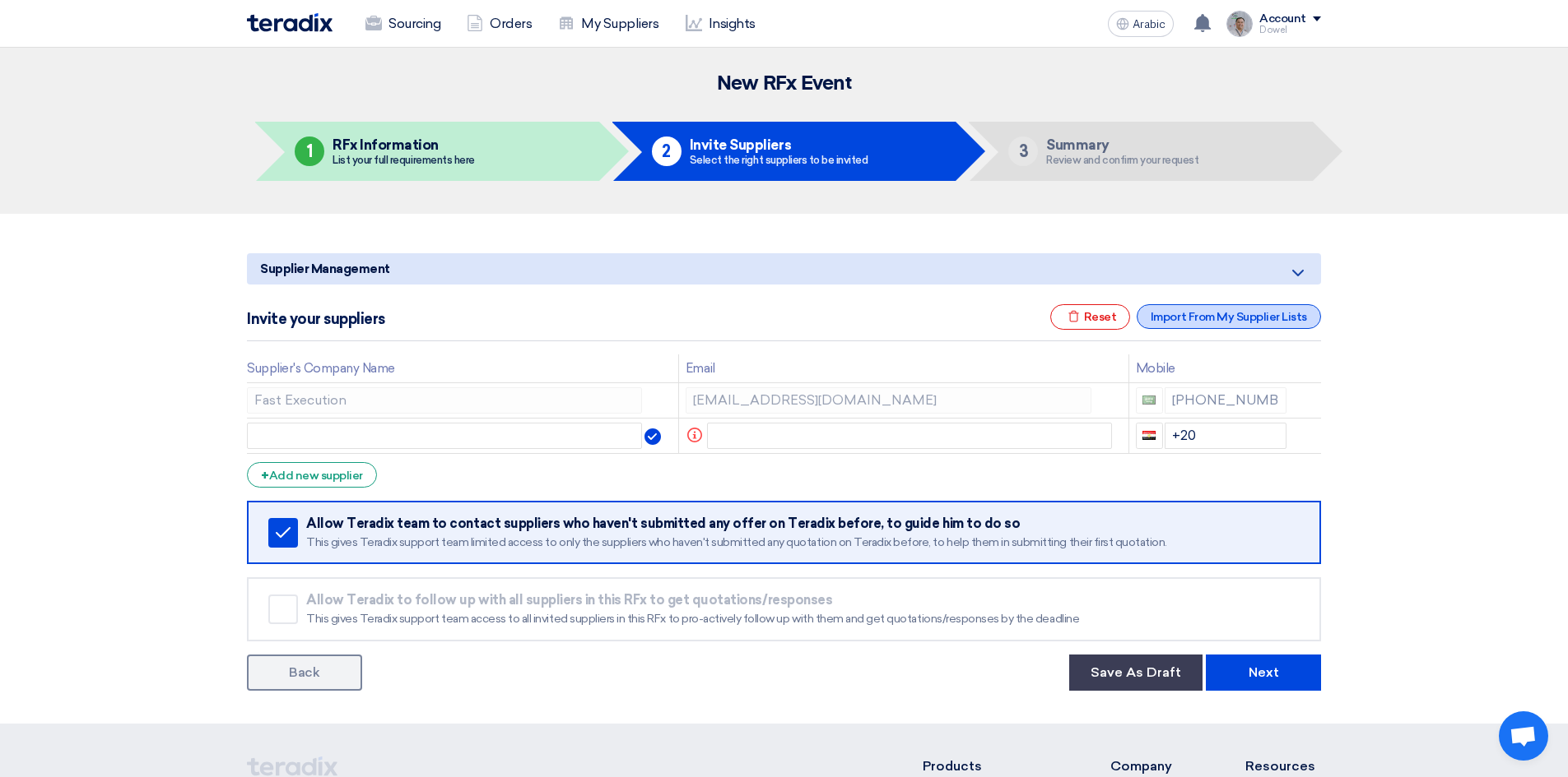
click at [1227, 317] on font "Import From My Supplier Lists" at bounding box center [1229, 316] width 156 height 14
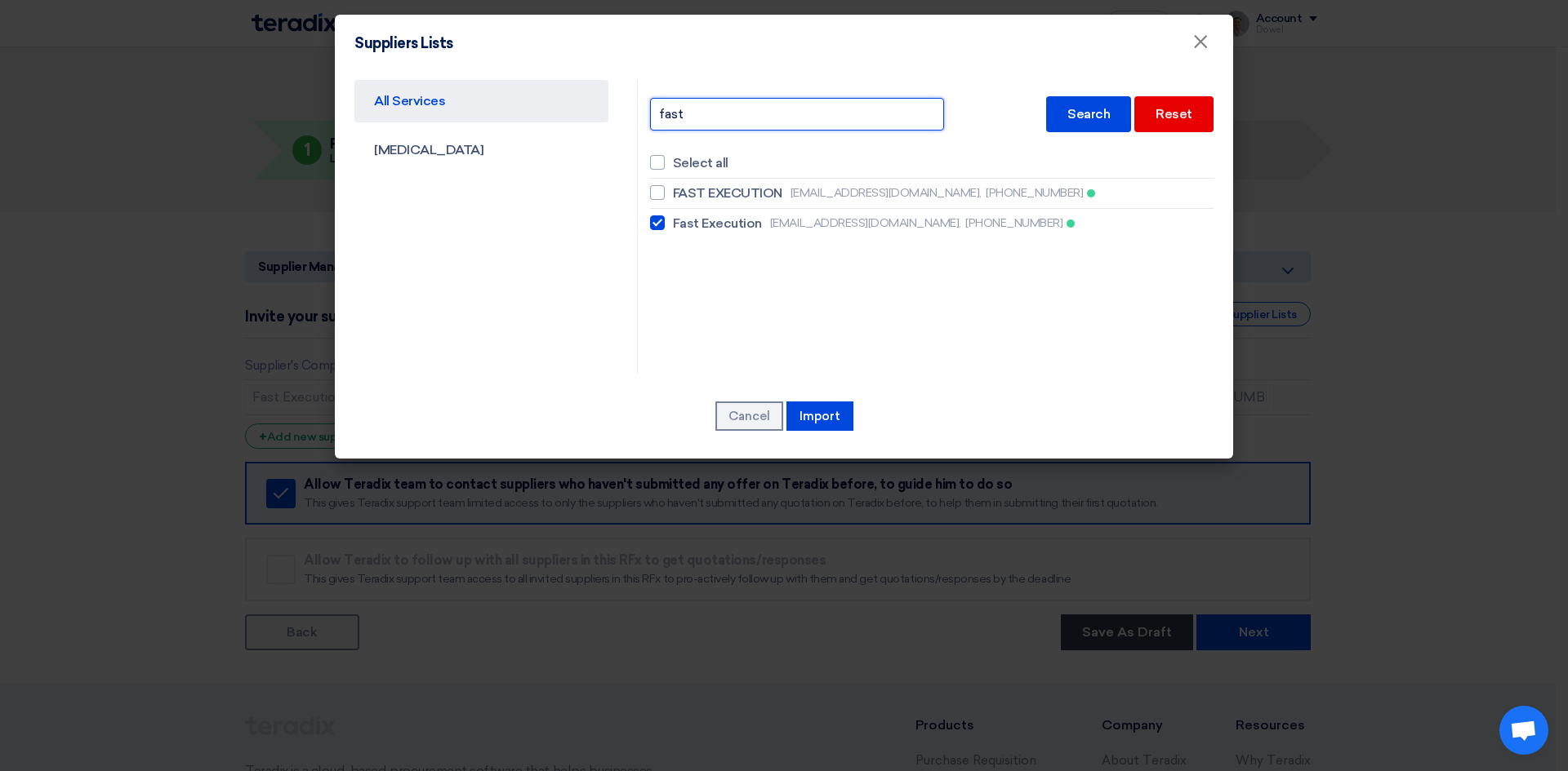
drag, startPoint x: 710, startPoint y: 112, endPoint x: 609, endPoint y: 98, distance: 102.0
click at [616, 104] on div "All Services [MEDICAL_DATA] fast Search Reset Select all FAST EXECUTION [EMAIL_…" at bounding box center [783, 227] width 883 height 294
type input "[PERSON_NAME]"
click at [1074, 121] on font "Search" at bounding box center [1088, 114] width 42 height 15
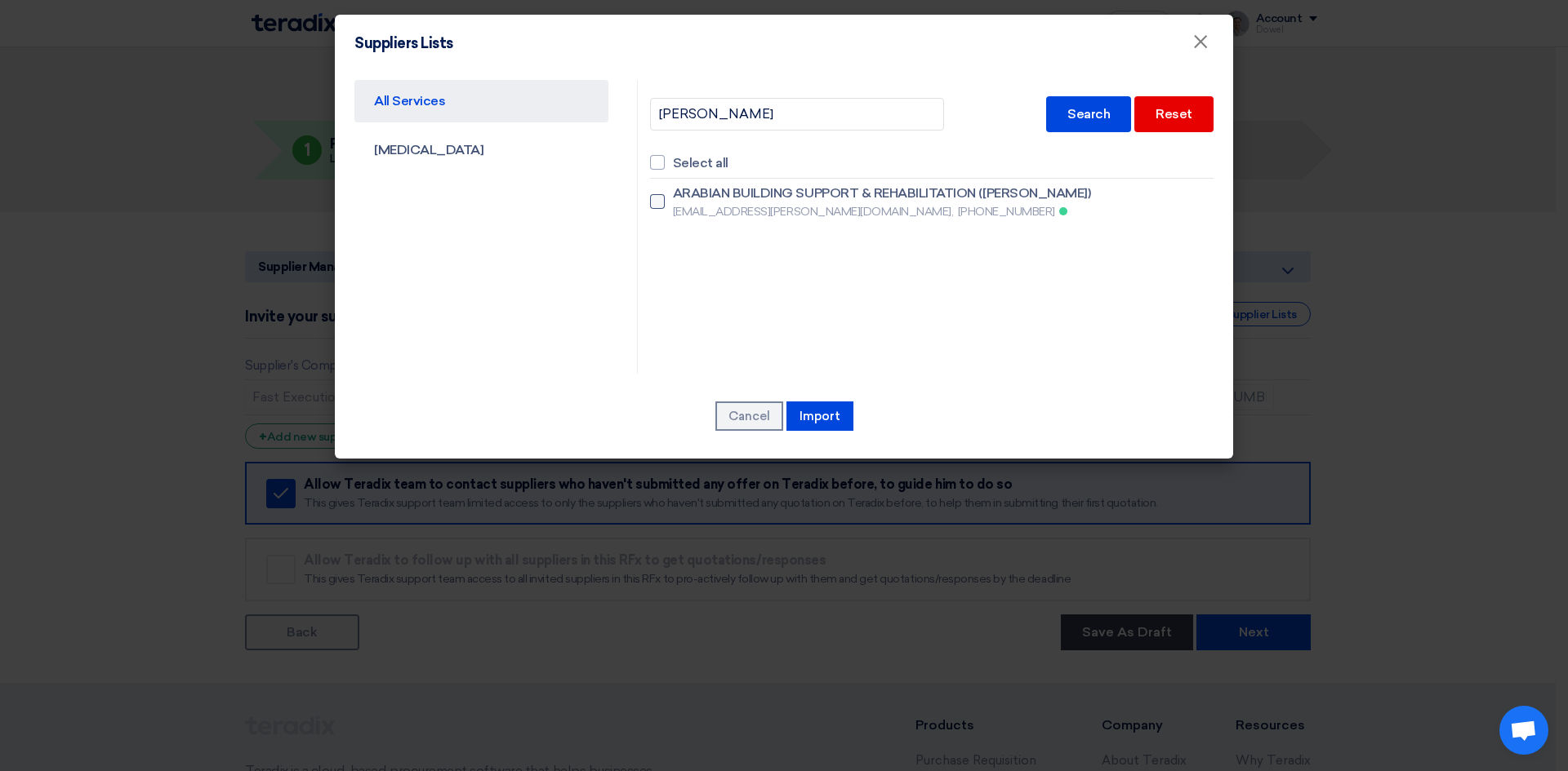
drag, startPoint x: 655, startPoint y: 201, endPoint x: 656, endPoint y: 218, distance: 17.0
click at [655, 203] on div at bounding box center [658, 201] width 14 height 14
click at [673, 203] on input "ARABIAN BUILDING SUPPORT & REHABILITATION ([PERSON_NAME]) [EMAIL_ADDRESS][PERSO…" at bounding box center [678, 202] width 11 height 11
checkbox input "true"
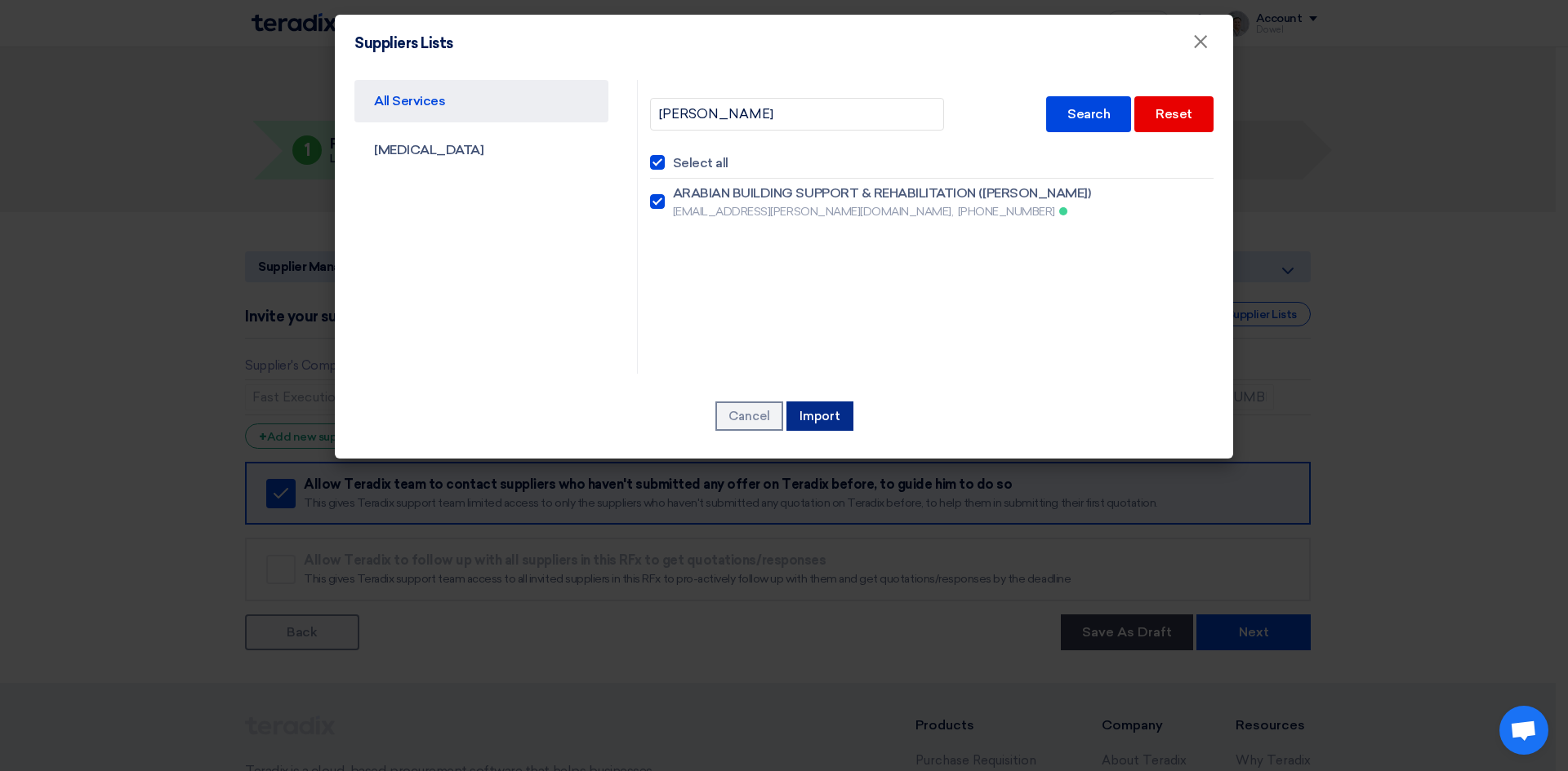
click at [816, 417] on font "Import" at bounding box center [819, 417] width 41 height 14
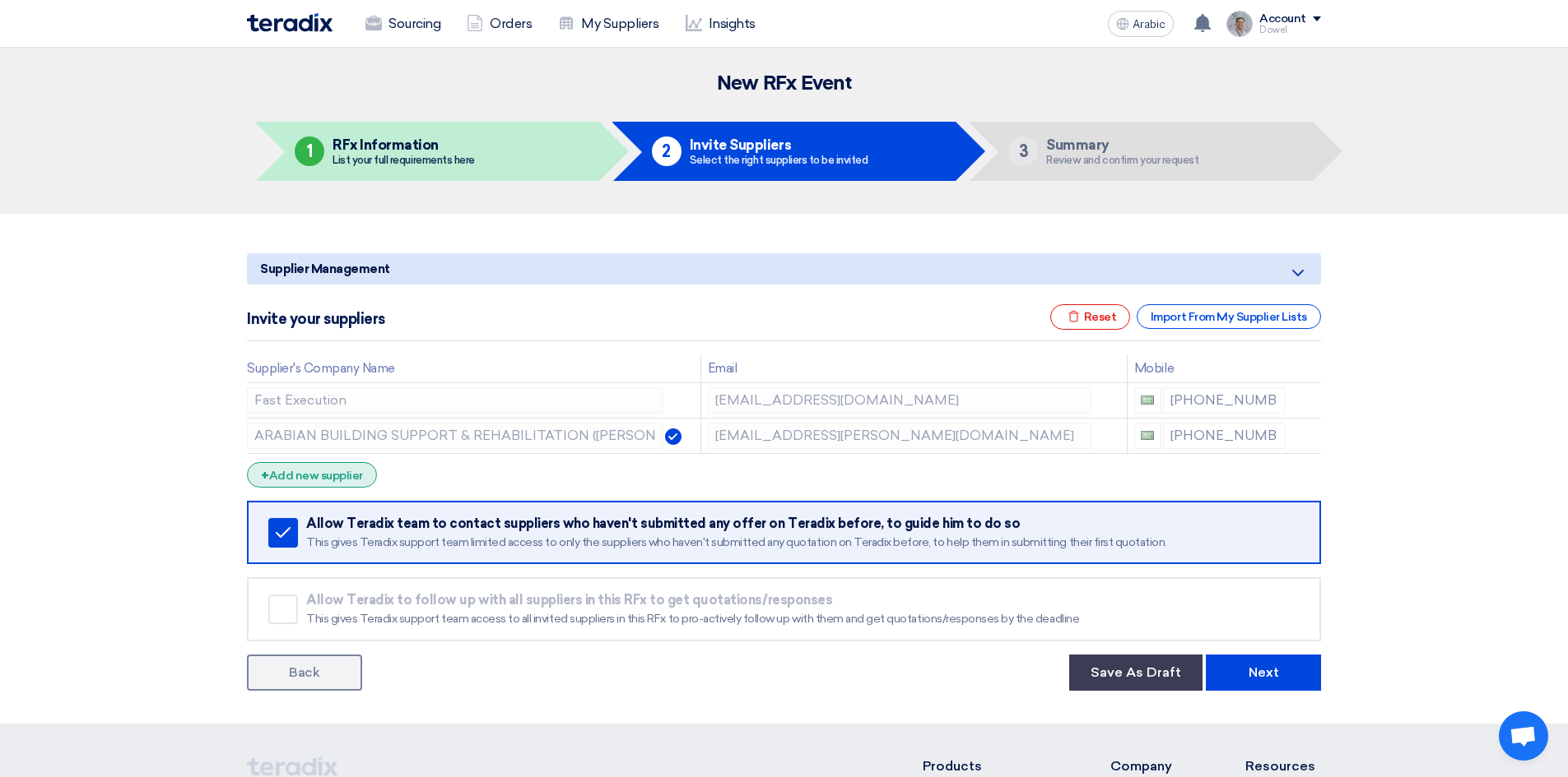
click at [325, 473] on font "Add new supplier" at bounding box center [315, 475] width 94 height 14
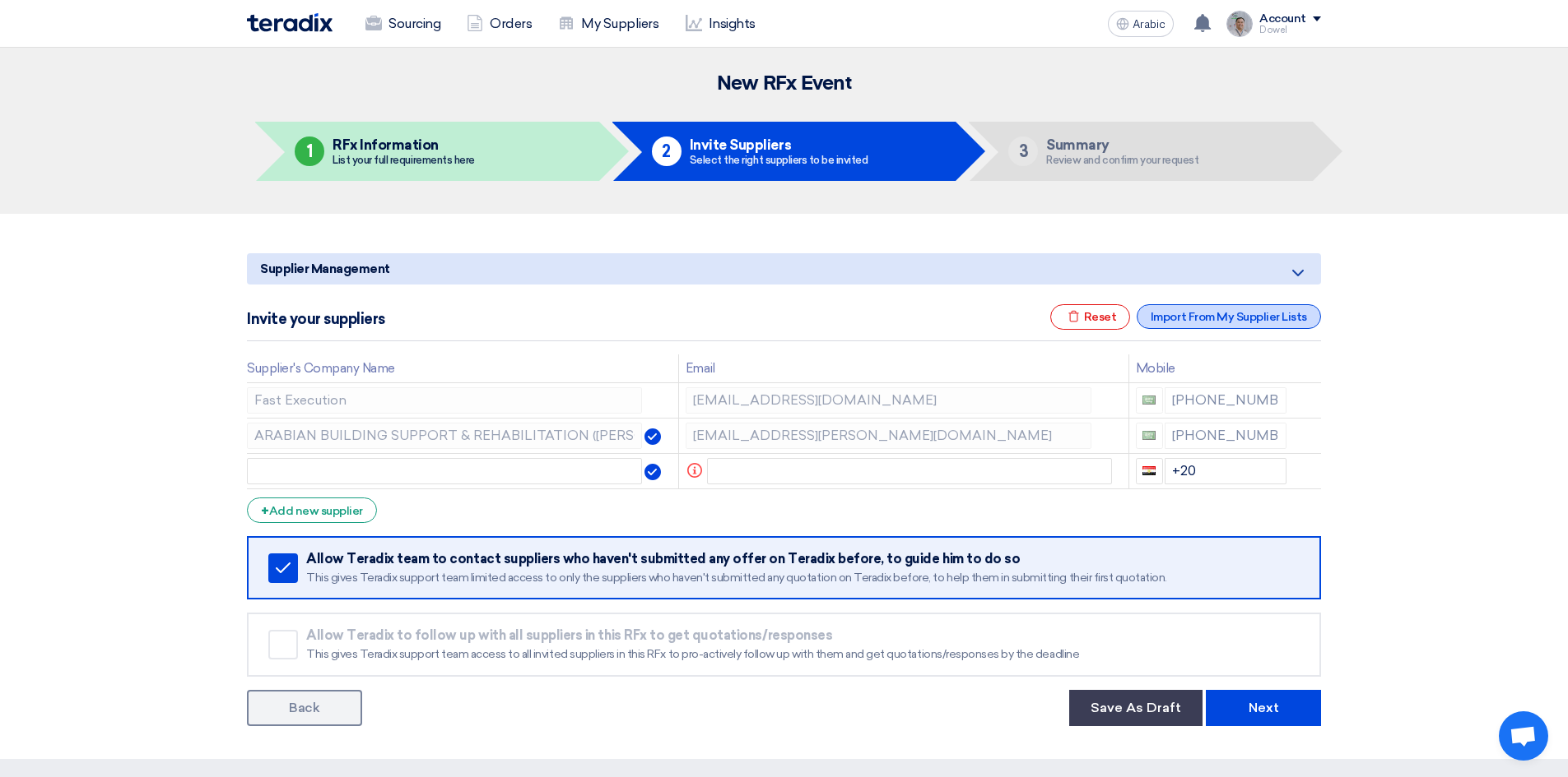
click at [1211, 317] on font "Import From My Supplier Lists" at bounding box center [1229, 316] width 156 height 14
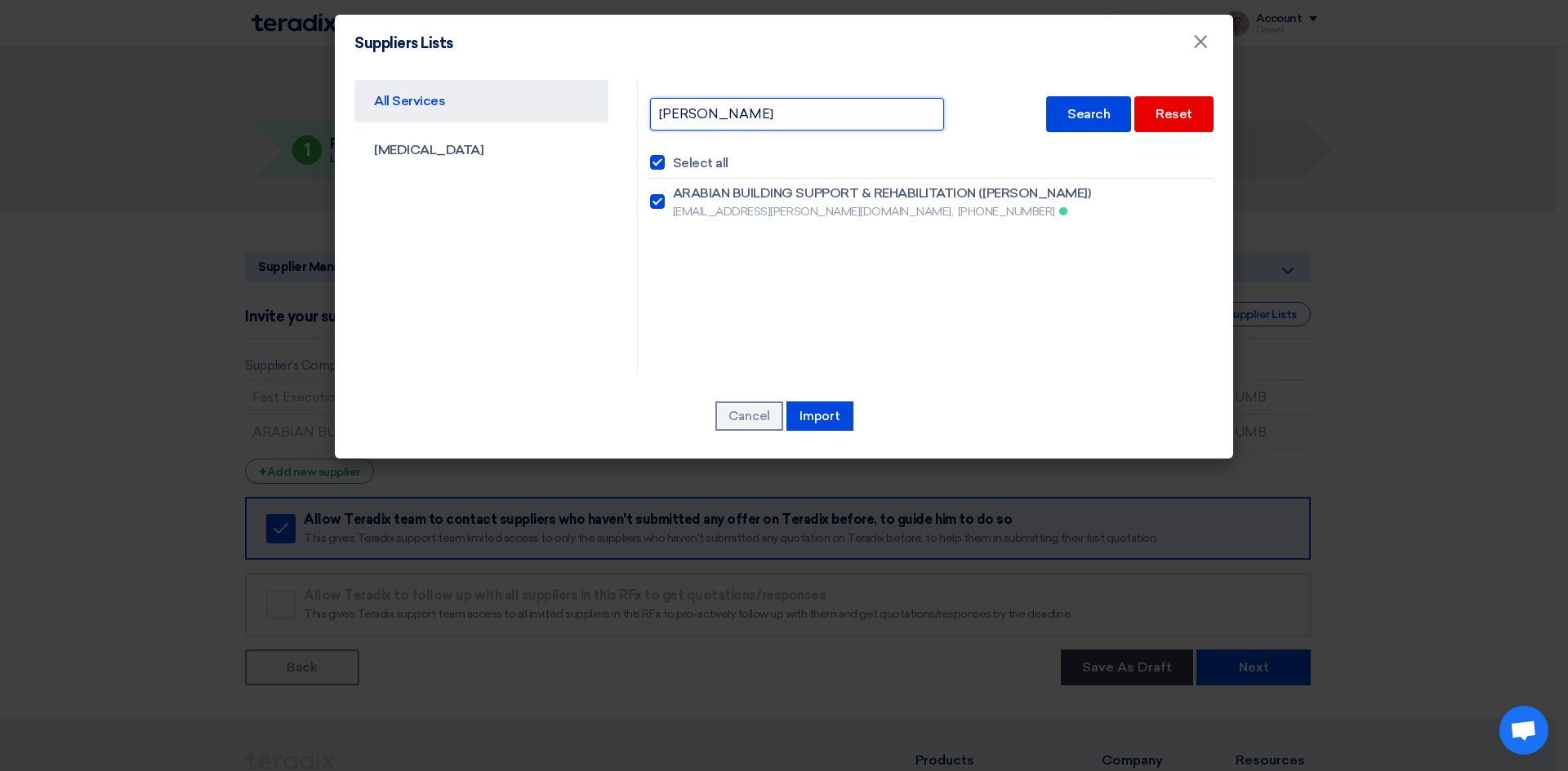
drag, startPoint x: 703, startPoint y: 113, endPoint x: 615, endPoint y: 106, distance: 88.3
click at [615, 106] on div "All Services [MEDICAL_DATA] [PERSON_NAME] Search Reset Select all ARABIAN BUILD…" at bounding box center [783, 227] width 883 height 294
click at [706, 115] on input "[PERSON_NAME]" at bounding box center [798, 115] width 294 height 32
click at [1094, 116] on font "Search" at bounding box center [1088, 114] width 42 height 15
drag, startPoint x: 721, startPoint y: 117, endPoint x: 733, endPoint y: 116, distance: 12.0
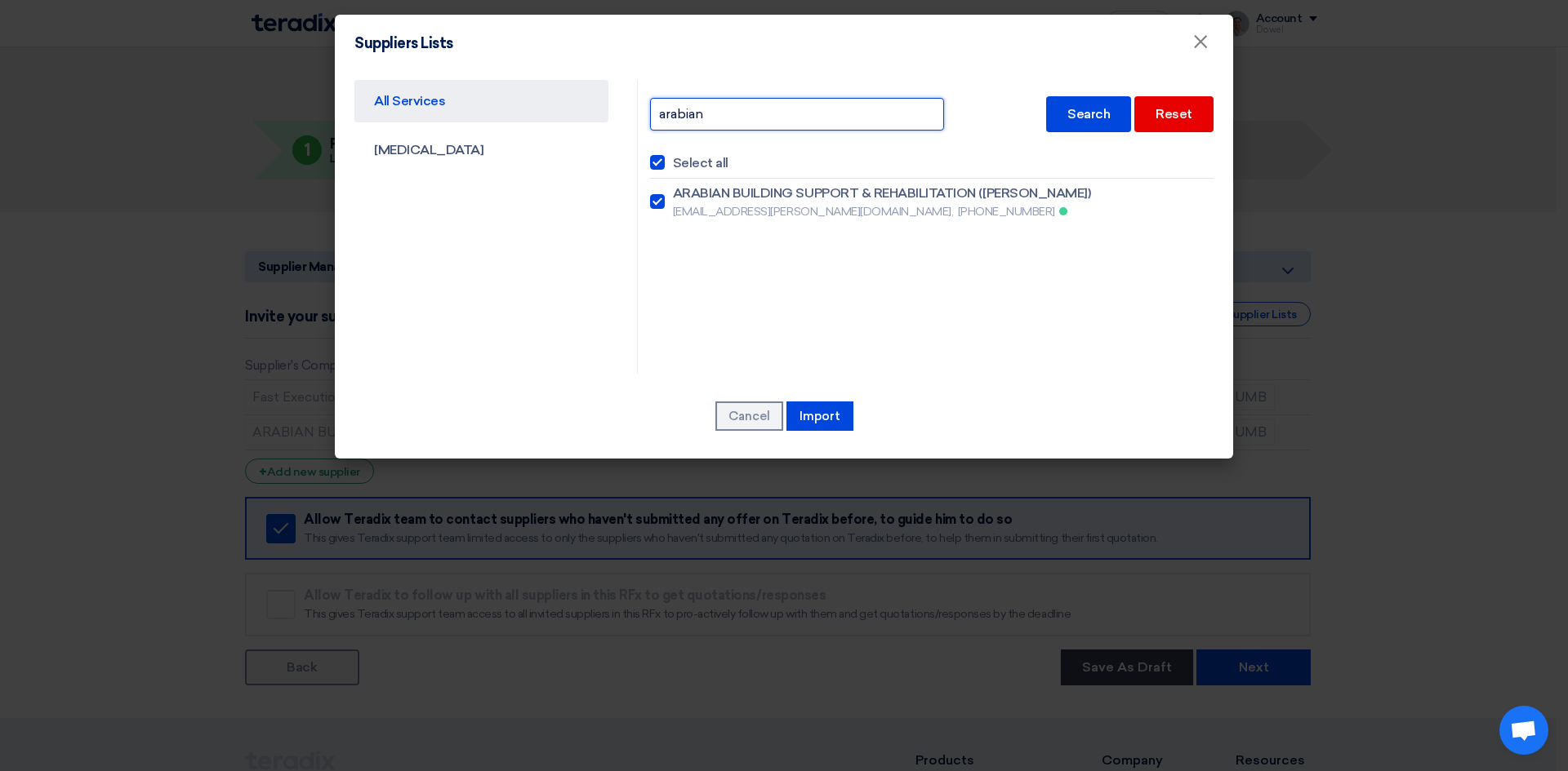
click at [721, 117] on input "arabian" at bounding box center [798, 115] width 294 height 32
drag, startPoint x: 734, startPoint y: 115, endPoint x: 646, endPoint y: 112, distance: 88.1
click at [646, 114] on div "arabian Search Reset Select all ARABIAN BUILDING SUPPORT & REHABILITATION ([PER…" at bounding box center [931, 227] width 589 height 294
type input "irsa"
click at [1075, 120] on font "Search" at bounding box center [1088, 114] width 42 height 15
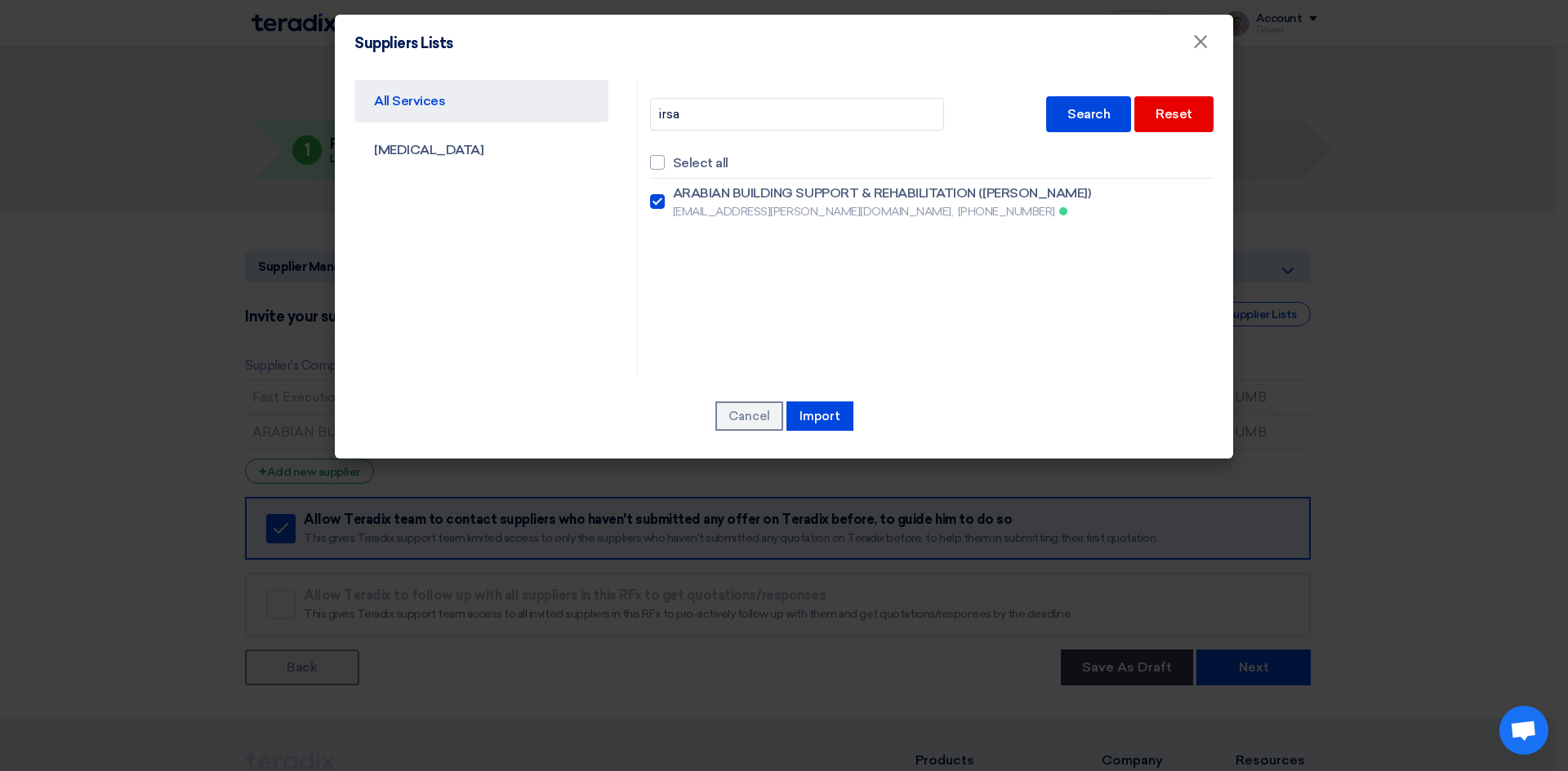
checkbox input "false"
click at [683, 196] on font "[PERSON_NAME]" at bounding box center [725, 192] width 106 height 15
click at [683, 196] on input "[PERSON_NAME] [EMAIL_ADDRESS][DOMAIN_NAME], [PHONE_NUMBER]" at bounding box center [678, 193] width 11 height 11
checkbox input "true"
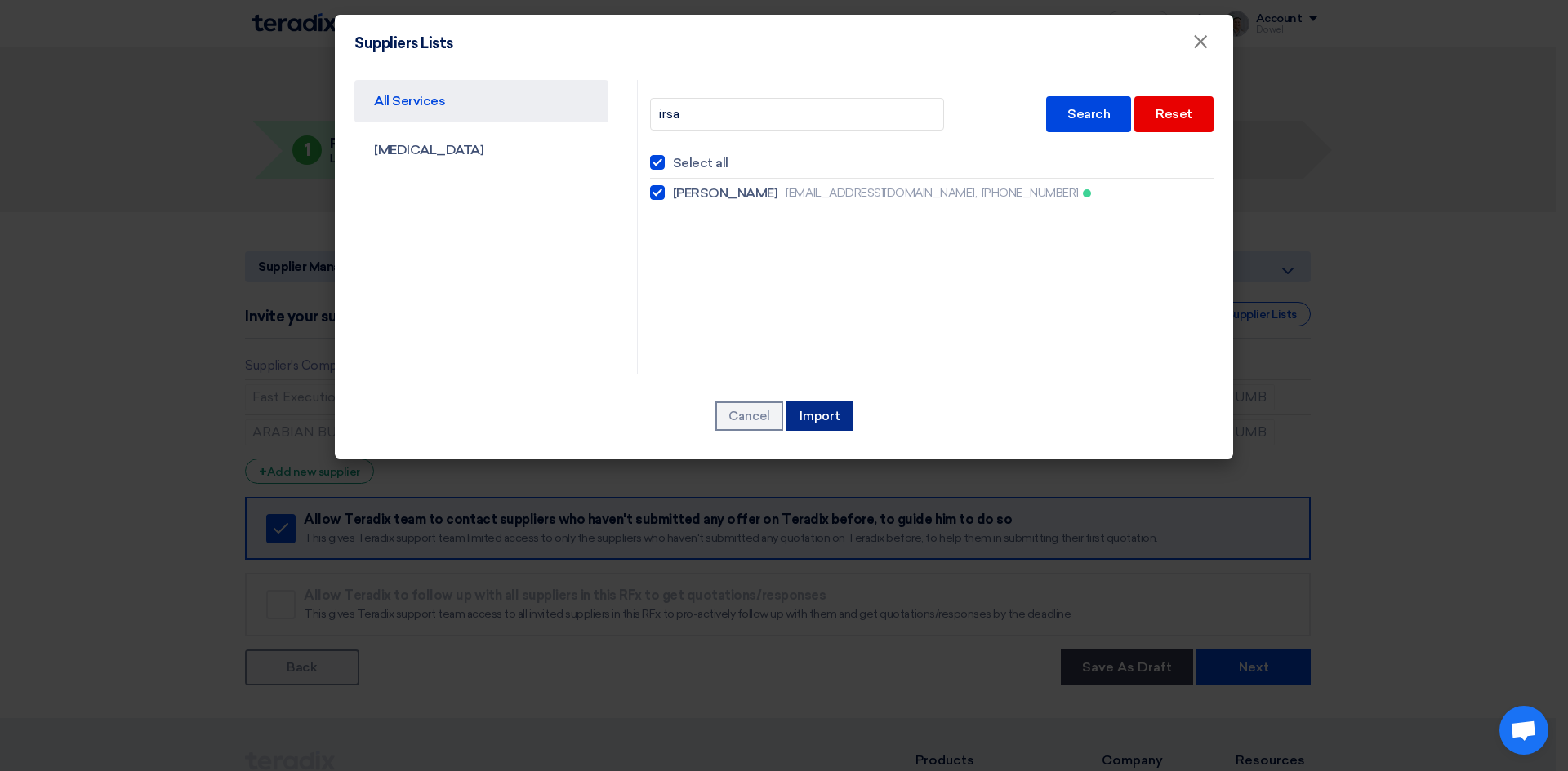
click at [832, 424] on button "Import" at bounding box center [820, 416] width 67 height 30
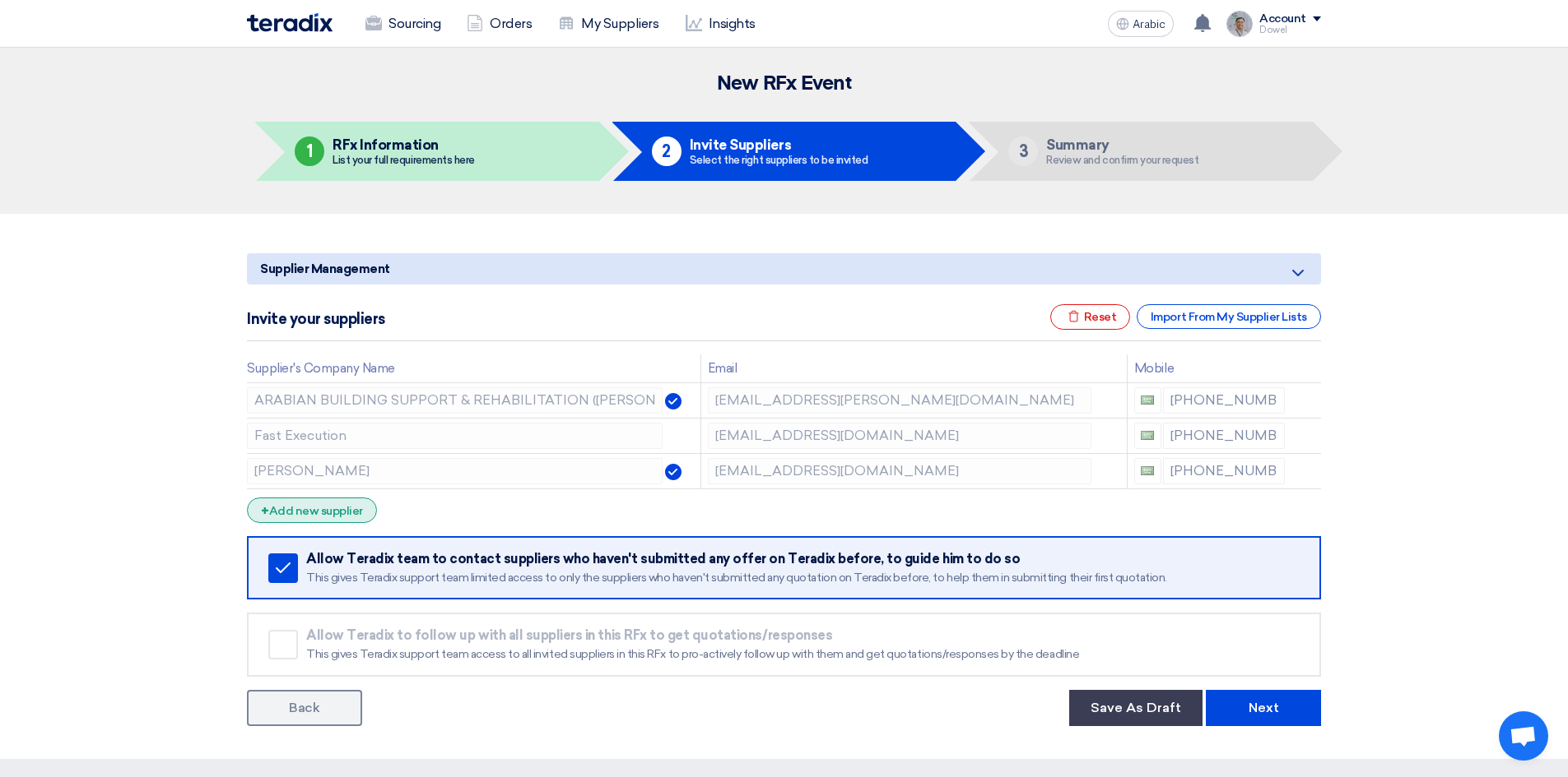
click at [352, 512] on font "Add new supplier" at bounding box center [315, 511] width 94 height 14
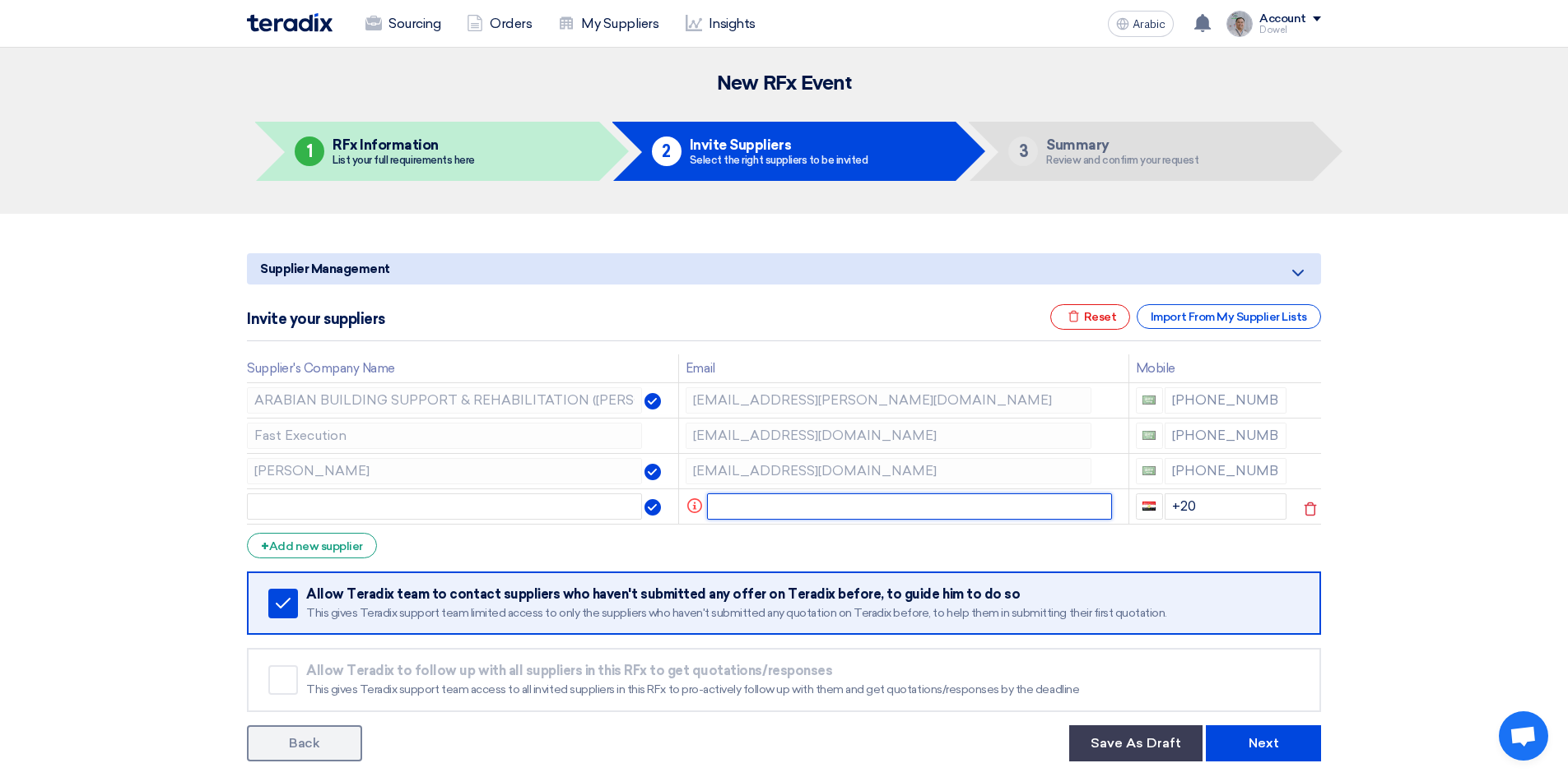
click at [750, 501] on input "text" at bounding box center [910, 506] width 405 height 26
paste input "[EMAIL_ADDRESS][DOMAIN_NAME]"
type input "[EMAIL_ADDRESS][DOMAIN_NAME]"
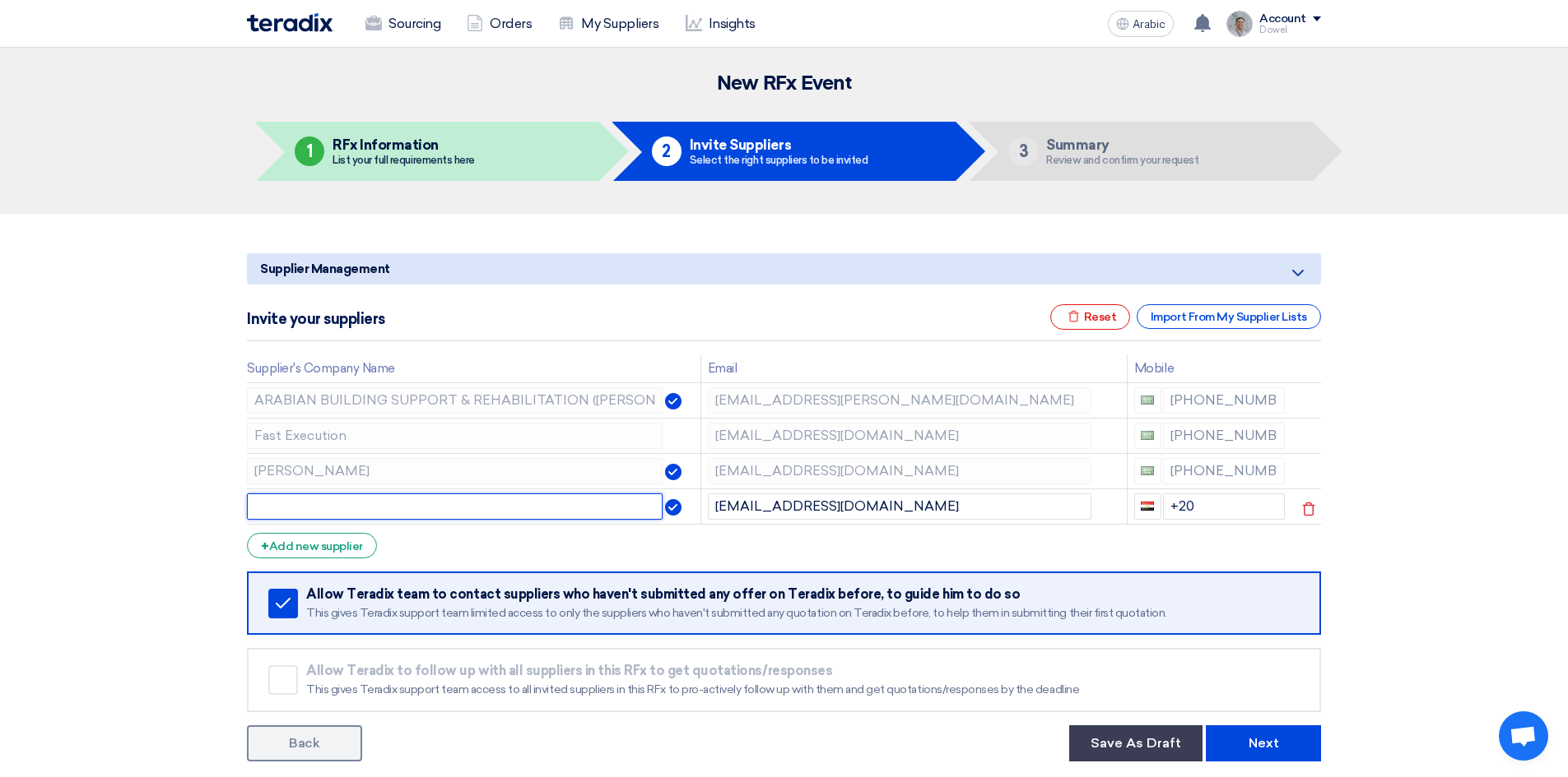
click at [457, 508] on input "text" at bounding box center [454, 506] width 415 height 26
drag, startPoint x: 387, startPoint y: 503, endPoint x: 210, endPoint y: 515, distance: 177.4
click at [210, 515] on section "Supplier Management Minimize/Maximize Category Invite your suppliers Excel file…" at bounding box center [784, 503] width 1568 height 581
paste input "Company"
type input "Arabian Pioneer Company"
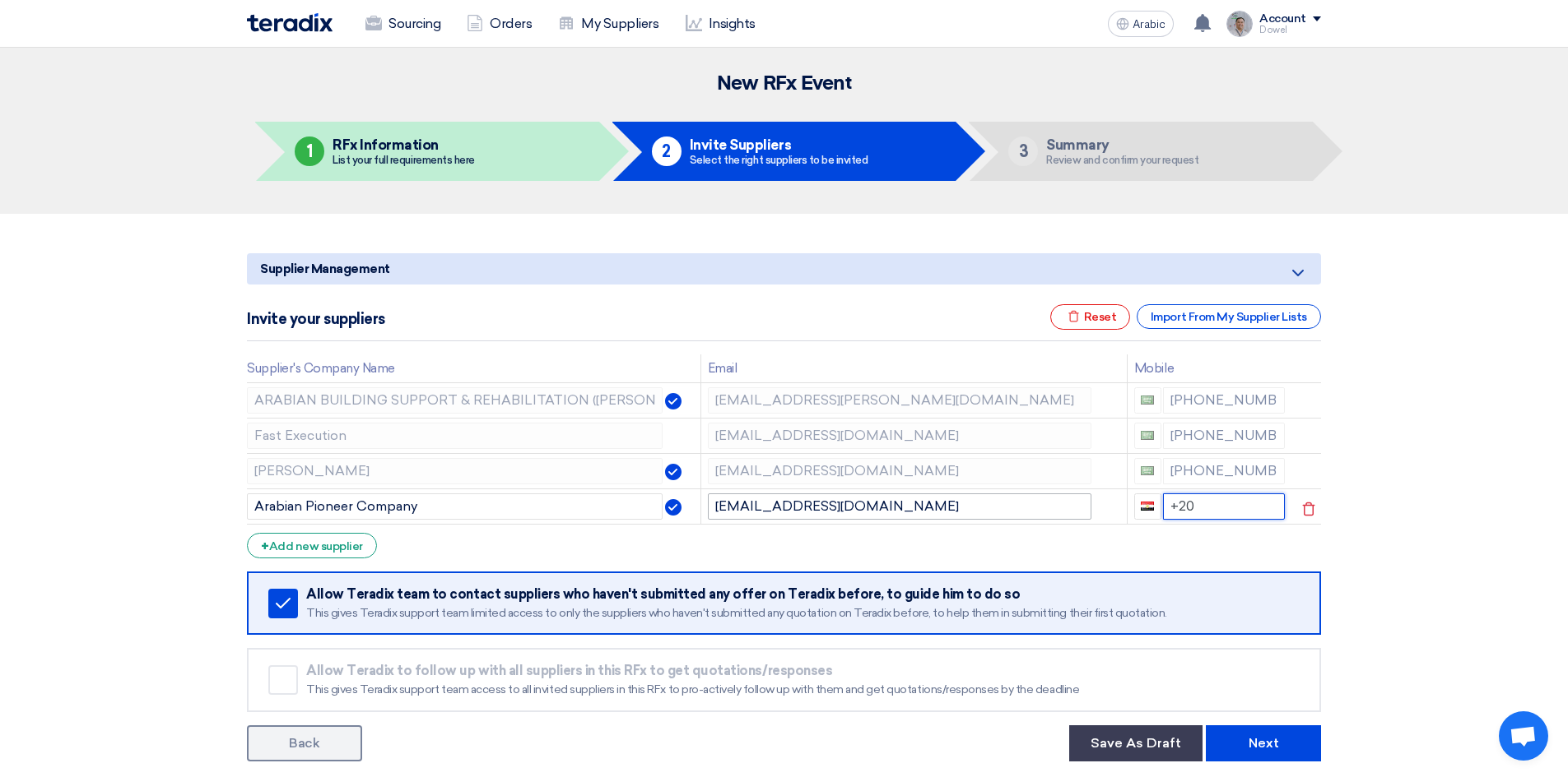
drag, startPoint x: 1205, startPoint y: 509, endPoint x: 1078, endPoint y: 510, distance: 127.0
click at [1078, 510] on tr "Arabian Pioneer Company [EMAIL_ADDRESS][DOMAIN_NAME] +20" at bounding box center [784, 506] width 1074 height 35
type input "[PHONE_NUMBER]"
click at [1142, 741] on font "Save As Draft" at bounding box center [1135, 742] width 91 height 15
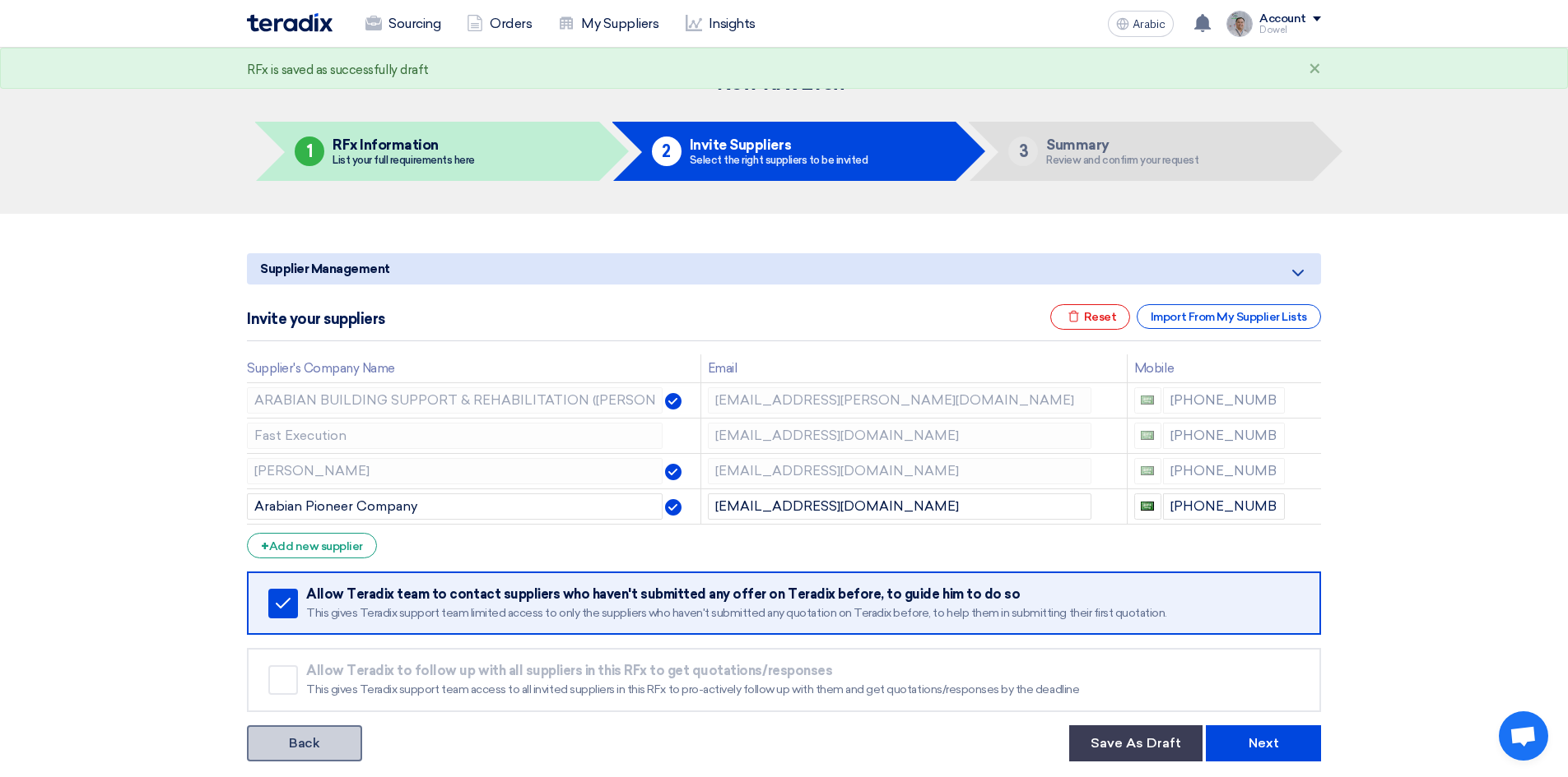
click at [312, 742] on font "Back" at bounding box center [304, 742] width 30 height 15
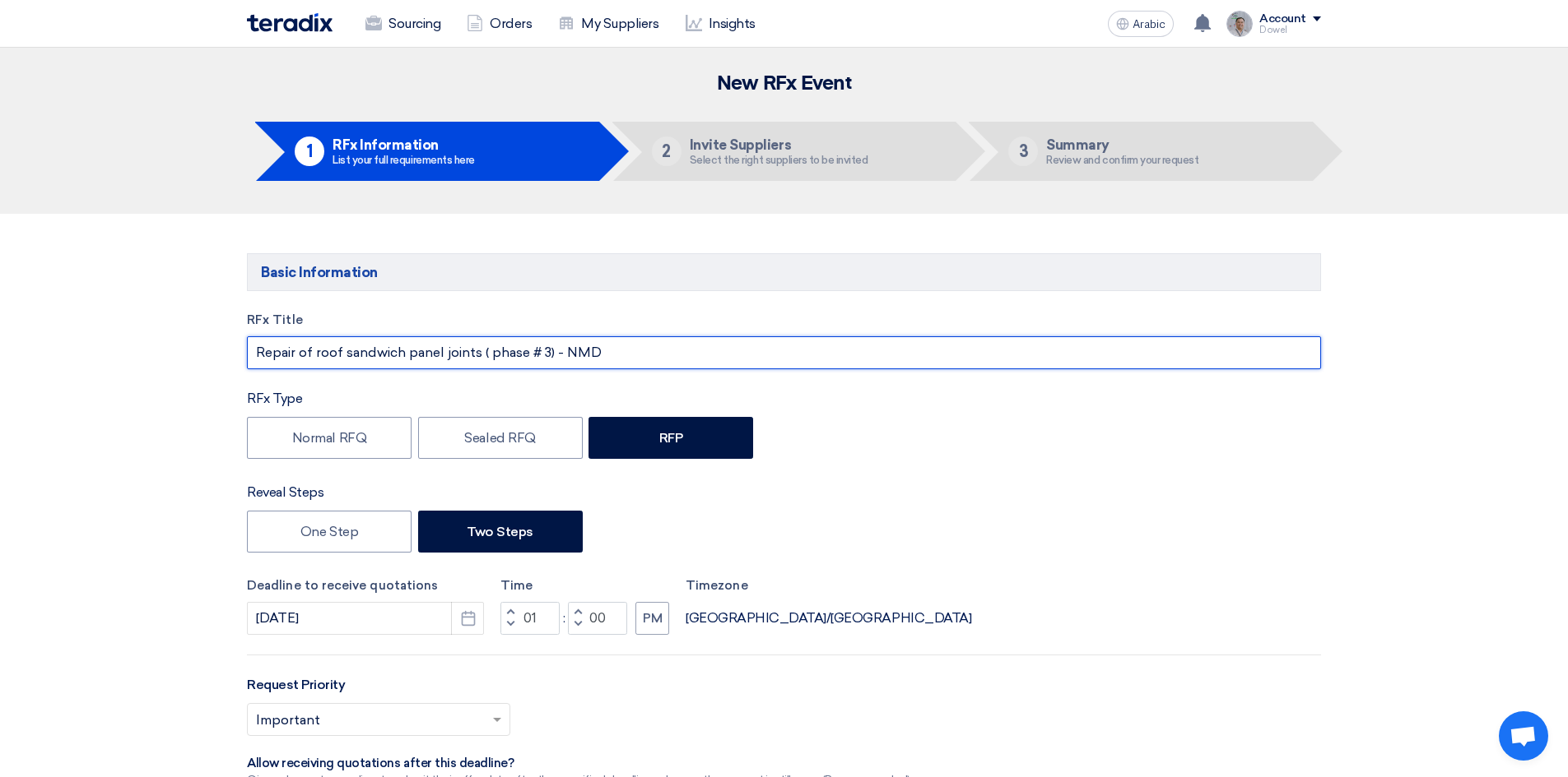
click at [308, 354] on input "Repair of roof sandwich panel joints ( phase # 3) - NMD" at bounding box center [784, 353] width 1074 height 33
click at [319, 356] on input "Repair of roof sandwich panel joints ( phase # 3) - NMD" at bounding box center [784, 353] width 1074 height 33
drag, startPoint x: 352, startPoint y: 352, endPoint x: 362, endPoint y: 369, distance: 19.7
click at [362, 369] on input "Repair of Roof sandwich panel joints ( phase # 3) - NMD" at bounding box center [784, 353] width 1074 height 33
click at [417, 354] on input "Repair of Roof Sandwich panel joints ( phase # 3) - NMD" at bounding box center [784, 353] width 1074 height 33
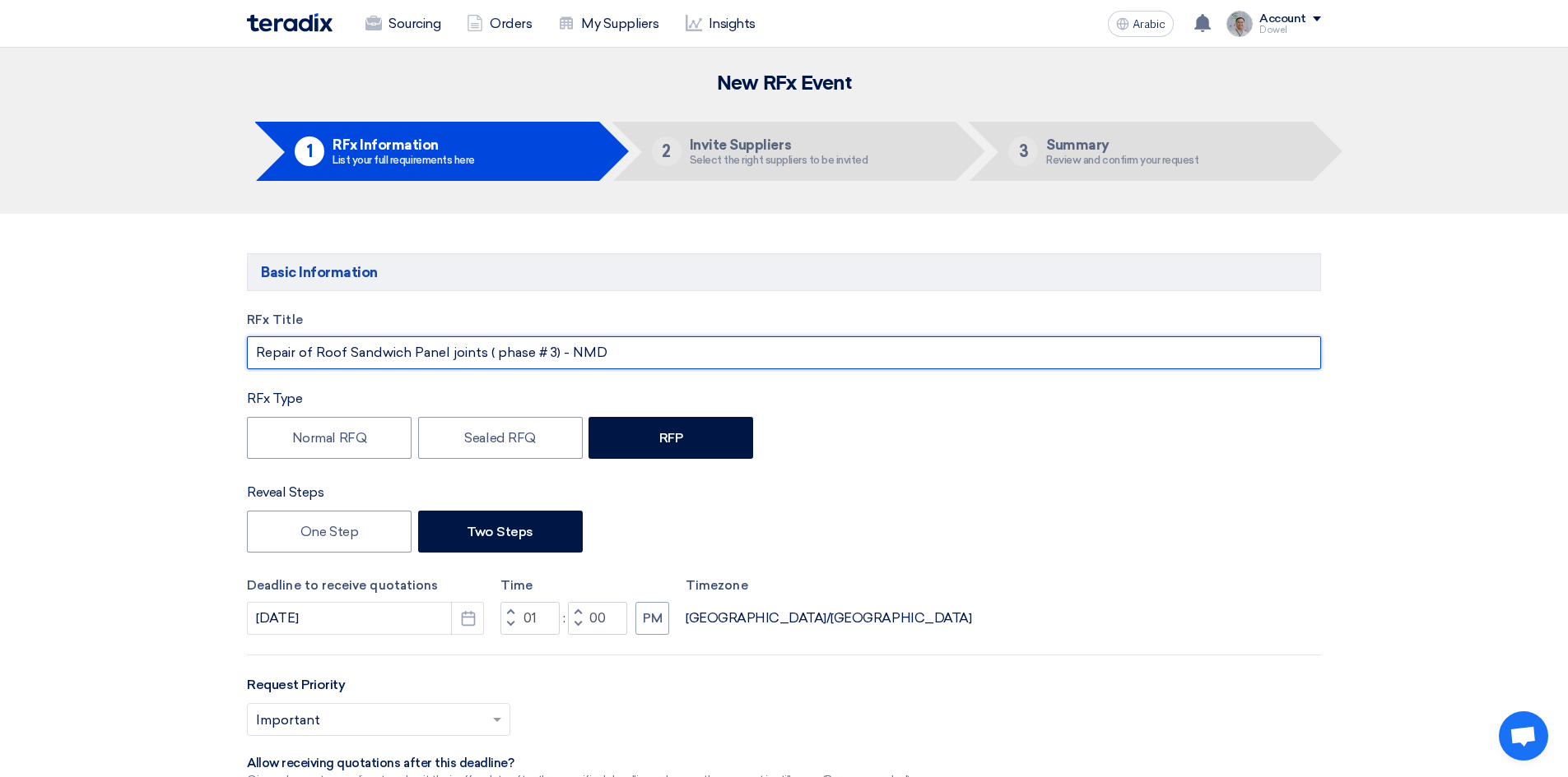
click at [456, 353] on input "Repair of Roof Sandwich Panel joints ( phase # 3) - NMD" at bounding box center [784, 353] width 1074 height 33
click at [506, 351] on input "Repair of Roof Sandwich Panel Joints ( phase # 3) - NMD" at bounding box center [784, 353] width 1074 height 33
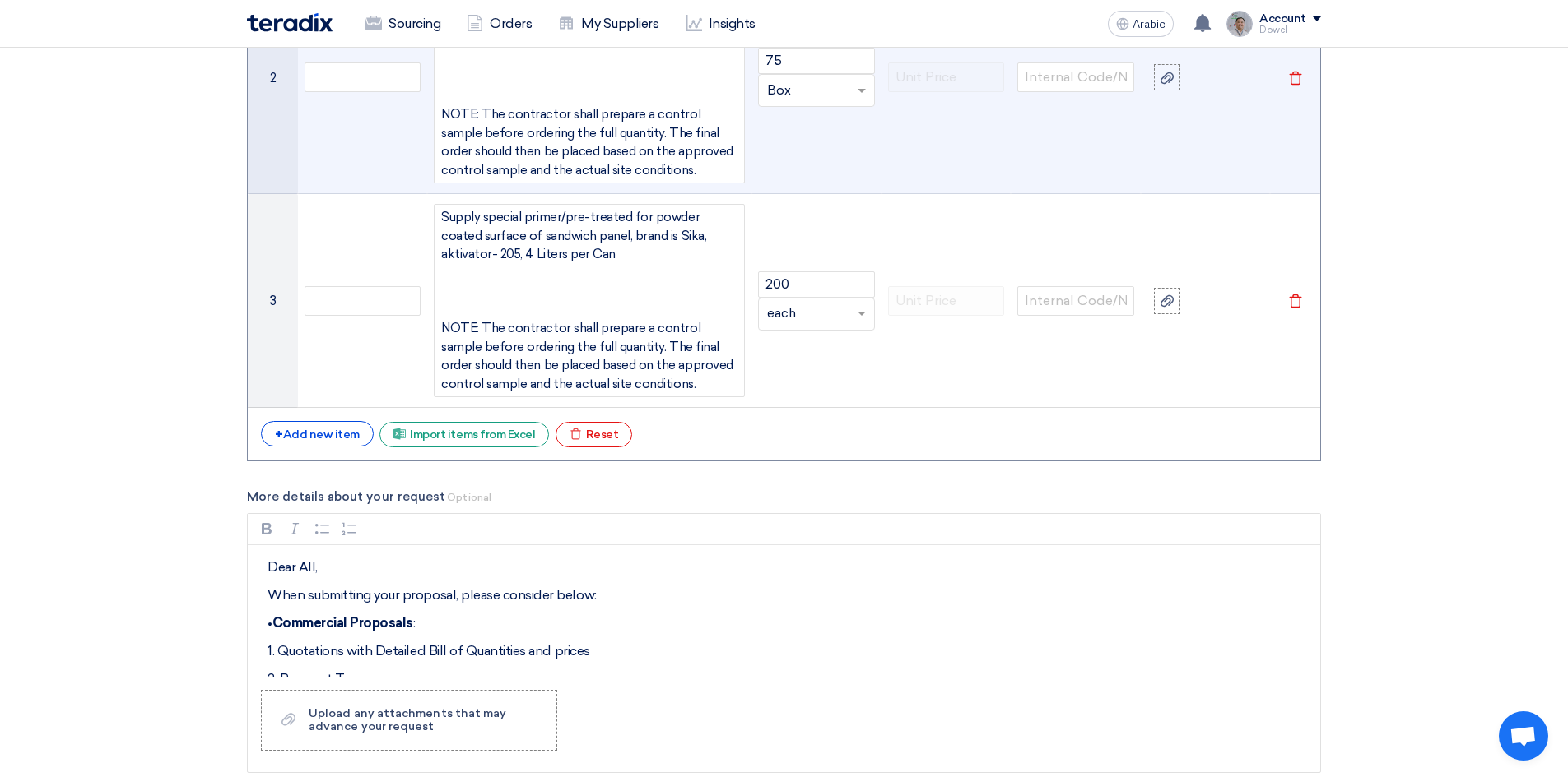
scroll to position [2057, 0]
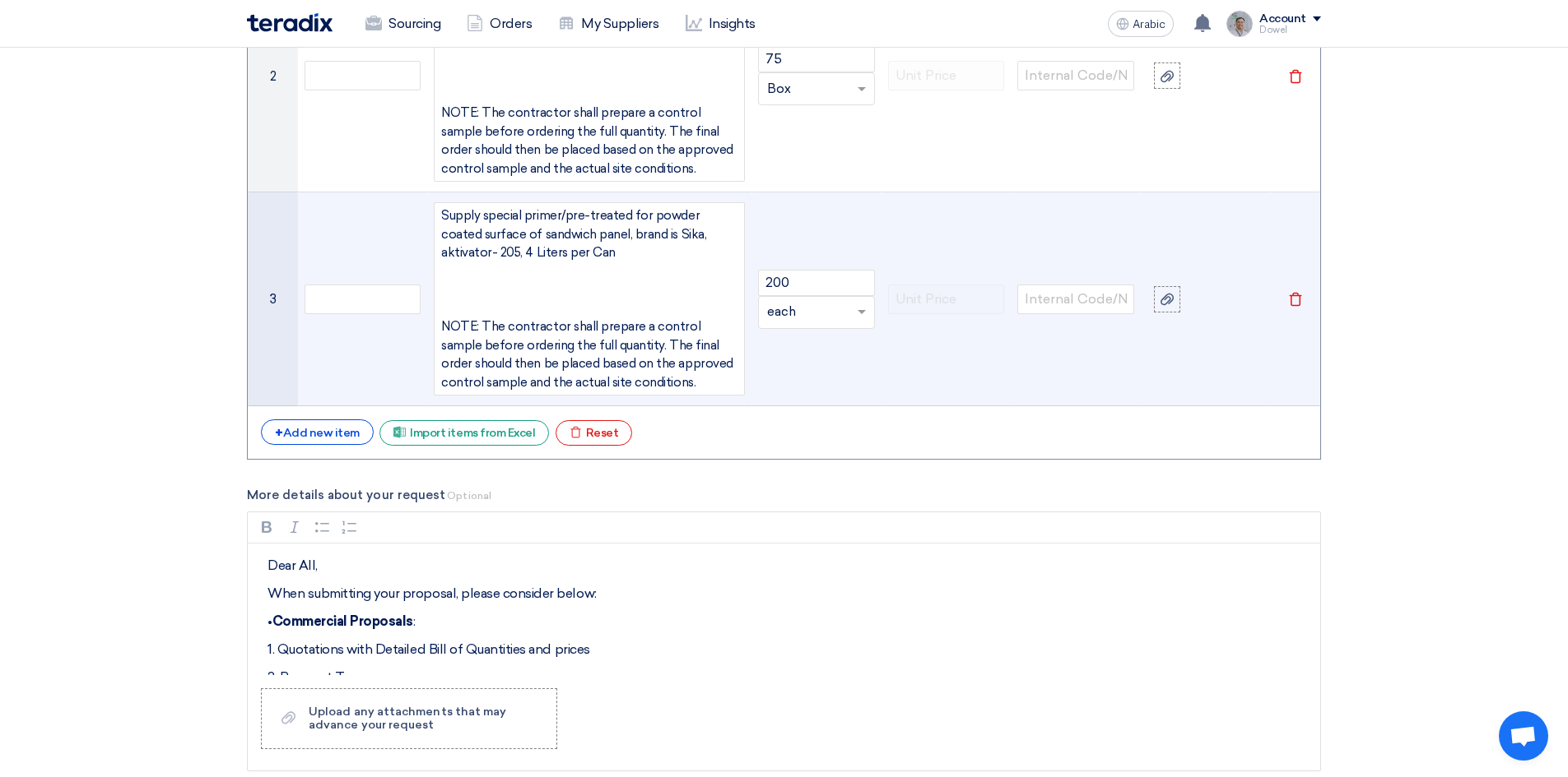
type input "Repair of Roof Sandwich Panel Joints (Phase # 3) - NMD"
drag, startPoint x: 476, startPoint y: 325, endPoint x: 442, endPoint y: 324, distance: 34.0
click at [442, 324] on div "Supply special primer/pre-treated for powder coated surface of sandwich panel, …" at bounding box center [589, 299] width 311 height 194
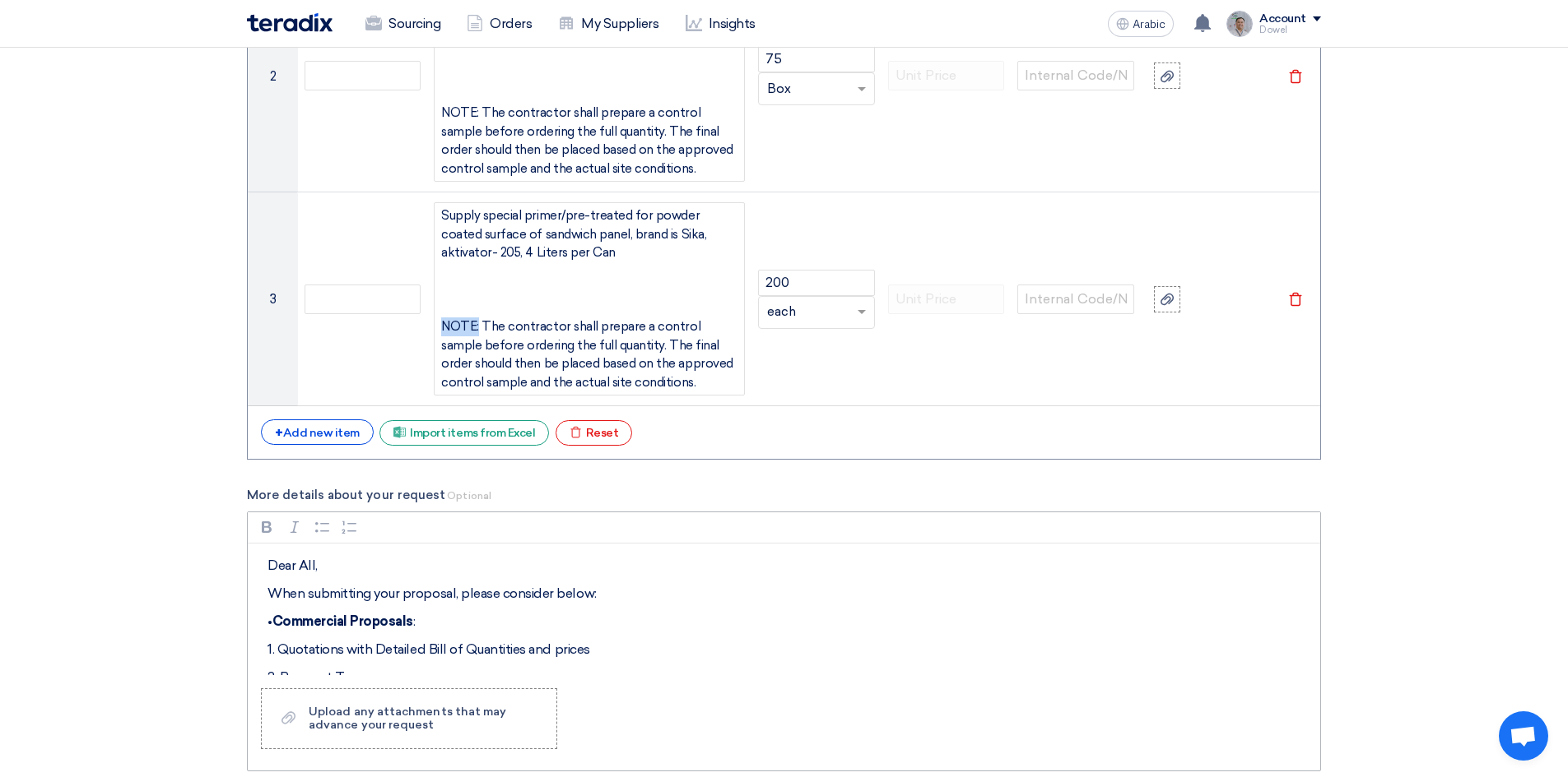
click at [664, 543] on div "Bold (CTRL+B) Bold Italic (CTRL+I) Italian Bulleted List Bulleted List Numbered…" at bounding box center [784, 528] width 1073 height 31
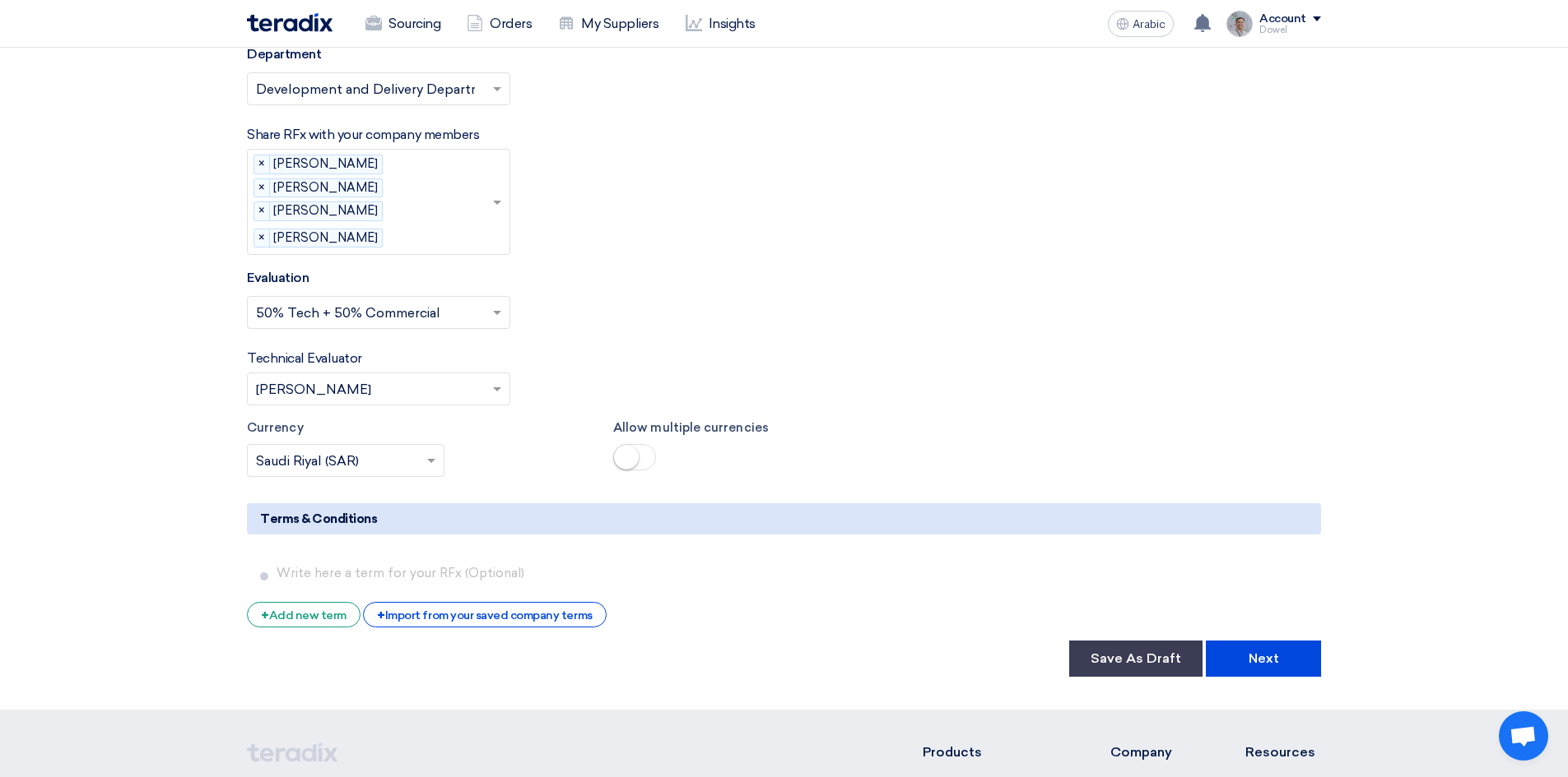
scroll to position [3126, 0]
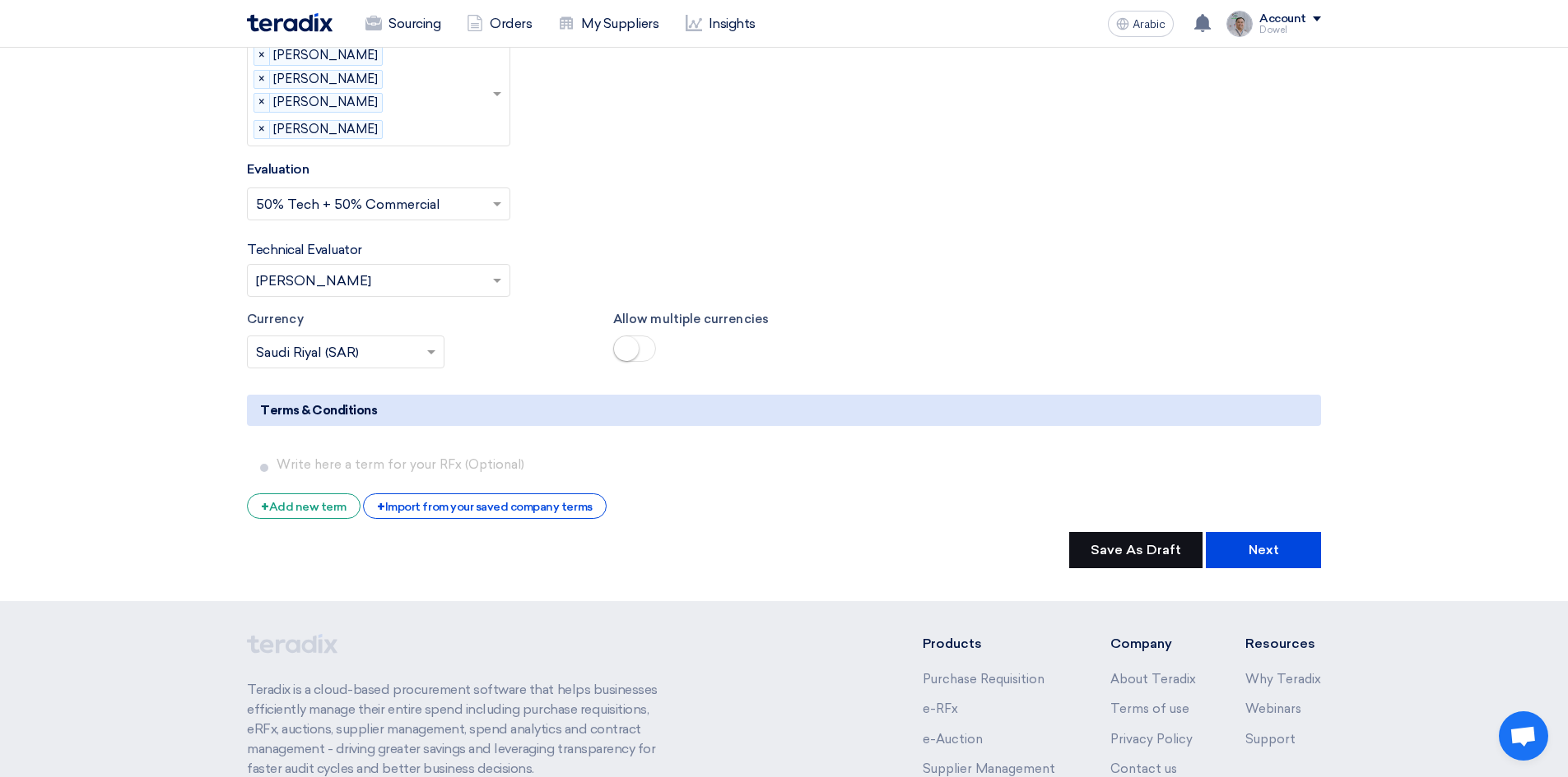
drag, startPoint x: 1161, startPoint y: 524, endPoint x: 1169, endPoint y: 525, distance: 8.1
click at [1162, 533] on button "Save As Draft" at bounding box center [1135, 551] width 134 height 36
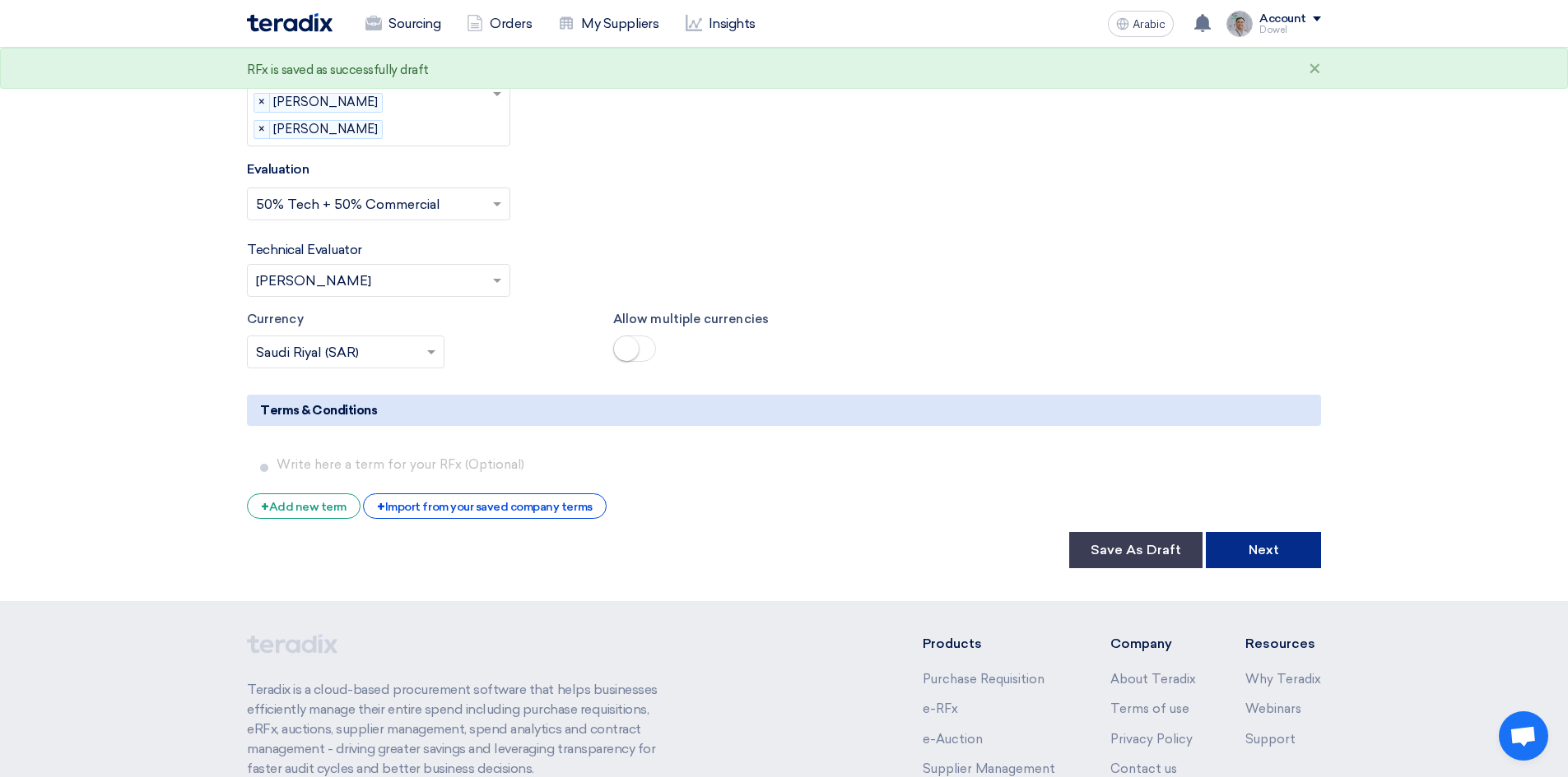
click at [1272, 533] on button "Next" at bounding box center [1263, 551] width 115 height 36
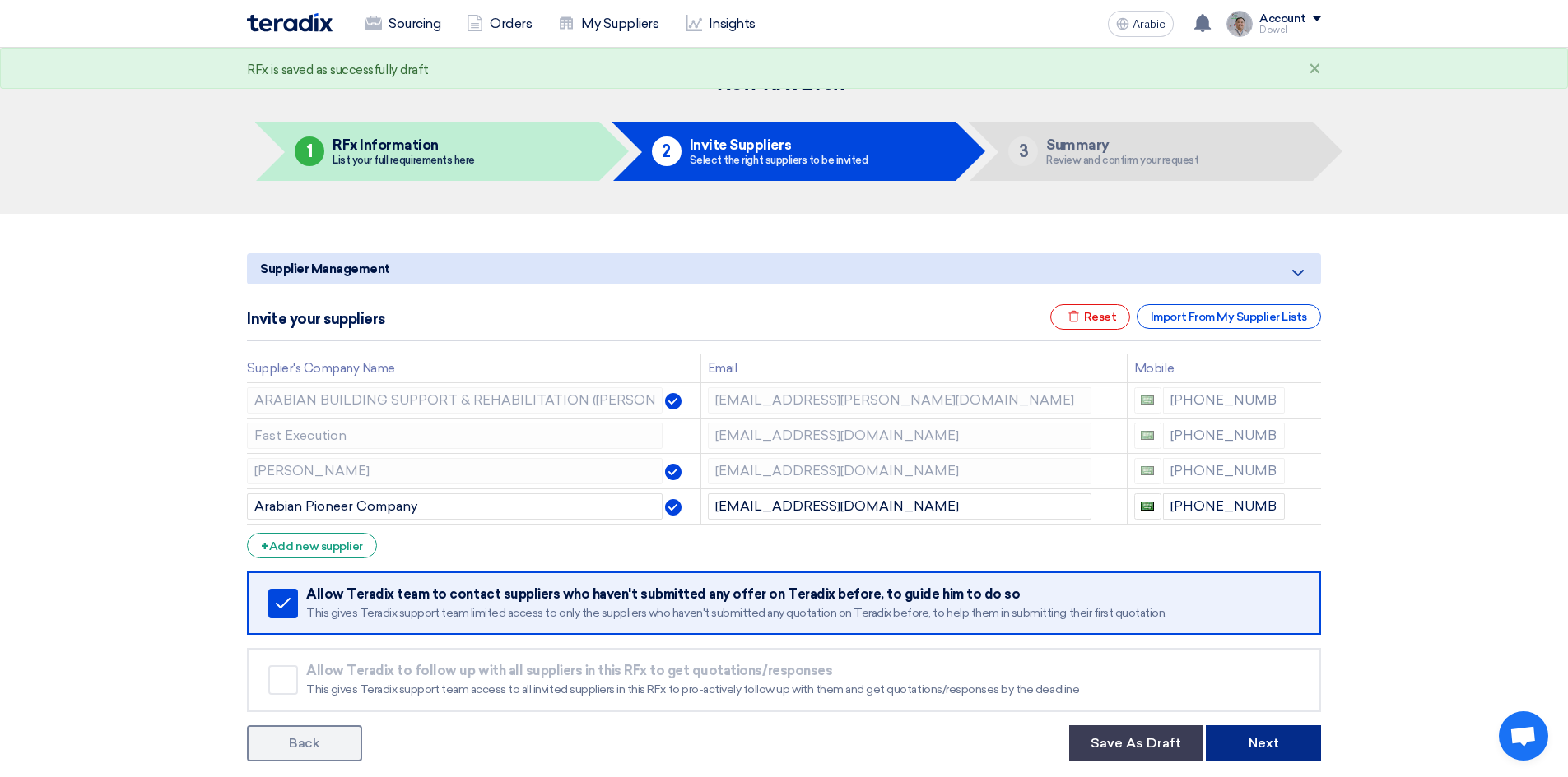
click at [1258, 743] on font "Next" at bounding box center [1263, 742] width 30 height 15
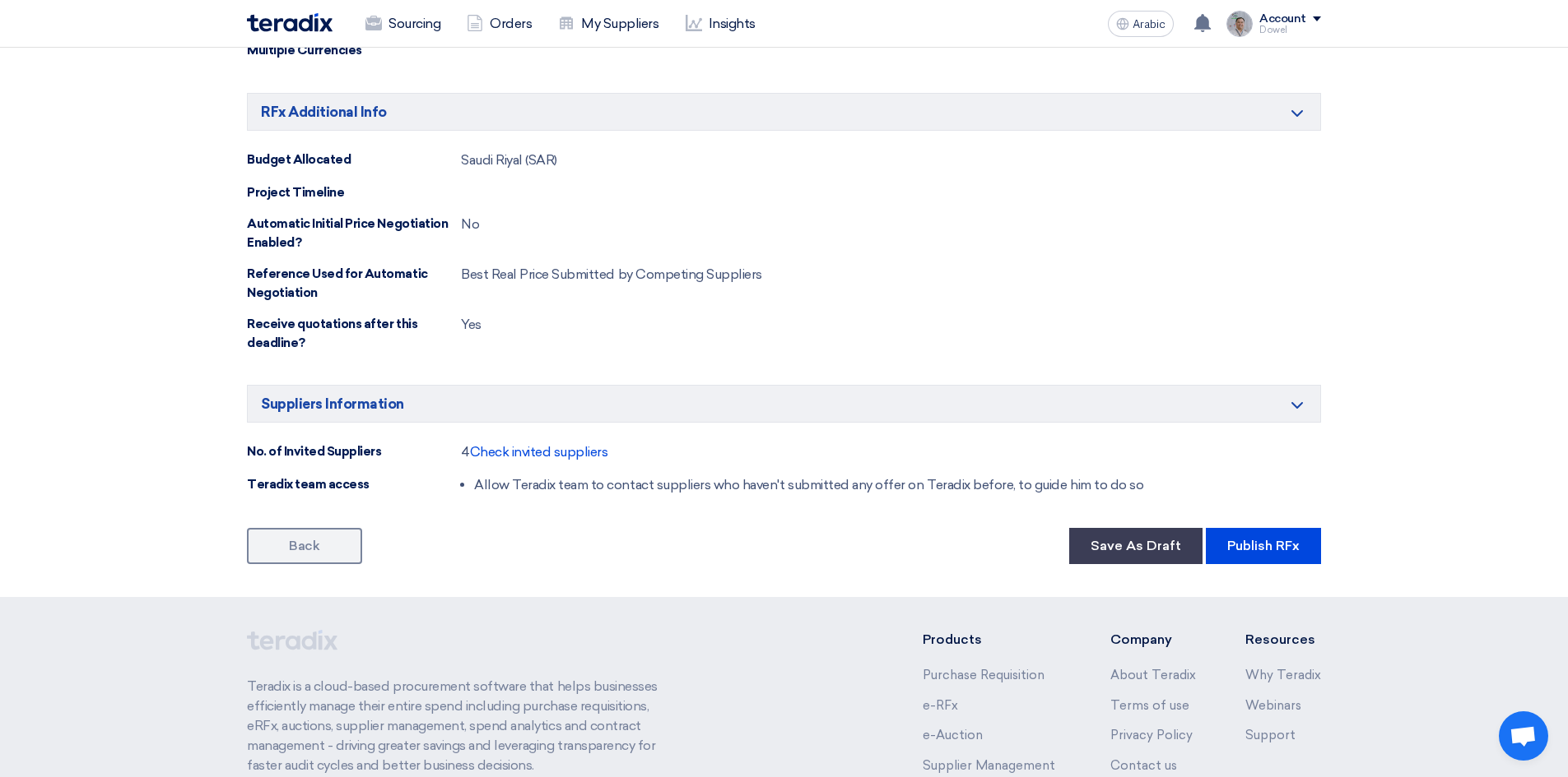
scroll to position [1563, 0]
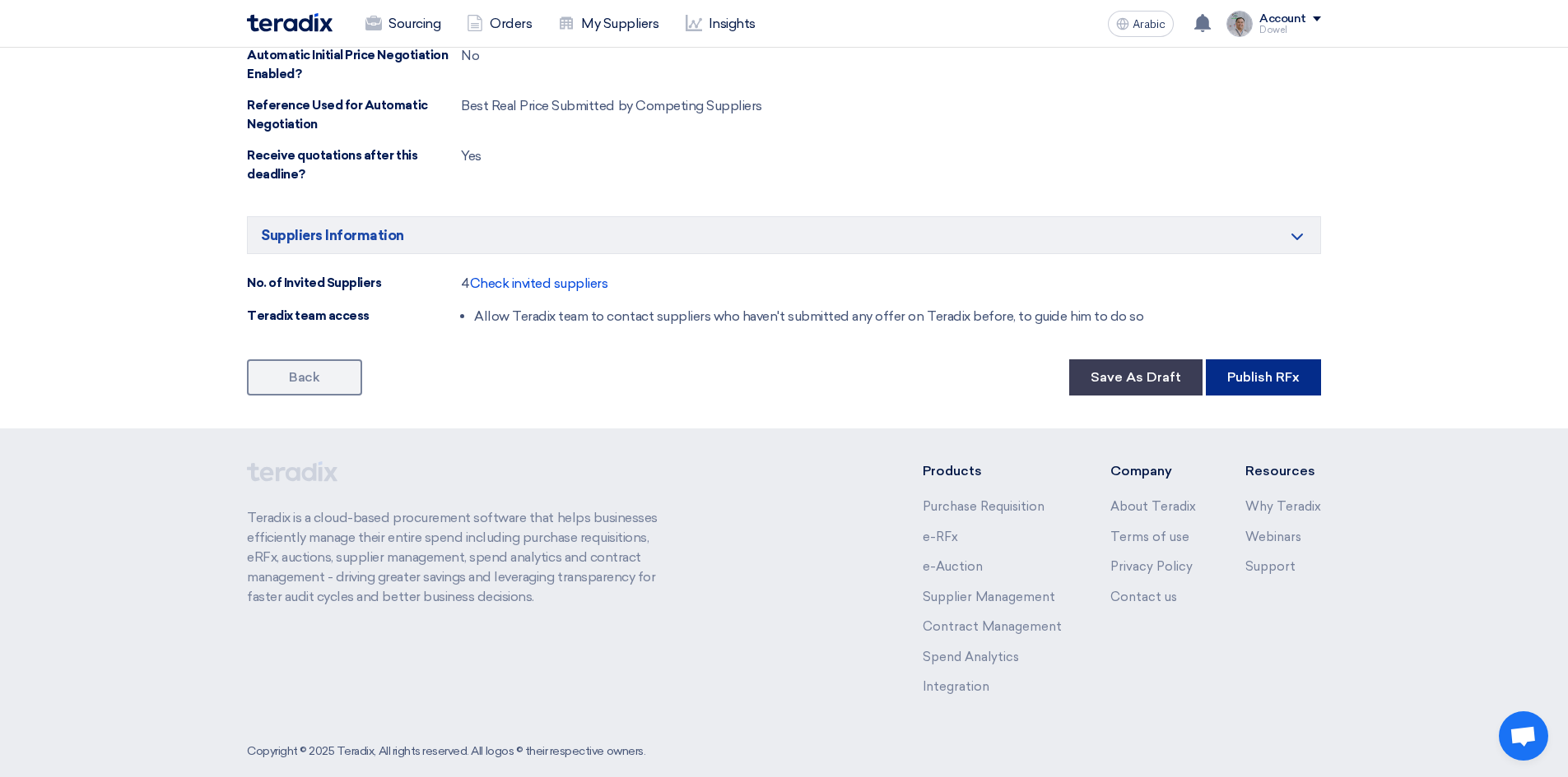
click at [1263, 382] on font "Publish RFx" at bounding box center [1263, 376] width 73 height 15
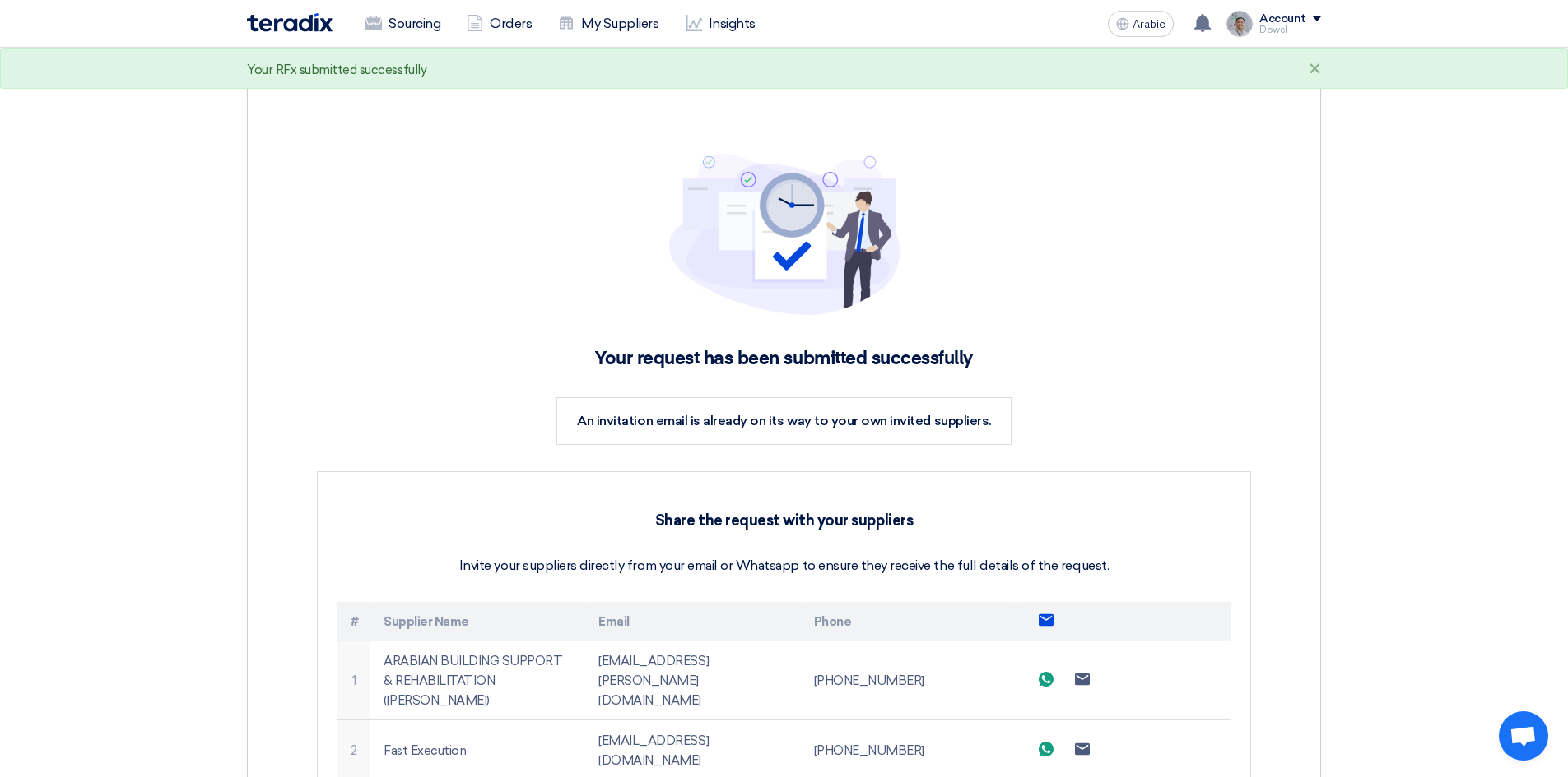
click at [1051, 623] on use at bounding box center [1045, 620] width 15 height 12
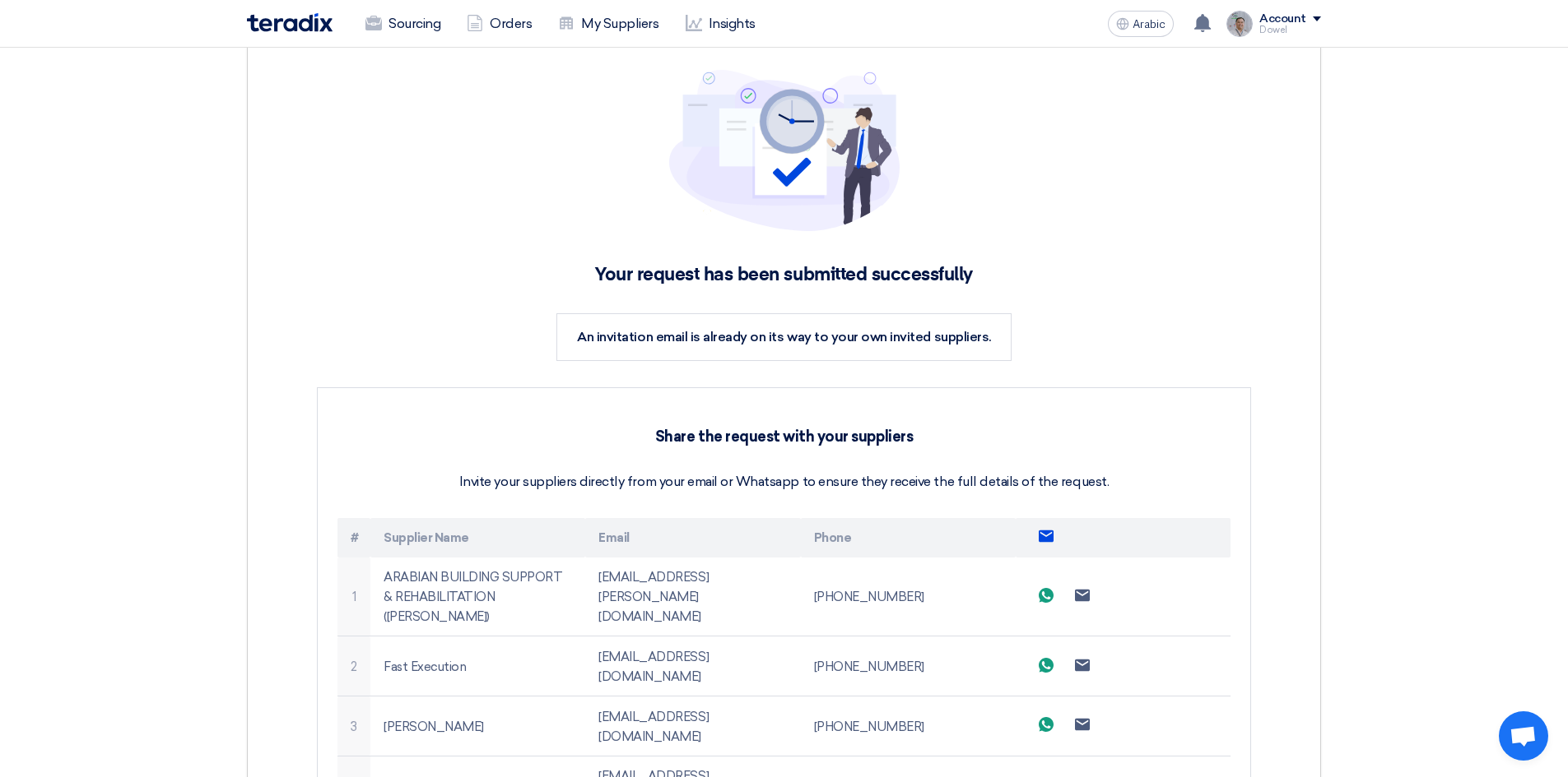
scroll to position [83, 0]
click at [410, 22] on font "Sourcing" at bounding box center [414, 23] width 52 height 15
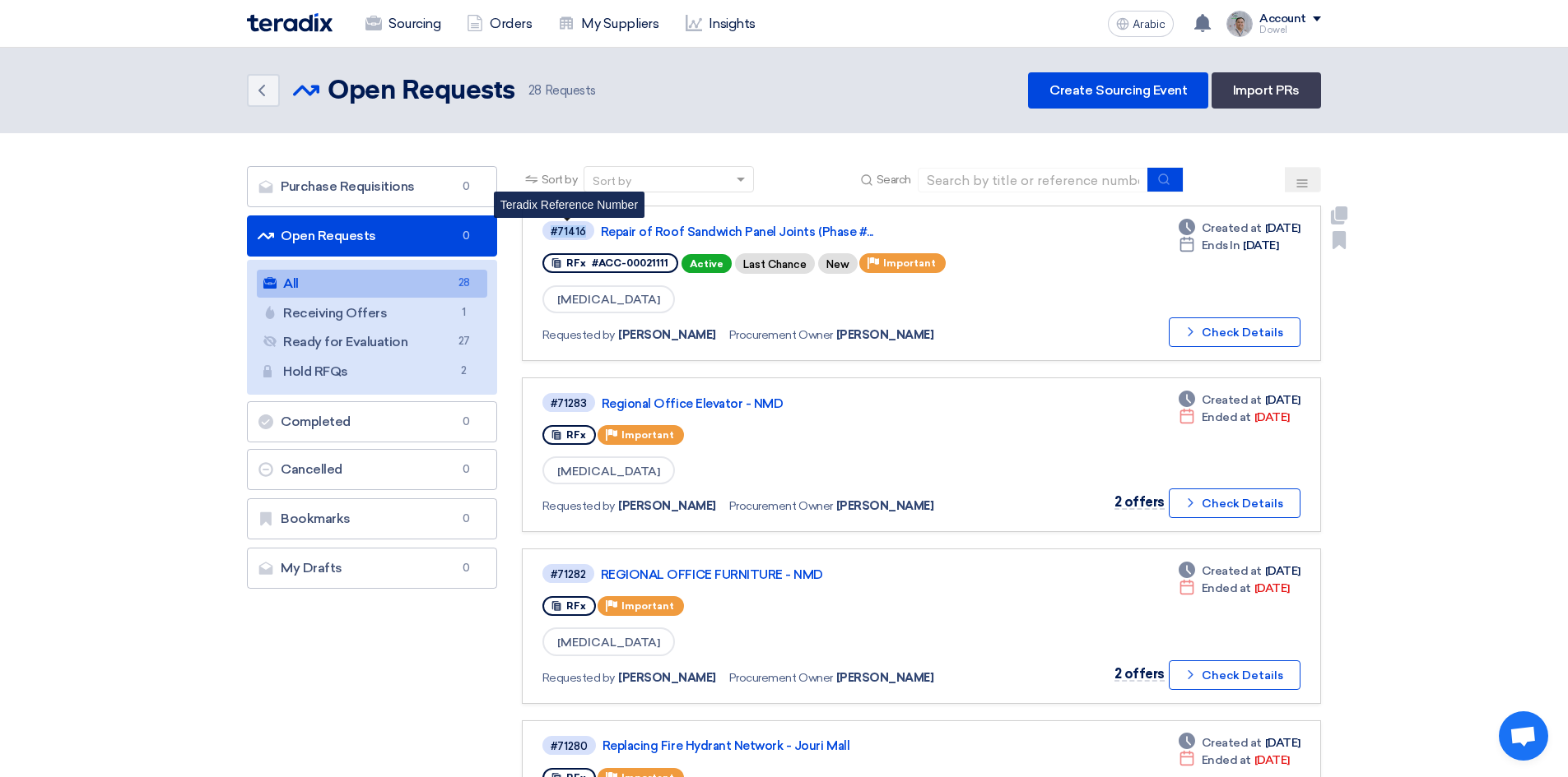
drag, startPoint x: 584, startPoint y: 233, endPoint x: 544, endPoint y: 234, distance: 40.0
click at [544, 234] on span "#71416" at bounding box center [568, 231] width 52 height 19
copy font "#71416"
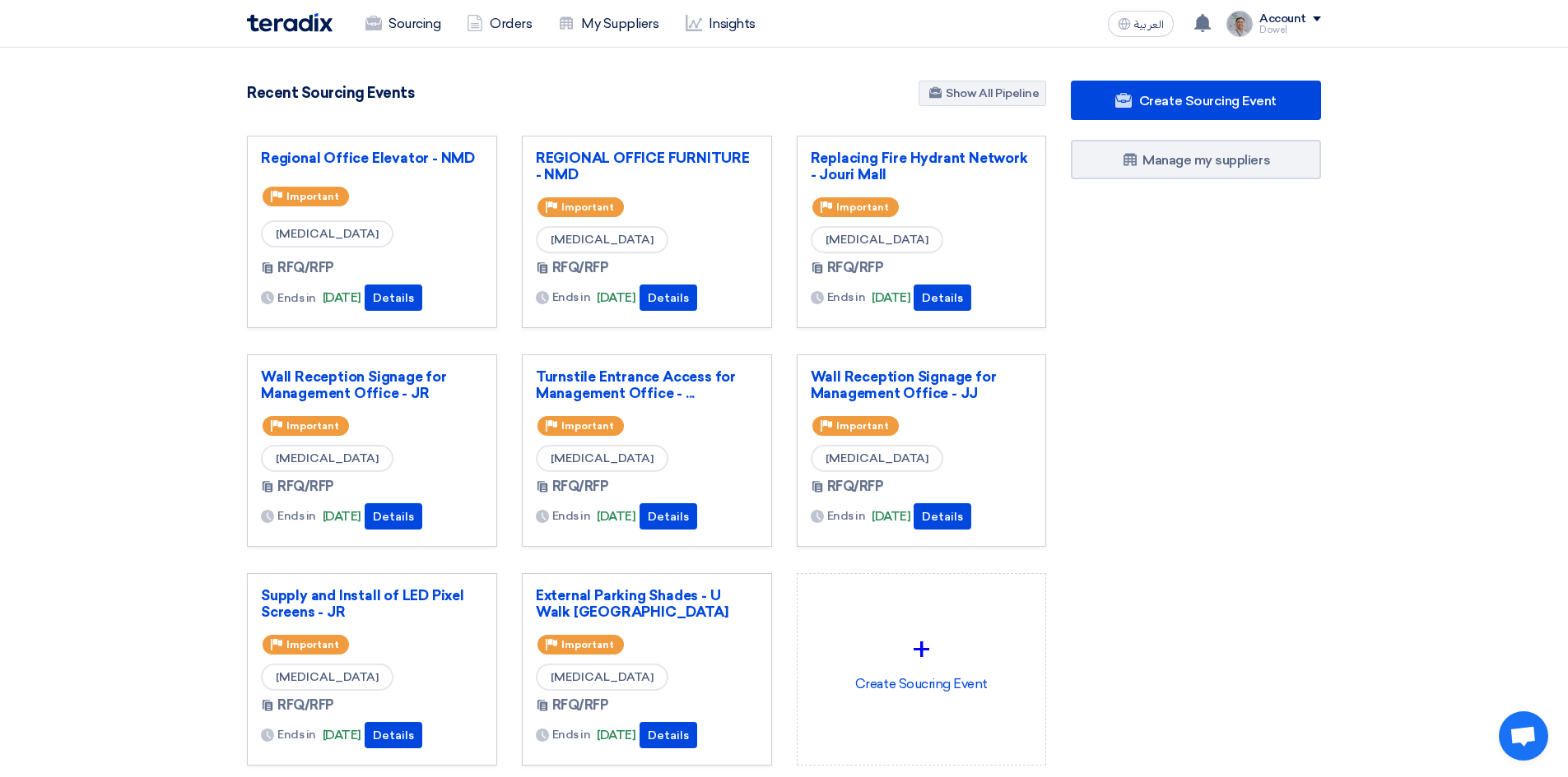
drag, startPoint x: 0, startPoint y: 0, endPoint x: 838, endPoint y: 199, distance: 861.3
click at [838, 195] on app-show-project-priority "Priority Important" at bounding box center [855, 207] width 90 height 26
click at [402, 28] on link "Sourcing" at bounding box center [402, 24] width 101 height 36
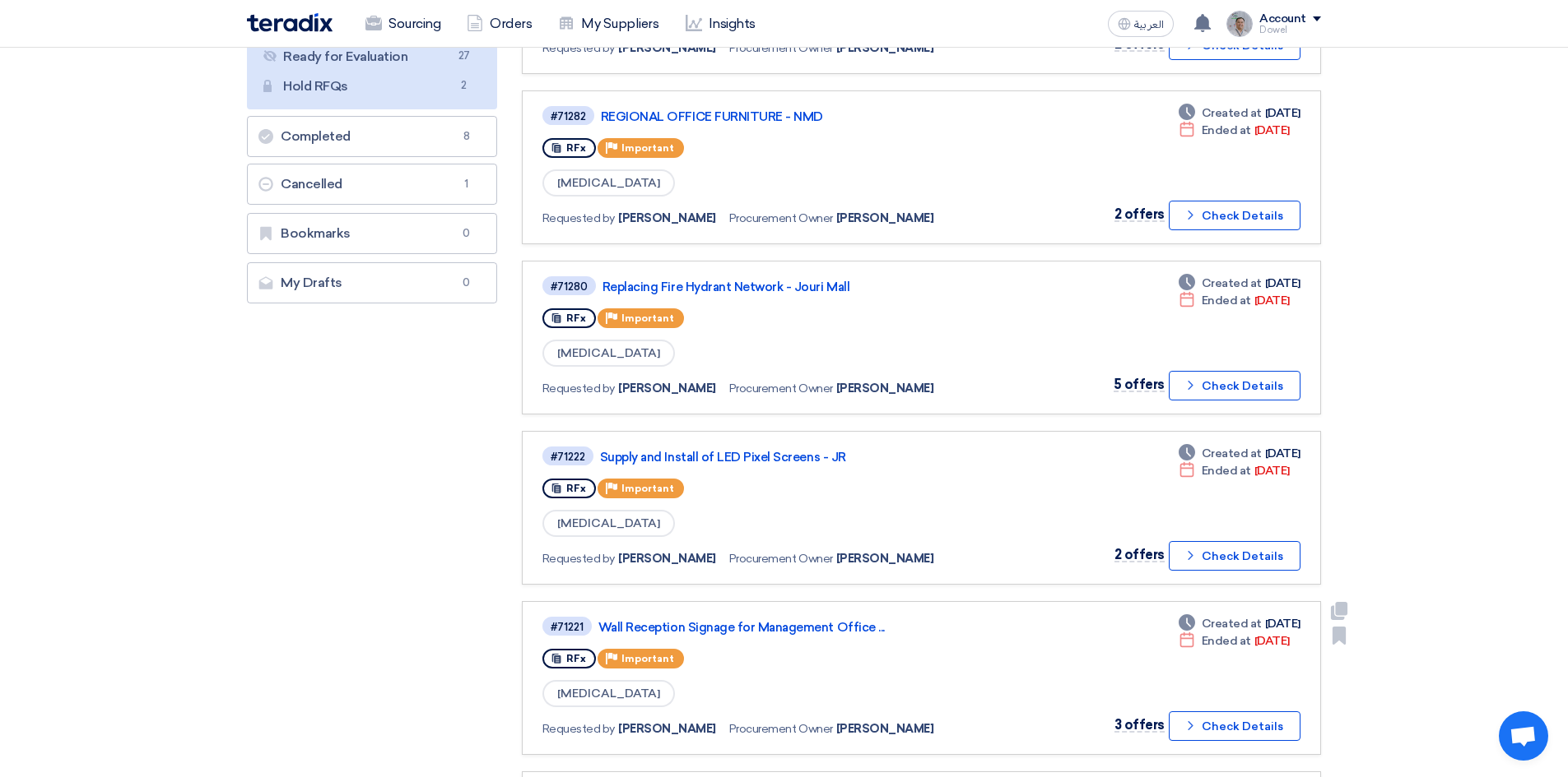
scroll to position [329, 0]
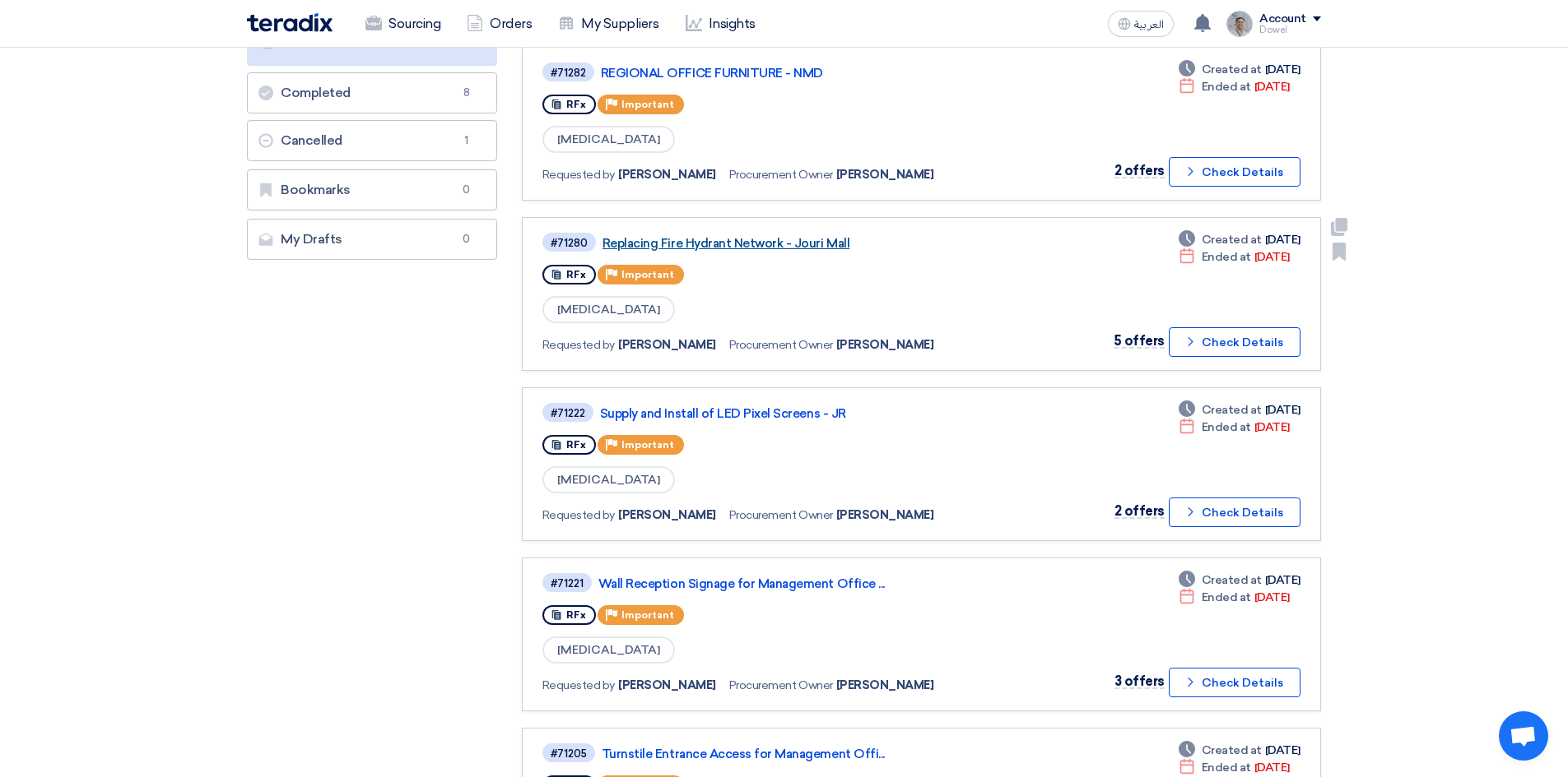
click at [734, 243] on link "Replacing Fire Hydrant Network - Jouri Mall" at bounding box center [808, 244] width 412 height 15
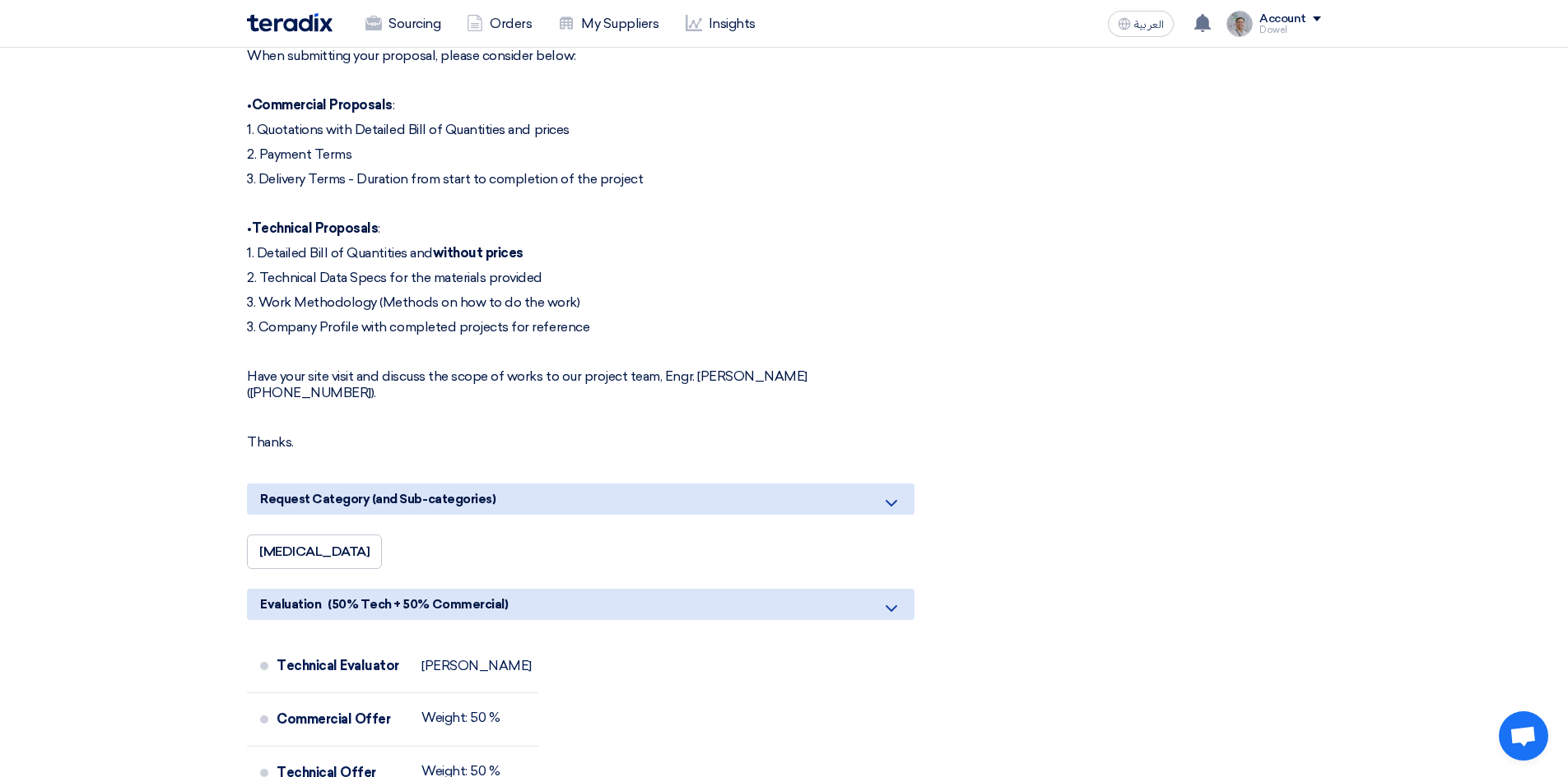
scroll to position [987, 0]
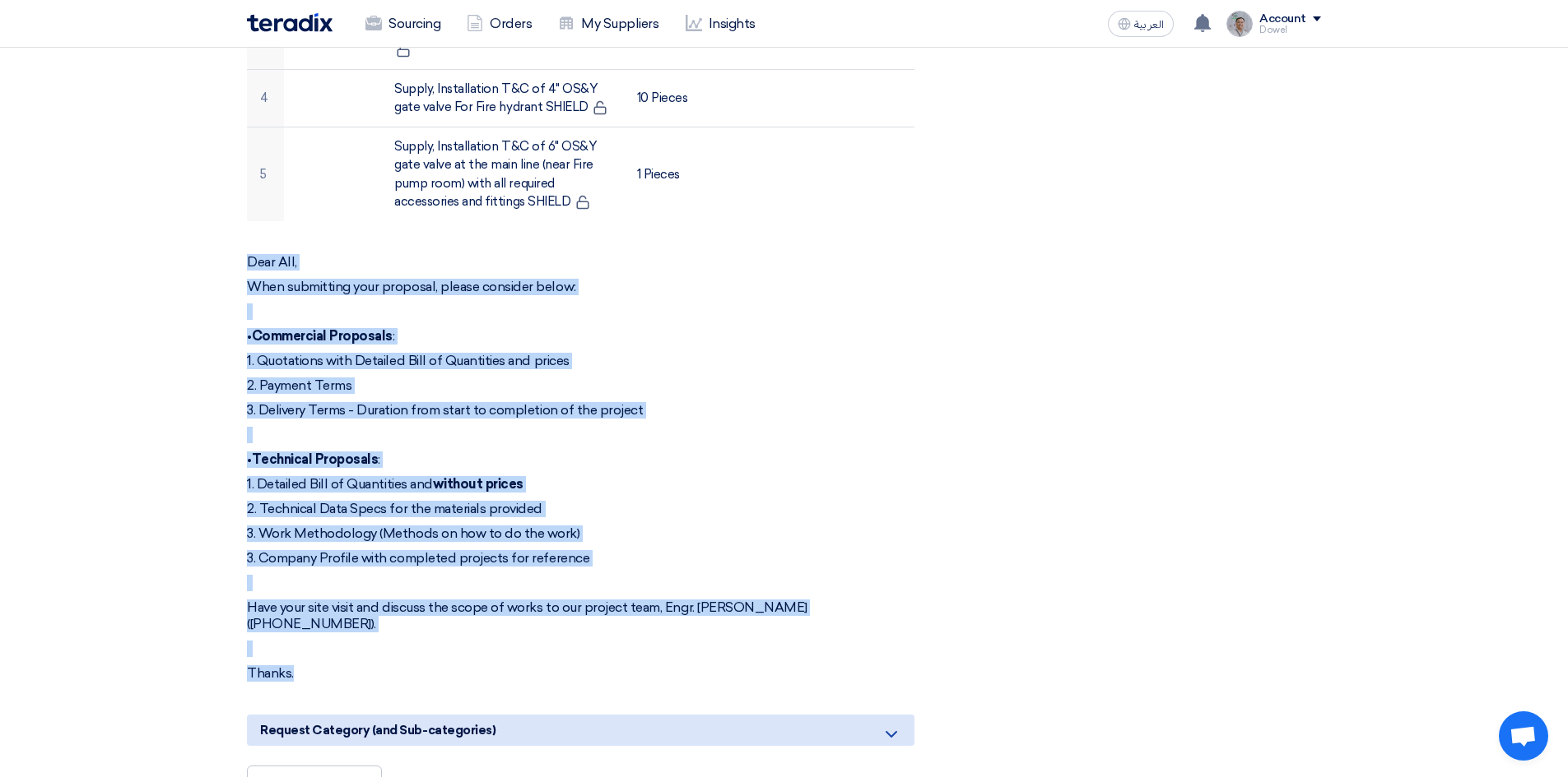
drag, startPoint x: 251, startPoint y: 204, endPoint x: 413, endPoint y: 588, distance: 416.8
click at [413, 588] on div "Dear All, When submitting your proposal, please consider below: • Commercial Pr…" at bounding box center [581, 468] width 667 height 428
copy div "Dear All, When submitting your proposal, please consider below: • Commercial Pr…"
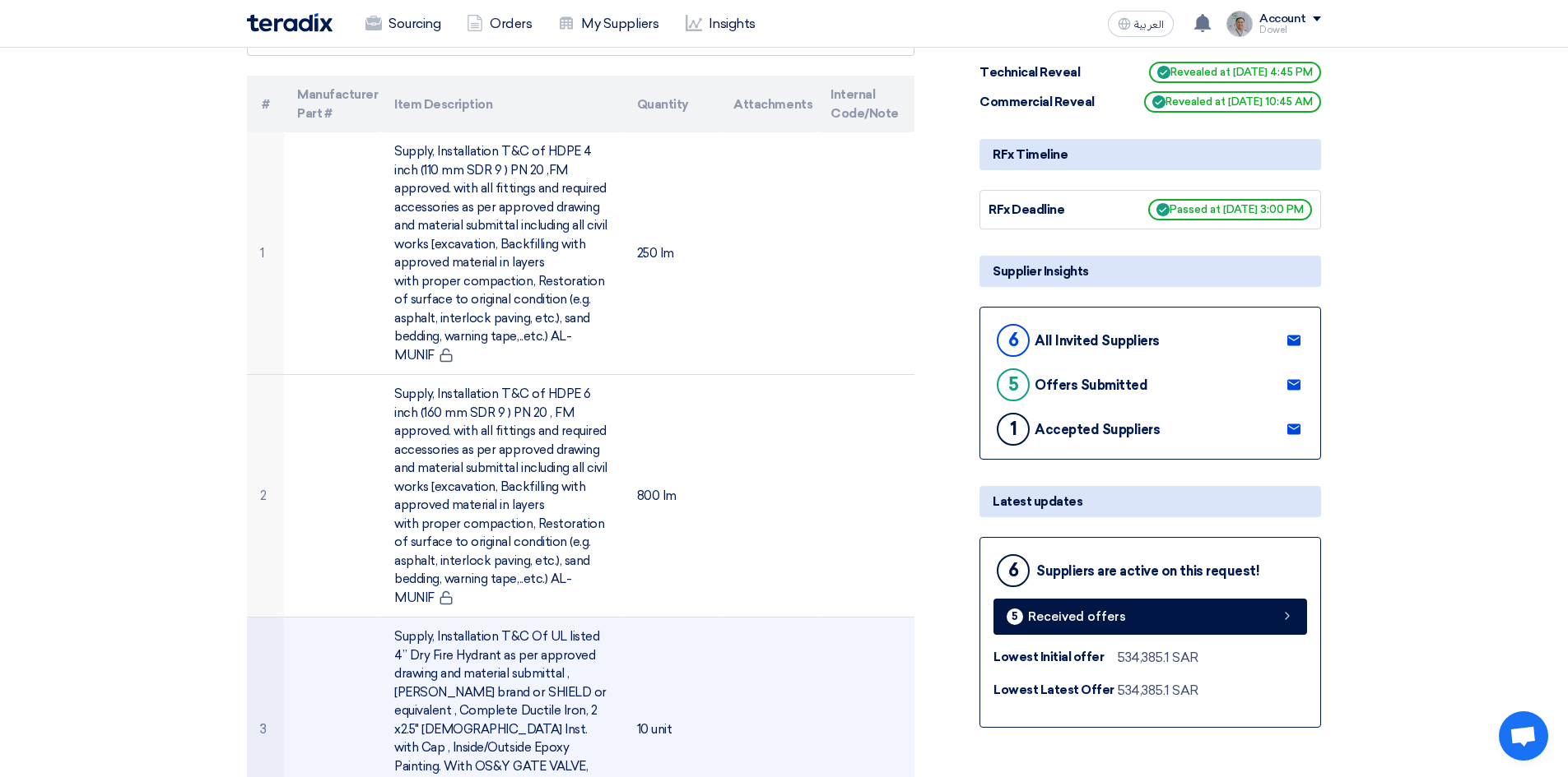
scroll to position [0, 0]
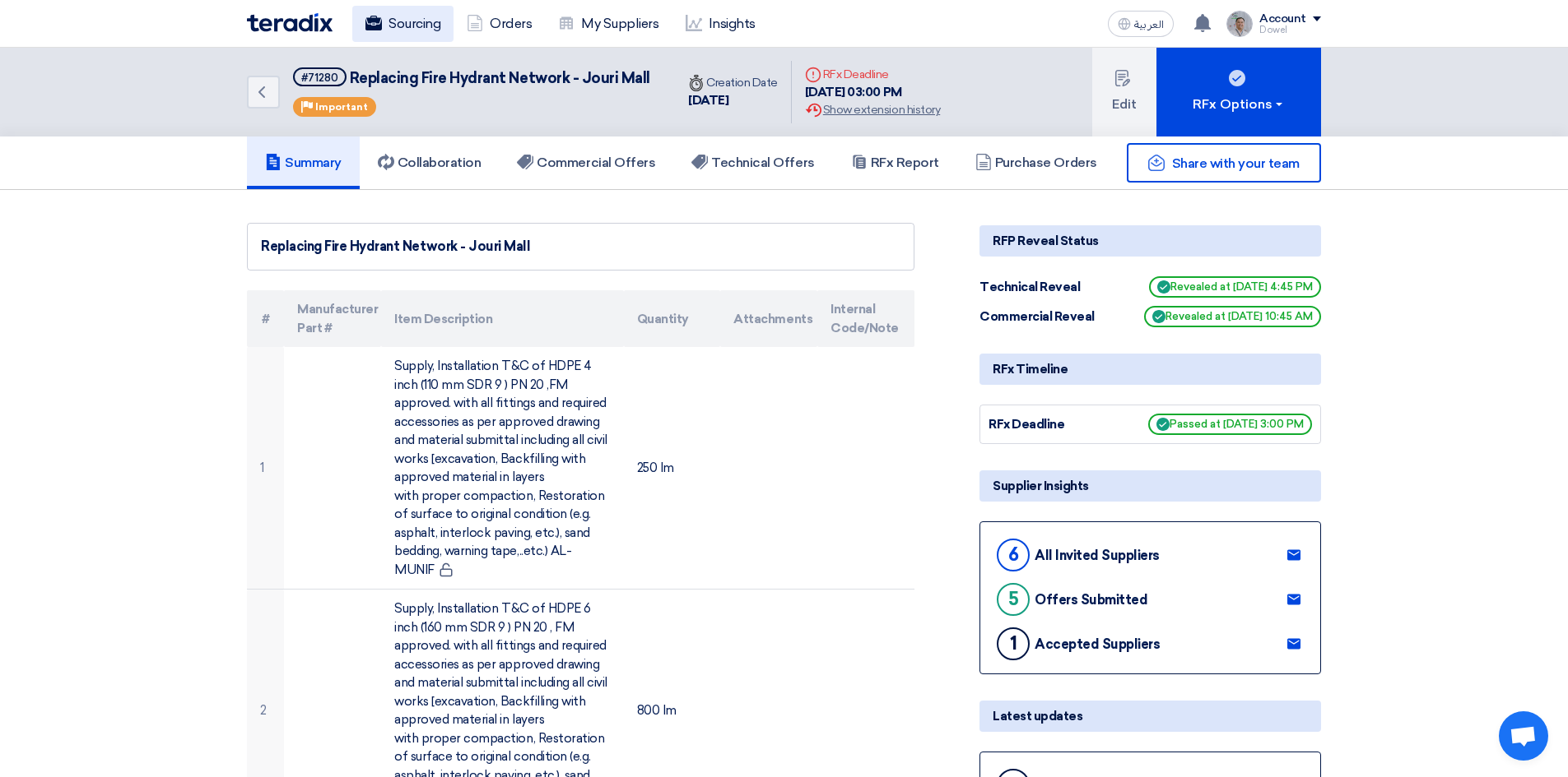
click at [421, 32] on link "Sourcing" at bounding box center [402, 24] width 101 height 36
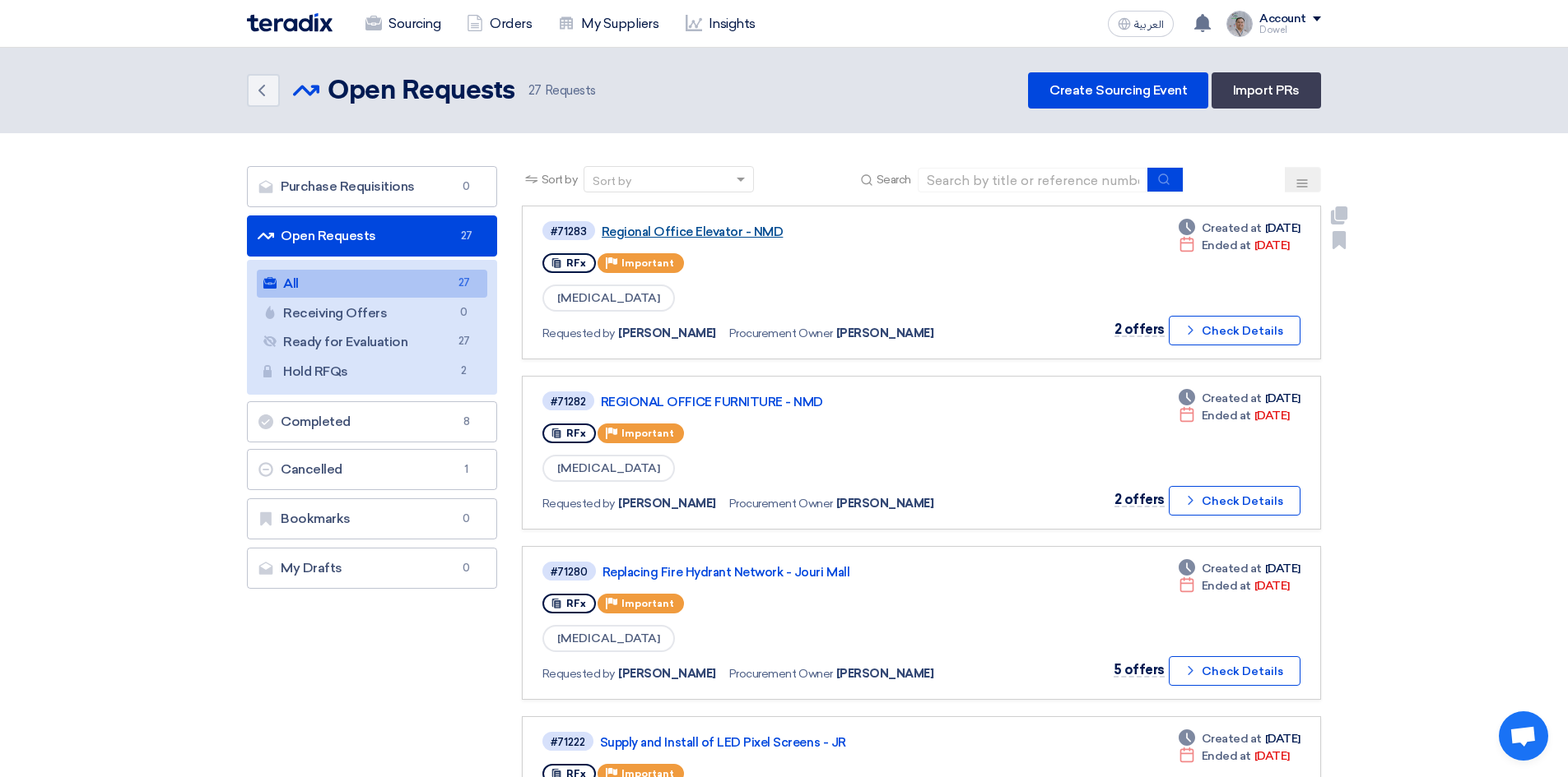
click at [699, 229] on link "Regional Office Elevator - NMD" at bounding box center [807, 232] width 412 height 15
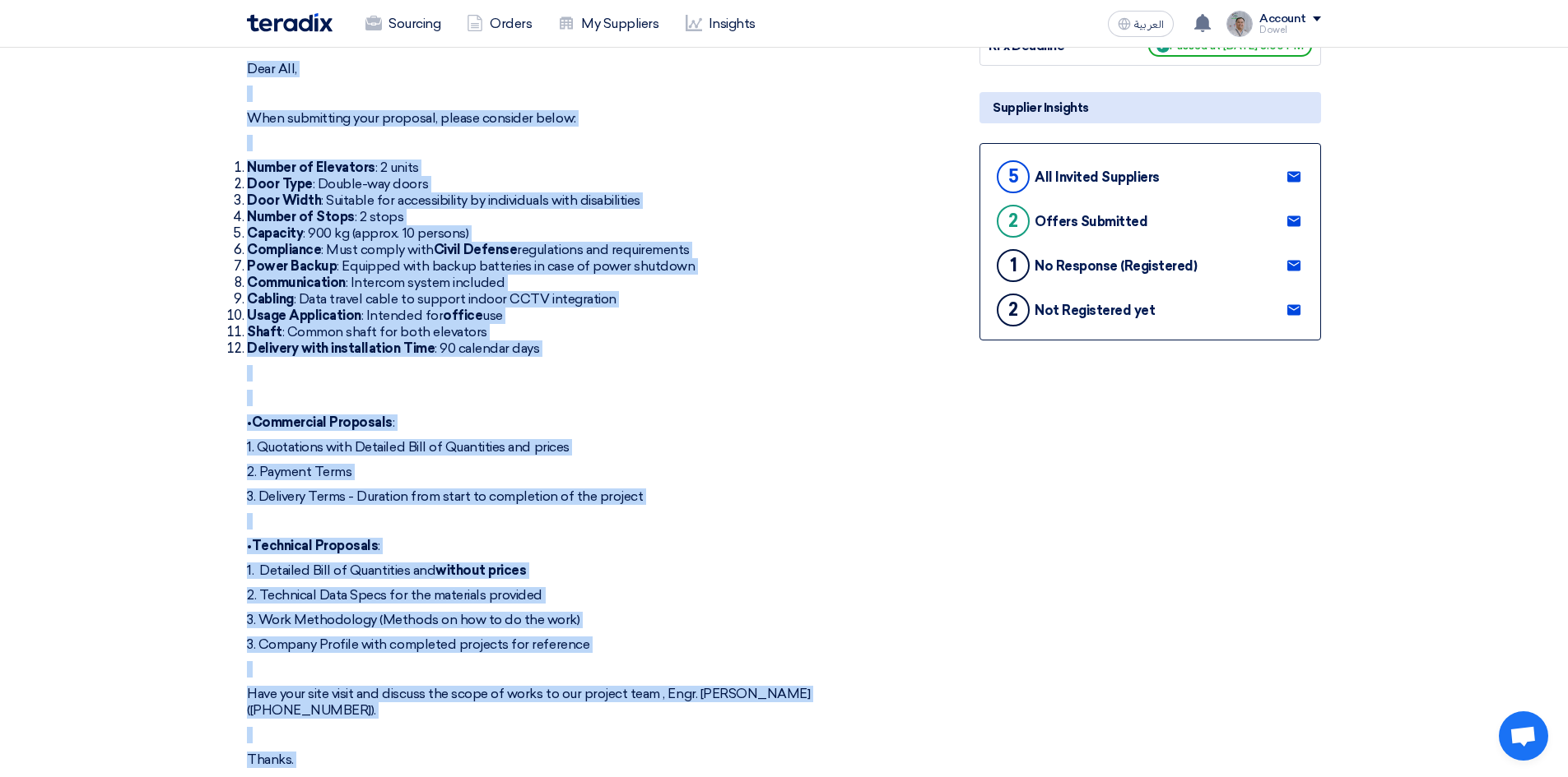
scroll to position [444, 0]
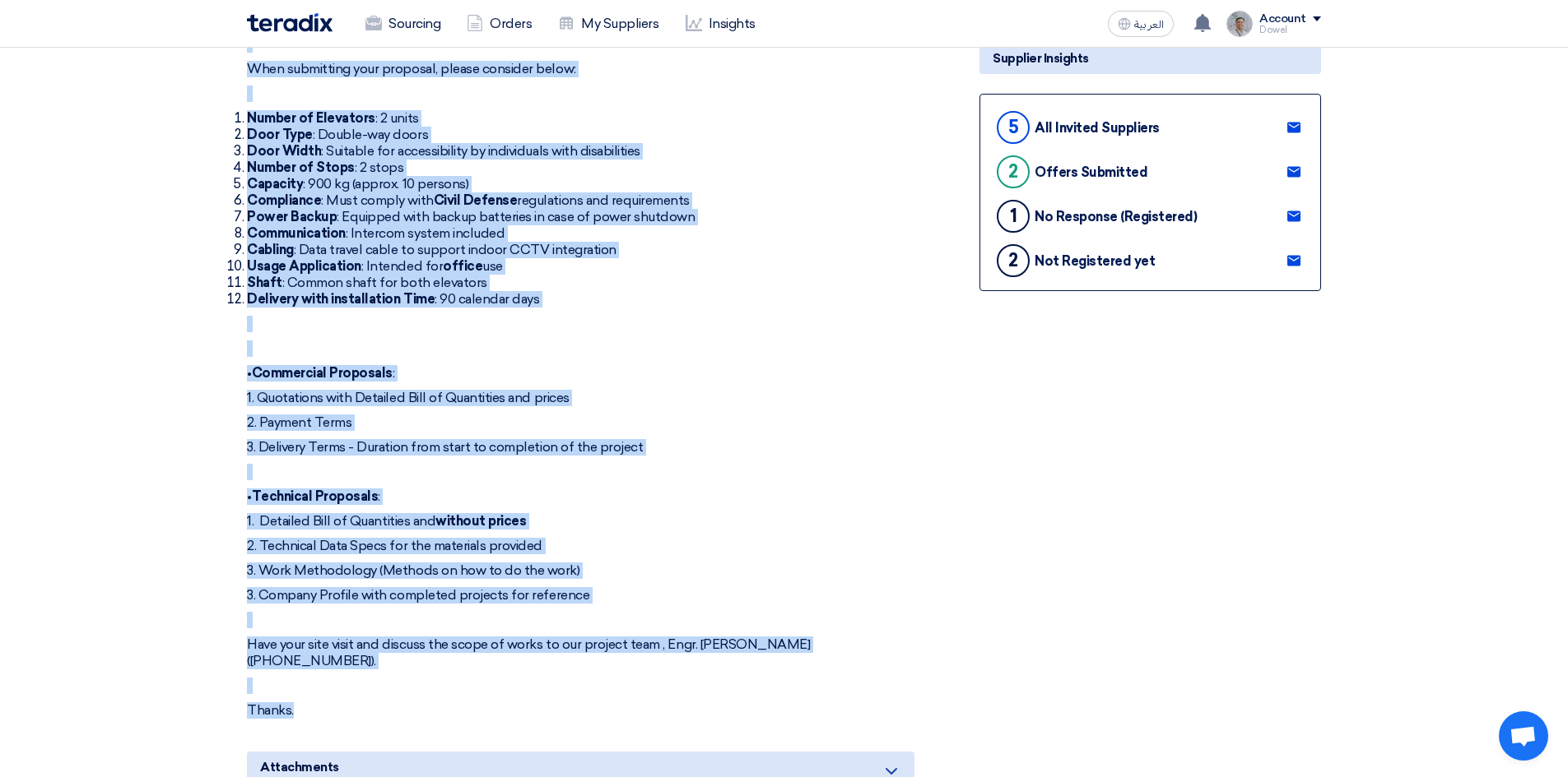
drag, startPoint x: 247, startPoint y: 219, endPoint x: 501, endPoint y: 709, distance: 551.9
click at [500, 710] on div "Dear All, When submitting your proposal, please consider below: Number of Eleva…" at bounding box center [581, 365] width 667 height 708
copy div "Dear All, When submitting your proposal, please consider below: Number of Eleva…"
